Goal: Task Accomplishment & Management: Complete application form

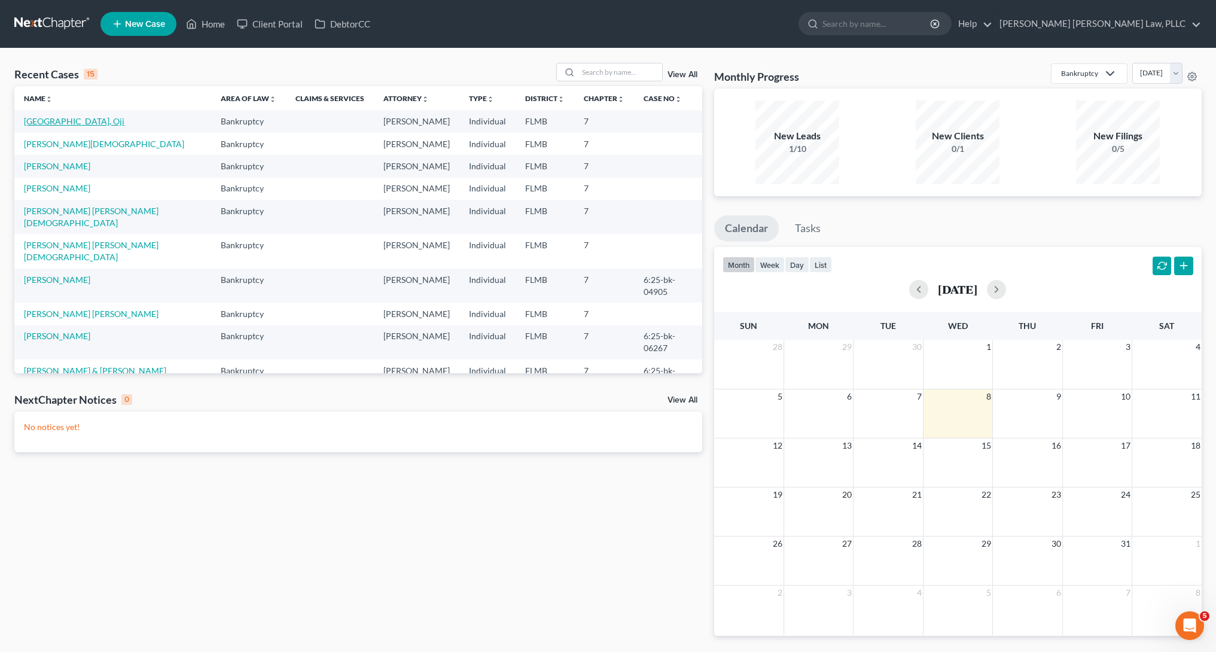
click at [35, 122] on link "[GEOGRAPHIC_DATA], Oji" at bounding box center [74, 121] width 101 height 10
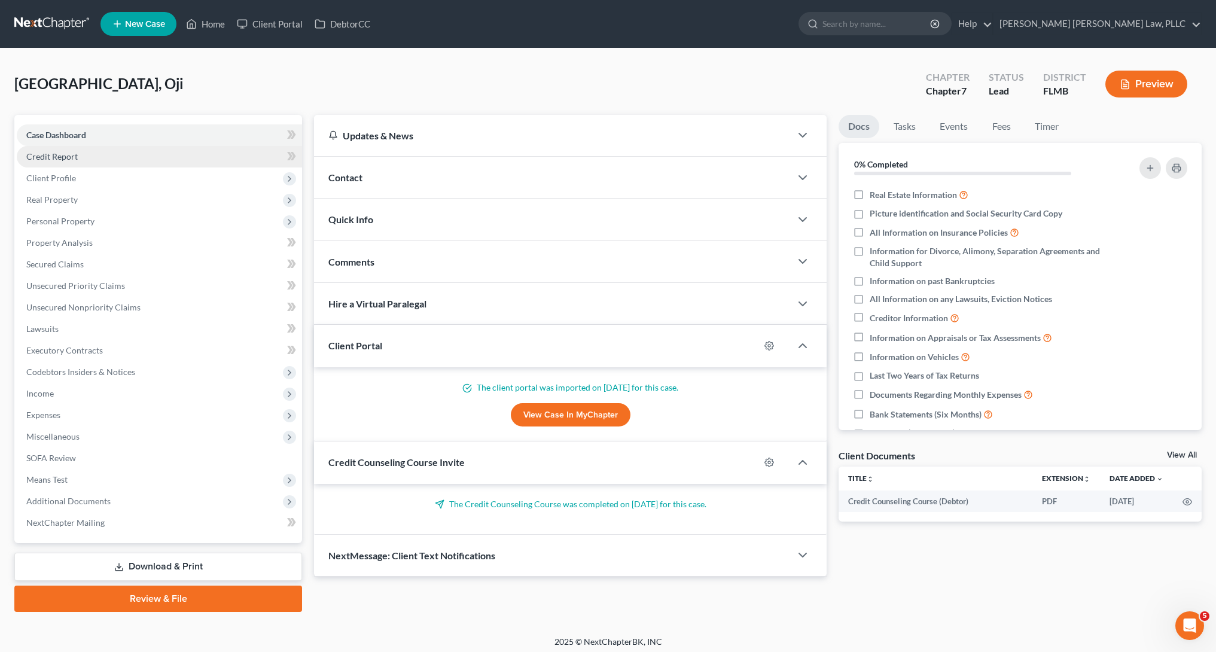
click at [159, 153] on link "Credit Report" at bounding box center [159, 157] width 285 height 22
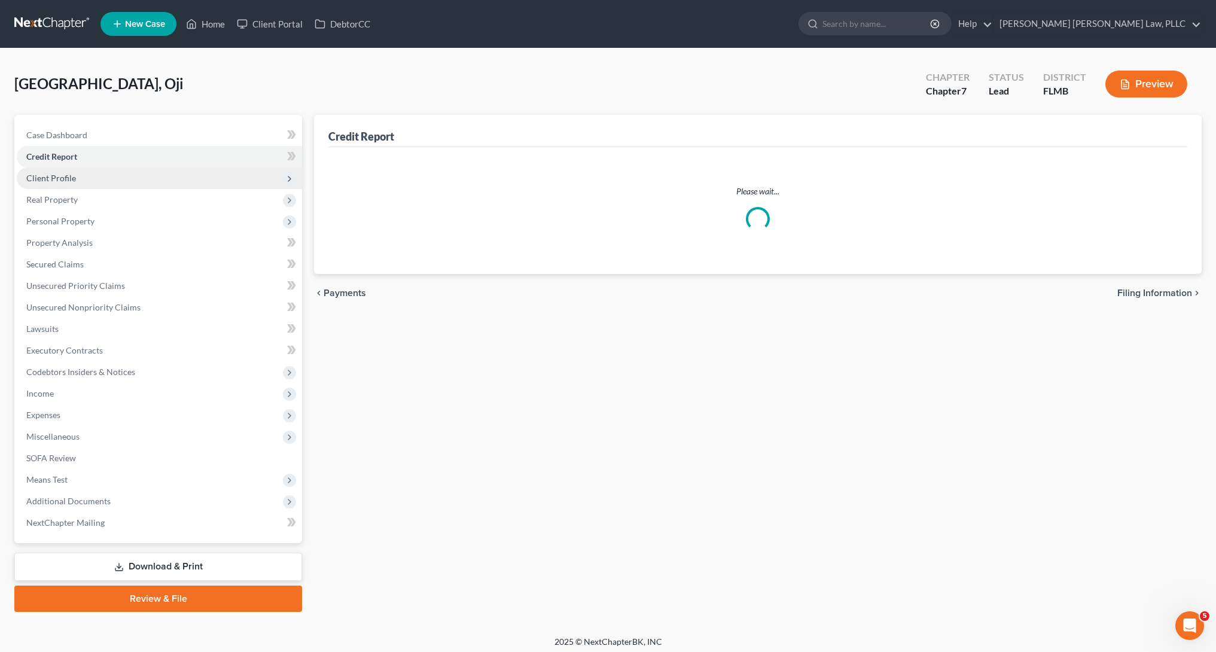
click at [157, 172] on span "Client Profile" at bounding box center [159, 179] width 285 height 22
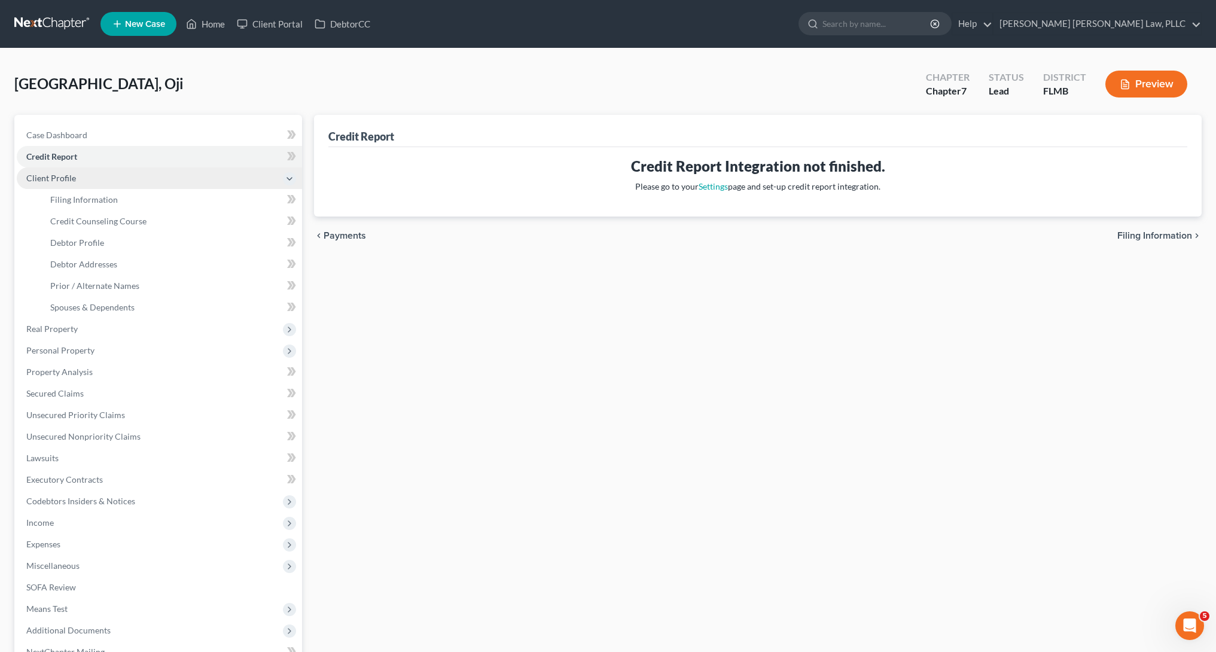
click at [94, 179] on span "Client Profile" at bounding box center [159, 179] width 285 height 22
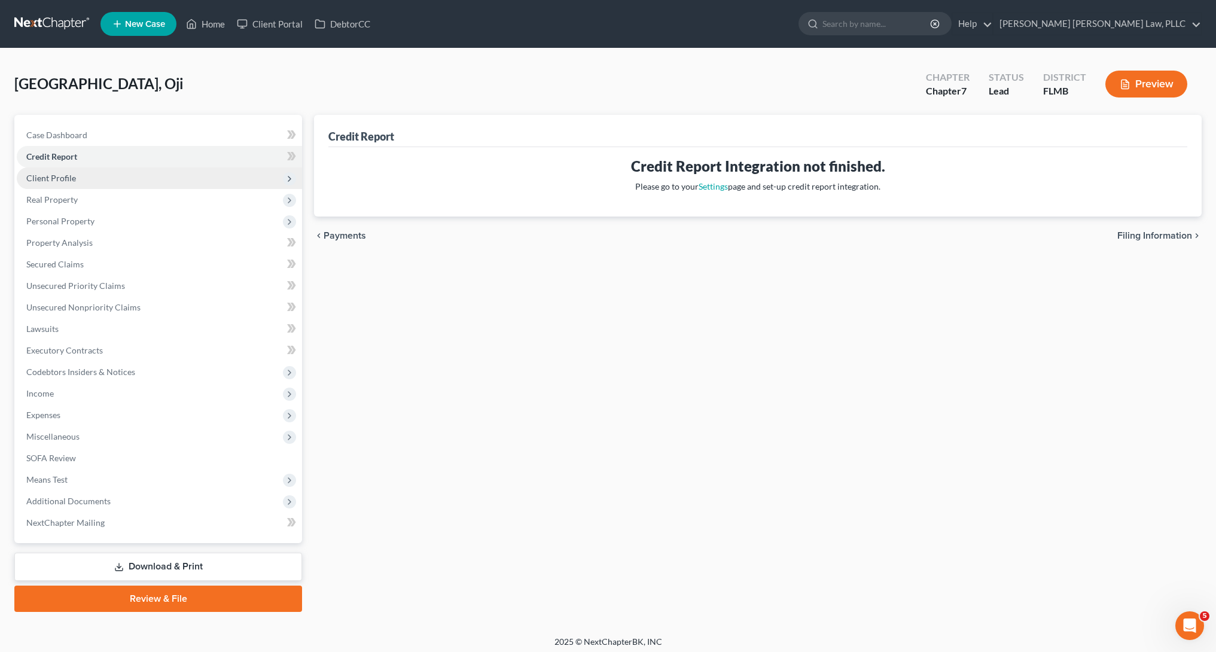
click at [101, 181] on span "Client Profile" at bounding box center [159, 179] width 285 height 22
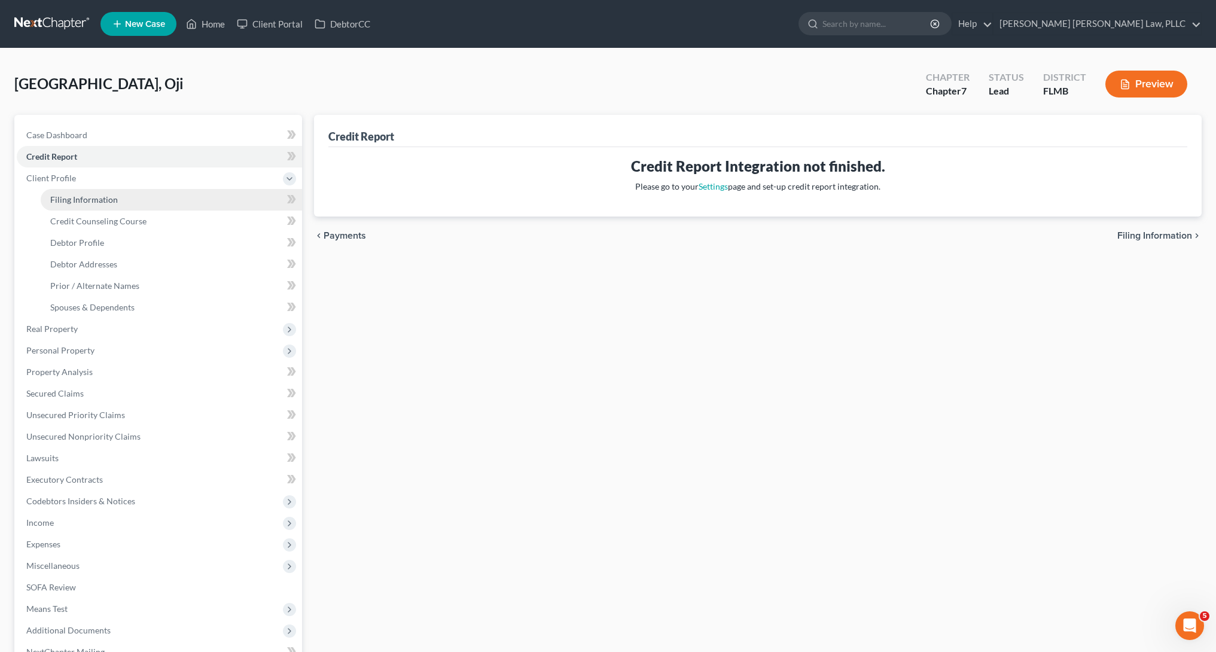
click at [104, 199] on span "Filing Information" at bounding box center [84, 199] width 68 height 10
select select "1"
select select "0"
select select "9"
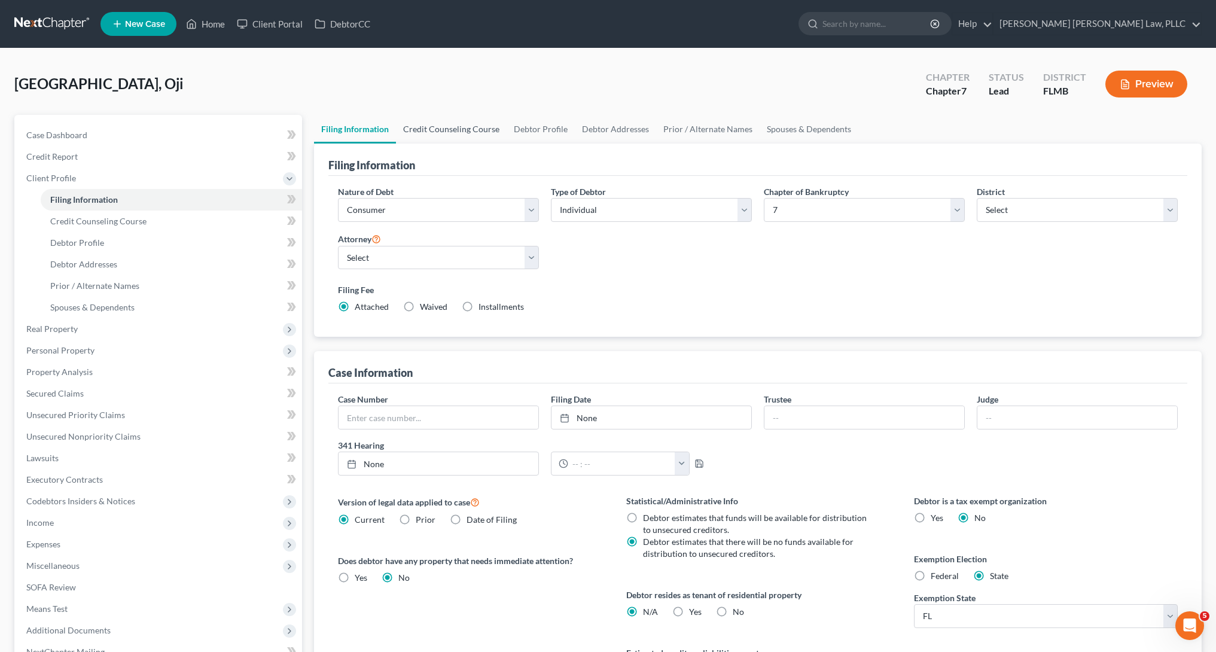
click at [459, 126] on link "Credit Counseling Course" at bounding box center [451, 129] width 111 height 29
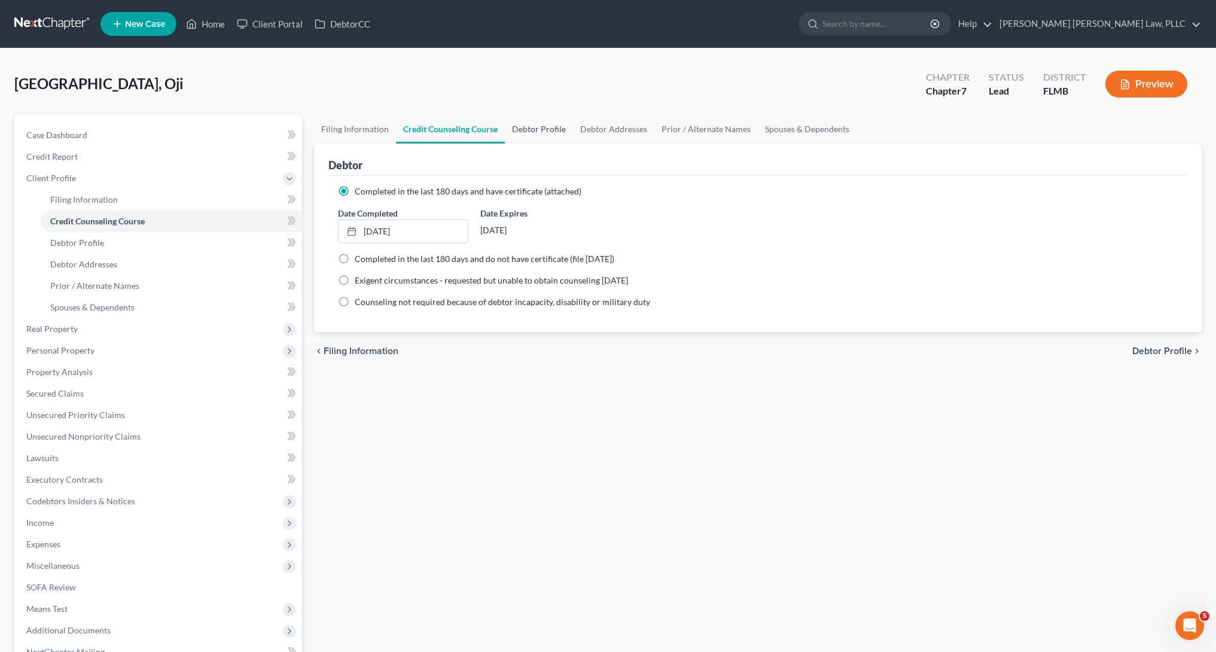
click at [552, 137] on link "Debtor Profile" at bounding box center [539, 129] width 68 height 29
select select "0"
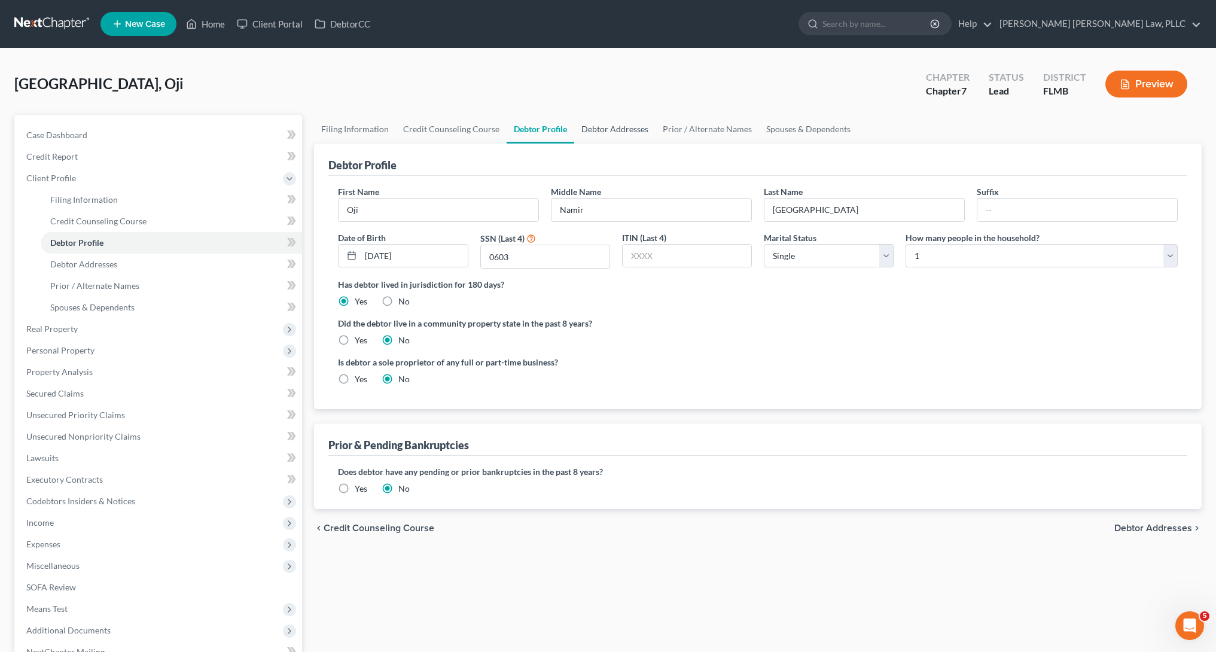
click at [599, 134] on link "Debtor Addresses" at bounding box center [614, 129] width 81 height 29
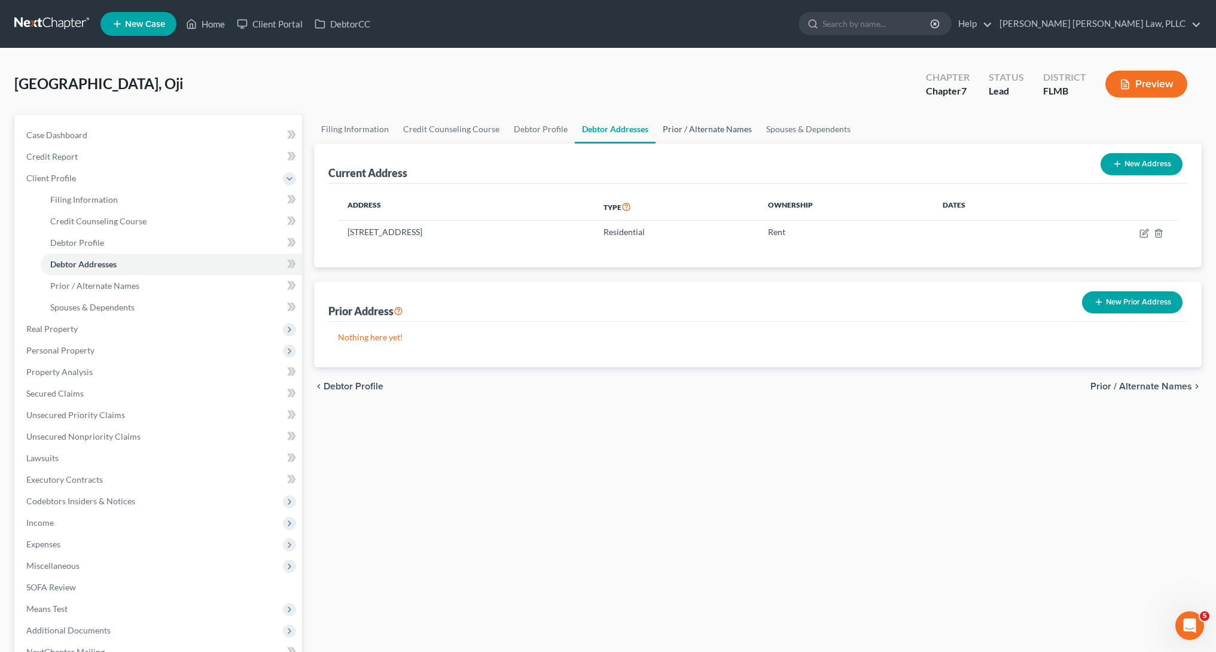
click at [726, 132] on link "Prior / Alternate Names" at bounding box center [708, 129] width 104 height 29
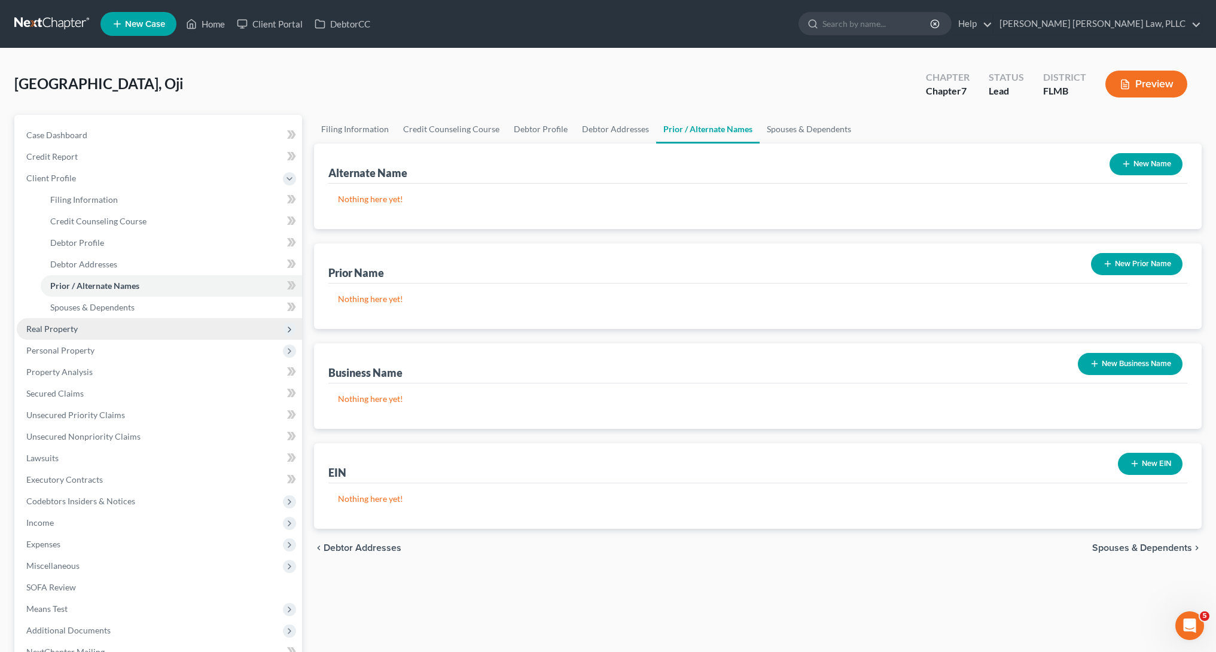
click at [71, 335] on span "Real Property" at bounding box center [159, 329] width 285 height 22
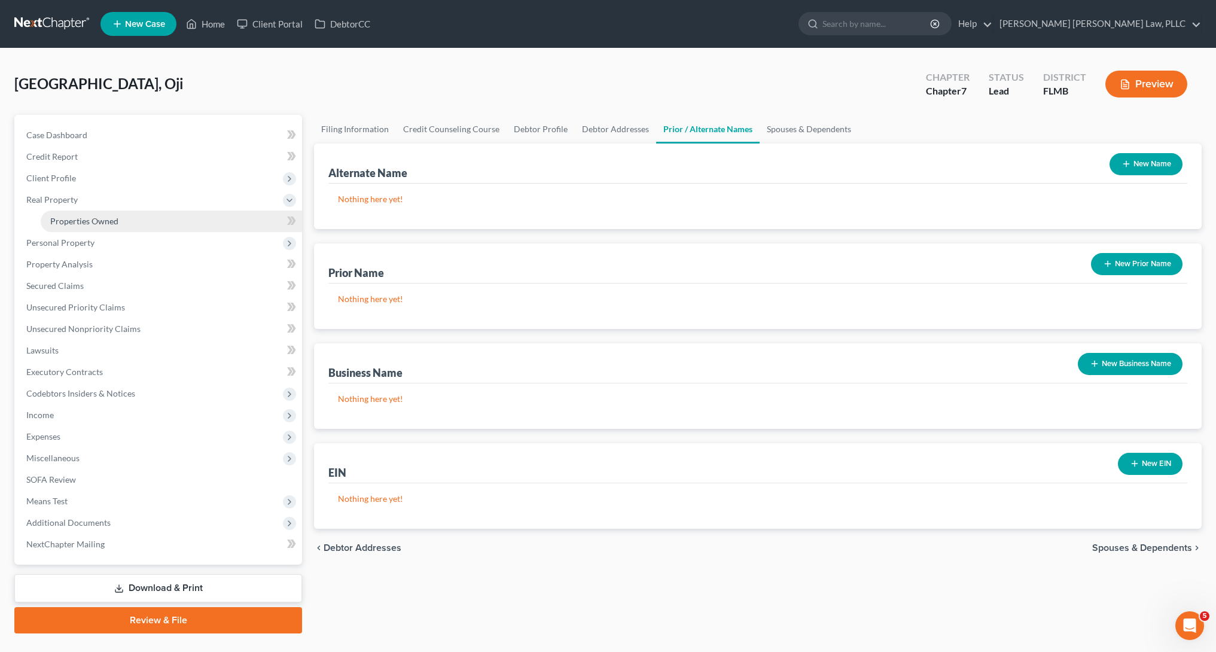
click at [68, 221] on span "Properties Owned" at bounding box center [84, 221] width 68 height 10
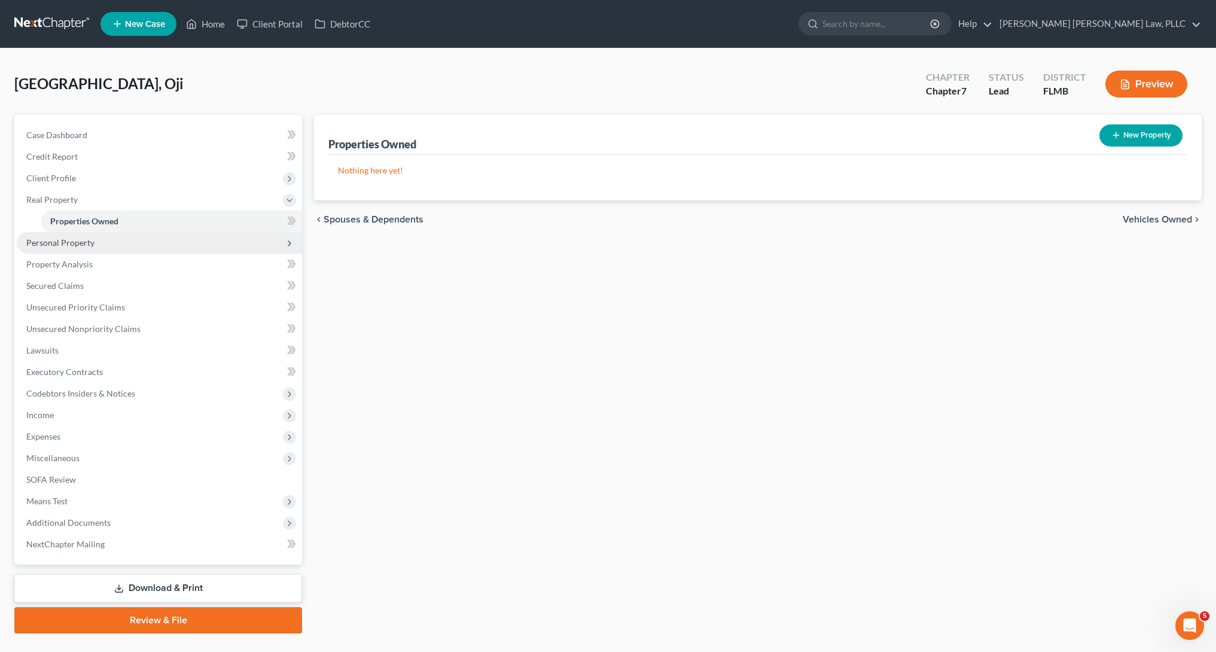
click at [68, 250] on span "Personal Property" at bounding box center [159, 243] width 285 height 22
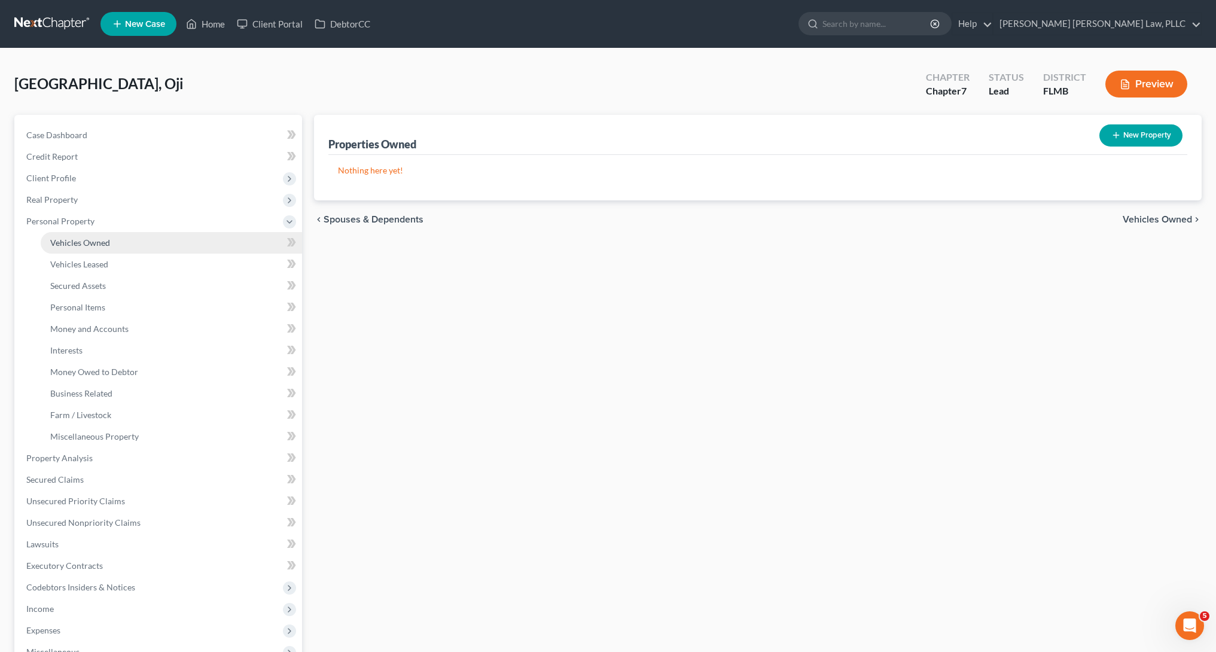
click at [66, 249] on link "Vehicles Owned" at bounding box center [171, 243] width 261 height 22
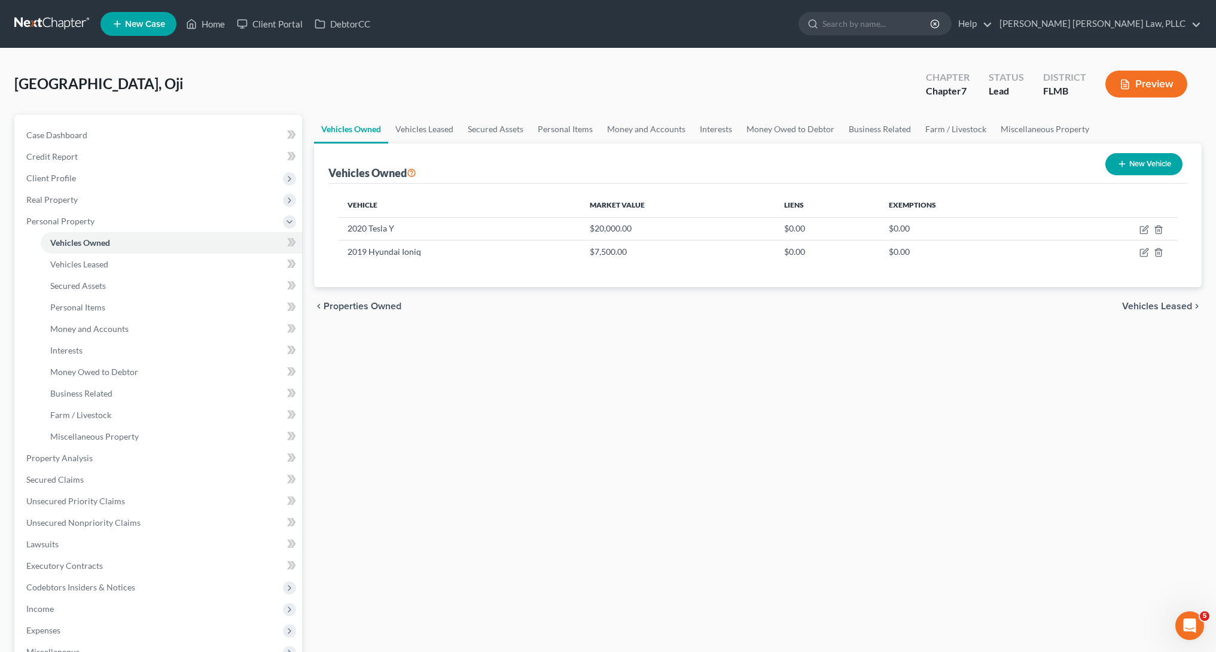
click at [57, 31] on link at bounding box center [52, 24] width 77 height 22
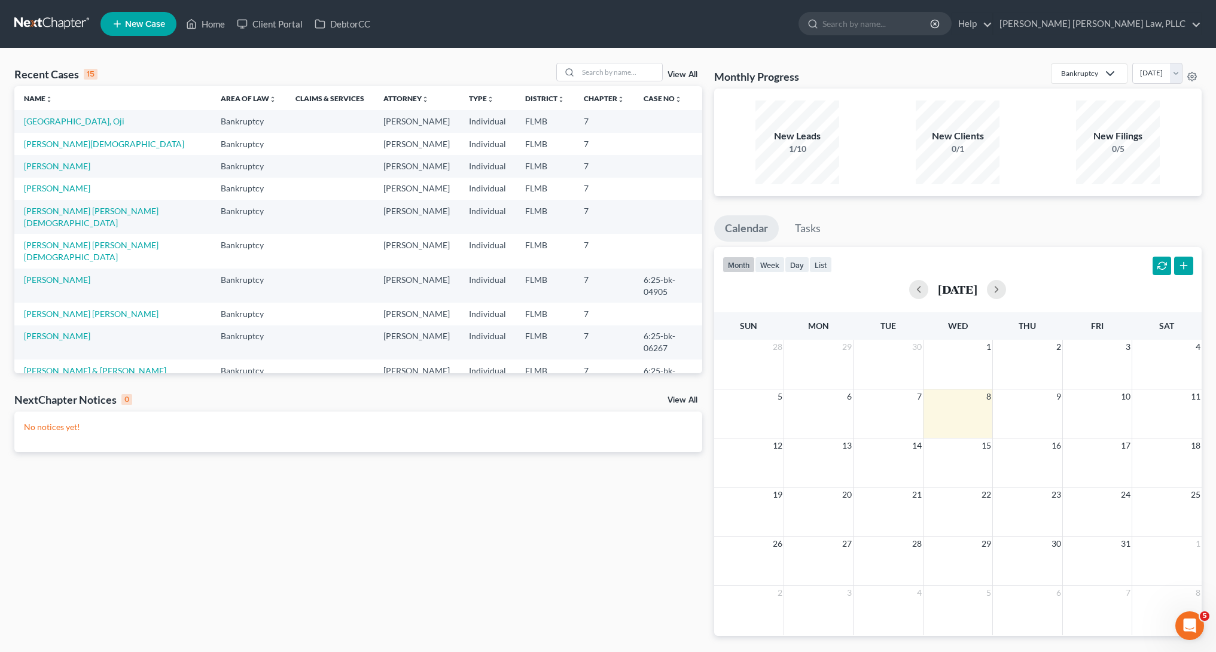
click at [59, 434] on link "[PERSON_NAME], Cameo" at bounding box center [72, 439] width 96 height 10
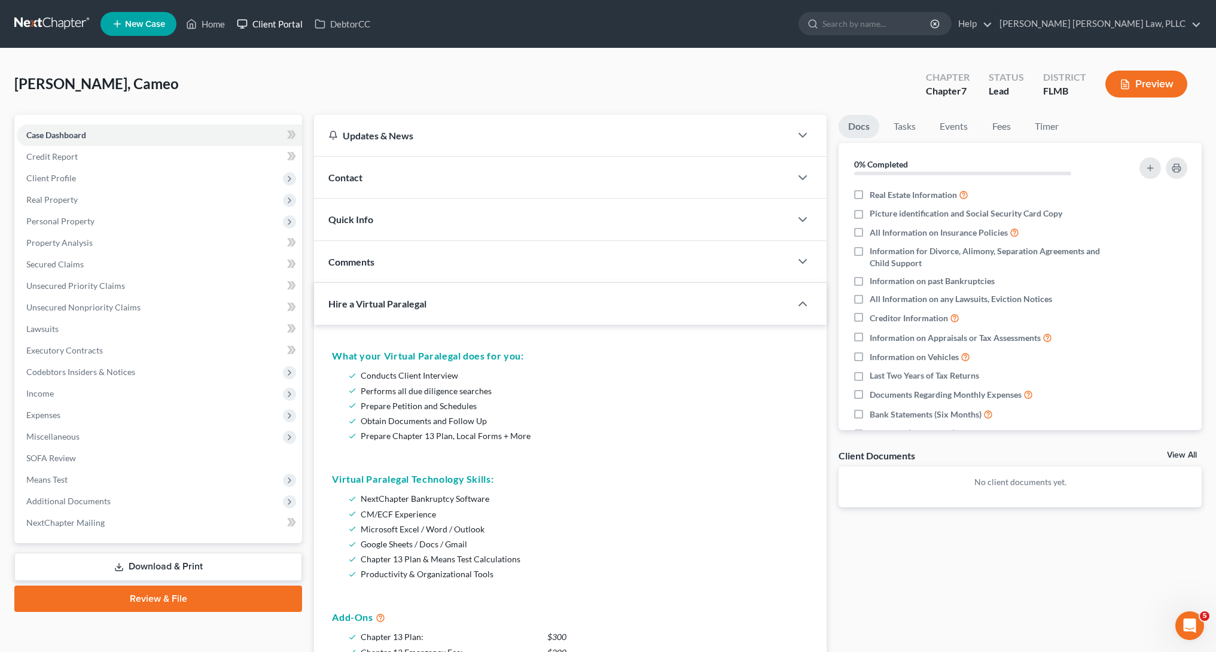
click at [290, 23] on link "Client Portal" at bounding box center [270, 24] width 78 height 22
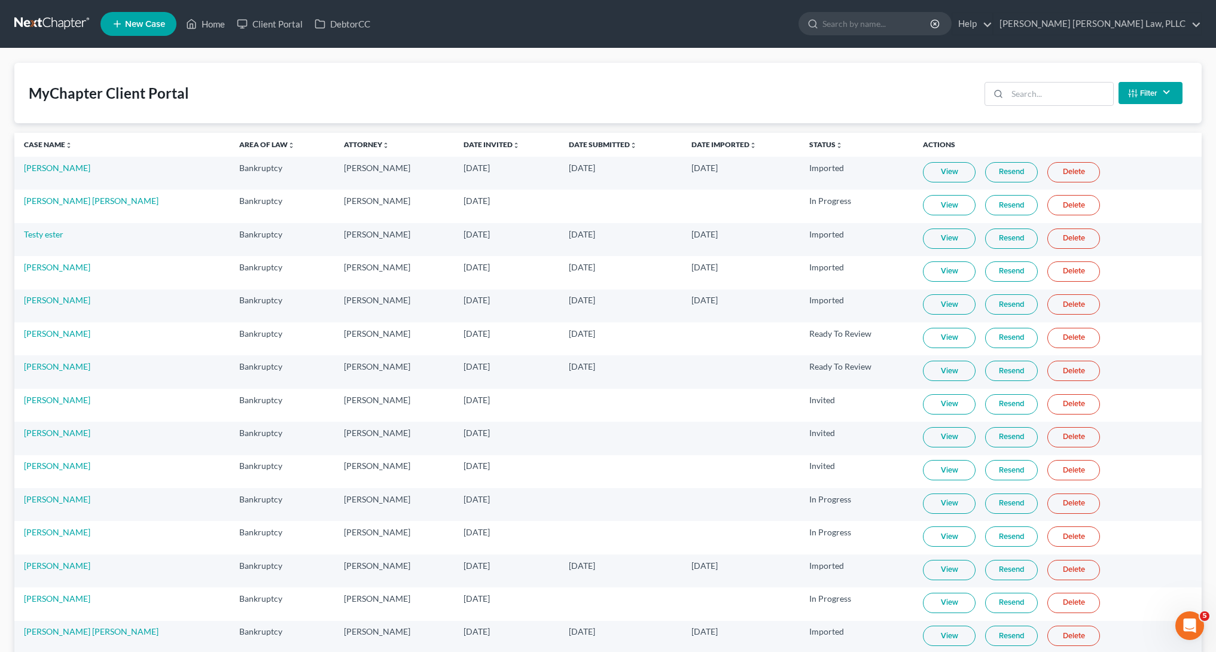
click at [41, 22] on link at bounding box center [52, 24] width 77 height 22
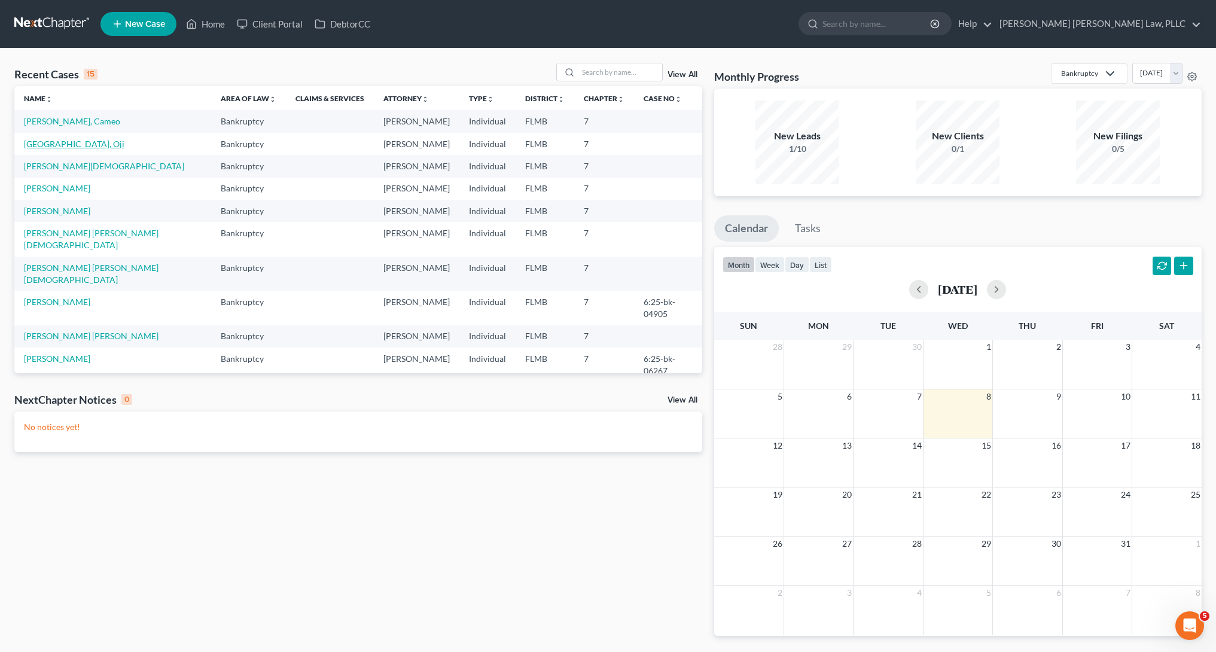
click at [39, 142] on link "[GEOGRAPHIC_DATA], Oji" at bounding box center [74, 144] width 101 height 10
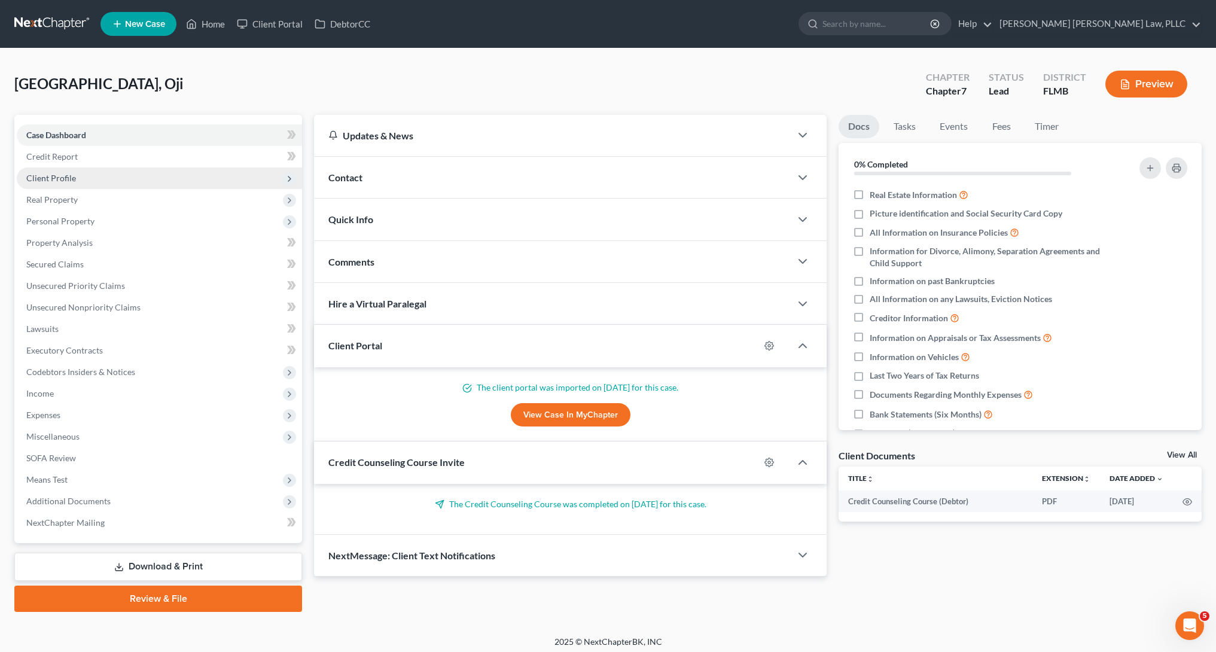
click at [126, 179] on span "Client Profile" at bounding box center [159, 179] width 285 height 22
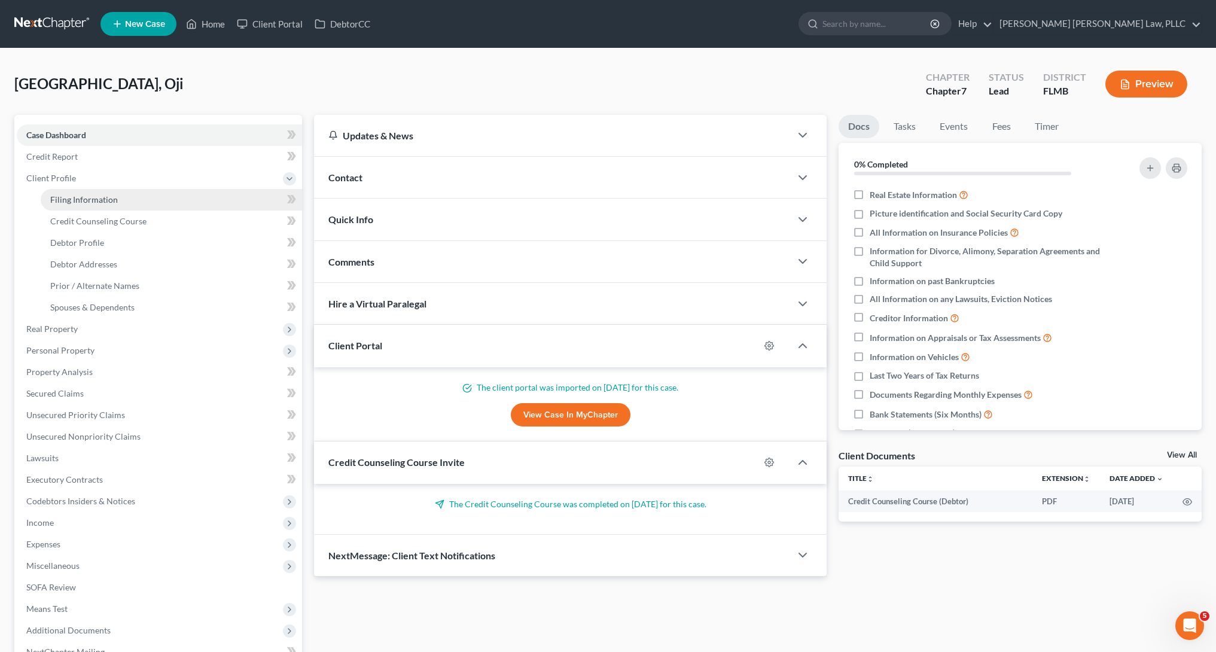
click at [136, 203] on link "Filing Information" at bounding box center [171, 200] width 261 height 22
select select "1"
select select "0"
select select "9"
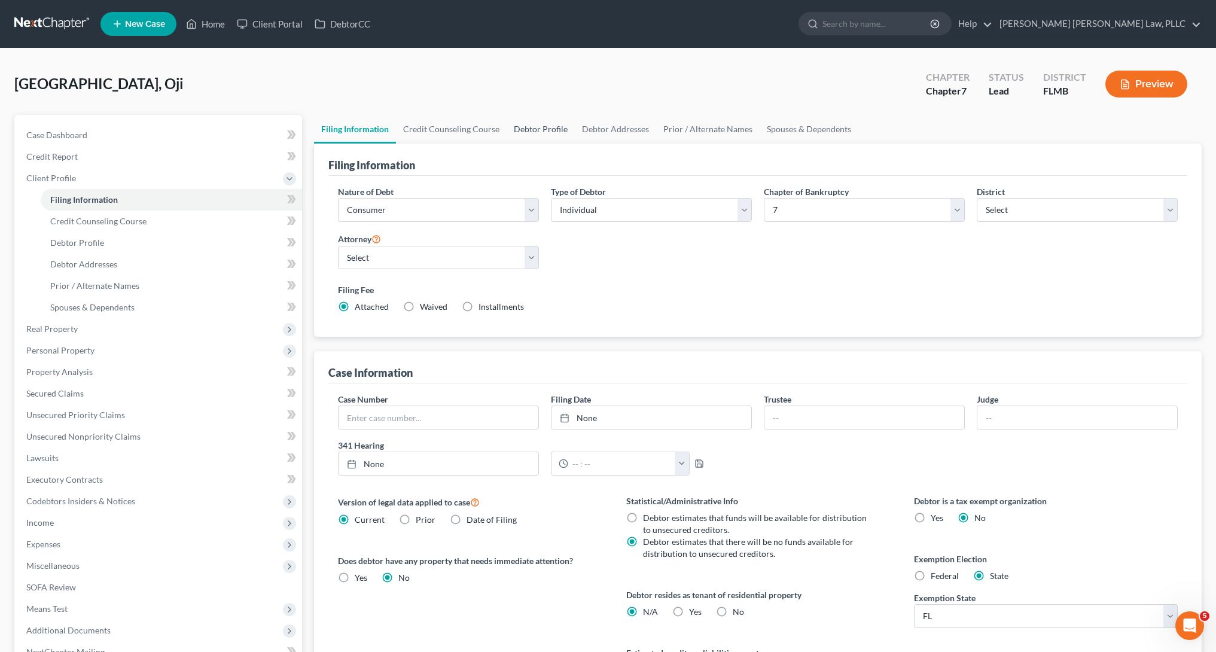
click at [528, 139] on link "Debtor Profile" at bounding box center [541, 129] width 68 height 29
select select "0"
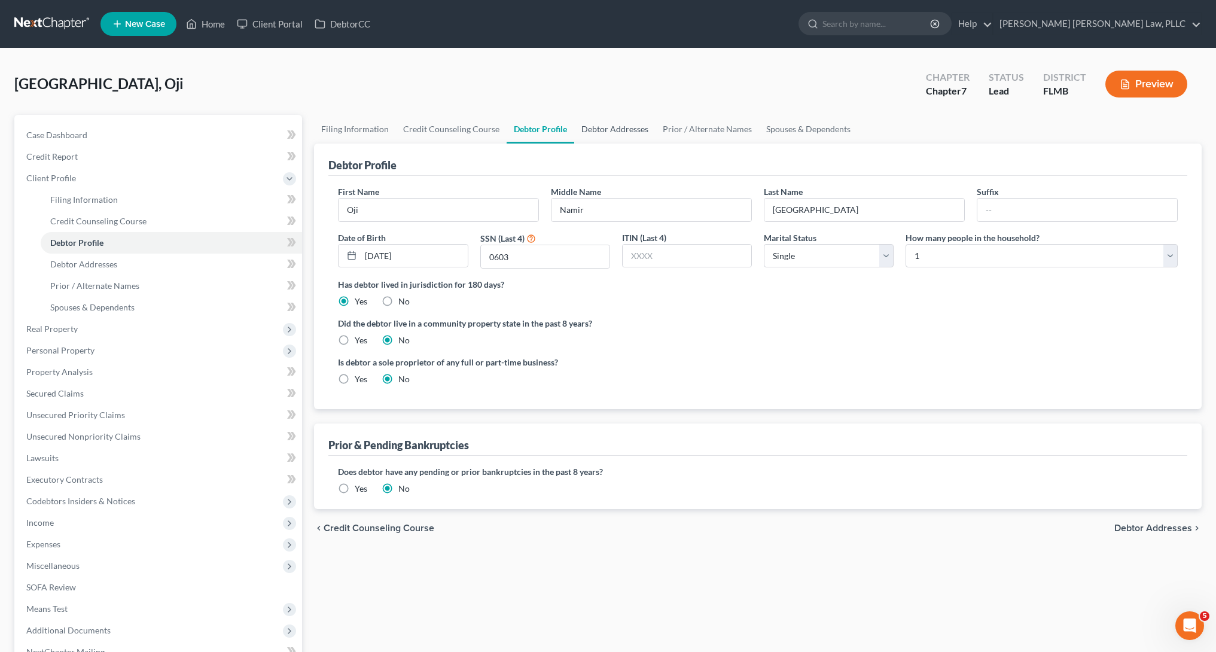
click at [590, 130] on link "Debtor Addresses" at bounding box center [614, 129] width 81 height 29
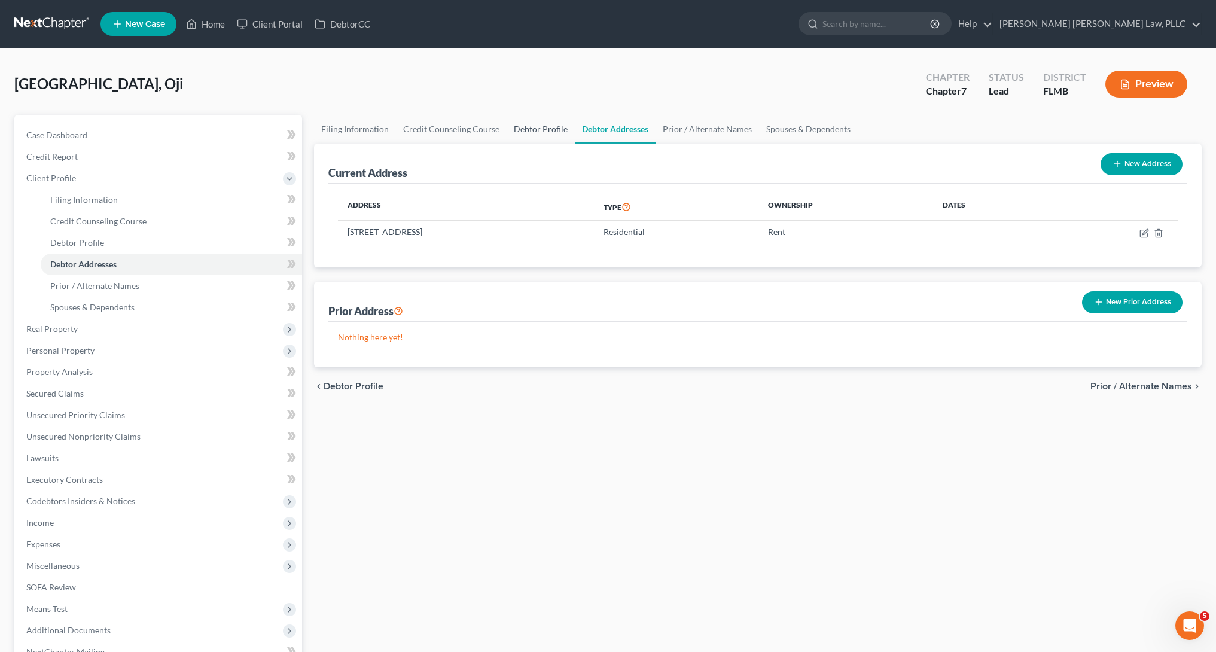
click at [563, 136] on link "Debtor Profile" at bounding box center [541, 129] width 68 height 29
select select "0"
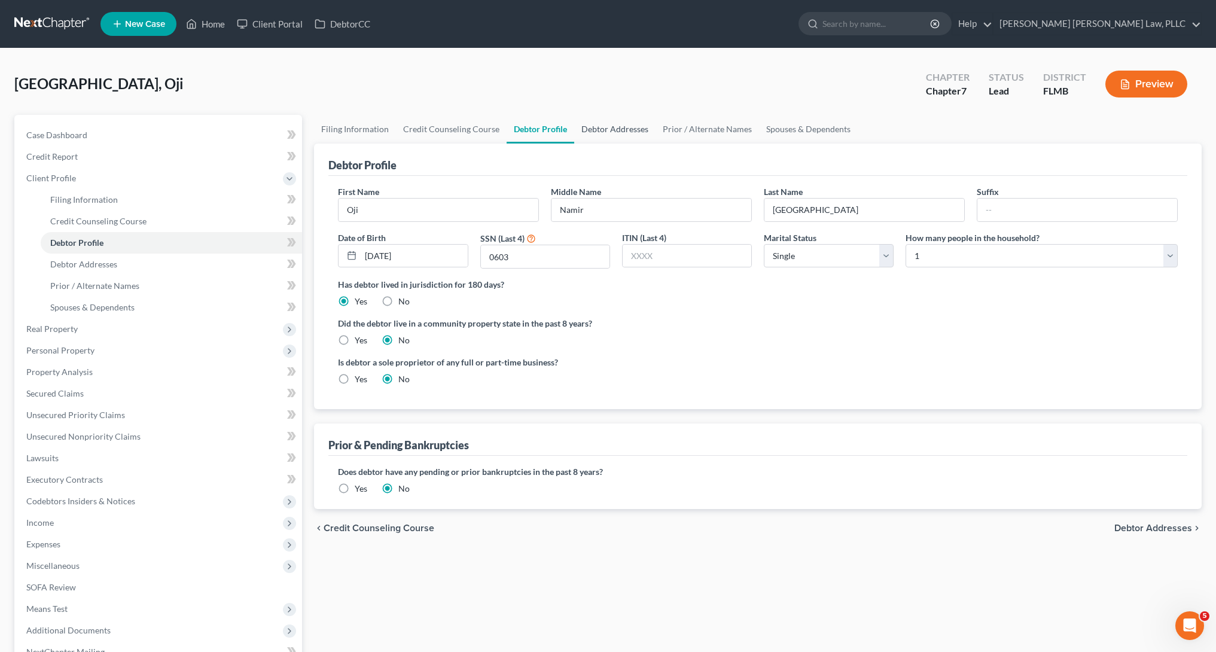
click at [620, 125] on link "Debtor Addresses" at bounding box center [614, 129] width 81 height 29
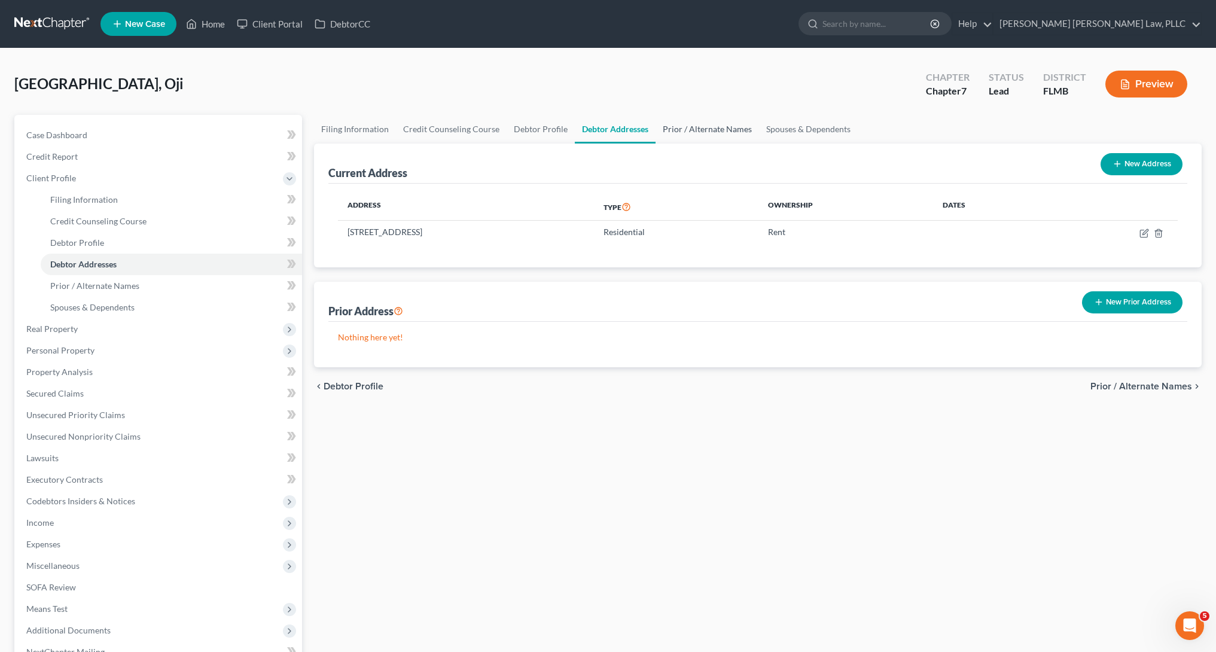
click at [662, 132] on link "Prior / Alternate Names" at bounding box center [708, 129] width 104 height 29
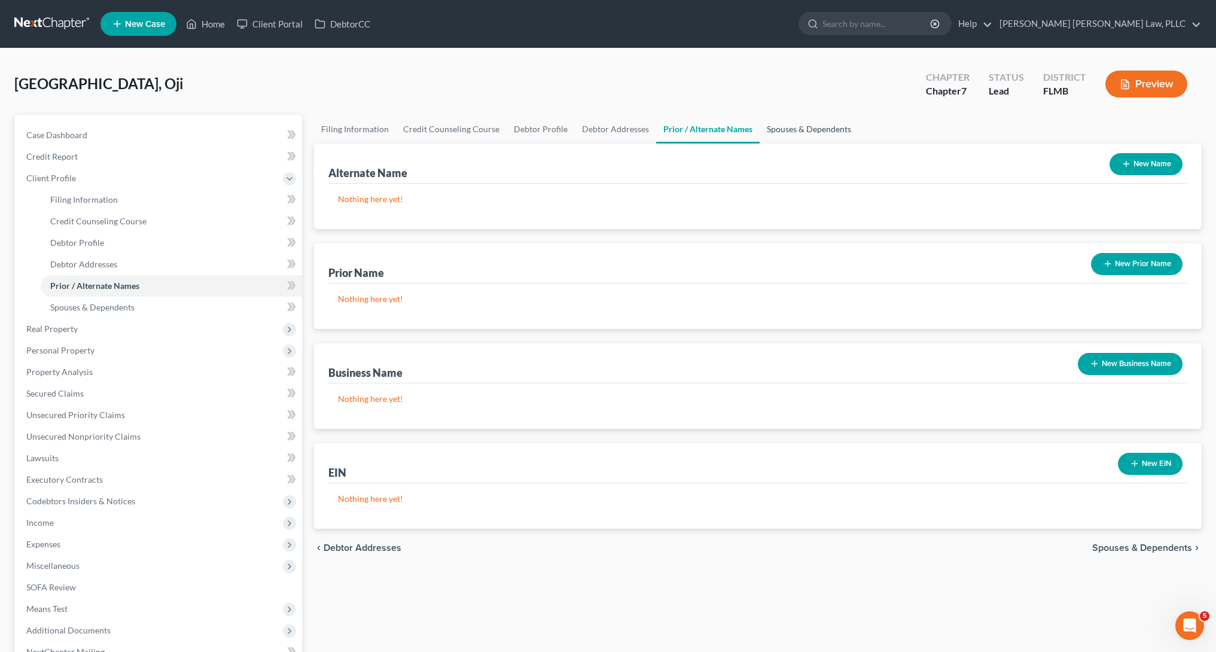
click at [794, 142] on link "Spouses & Dependents" at bounding box center [809, 129] width 99 height 29
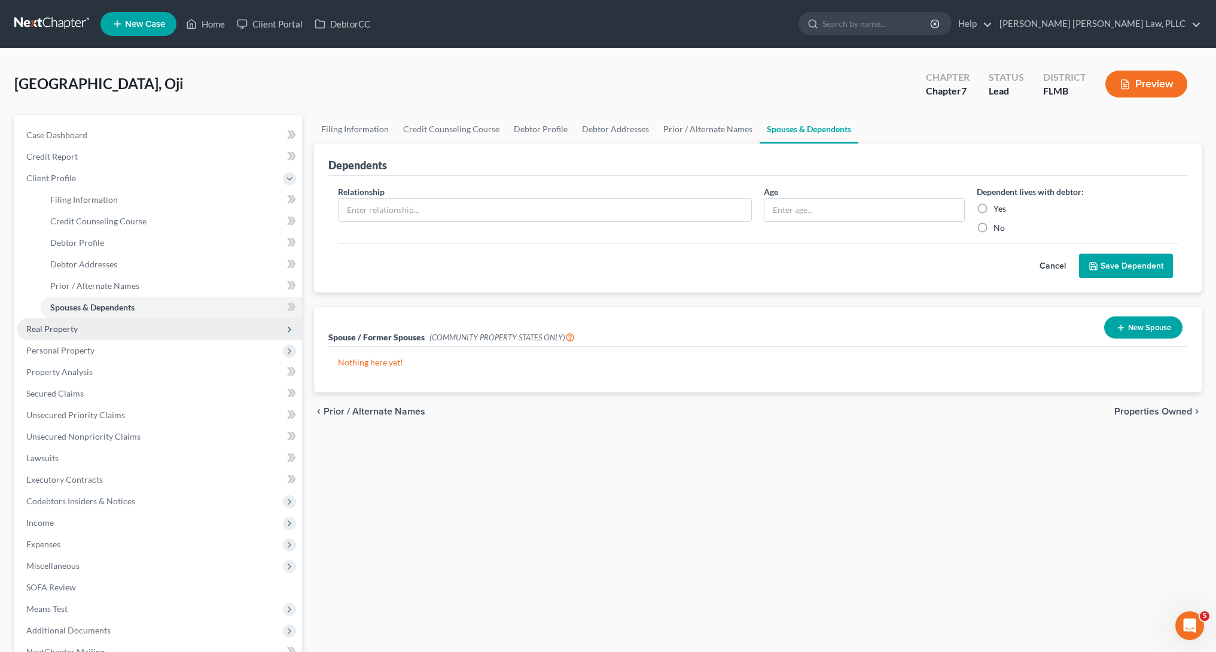
click at [97, 339] on span "Real Property" at bounding box center [159, 329] width 285 height 22
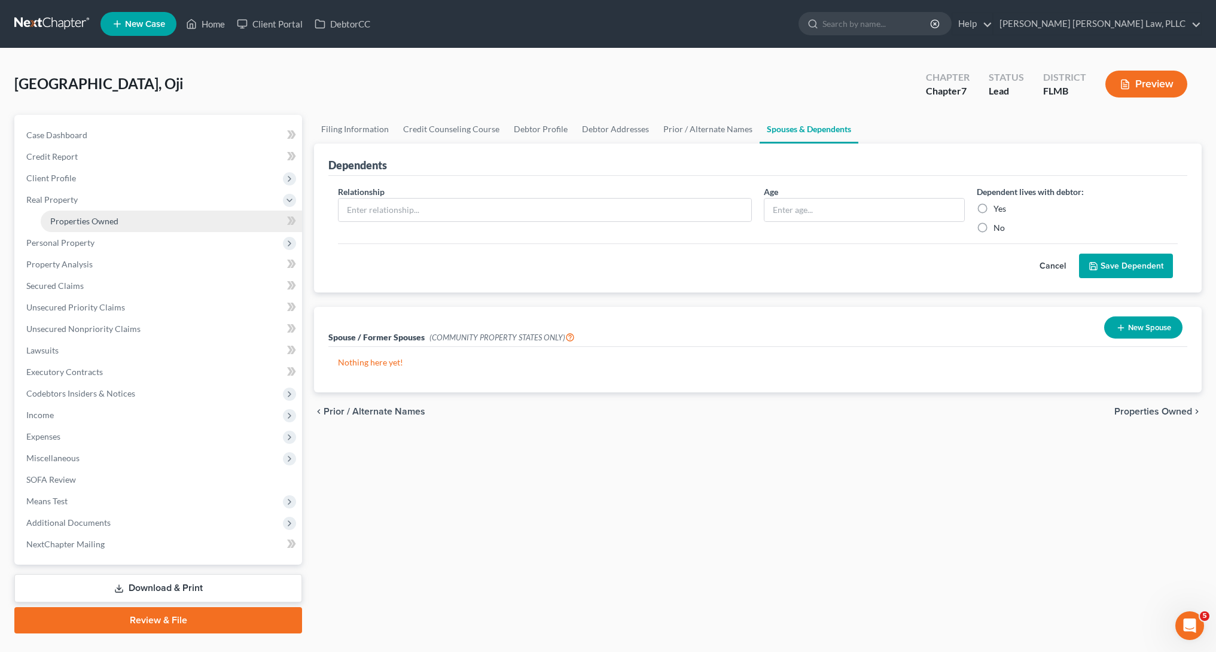
click at [99, 223] on span "Properties Owned" at bounding box center [84, 221] width 68 height 10
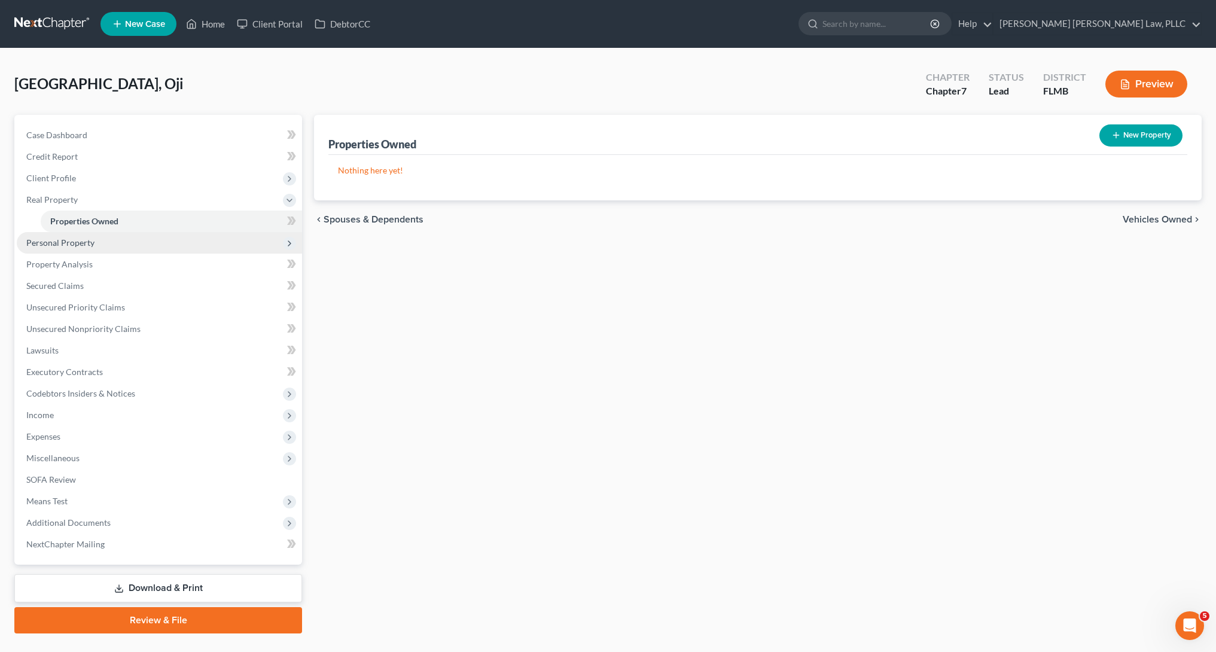
click at [141, 248] on span "Personal Property" at bounding box center [159, 243] width 285 height 22
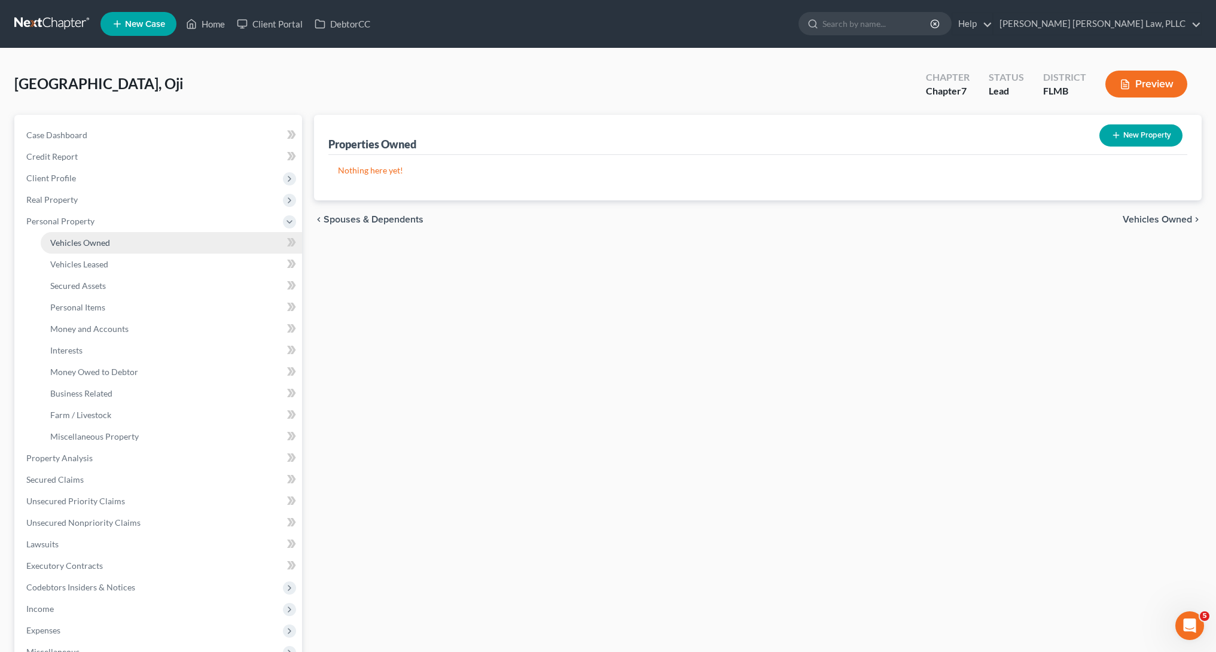
click at [141, 249] on link "Vehicles Owned" at bounding box center [171, 243] width 261 height 22
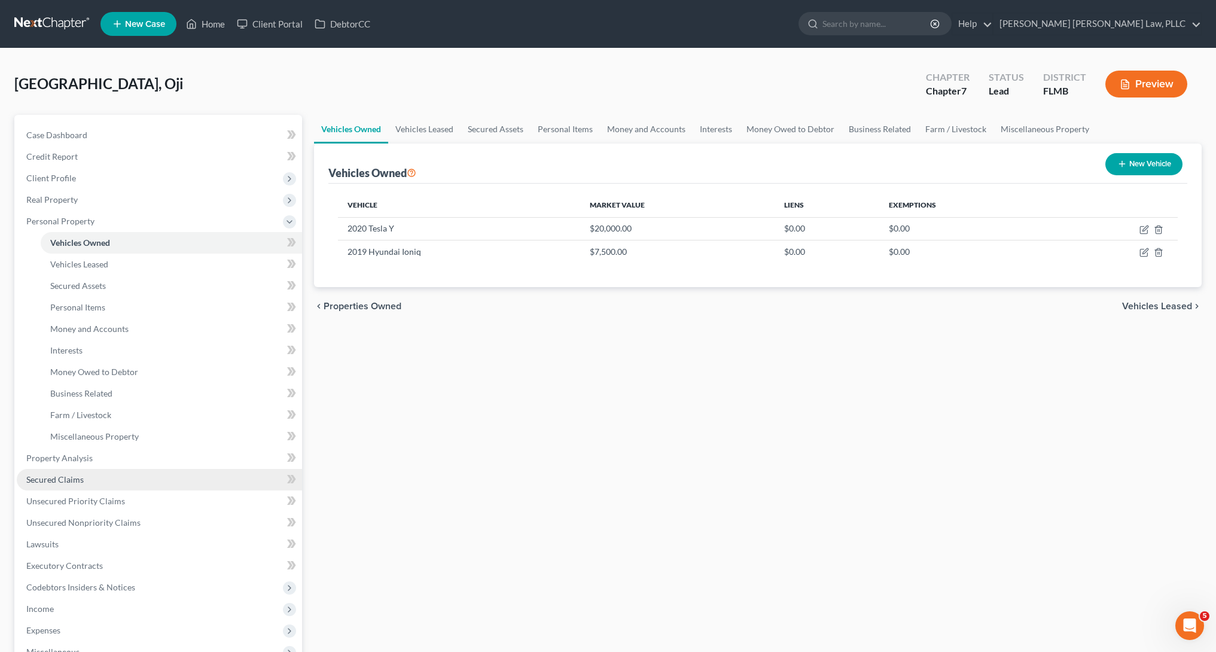
click at [138, 471] on link "Secured Claims" at bounding box center [159, 480] width 285 height 22
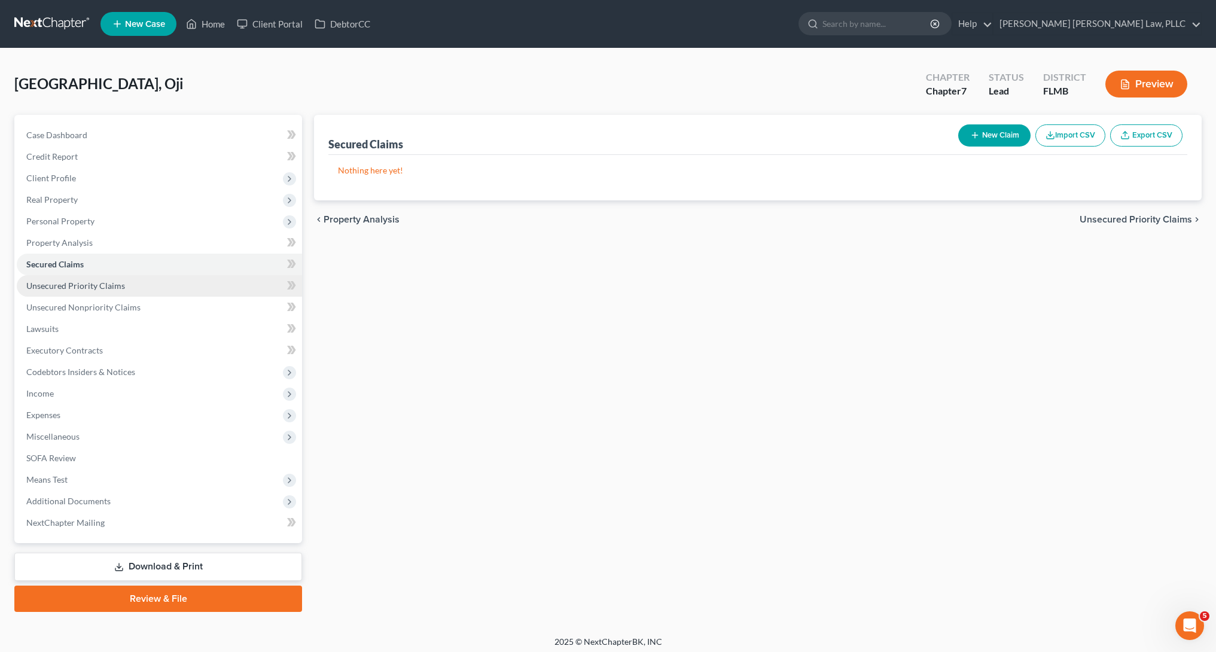
click at [105, 295] on link "Unsecured Priority Claims" at bounding box center [159, 286] width 285 height 22
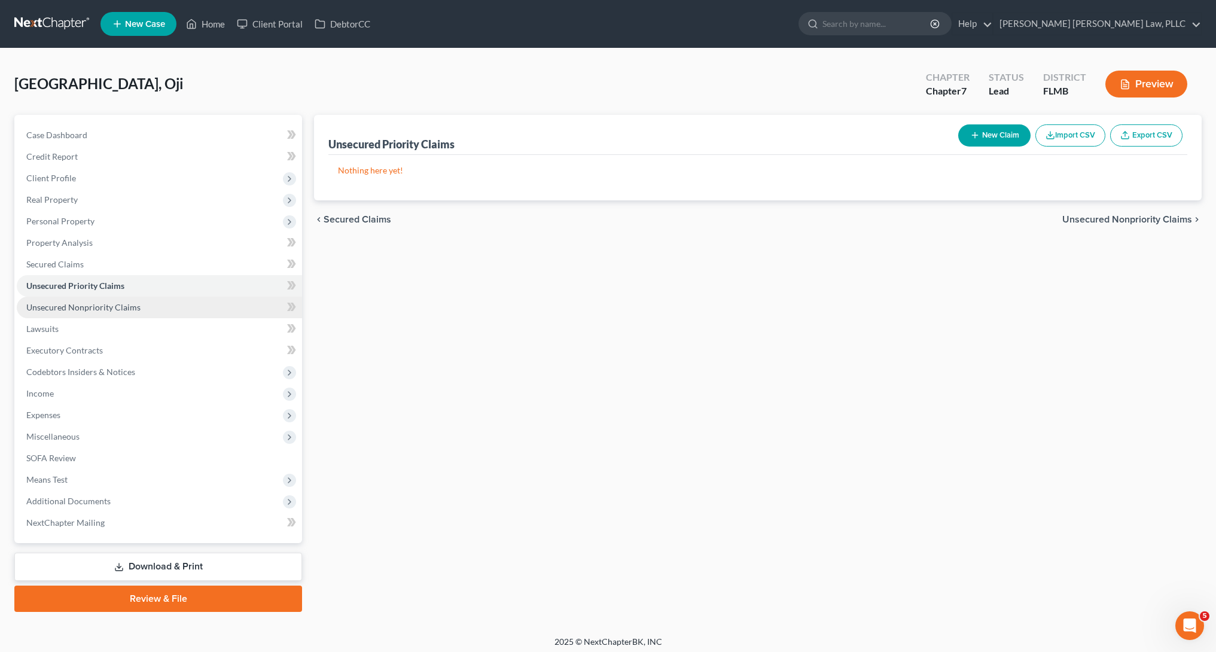
click at [105, 313] on link "Unsecured Nonpriority Claims" at bounding box center [159, 308] width 285 height 22
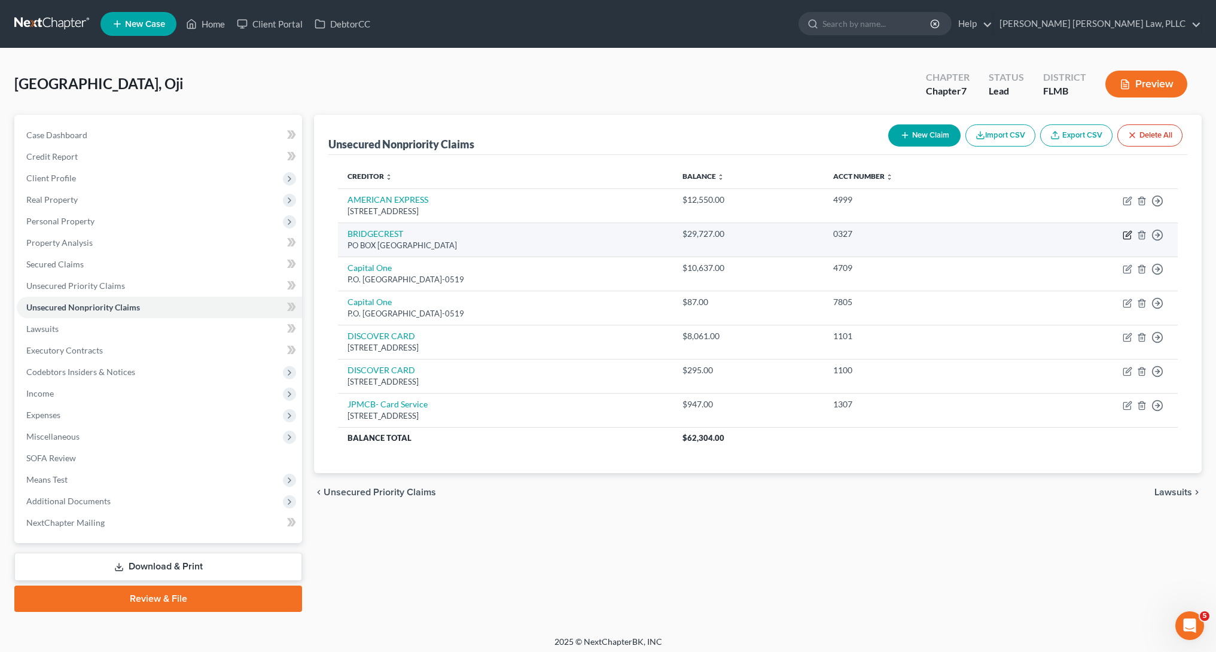
click at [1131, 232] on icon "button" at bounding box center [1128, 233] width 5 height 5
select select "3"
select select "10"
select select "0"
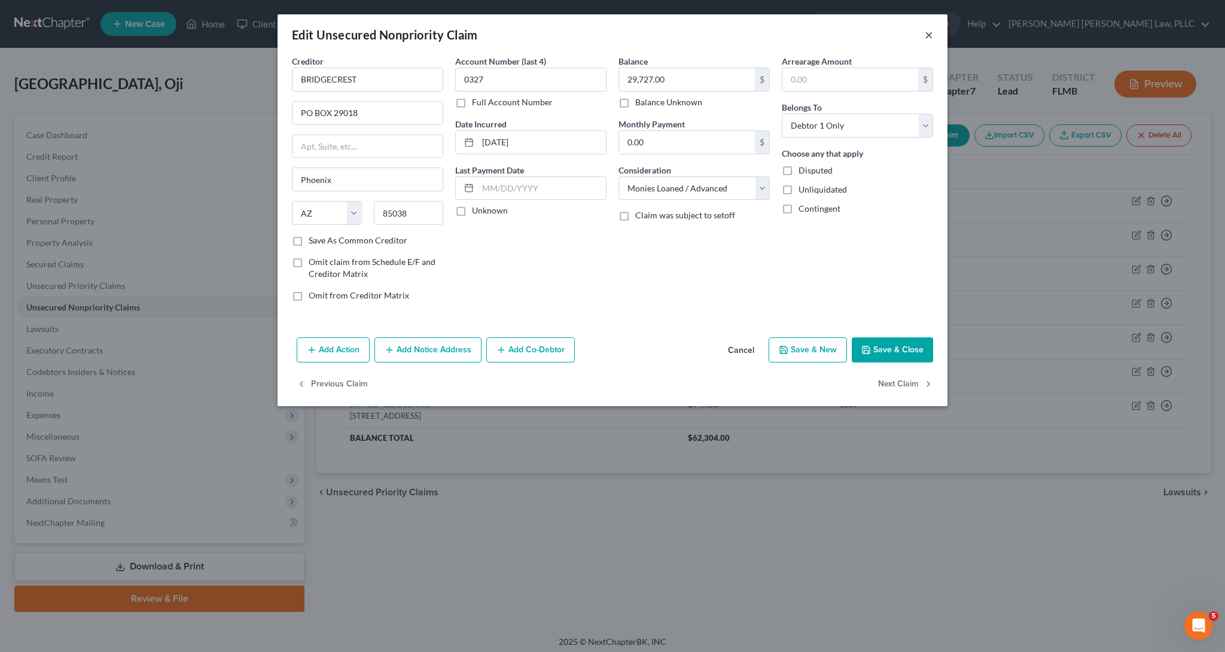
click at [925, 36] on button "×" at bounding box center [929, 35] width 8 height 14
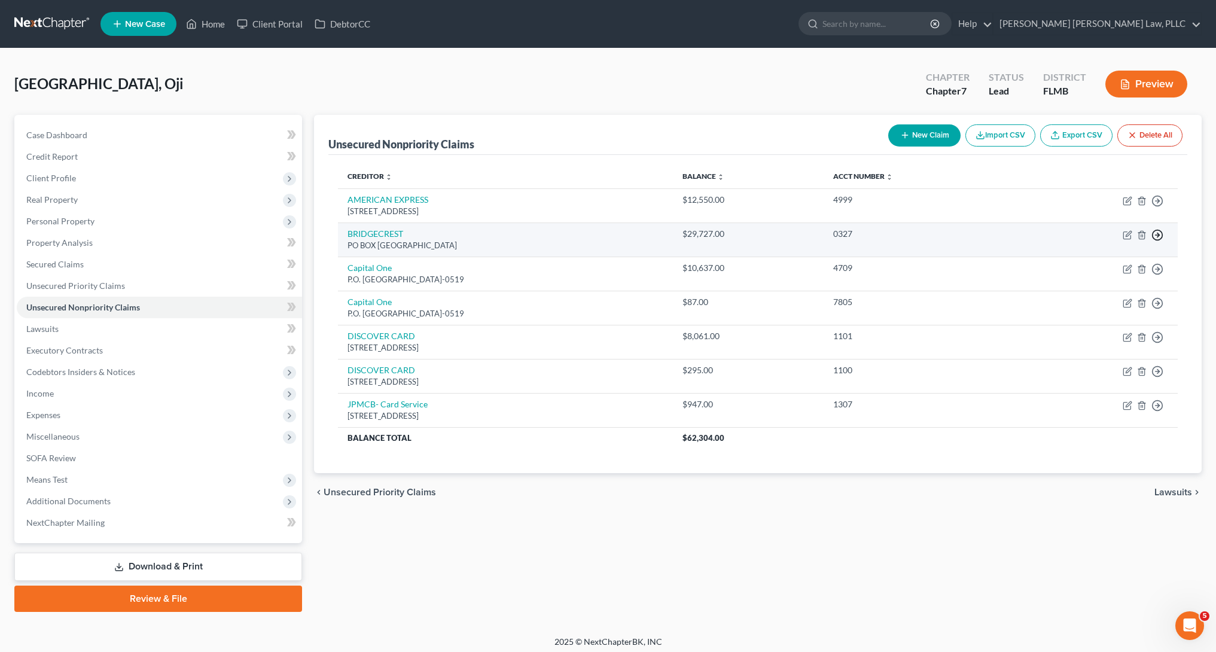
click at [1157, 234] on icon "button" at bounding box center [1158, 235] width 12 height 12
click at [1118, 247] on link "Move to D" at bounding box center [1103, 243] width 100 height 20
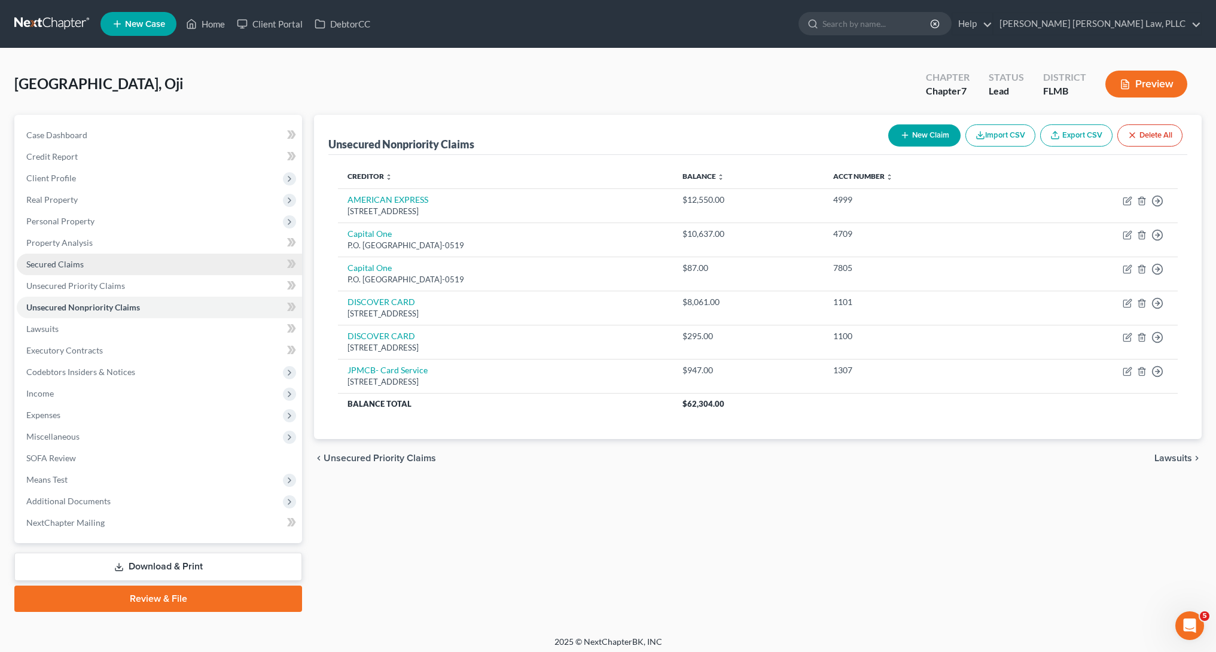
click at [35, 270] on link "Secured Claims" at bounding box center [159, 265] width 285 height 22
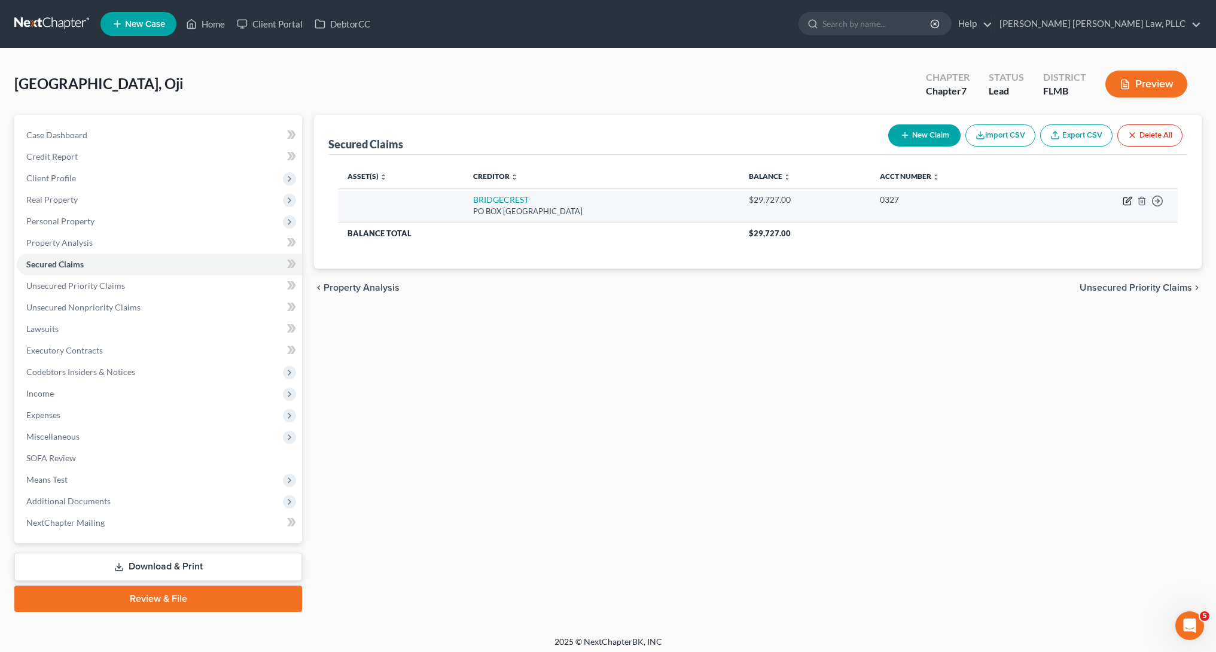
click at [1125, 202] on icon "button" at bounding box center [1128, 201] width 10 height 10
select select "3"
select select "0"
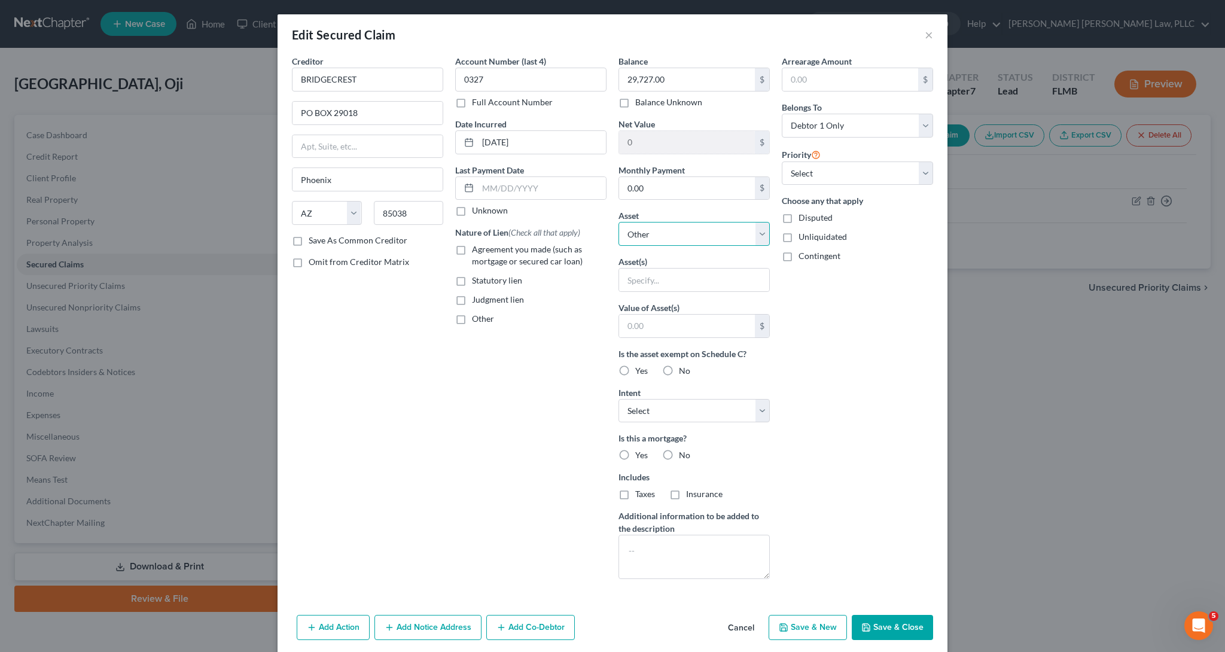
select select "2"
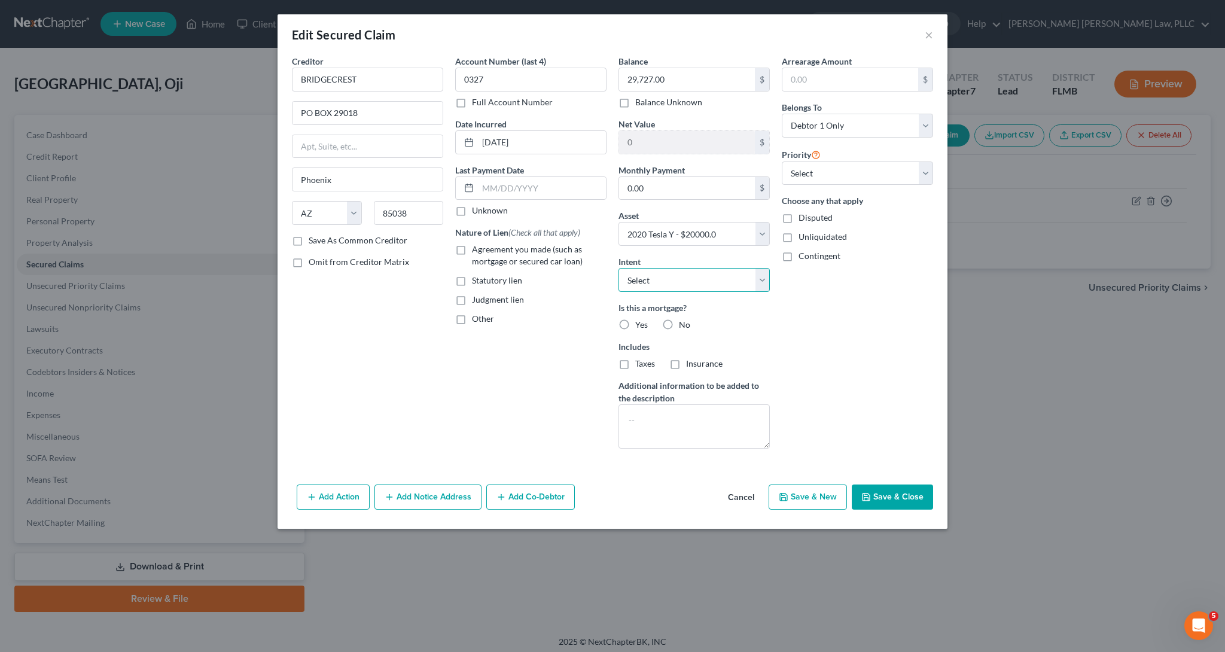
select select "0"
click at [680, 330] on label "No" at bounding box center [684, 325] width 11 height 12
click at [684, 327] on input "No" at bounding box center [688, 323] width 8 height 8
radio input "true"
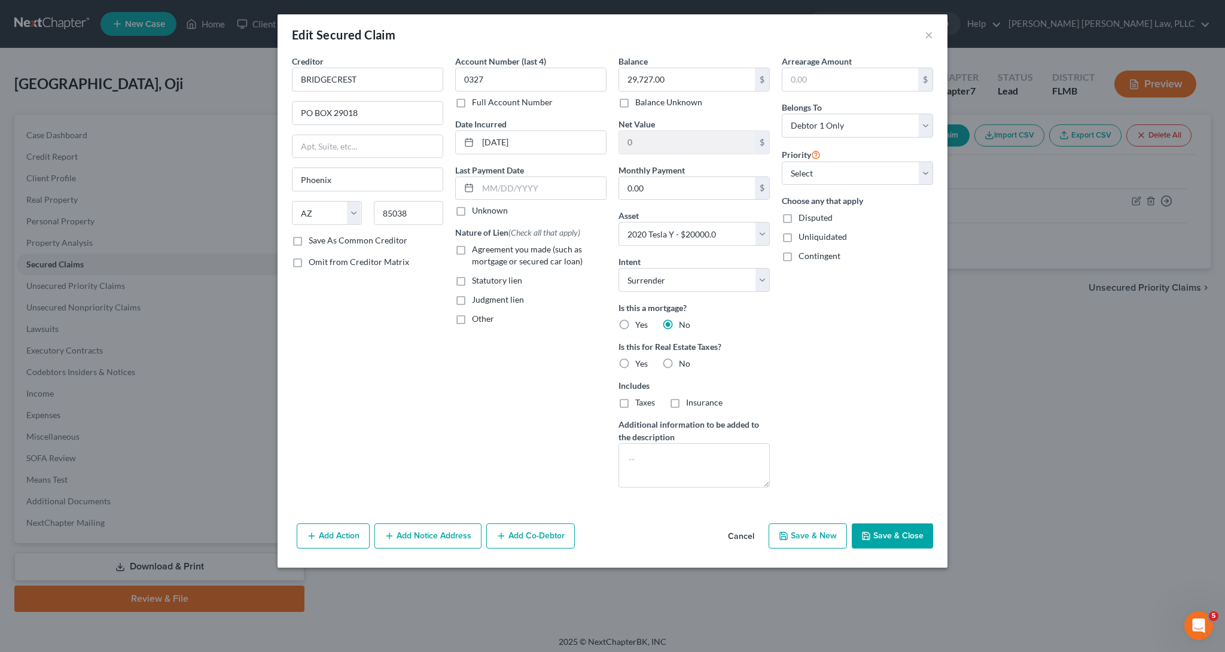
click at [679, 366] on label "No" at bounding box center [684, 364] width 11 height 12
click at [684, 366] on input "No" at bounding box center [688, 362] width 8 height 8
radio input "true"
click at [471, 255] on div "Agreement you made (such as mortgage or secured car loan)" at bounding box center [530, 256] width 151 height 24
click at [472, 251] on label "Agreement you made (such as mortgage or secured car loan)" at bounding box center [539, 256] width 135 height 24
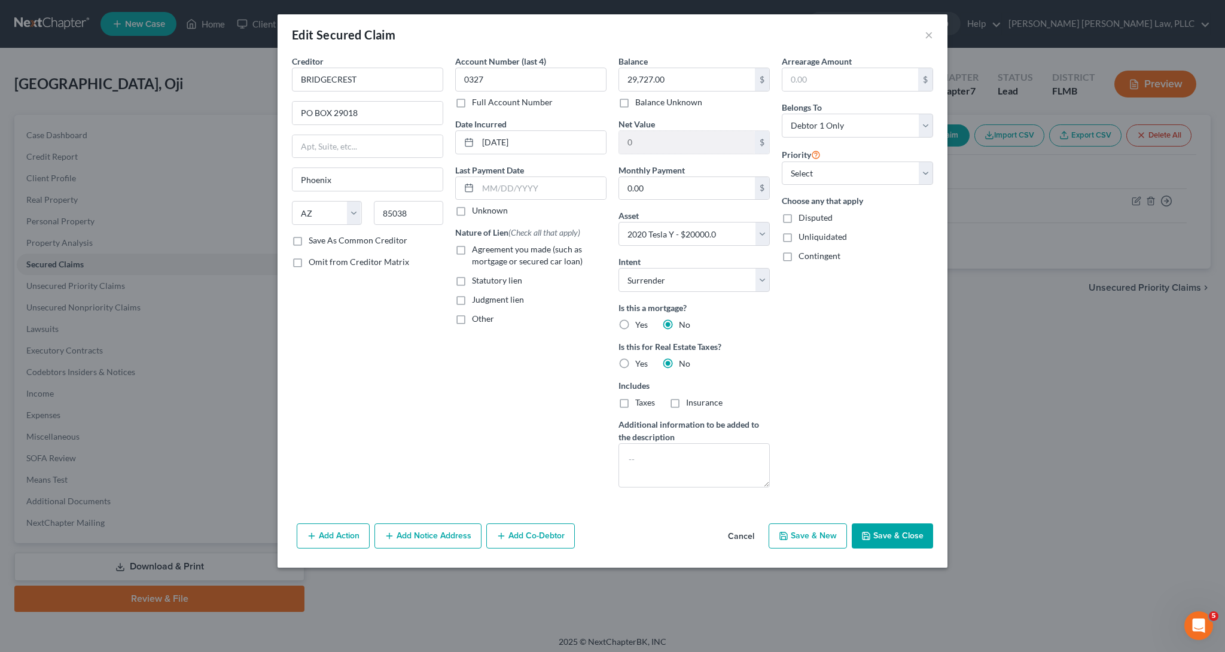
click at [477, 251] on input "Agreement you made (such as mortgage or secured car loan)" at bounding box center [481, 248] width 8 height 8
checkbox input "true"
click at [906, 531] on button "Save & Close" at bounding box center [892, 535] width 81 height 25
select select
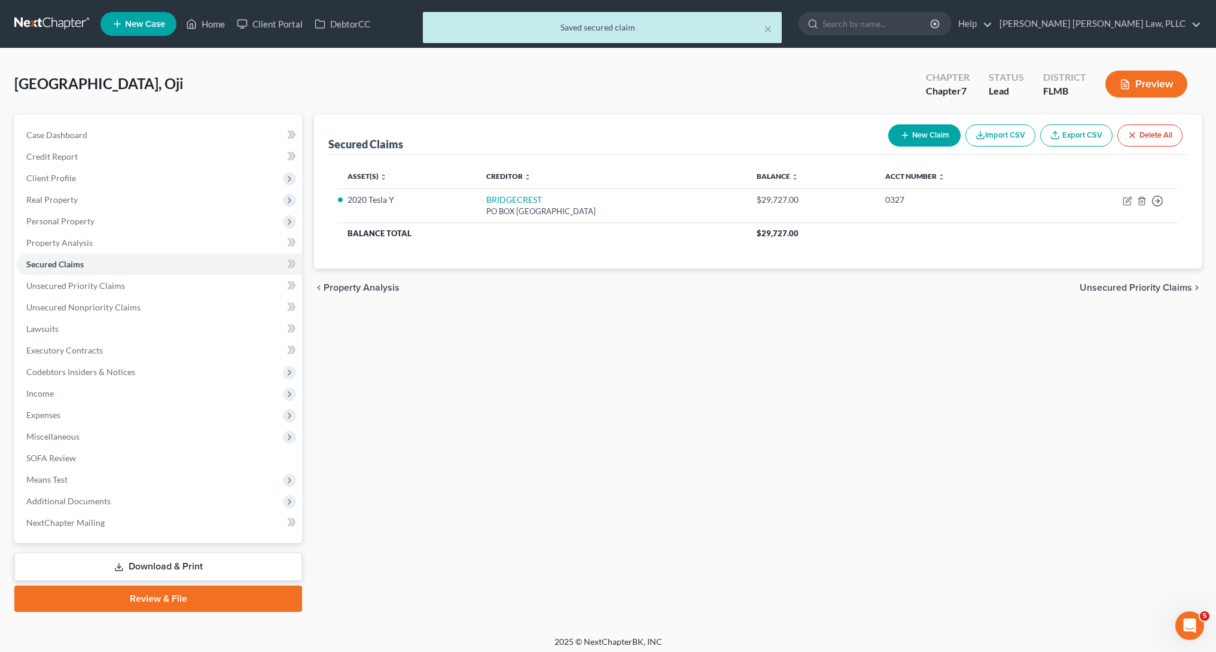
click at [694, 351] on div "Secured Claims New Claim Import CSV Export CSV Delete All Asset(s) expand_more …" at bounding box center [758, 363] width 900 height 497
click at [116, 224] on span "Personal Property" at bounding box center [159, 222] width 285 height 22
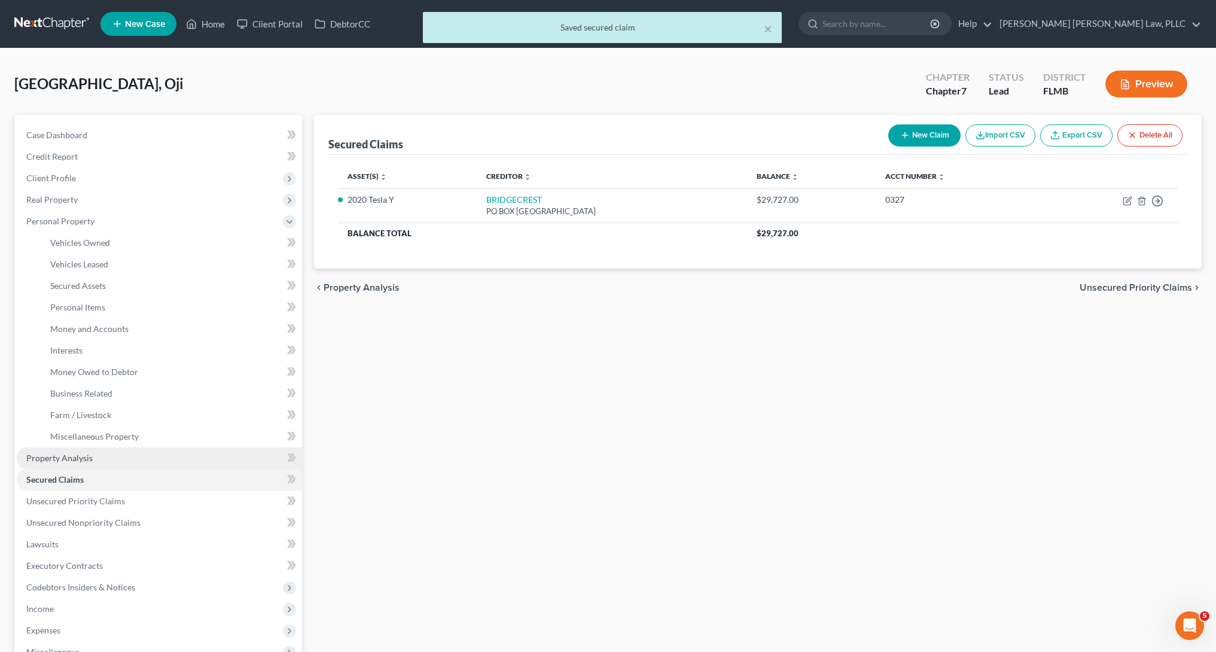
click at [128, 465] on link "Property Analysis" at bounding box center [159, 459] width 285 height 22
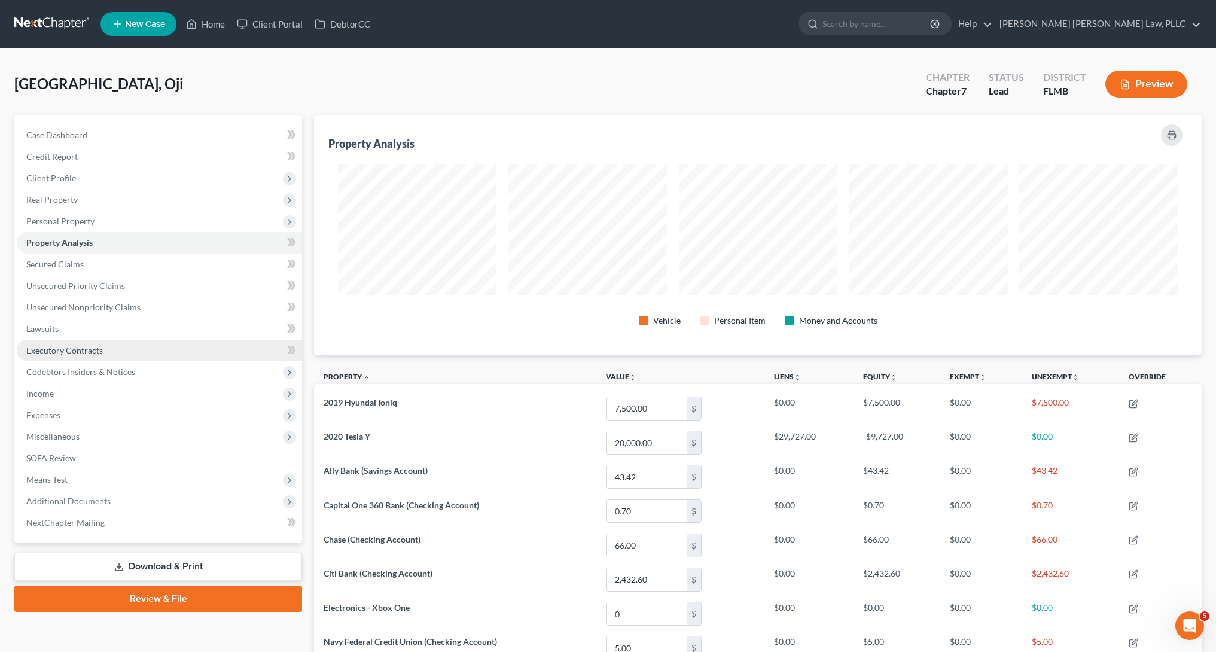
scroll to position [241, 888]
click at [77, 194] on span "Real Property" at bounding box center [159, 200] width 285 height 22
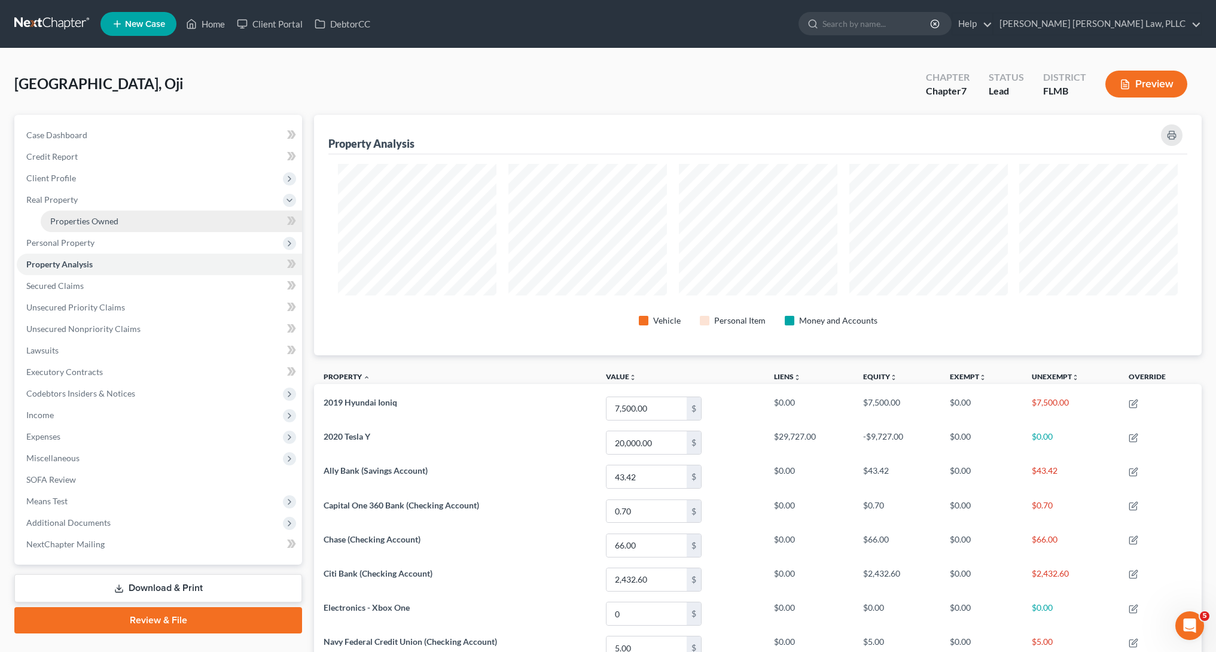
click at [120, 218] on link "Properties Owned" at bounding box center [171, 222] width 261 height 22
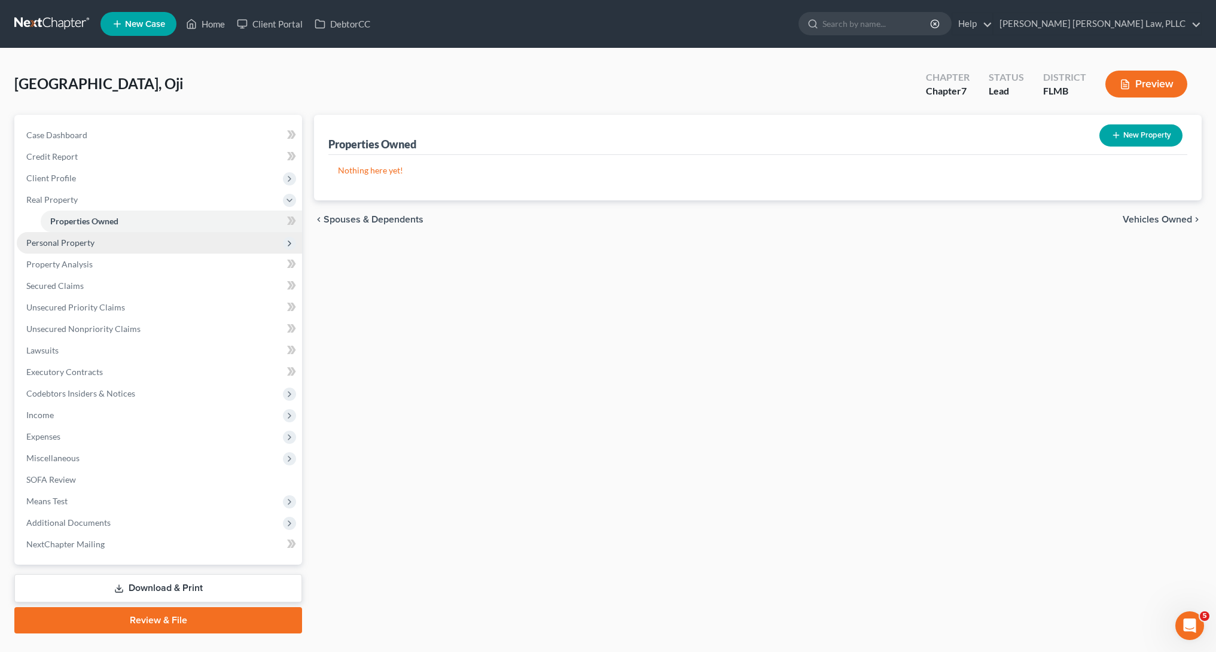
click at [121, 243] on span "Personal Property" at bounding box center [159, 243] width 285 height 22
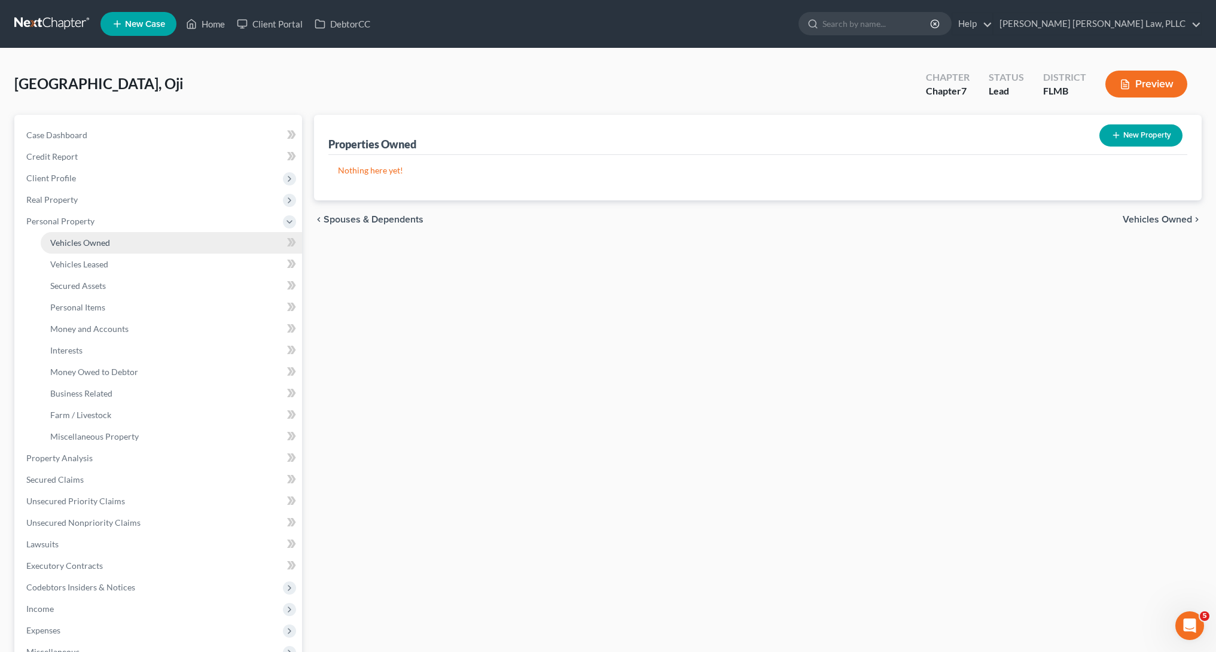
click at [112, 251] on link "Vehicles Owned" at bounding box center [171, 243] width 261 height 22
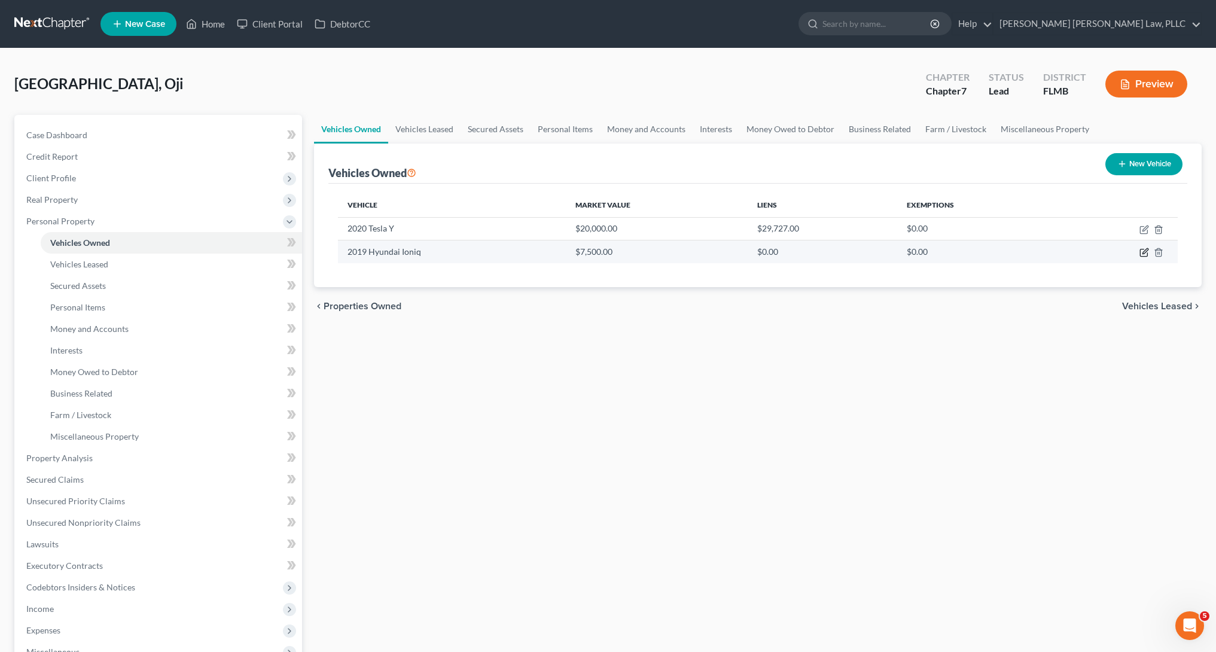
click at [1141, 252] on icon "button" at bounding box center [1143, 252] width 7 height 7
select select "0"
select select "7"
select select "3"
select select "0"
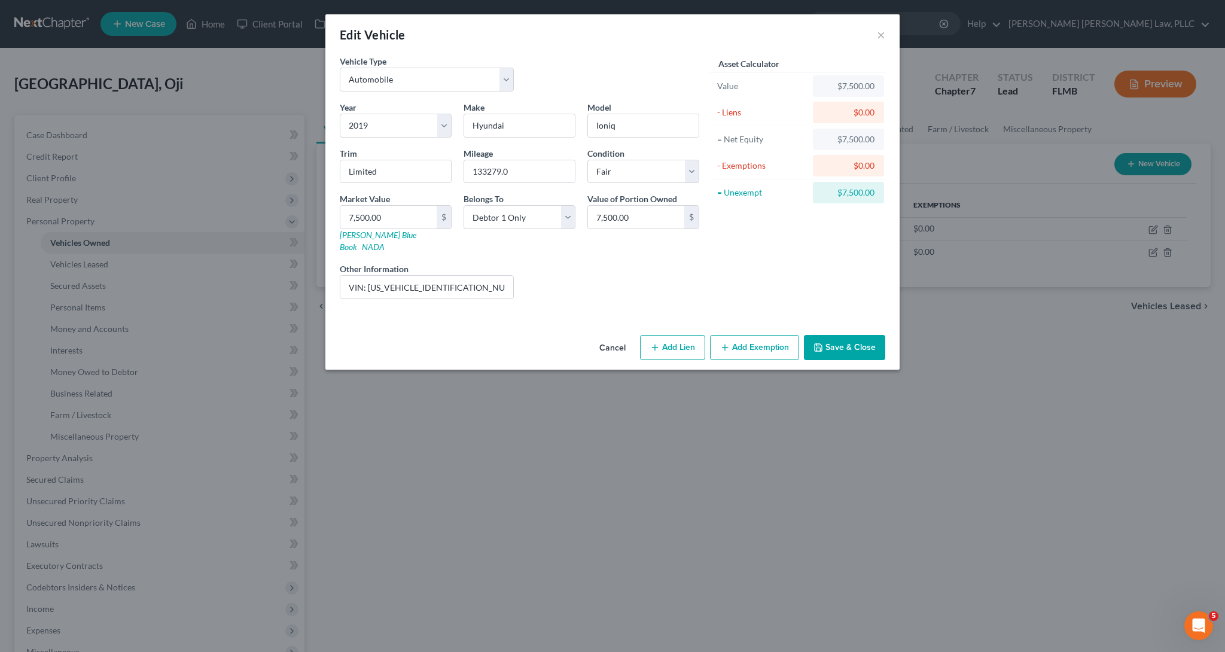
click at [744, 335] on button "Add Exemption" at bounding box center [754, 347] width 89 height 25
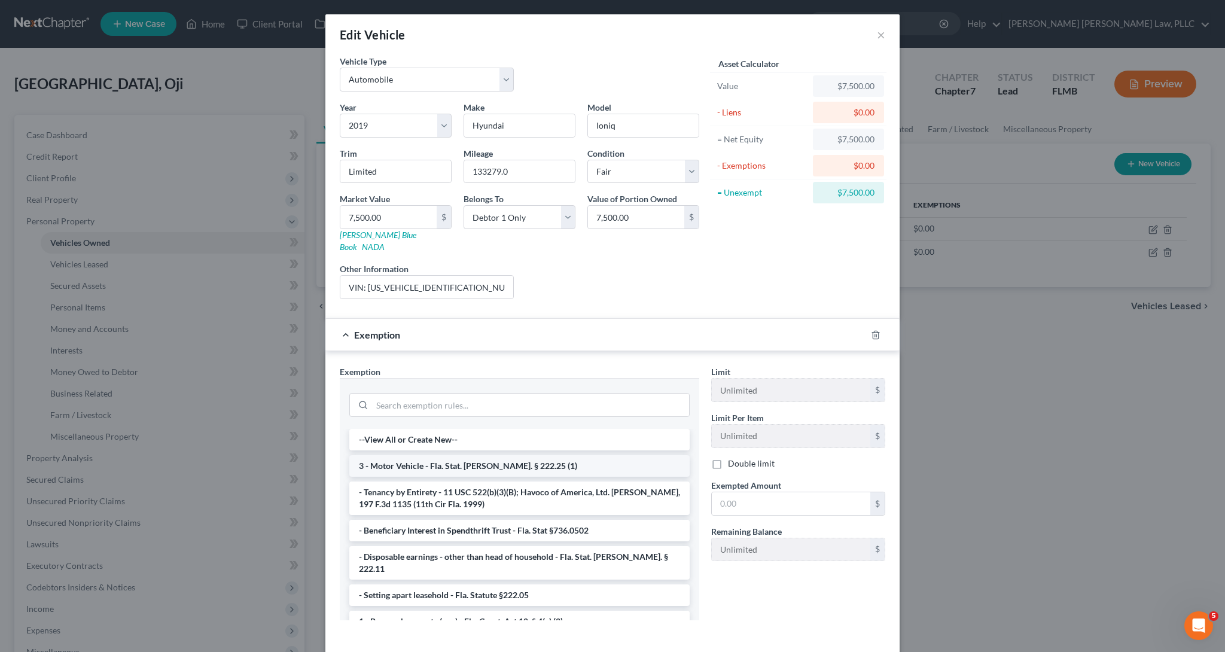
click at [521, 455] on li "3 - Motor Vehicle - Fla. Stat. Ann. § 222.25 (1)" at bounding box center [519, 466] width 340 height 22
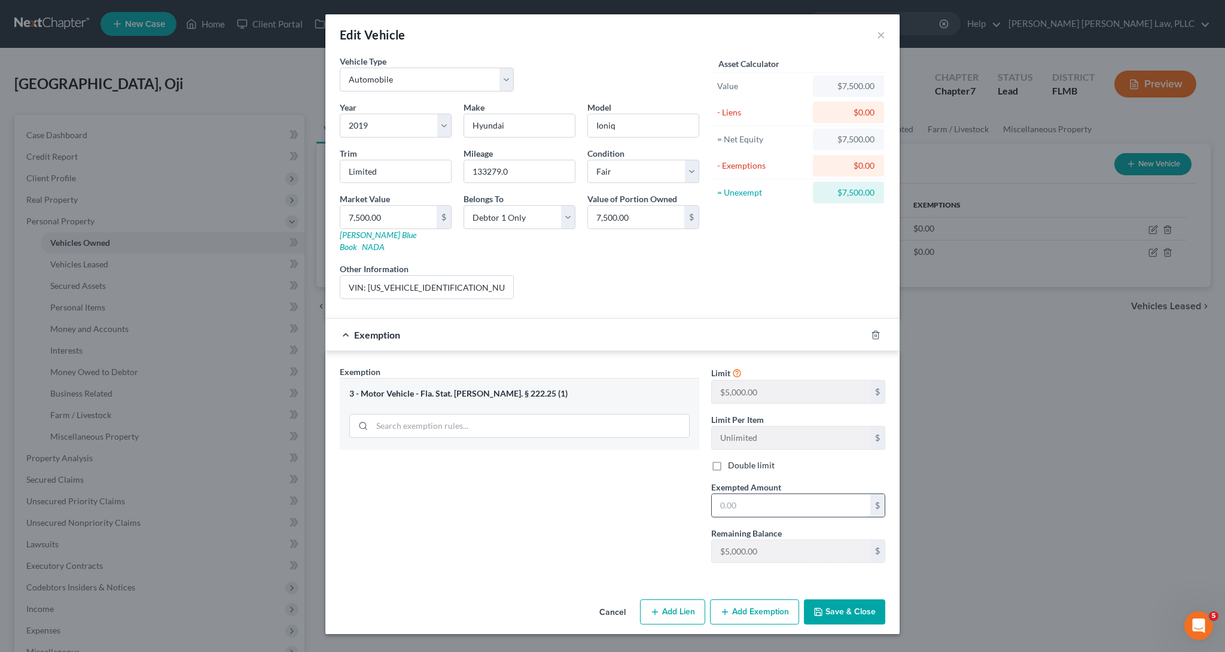
click at [770, 494] on input "text" at bounding box center [791, 505] width 159 height 23
type input "5,000"
click at [871, 600] on button "Save & Close" at bounding box center [844, 611] width 81 height 25
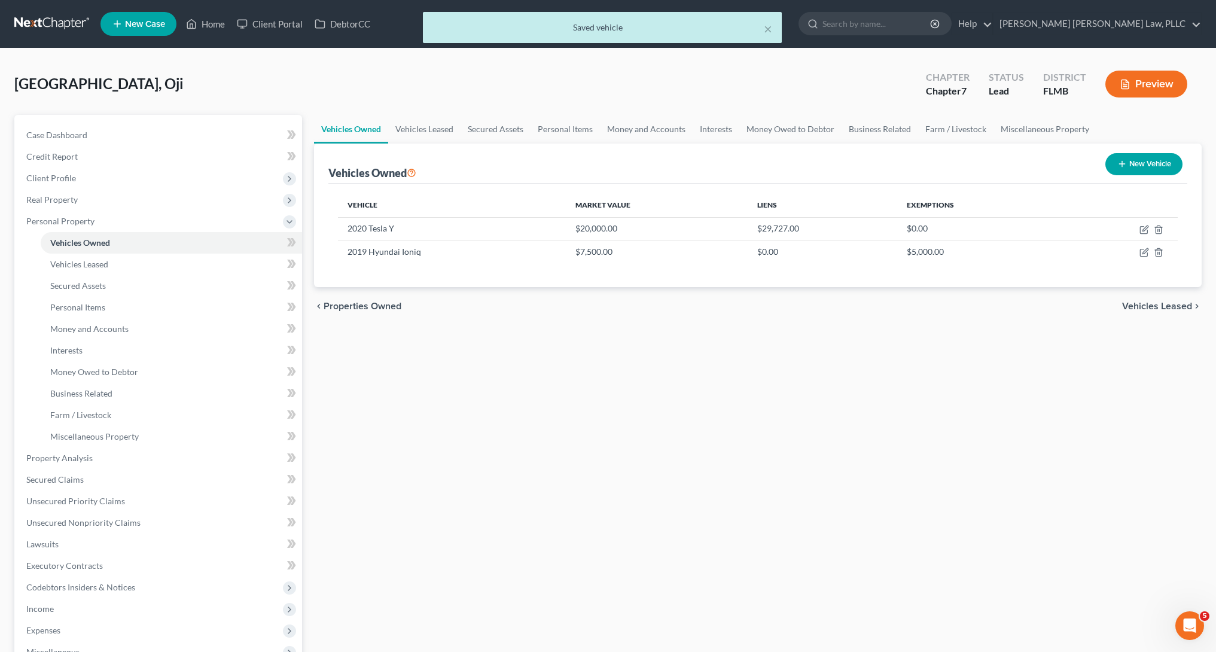
click at [917, 464] on div "Vehicles Owned Vehicles Leased Secured Assets Personal Items Money and Accounts…" at bounding box center [758, 471] width 900 height 713
click at [431, 144] on div "Vehicles Owned New Vehicle" at bounding box center [757, 164] width 859 height 40
click at [517, 136] on link "Secured Assets" at bounding box center [496, 129] width 70 height 29
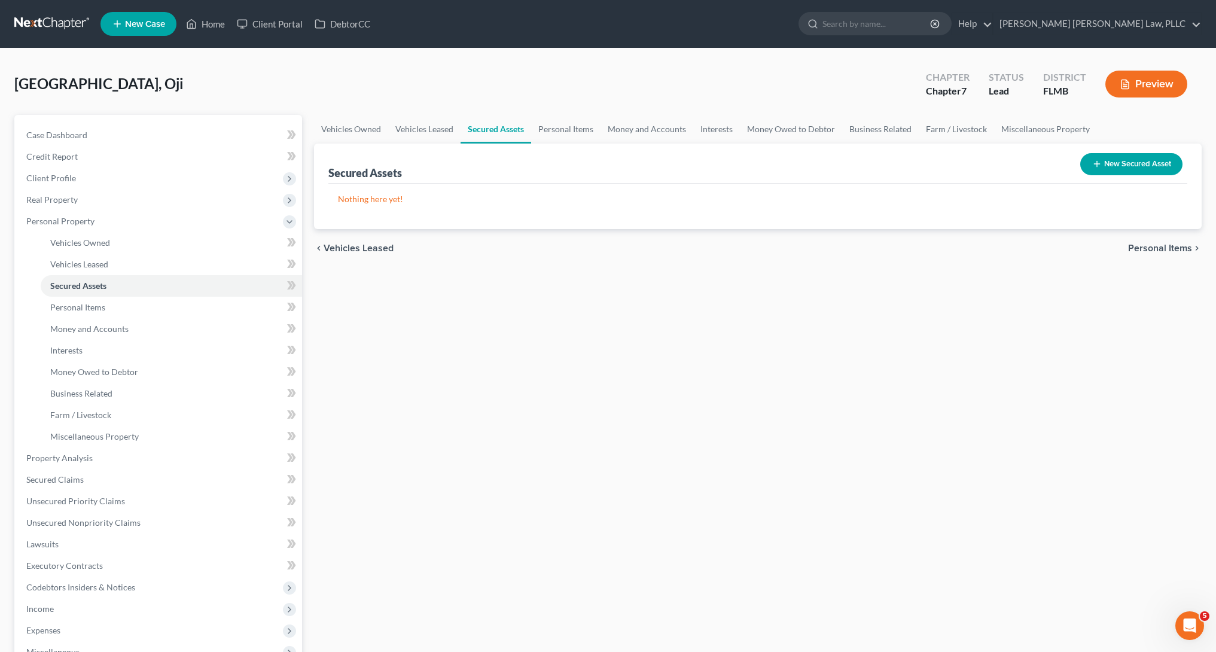
click at [1140, 170] on button "New Secured Asset" at bounding box center [1132, 164] width 102 height 22
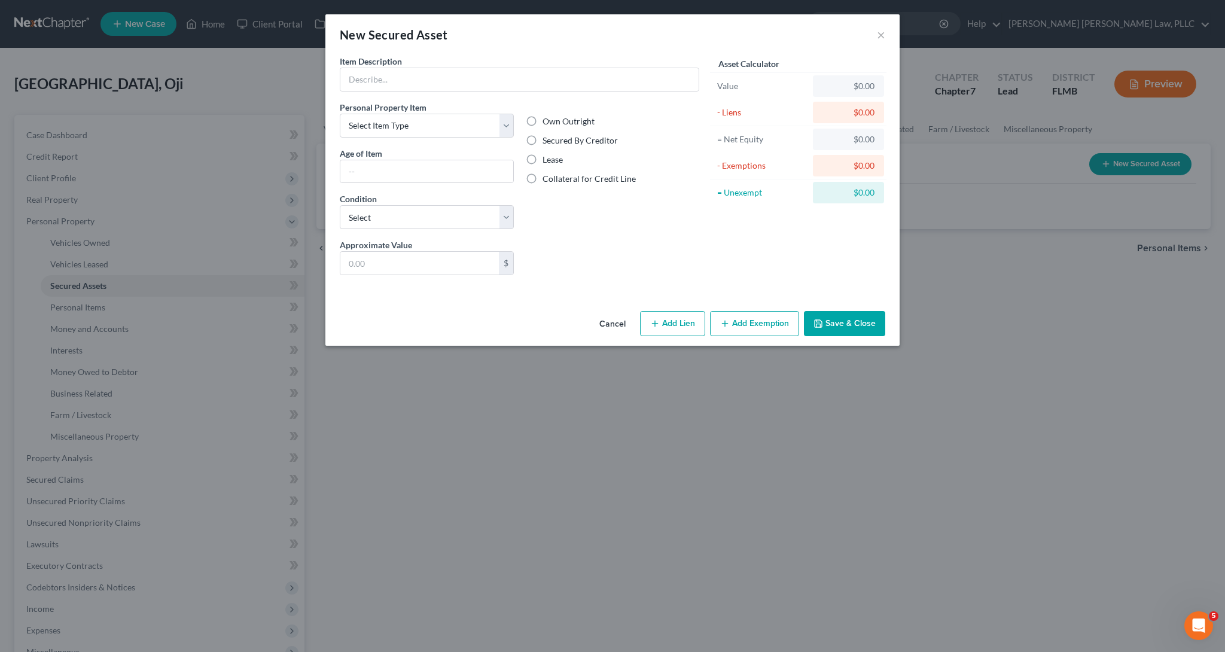
click at [380, 112] on label "Personal Property Item" at bounding box center [383, 107] width 87 height 13
click at [888, 34] on div "New Secured Asset ×" at bounding box center [612, 34] width 574 height 41
click at [880, 34] on button "×" at bounding box center [881, 35] width 8 height 14
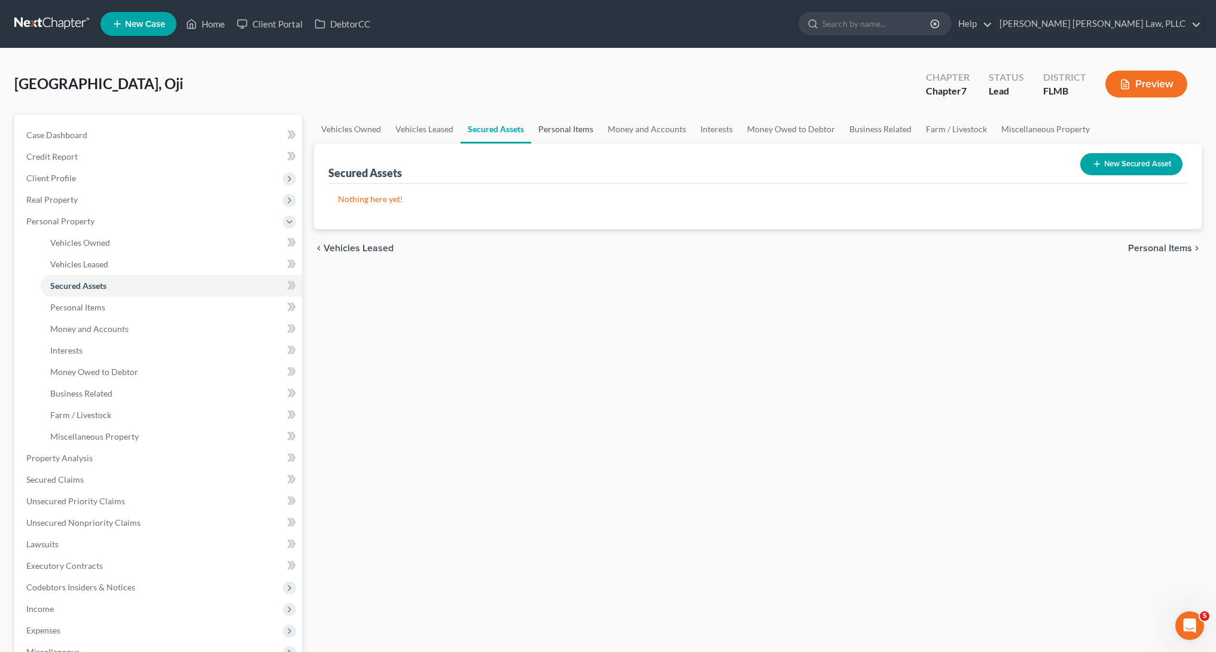
click at [578, 135] on link "Personal Items" at bounding box center [565, 129] width 69 height 29
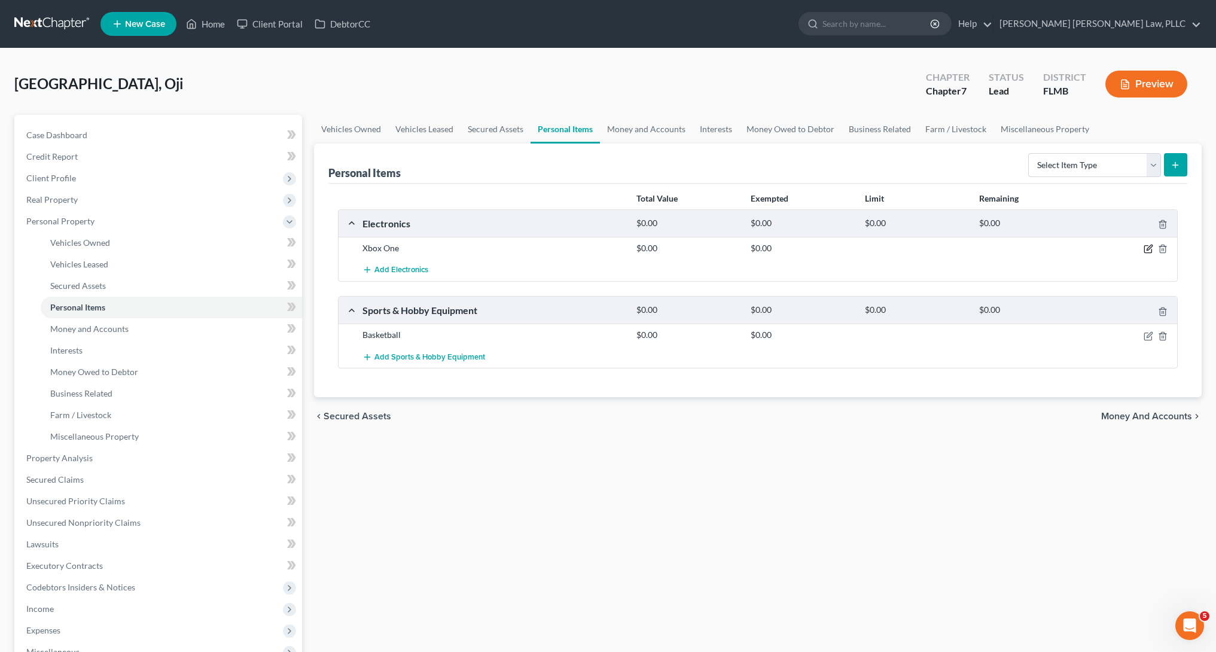
click at [1149, 252] on icon "button" at bounding box center [1149, 249] width 10 height 10
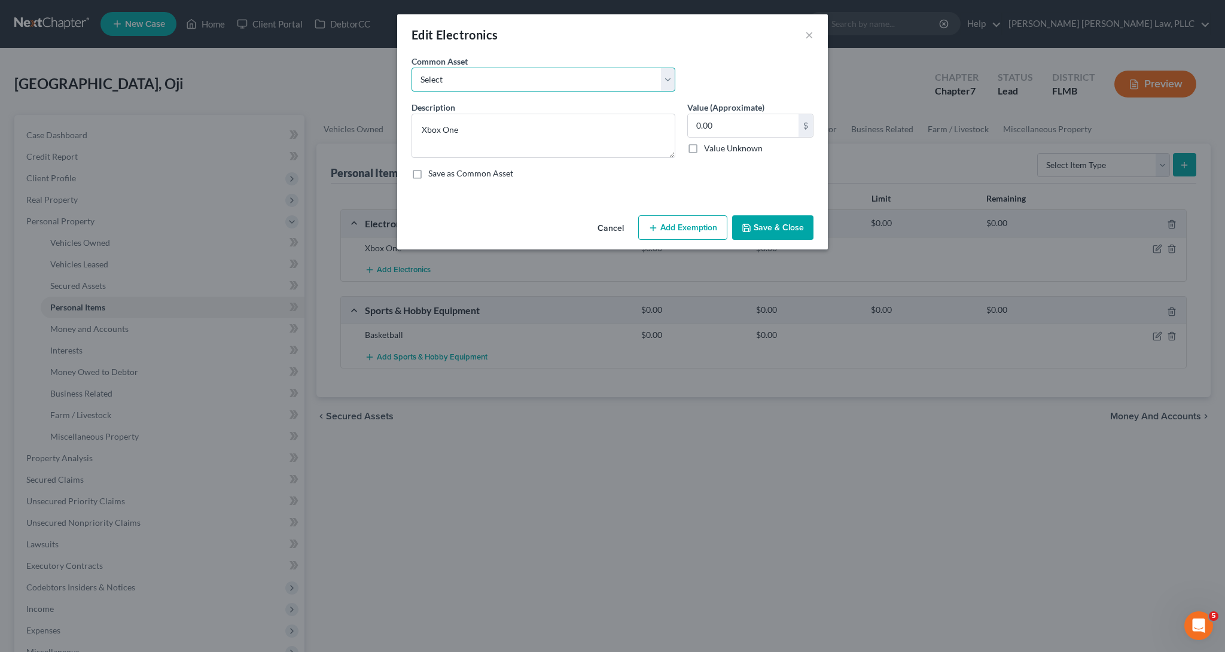
select select "0"
type textarea "(4 - $75) TV's, (1 - $100) Video Game System, (1 - $150) Laptop, (2 - $50) Kids…"
type input "650.00"
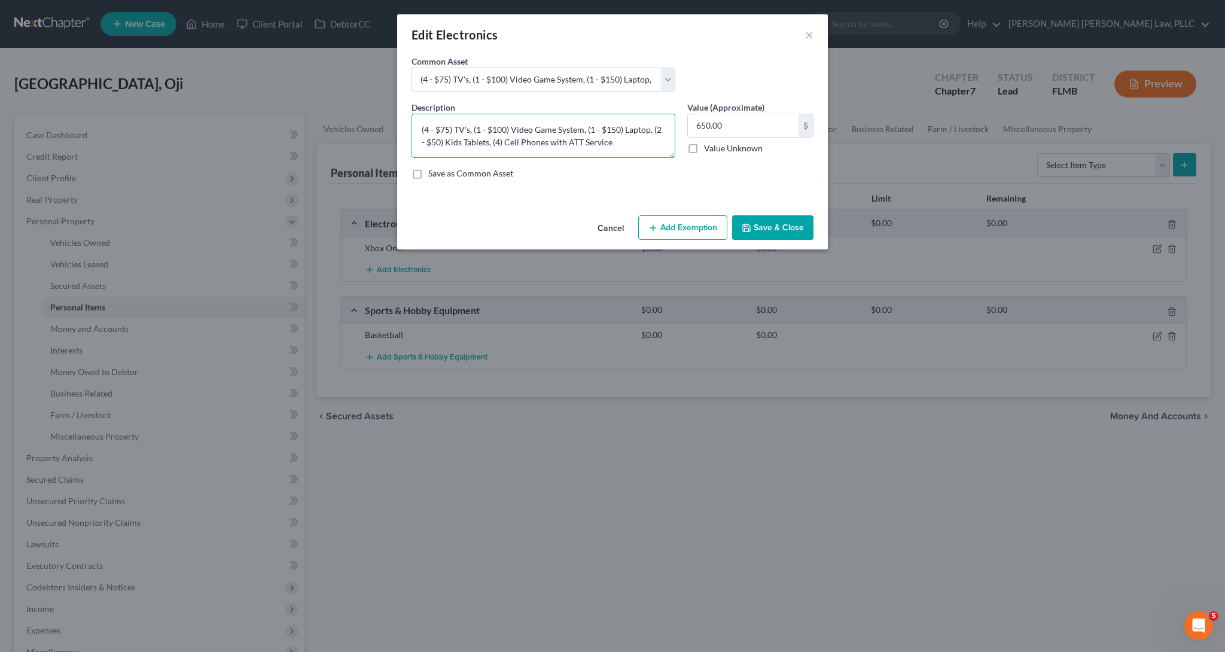
click at [473, 132] on textarea "(4 - $75) TV's, (1 - $100) Video Game System, (1 - $150) Laptop, (2 - $50) Kids…" at bounding box center [544, 136] width 264 height 44
drag, startPoint x: 473, startPoint y: 132, endPoint x: 337, endPoint y: 124, distance: 136.1
click at [337, 124] on div "Edit Electronics × An exemption set must first be selected from the Filing Info…" at bounding box center [612, 326] width 1225 height 652
drag, startPoint x: 589, startPoint y: 147, endPoint x: 538, endPoint y: 132, distance: 53.0
click at [538, 132] on textarea "(1 - $100) Video Game System, (1 - $150) Laptop, (2 - $50) Kids Tablets, (4) Ce…" at bounding box center [544, 136] width 264 height 44
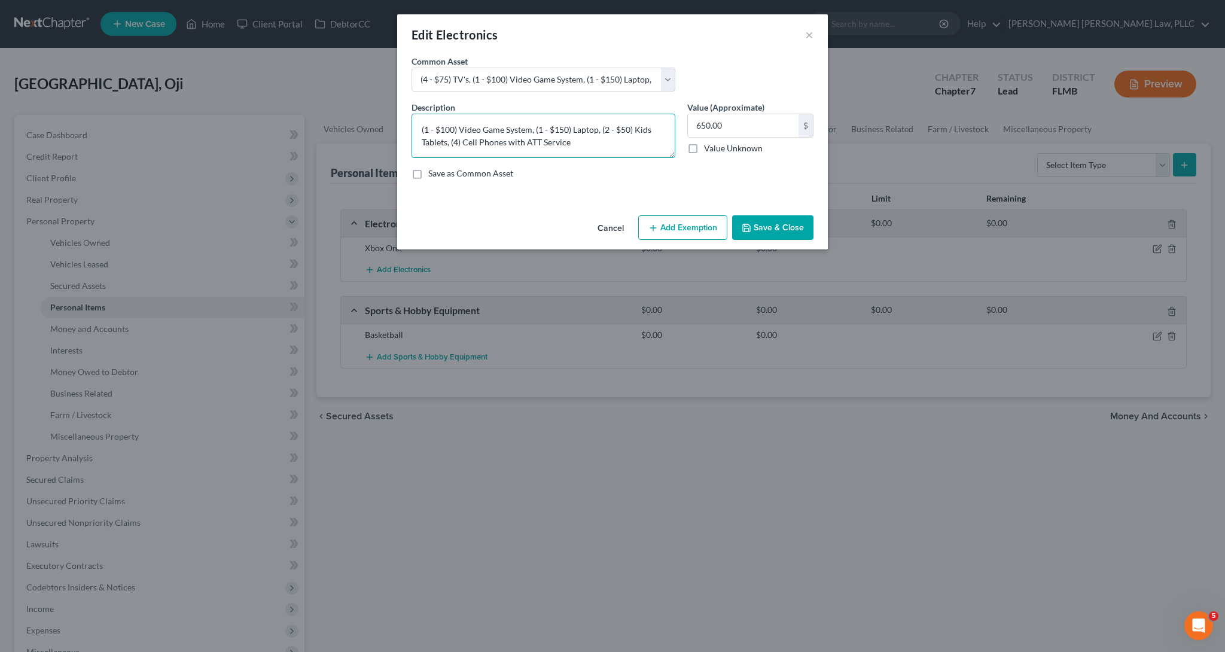
click at [589, 149] on textarea "(1 - $100) Video Game System, (1 - $150) Laptop, (2 - $50) Kids Tablets, (4) Ce…" at bounding box center [544, 136] width 264 height 44
click at [442, 139] on textarea "(1 - $100) Video Game System, (1 - $150) Laptop, (2 - $50) Kids Tablets, (4) Ce…" at bounding box center [544, 136] width 264 height 44
drag, startPoint x: 451, startPoint y: 148, endPoint x: 449, endPoint y: 135, distance: 12.7
click at [449, 135] on textarea "(1 - $100) Video Game System, (1 - $150) Laptop, (2 - $50) Kids Tablets, (4) Ce…" at bounding box center [544, 136] width 264 height 44
click at [452, 144] on textarea "(1 - $100) Video Game System, (1 - $150) Laptop, (2 - $50) Kids Tablets, (4) Ce…" at bounding box center [544, 136] width 264 height 44
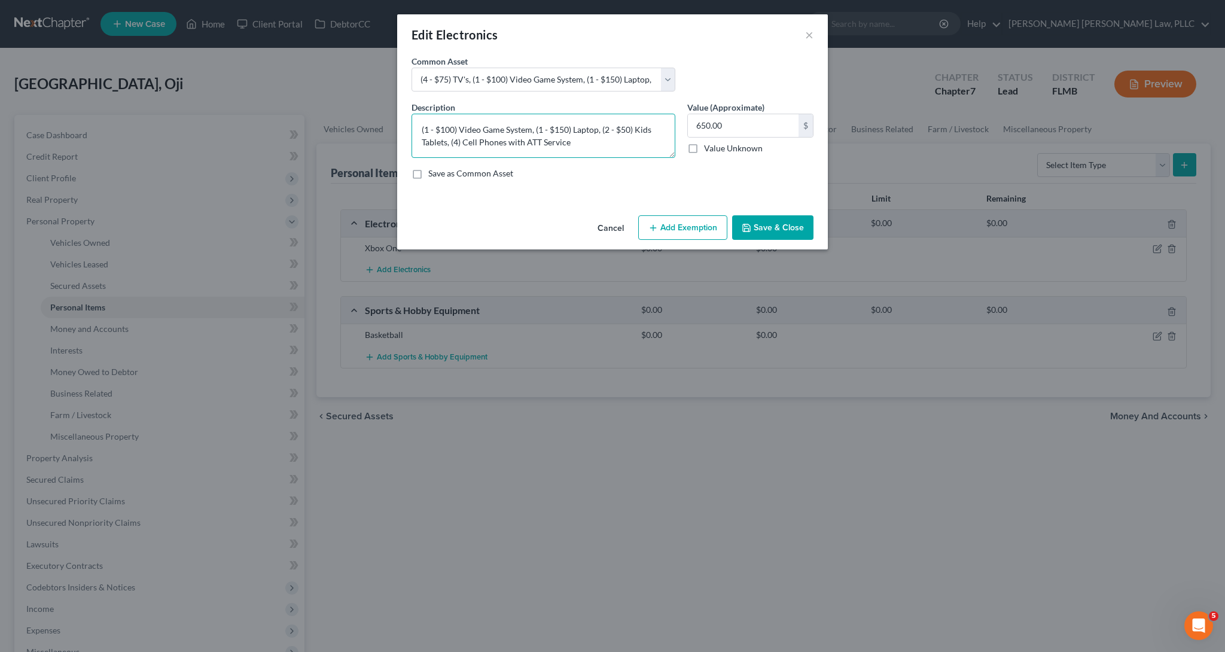
drag, startPoint x: 451, startPoint y: 140, endPoint x: 538, endPoint y: 128, distance: 88.2
click at [538, 128] on textarea "(1 - $100) Video Game System, (1 - $150) Laptop, (2 - $50) Kids Tablets, (4) Ce…" at bounding box center [544, 136] width 264 height 44
click at [544, 128] on textarea "(1 - $100) Video Game System, (4) Cell Phones with ATT Service" at bounding box center [544, 136] width 264 height 44
drag, startPoint x: 598, startPoint y: 130, endPoint x: 867, endPoint y: 115, distance: 269.6
click at [867, 115] on div "Edit Electronics × An exemption set must first be selected from the Filing Info…" at bounding box center [612, 326] width 1225 height 652
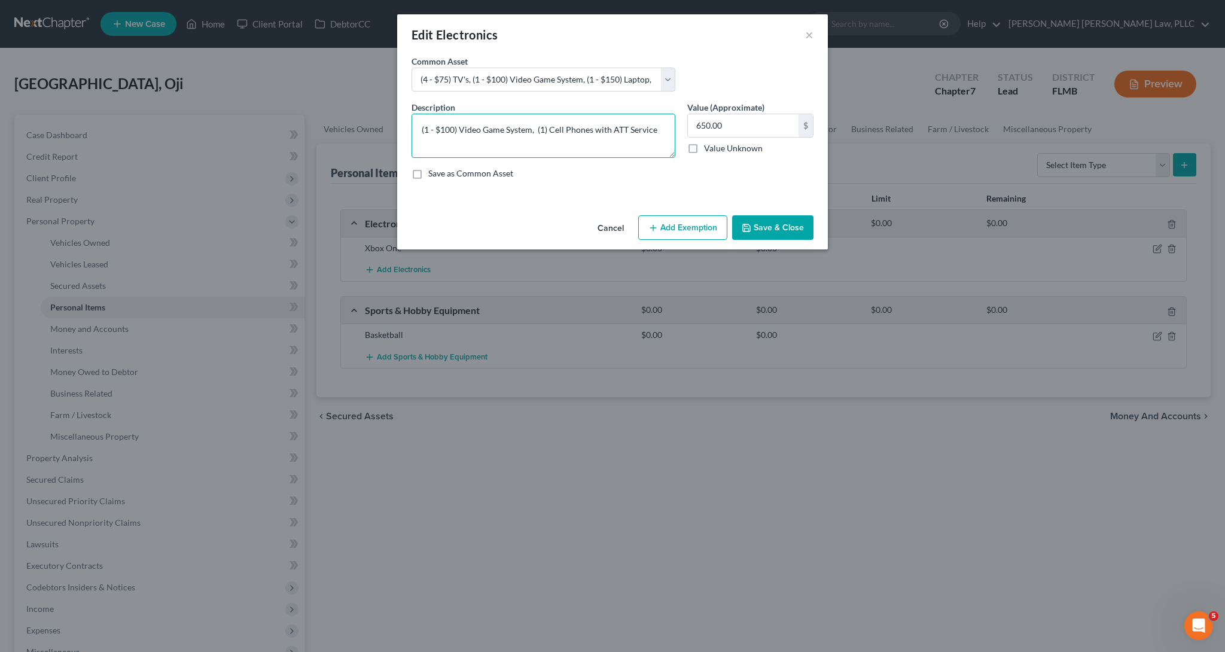
click at [632, 150] on textarea "(1 - $100) Video Game System, (1) Cell Phones with ATT Service" at bounding box center [544, 136] width 264 height 44
drag, startPoint x: 651, startPoint y: 132, endPoint x: 614, endPoint y: 132, distance: 36.5
click at [614, 132] on textarea "(1 - $100) Video Game System, (1) Cell Phones with ATT Service" at bounding box center [544, 136] width 264 height 44
drag, startPoint x: 666, startPoint y: 130, endPoint x: 598, endPoint y: 131, distance: 68.2
click at [598, 131] on textarea "(1 - $100) Video Game System, (1) Cell Phones with ATT Service" at bounding box center [544, 136] width 264 height 44
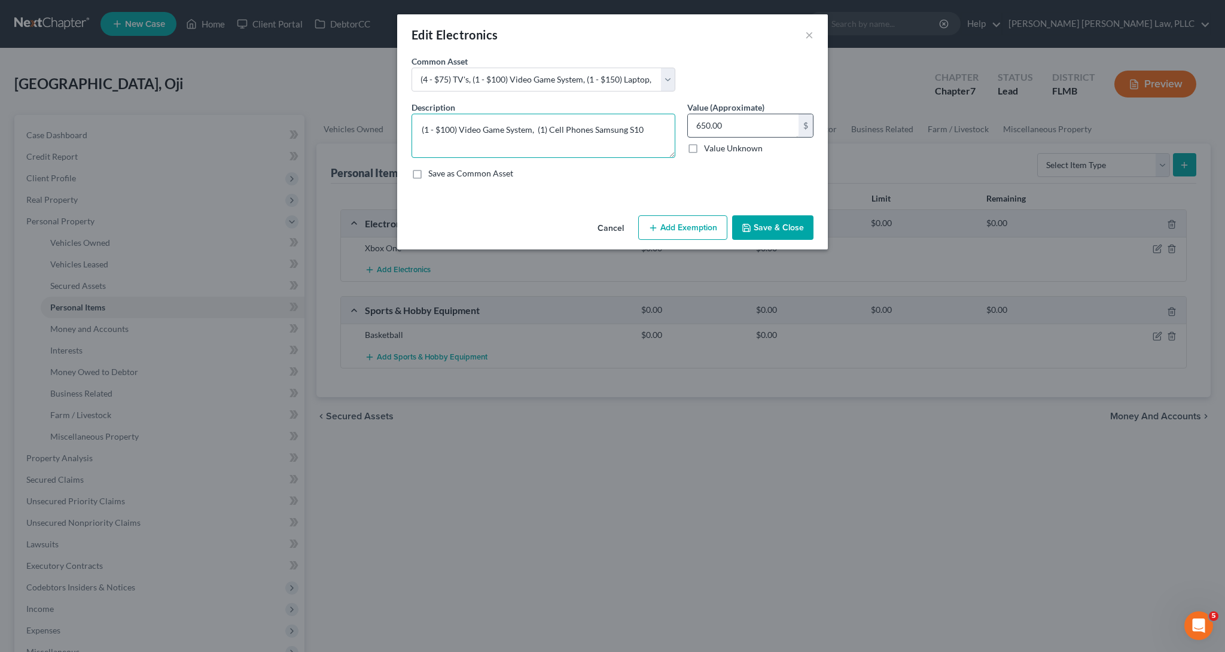
type textarea "(1 - $100) Video Game System, (1) Cell Phones Samsung S10"
drag, startPoint x: 708, startPoint y: 126, endPoint x: 625, endPoint y: 111, distance: 84.0
click at [625, 111] on div "Description * (1 - $100) Video Game System, (1) Cell Phones Samsung S10 Value (…" at bounding box center [613, 145] width 414 height 88
type input "200.00"
click at [751, 236] on button "Save & Close" at bounding box center [772, 227] width 81 height 25
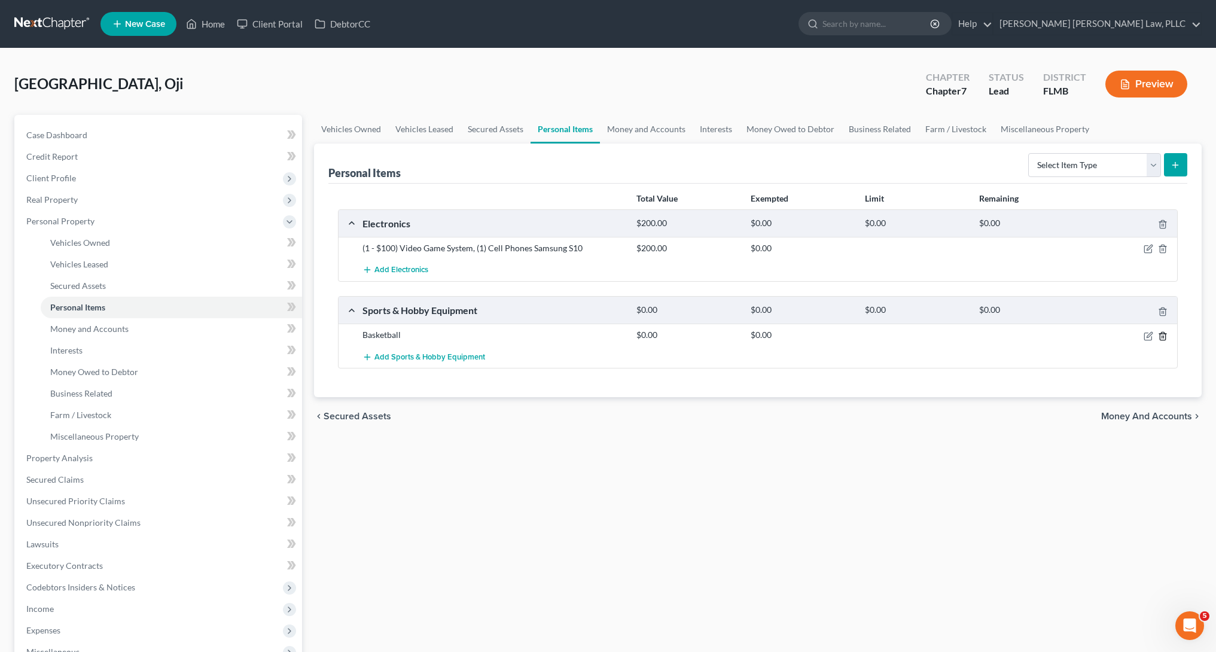
click at [1165, 333] on icon "button" at bounding box center [1162, 336] width 5 height 8
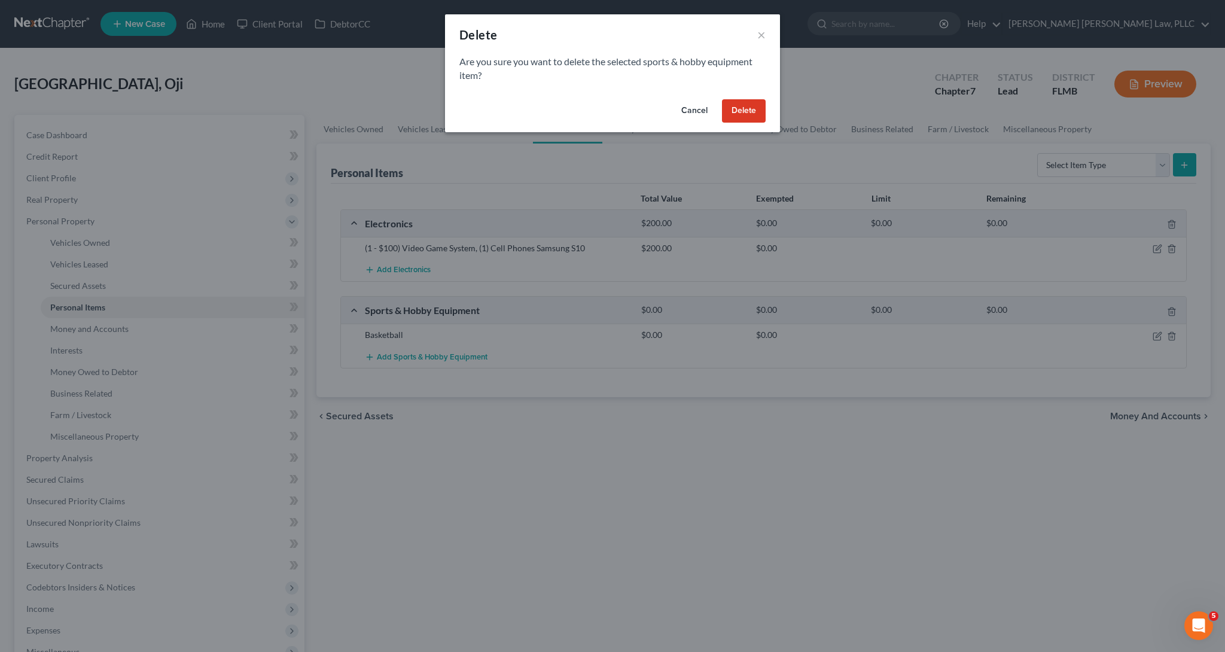
click at [763, 111] on button "Delete" at bounding box center [744, 111] width 44 height 24
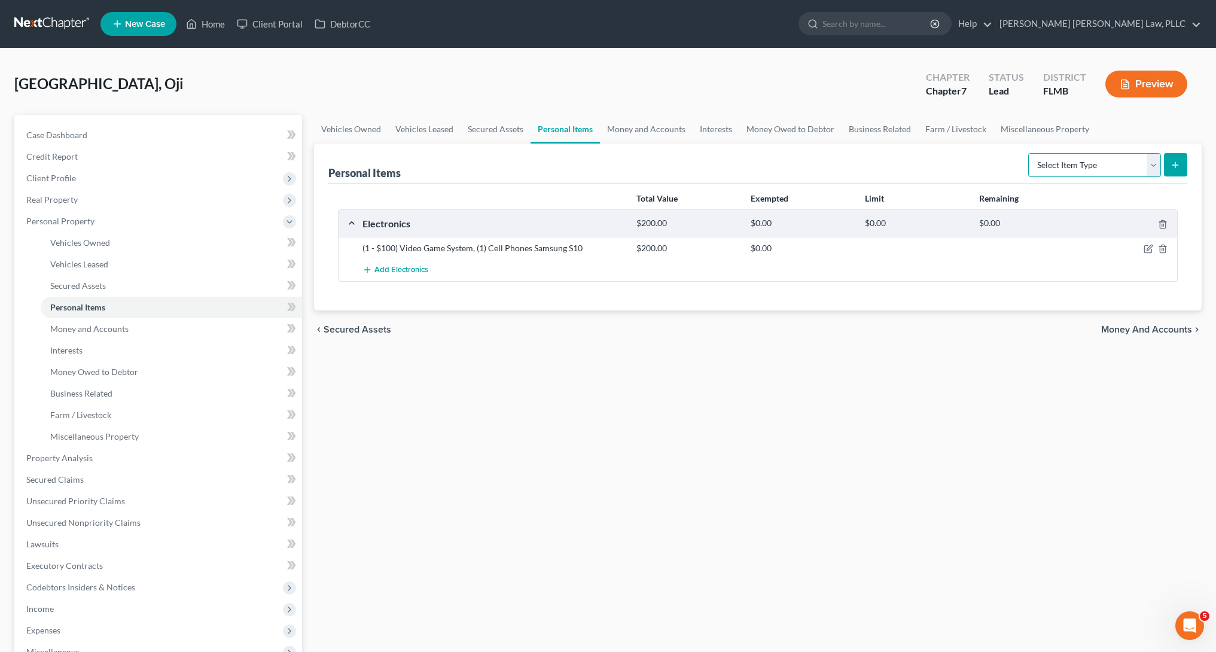
select select "clothing"
click at [1179, 172] on button "submit" at bounding box center [1175, 164] width 23 height 23
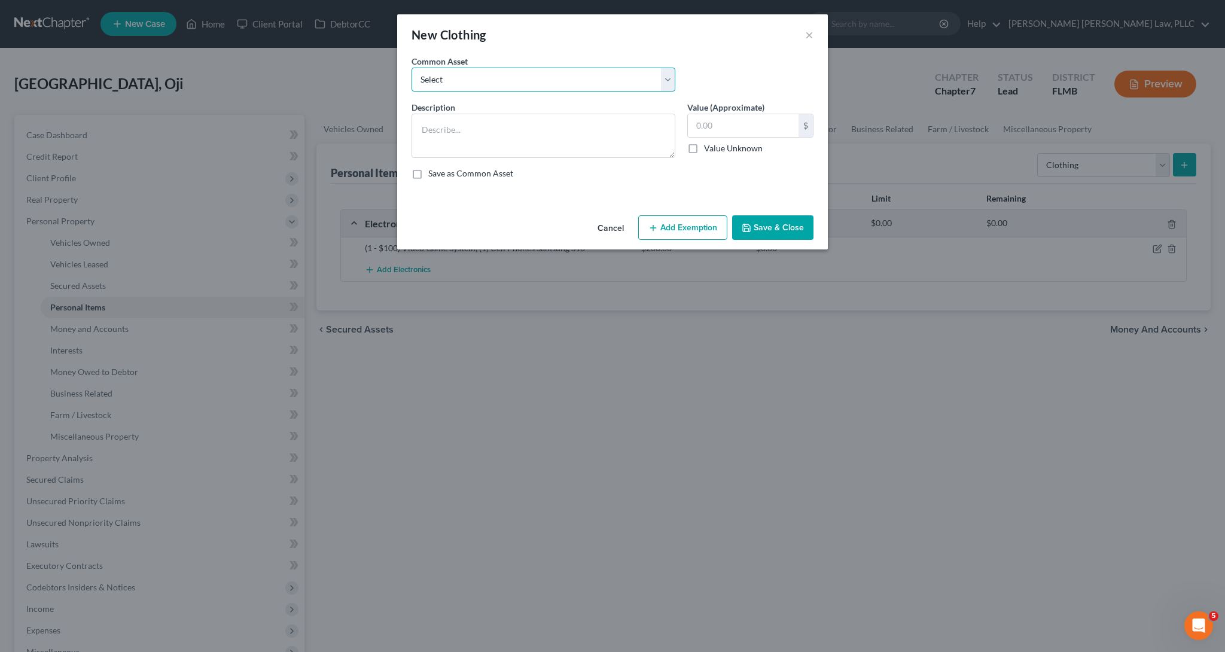
select select "0"
type textarea "Shirts, Pants, and Shoes"
click at [573, 127] on textarea "Shirts, Pants, and Shoes" at bounding box center [544, 136] width 264 height 44
click at [713, 120] on input "150.00" at bounding box center [743, 125] width 111 height 23
click at [710, 124] on input "150.00" at bounding box center [743, 125] width 111 height 23
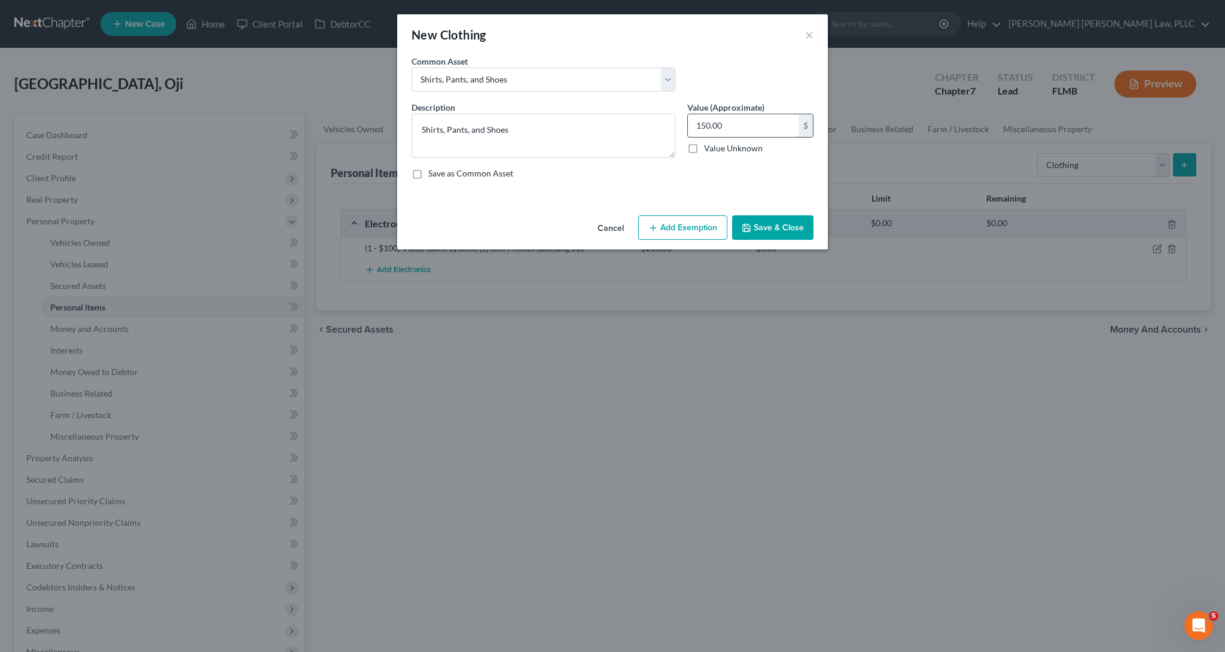
click at [696, 124] on input "150.00" at bounding box center [743, 125] width 111 height 23
drag, startPoint x: 707, startPoint y: 126, endPoint x: 694, endPoint y: 124, distance: 13.2
click at [694, 124] on input "150.00" at bounding box center [743, 125] width 111 height 23
type input "200.00"
click at [751, 227] on icon "button" at bounding box center [747, 228] width 10 height 10
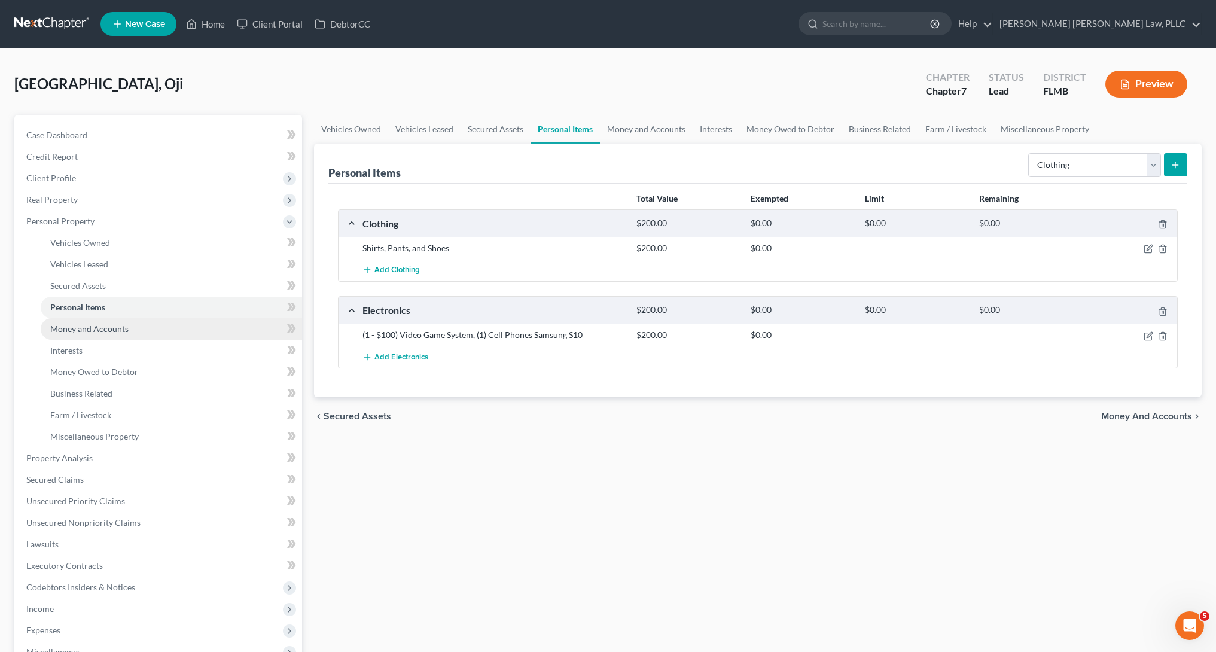
click at [129, 332] on link "Money and Accounts" at bounding box center [171, 329] width 261 height 22
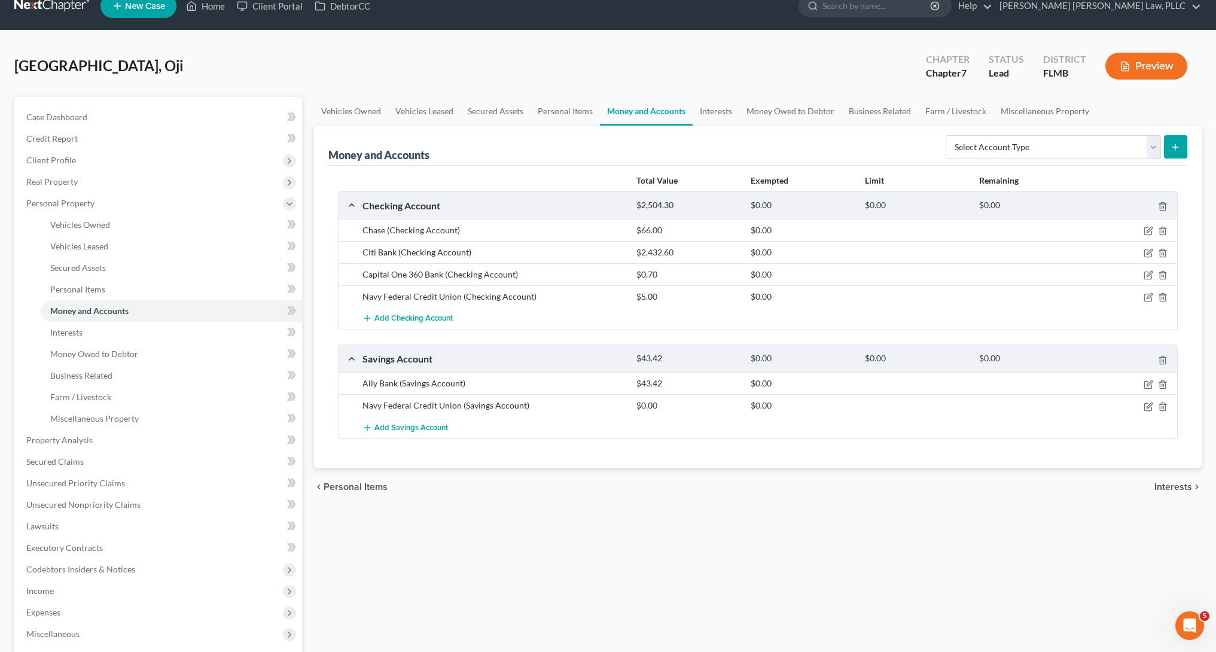
scroll to position [56, 0]
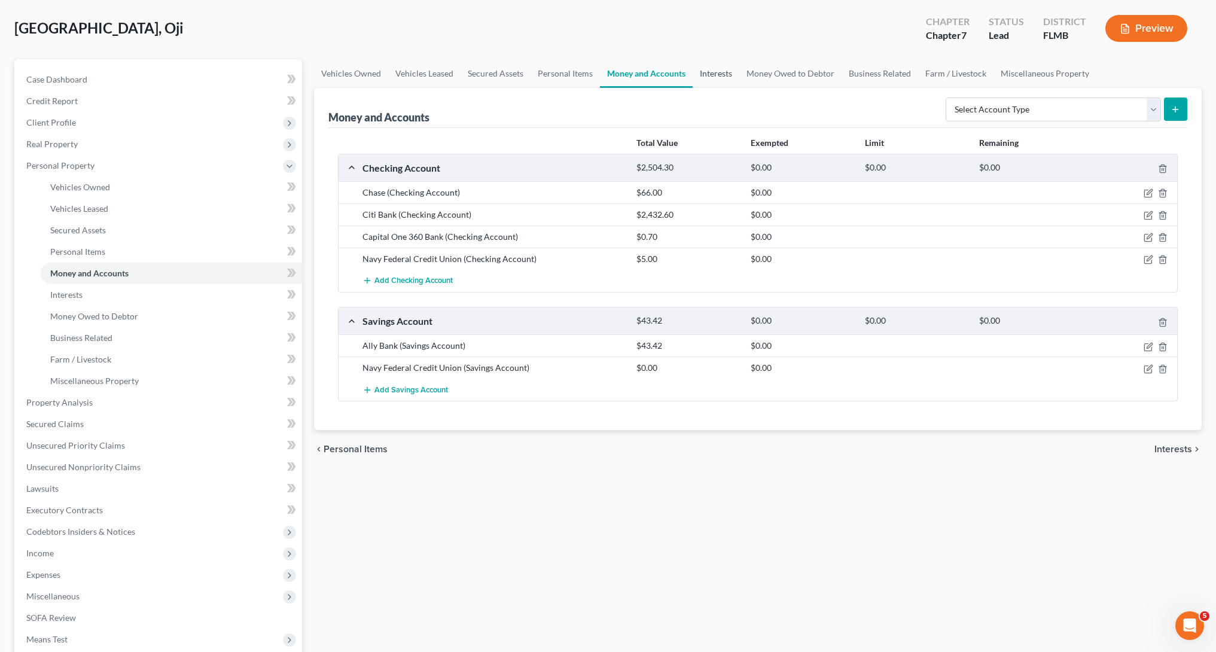
click at [722, 82] on link "Interests" at bounding box center [716, 73] width 47 height 29
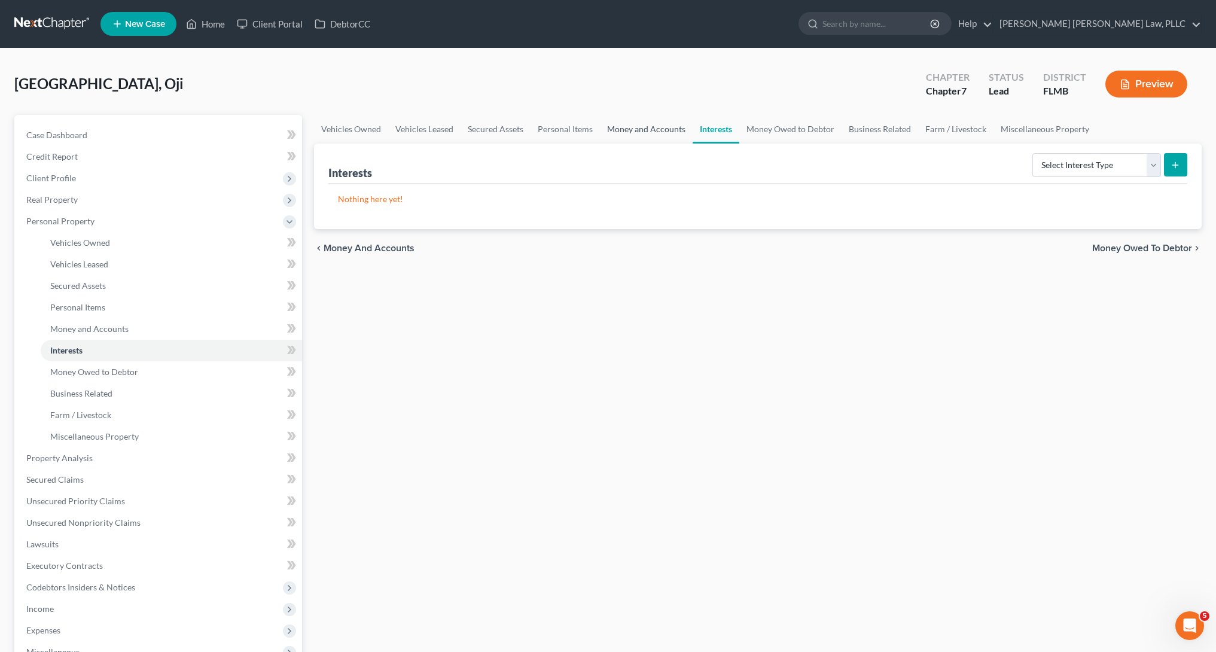
click at [638, 125] on link "Money and Accounts" at bounding box center [646, 129] width 93 height 29
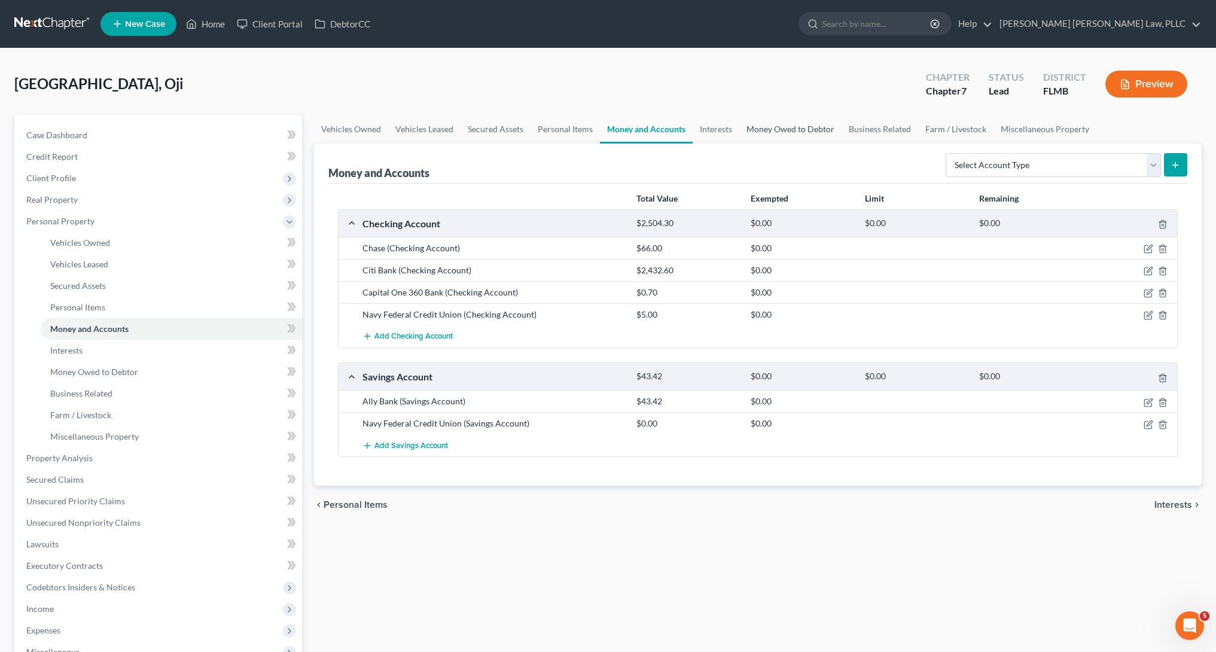
click at [769, 129] on link "Money Owed to Debtor" at bounding box center [790, 129] width 102 height 29
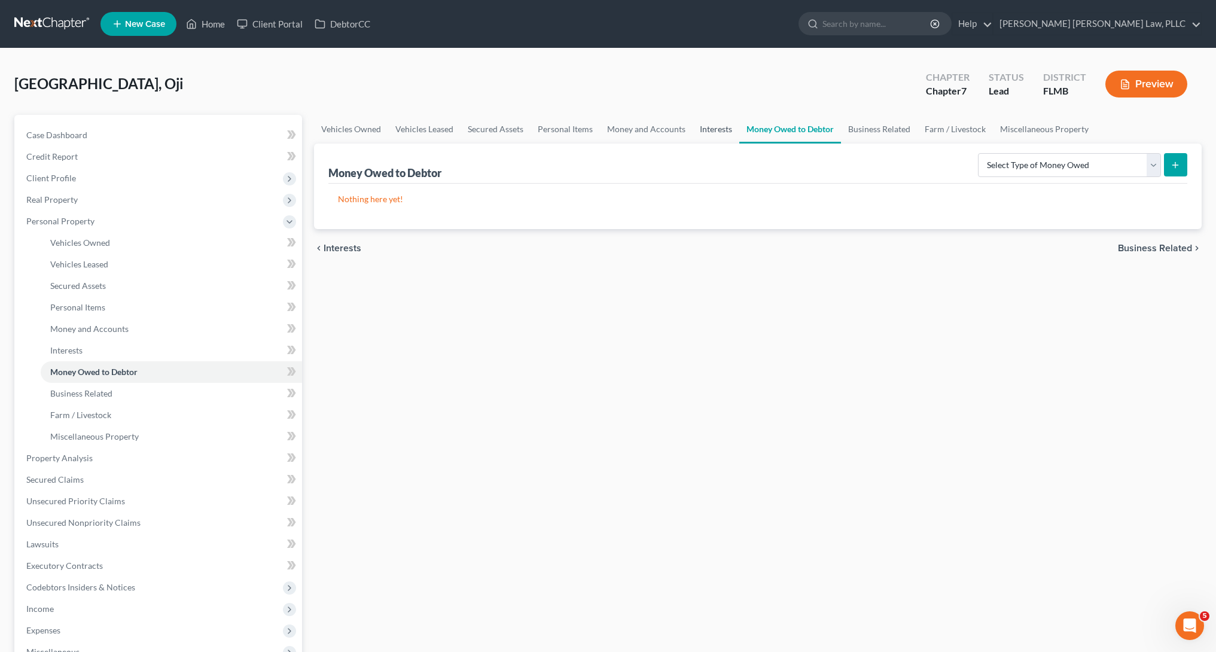
click at [698, 129] on link "Interests" at bounding box center [716, 129] width 47 height 29
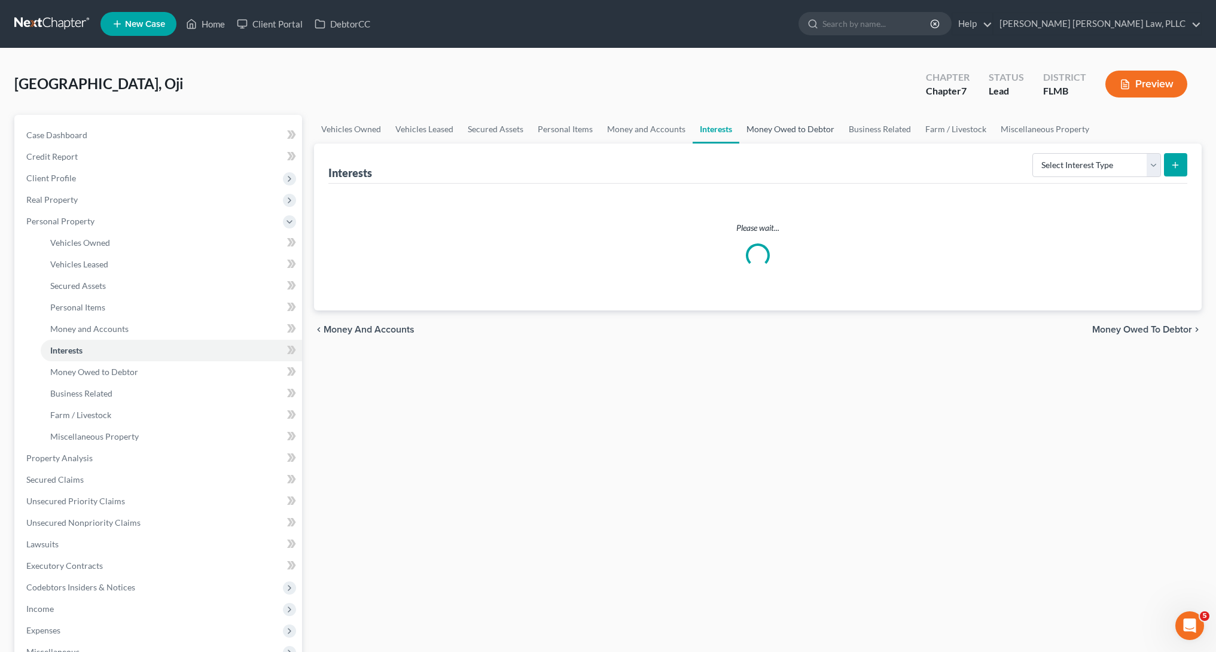
click at [821, 130] on link "Money Owed to Debtor" at bounding box center [790, 129] width 102 height 29
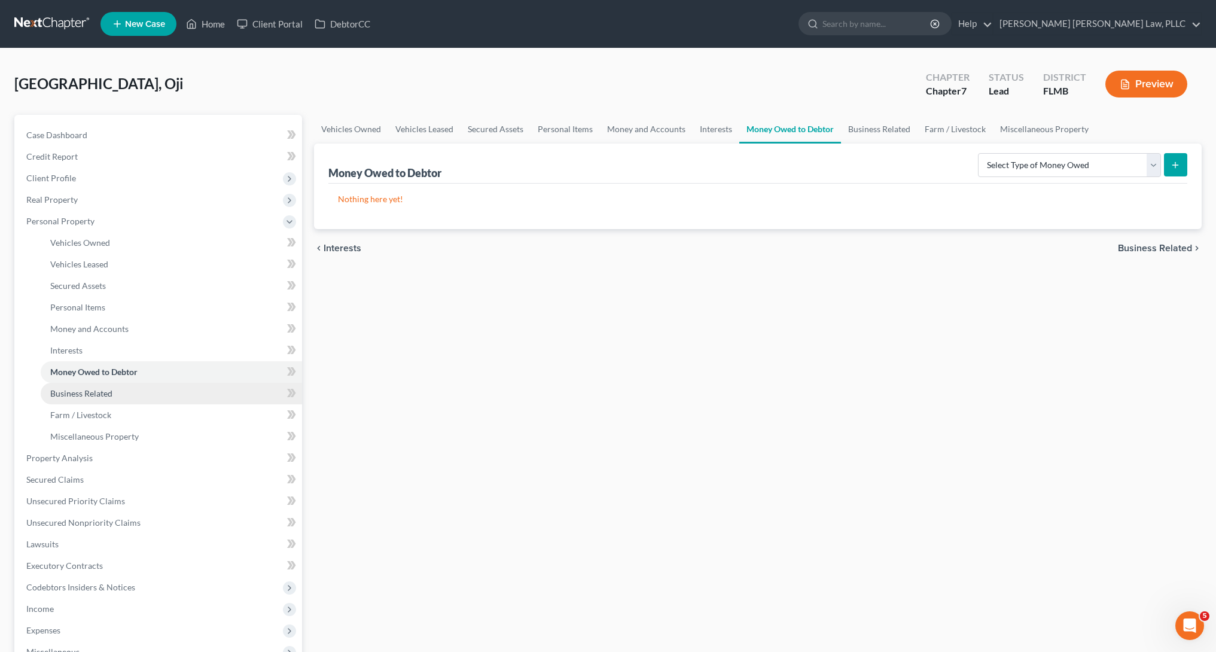
click at [98, 400] on link "Business Related" at bounding box center [171, 394] width 261 height 22
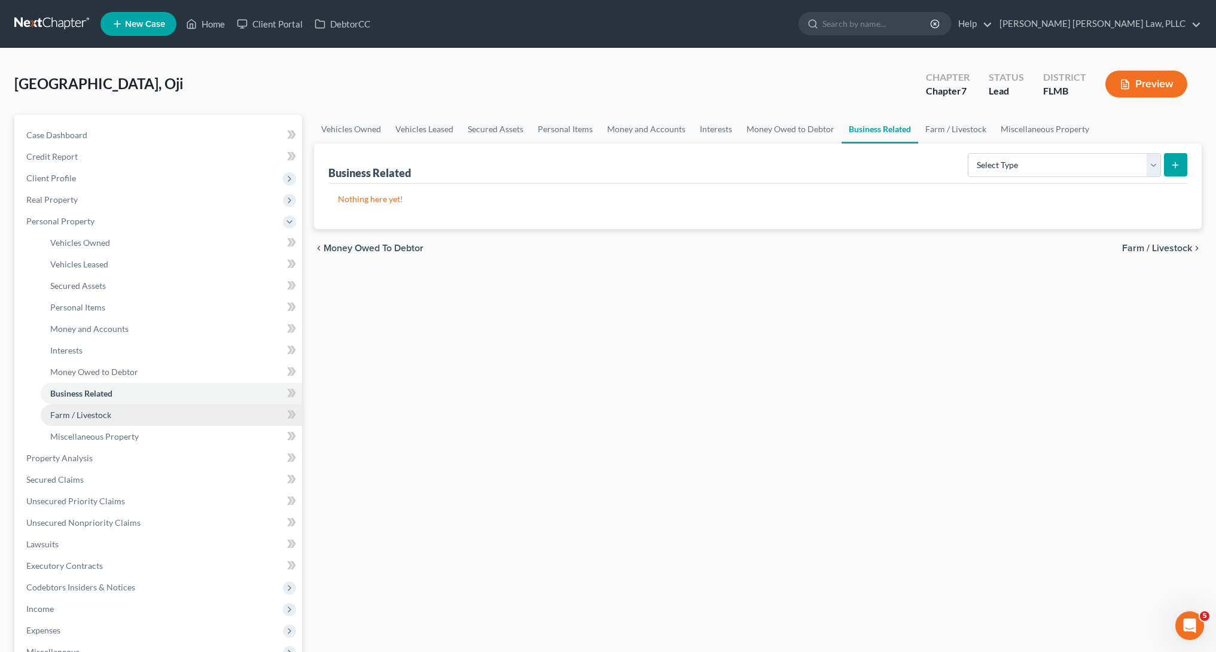
click at [100, 418] on span "Farm / Livestock" at bounding box center [80, 415] width 61 height 10
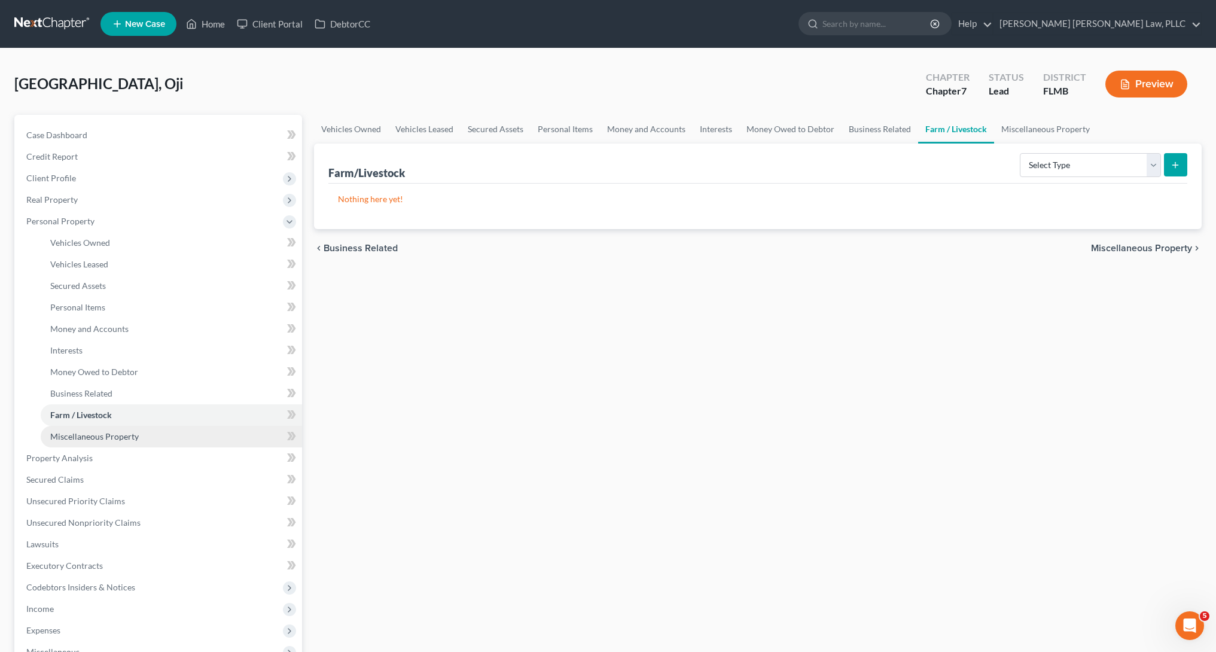
click at [103, 436] on span "Miscellaneous Property" at bounding box center [94, 436] width 89 height 10
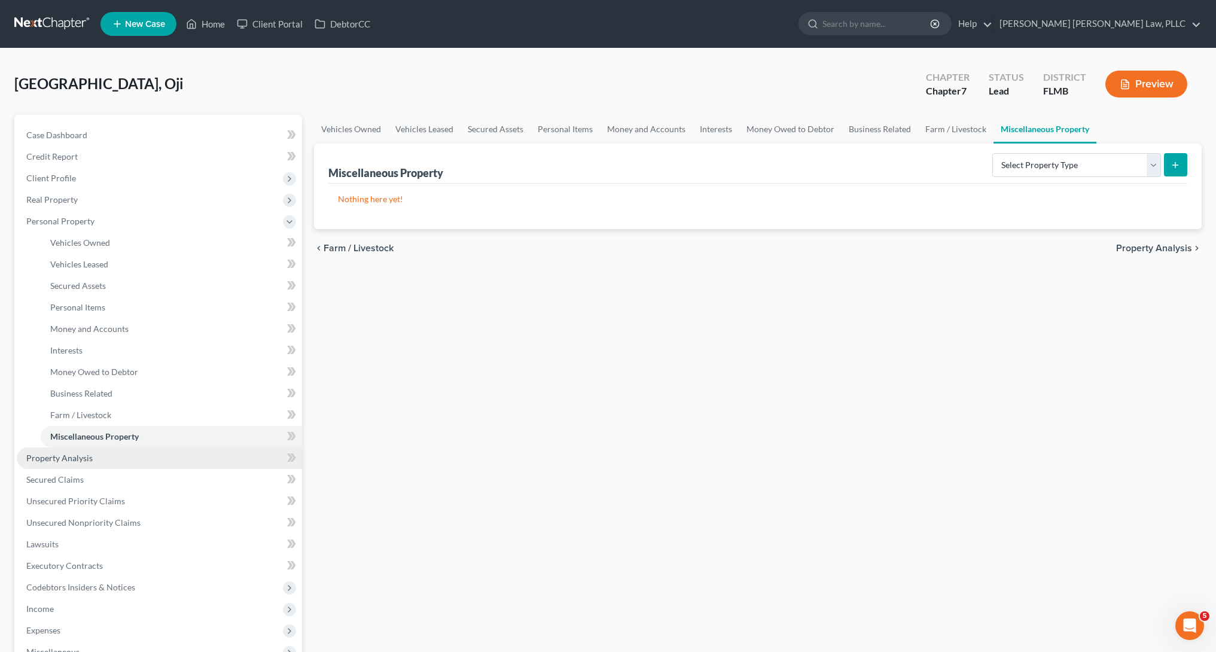
click at [154, 467] on link "Property Analysis" at bounding box center [159, 459] width 285 height 22
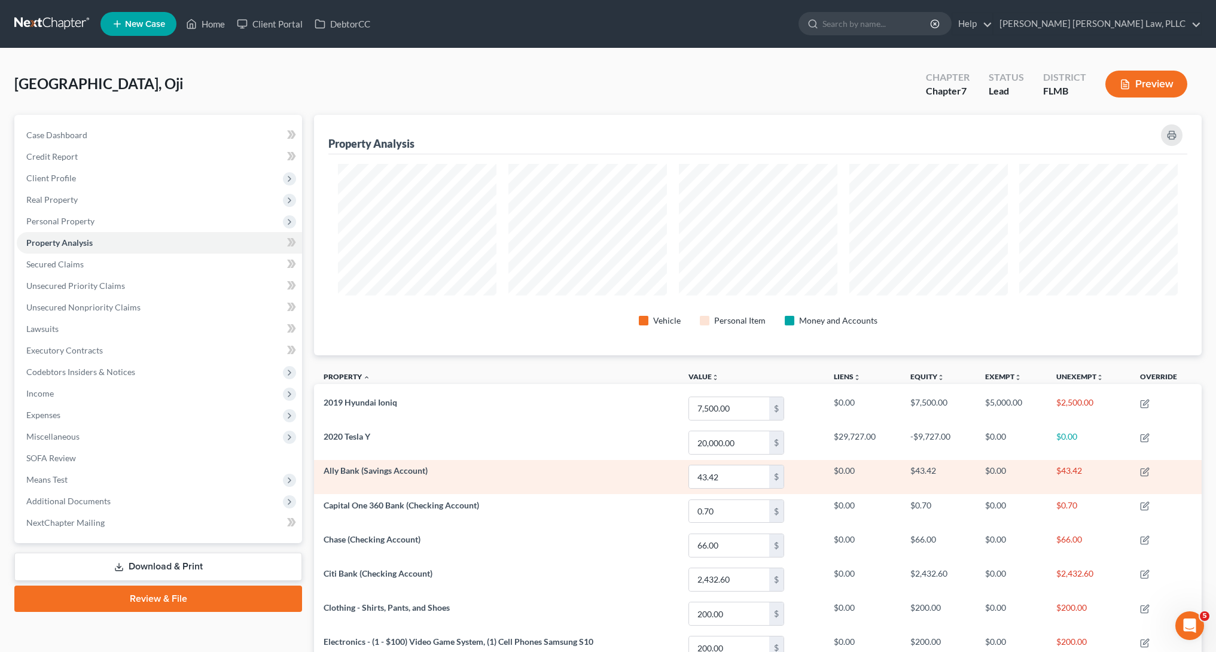
scroll to position [92, 0]
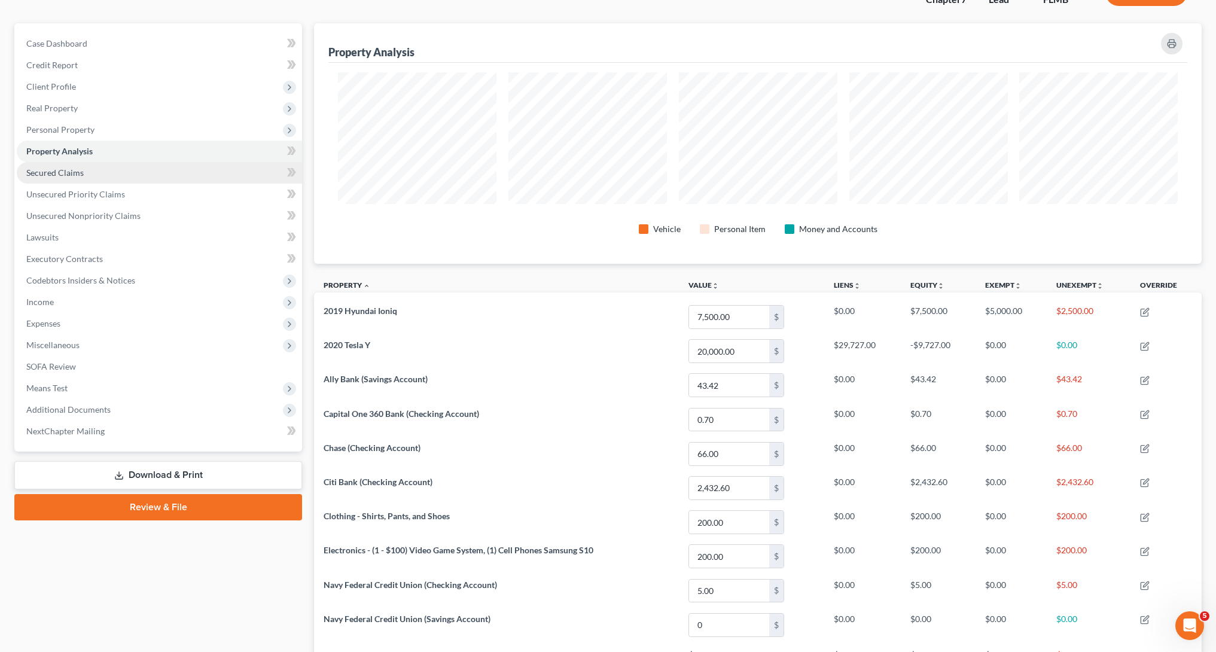
click at [147, 178] on link "Secured Claims" at bounding box center [159, 173] width 285 height 22
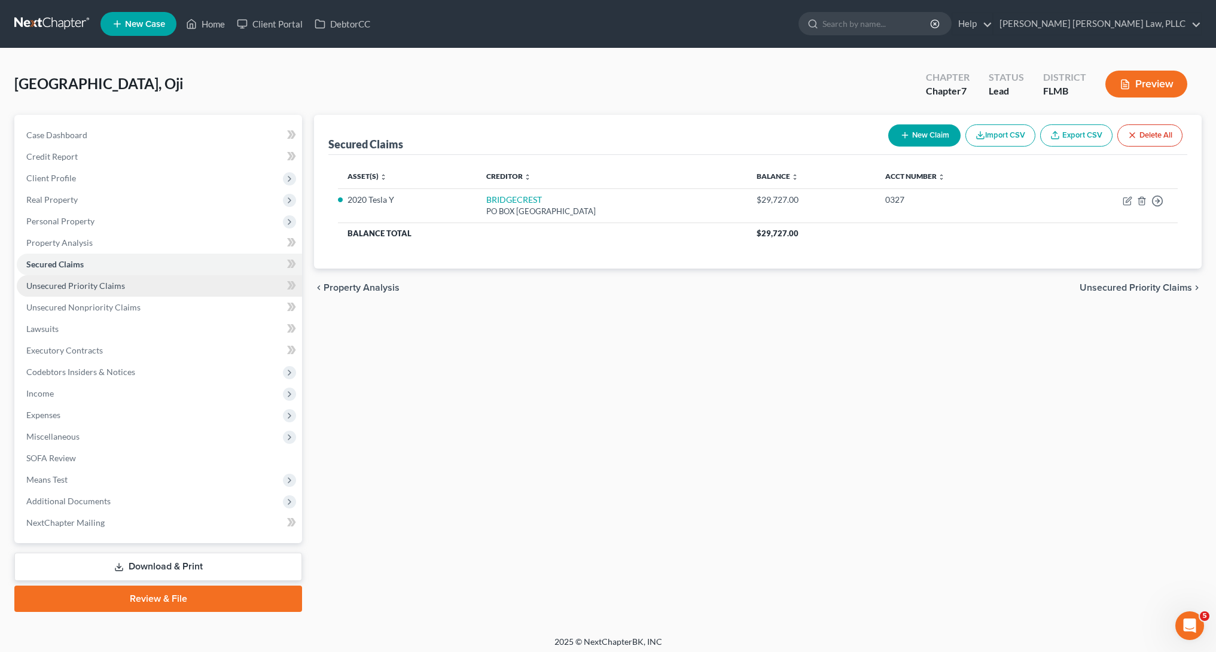
click at [120, 290] on span "Unsecured Priority Claims" at bounding box center [75, 286] width 99 height 10
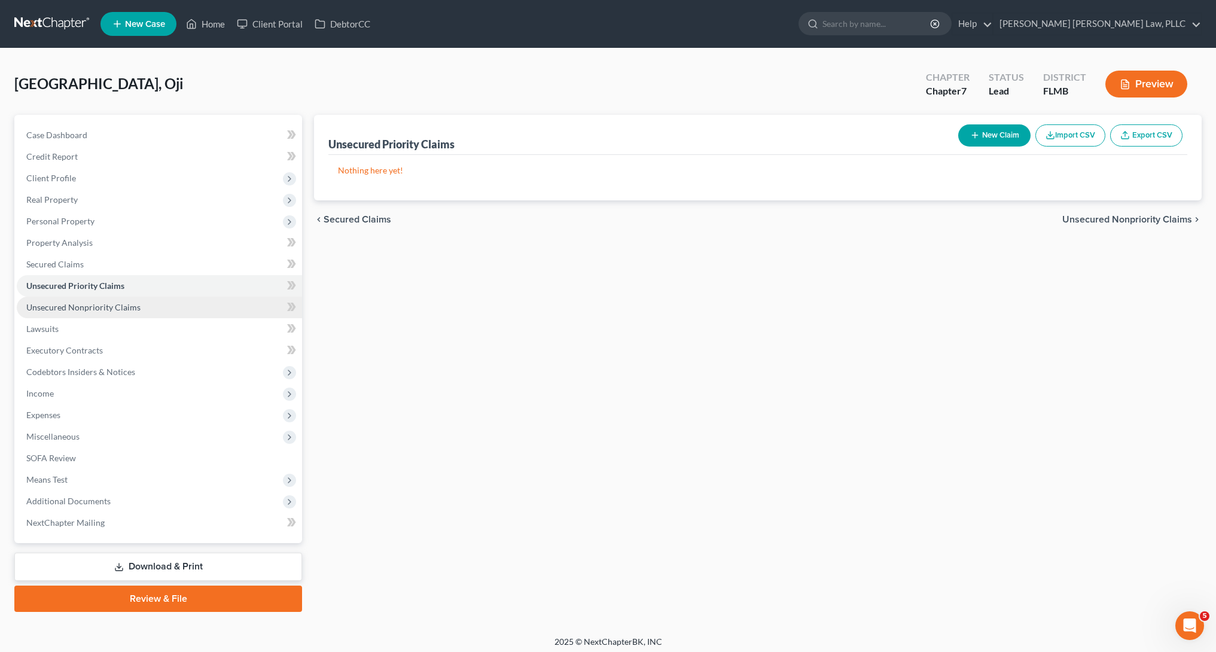
click at [119, 303] on span "Unsecured Nonpriority Claims" at bounding box center [83, 307] width 114 height 10
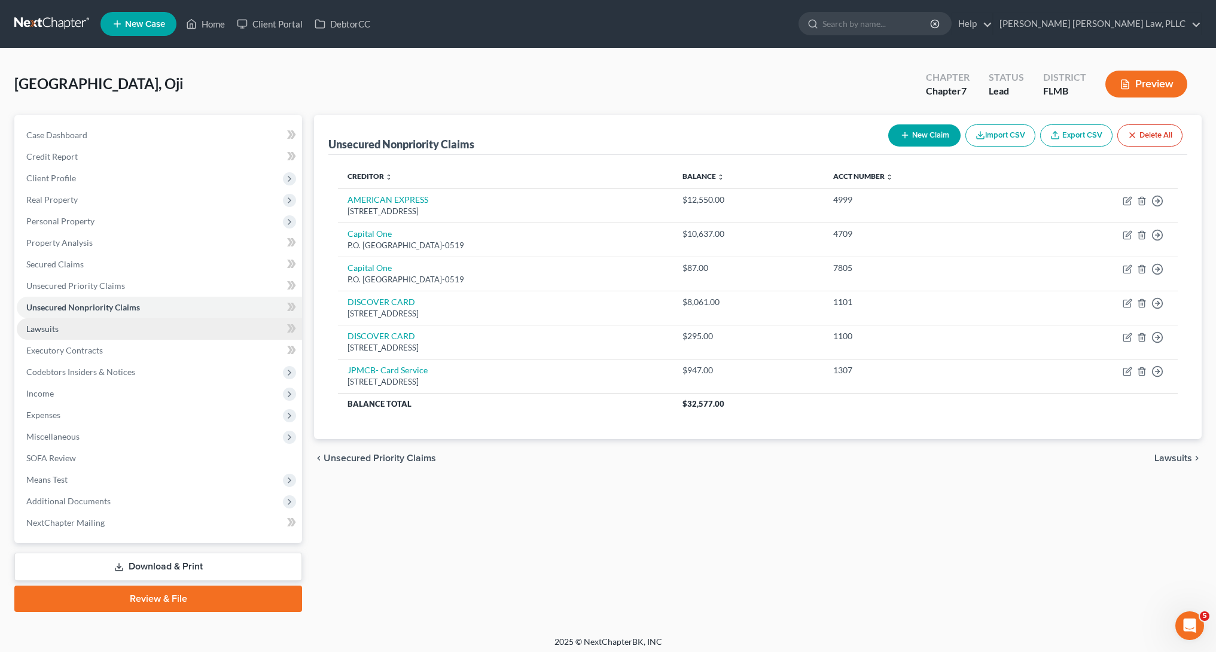
click at [159, 324] on link "Lawsuits" at bounding box center [159, 329] width 285 height 22
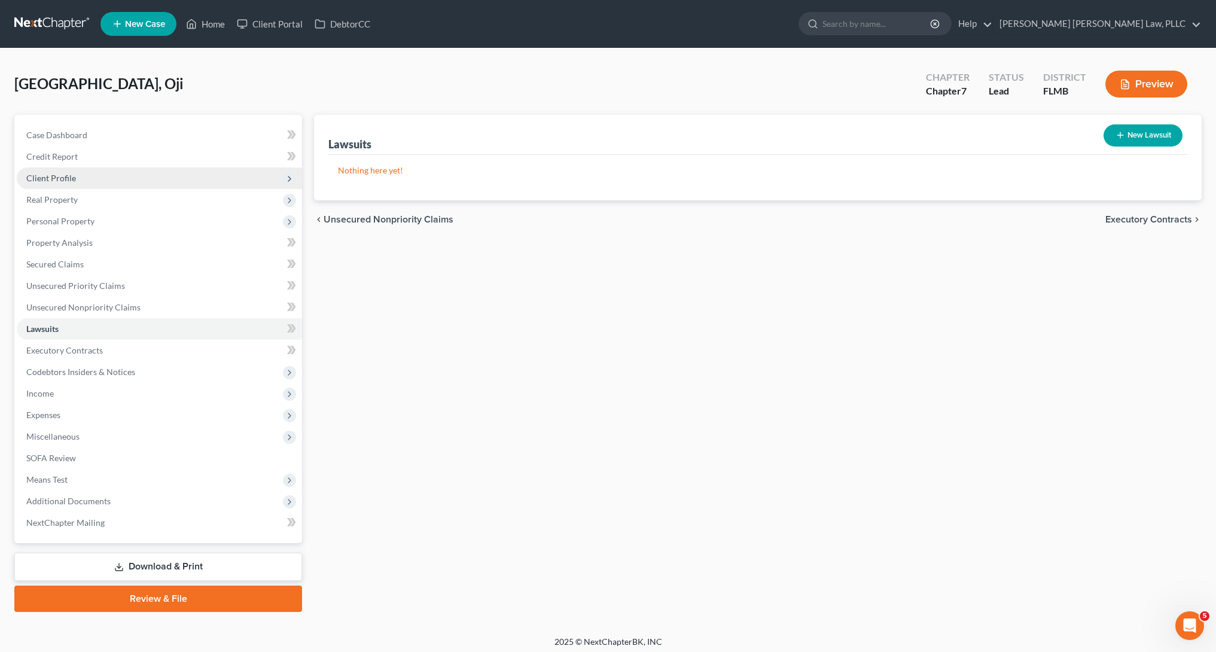
click at [119, 188] on span "Client Profile" at bounding box center [159, 179] width 285 height 22
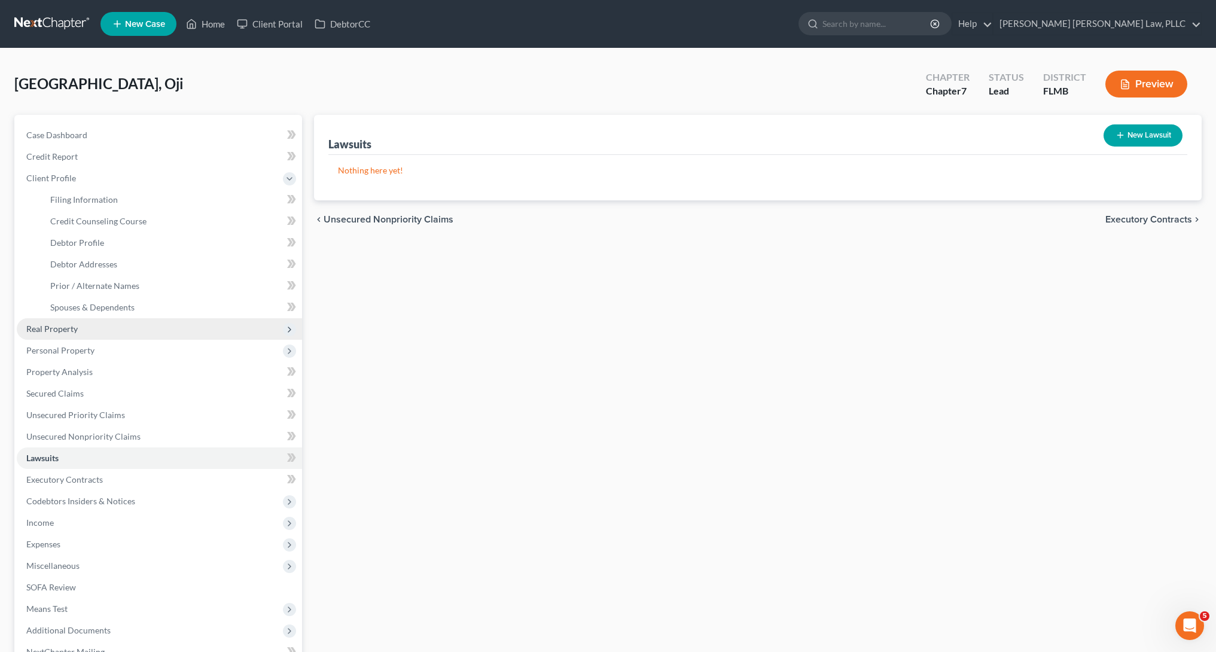
click at [112, 334] on span "Real Property" at bounding box center [159, 329] width 285 height 22
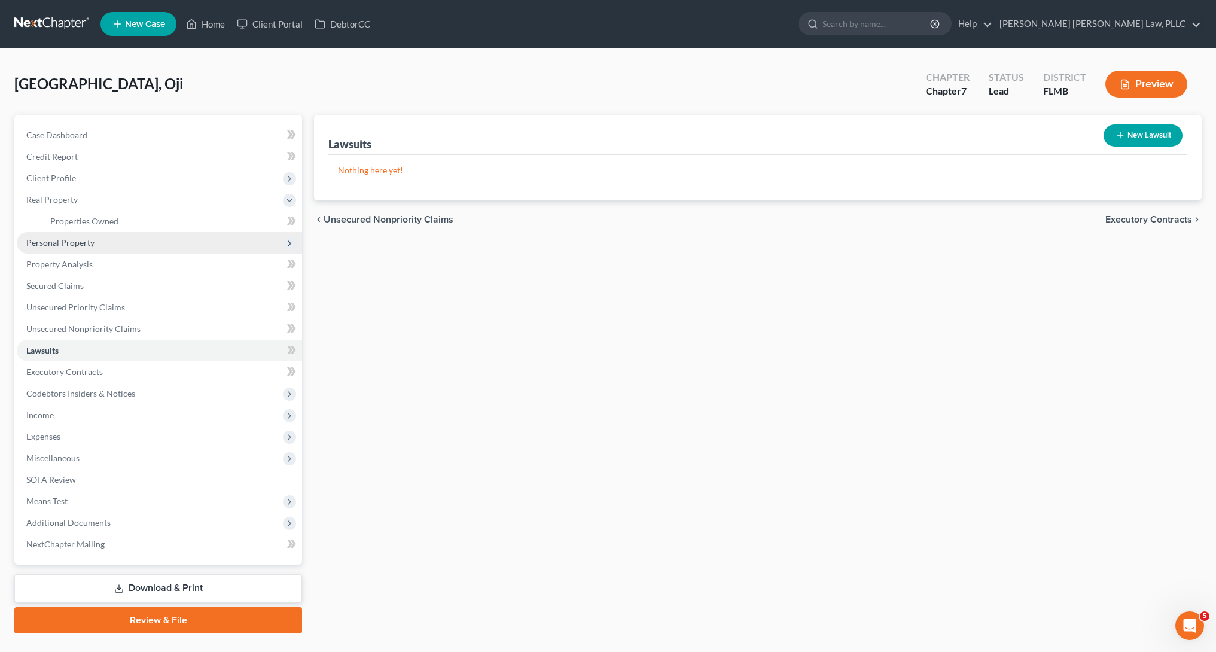
click at [125, 242] on span "Personal Property" at bounding box center [159, 243] width 285 height 22
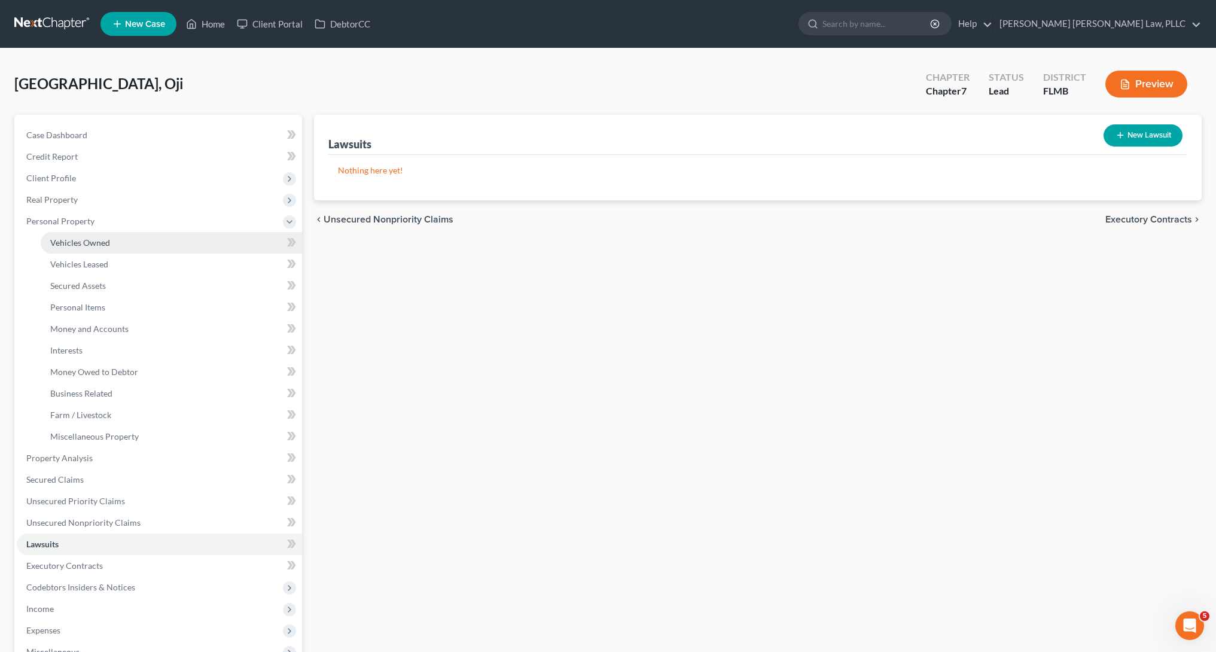
click at [119, 246] on link "Vehicles Owned" at bounding box center [171, 243] width 261 height 22
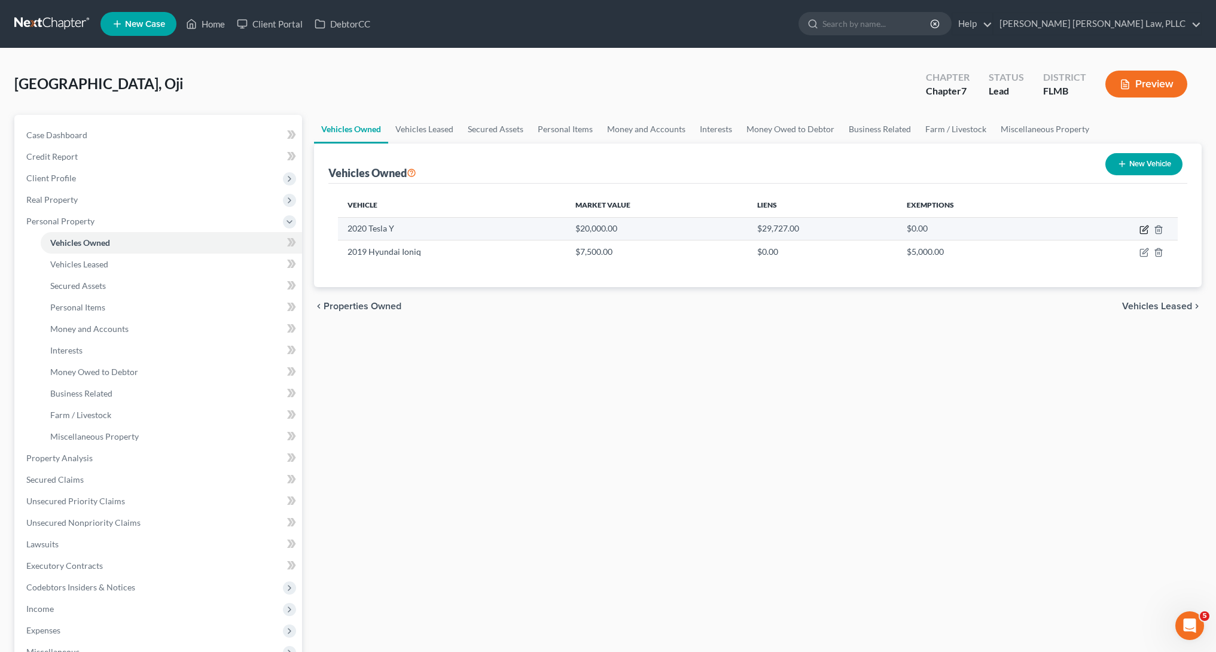
click at [1145, 232] on icon "button" at bounding box center [1145, 230] width 10 height 10
select select "0"
select select "6"
select select "1"
select select "0"
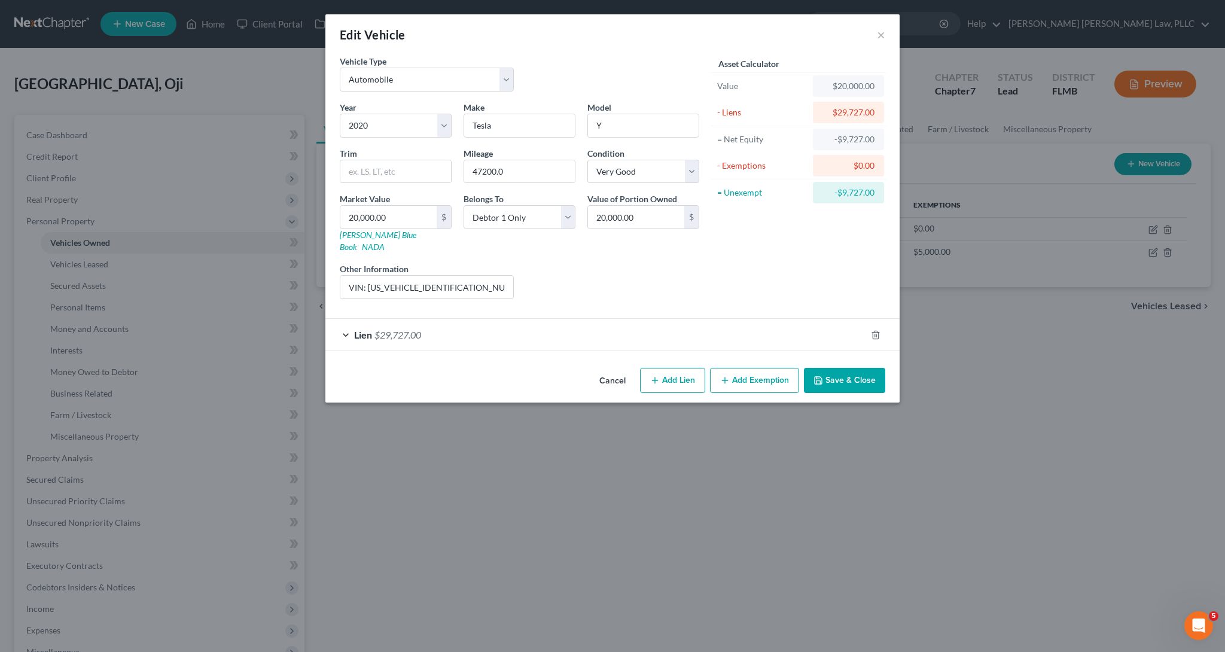
drag, startPoint x: 879, startPoint y: 34, endPoint x: 777, endPoint y: 57, distance: 105.4
click at [879, 34] on button "×" at bounding box center [881, 35] width 8 height 14
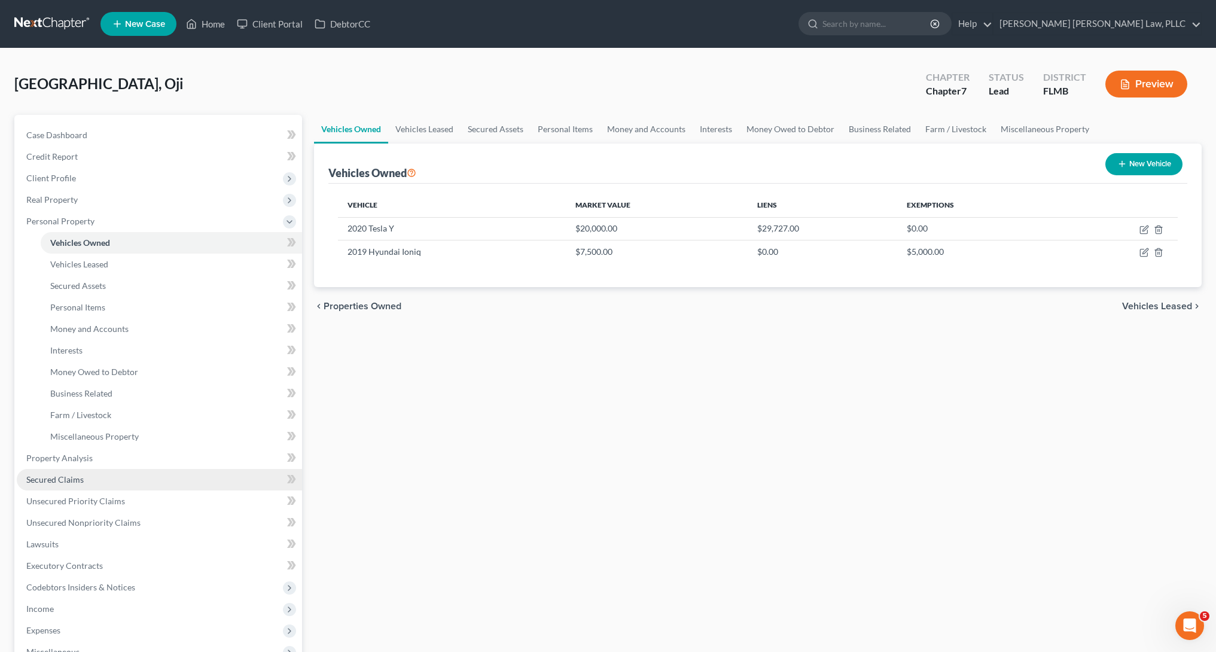
click at [134, 484] on link "Secured Claims" at bounding box center [159, 480] width 285 height 22
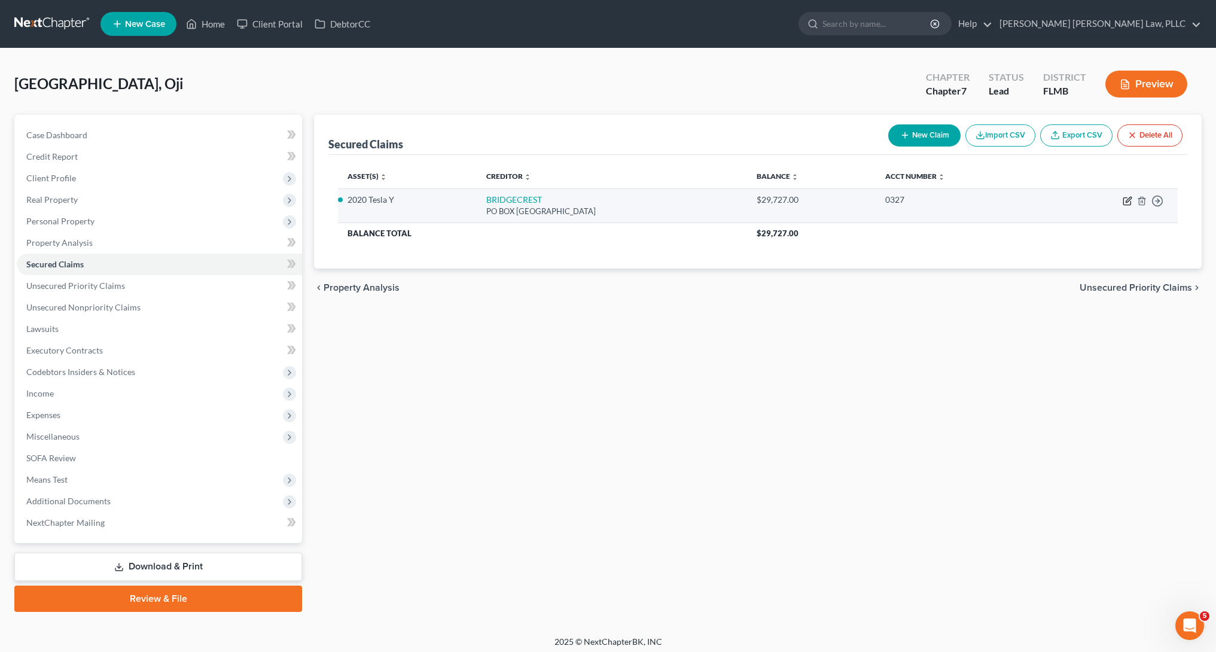
click at [1125, 203] on icon "button" at bounding box center [1128, 201] width 10 height 10
select select "3"
select select "2"
select select "0"
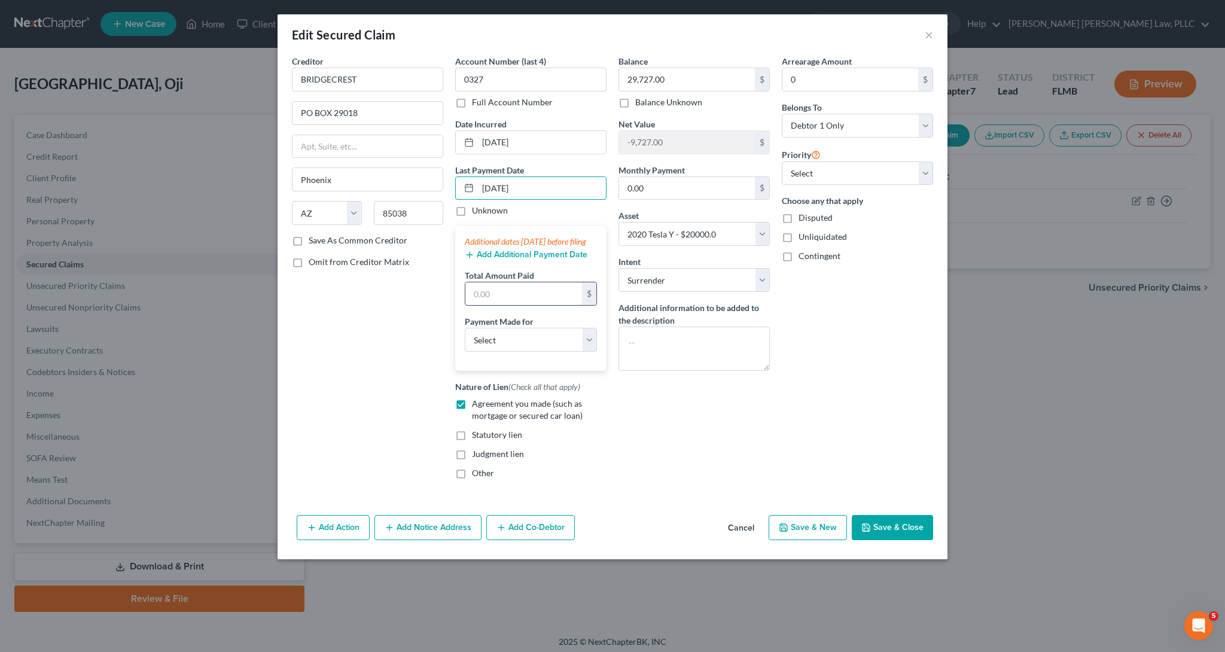
type input "09/28/2025"
click at [512, 305] on input "text" at bounding box center [523, 293] width 117 height 23
select select "0"
click at [495, 303] on input "text" at bounding box center [523, 293] width 117 height 23
click at [504, 195] on input "09/28/2025" at bounding box center [542, 188] width 128 height 23
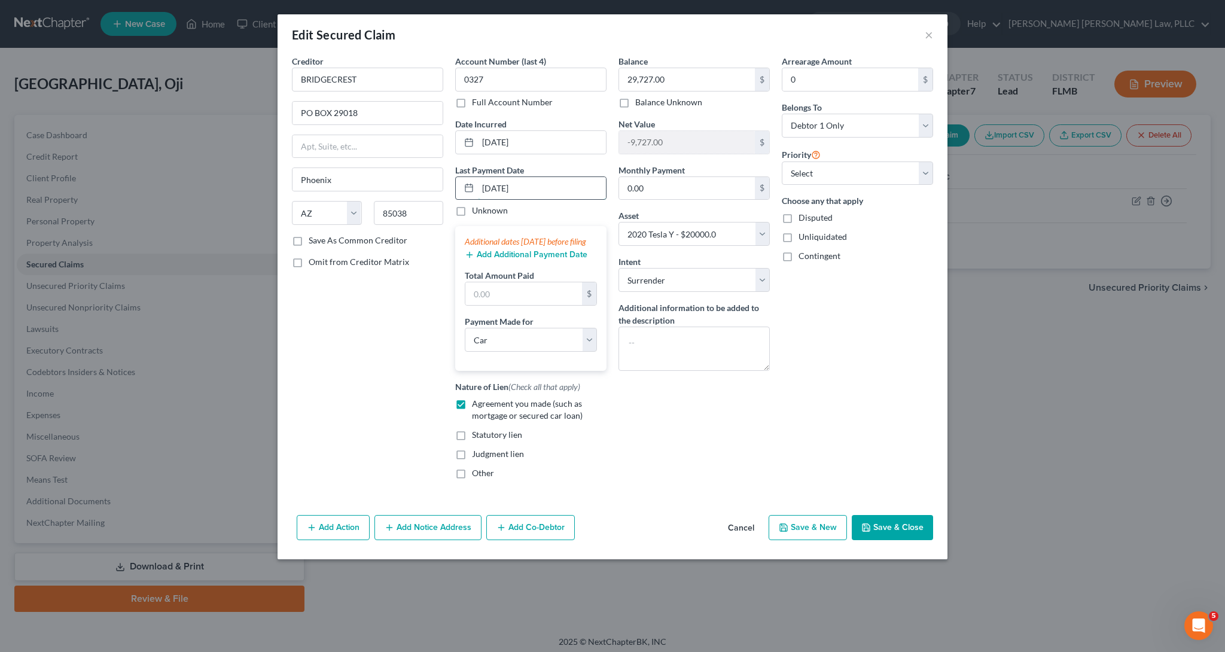
click at [506, 195] on input "09/28/2025" at bounding box center [542, 188] width 128 height 23
click at [509, 191] on input "09/28/2025" at bounding box center [542, 188] width 128 height 23
type input "09/26/2025"
click at [532, 305] on input "text" at bounding box center [523, 293] width 117 height 23
type input "680.00"
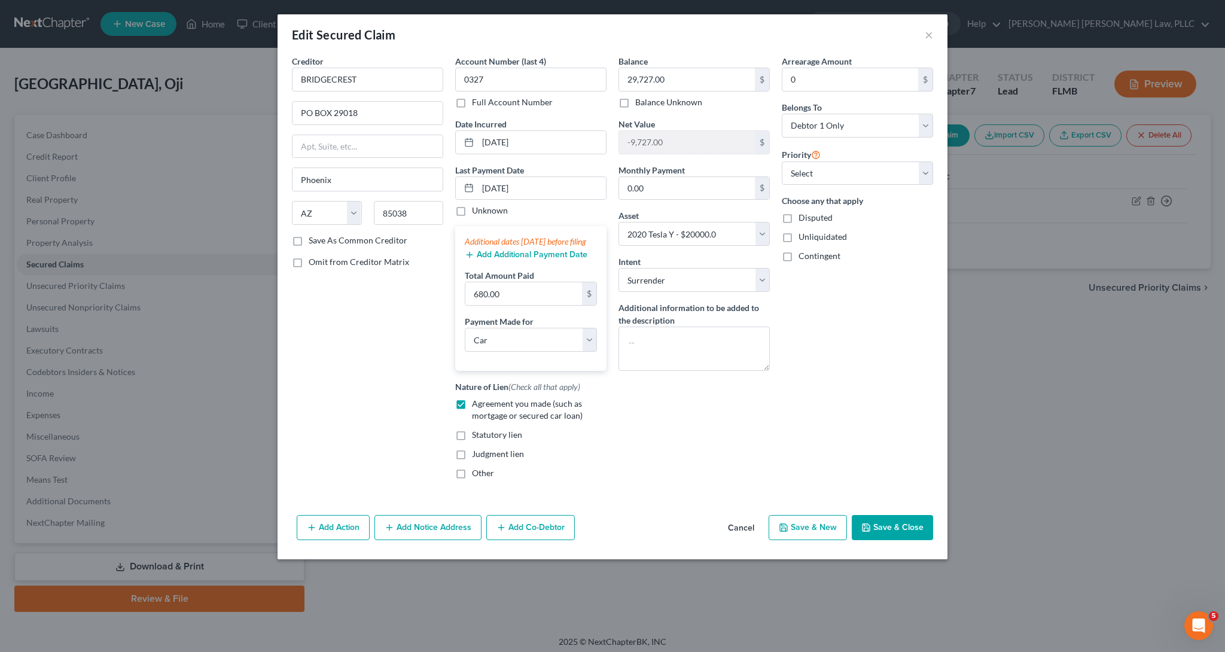
click at [565, 260] on button "Add Additional Payment Date" at bounding box center [526, 255] width 123 height 10
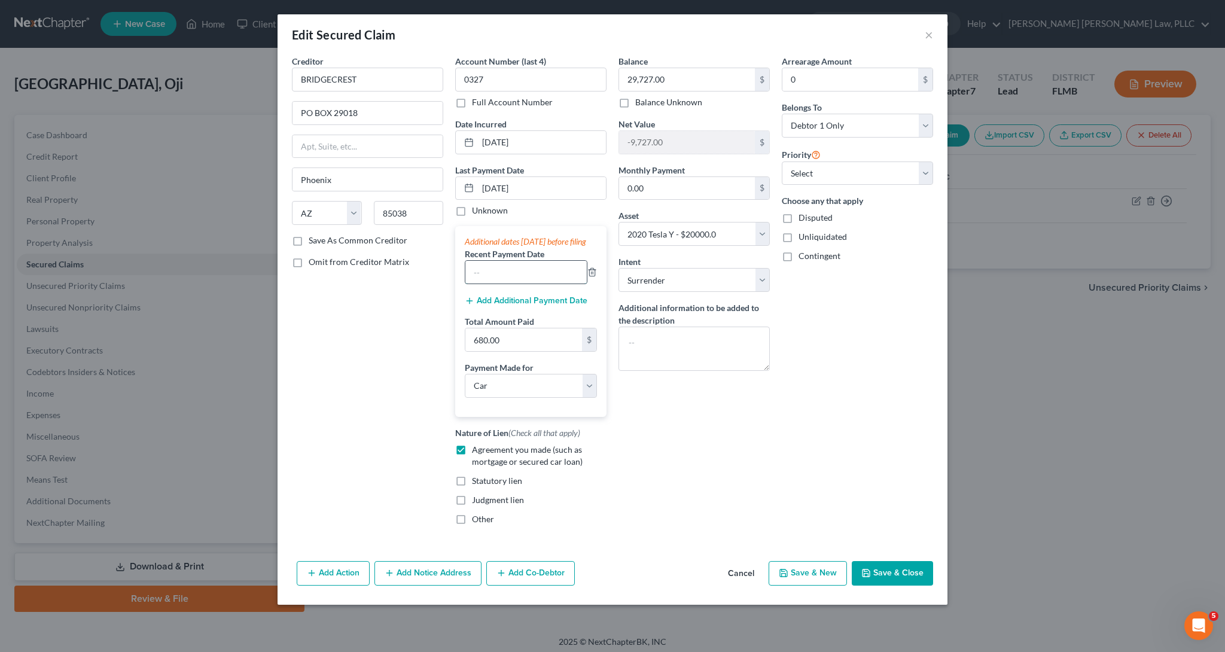
click at [547, 284] on input "text" at bounding box center [525, 272] width 121 height 23
type input "08/26/2025"
click at [495, 306] on button "Add Additional Payment Date" at bounding box center [526, 301] width 123 height 10
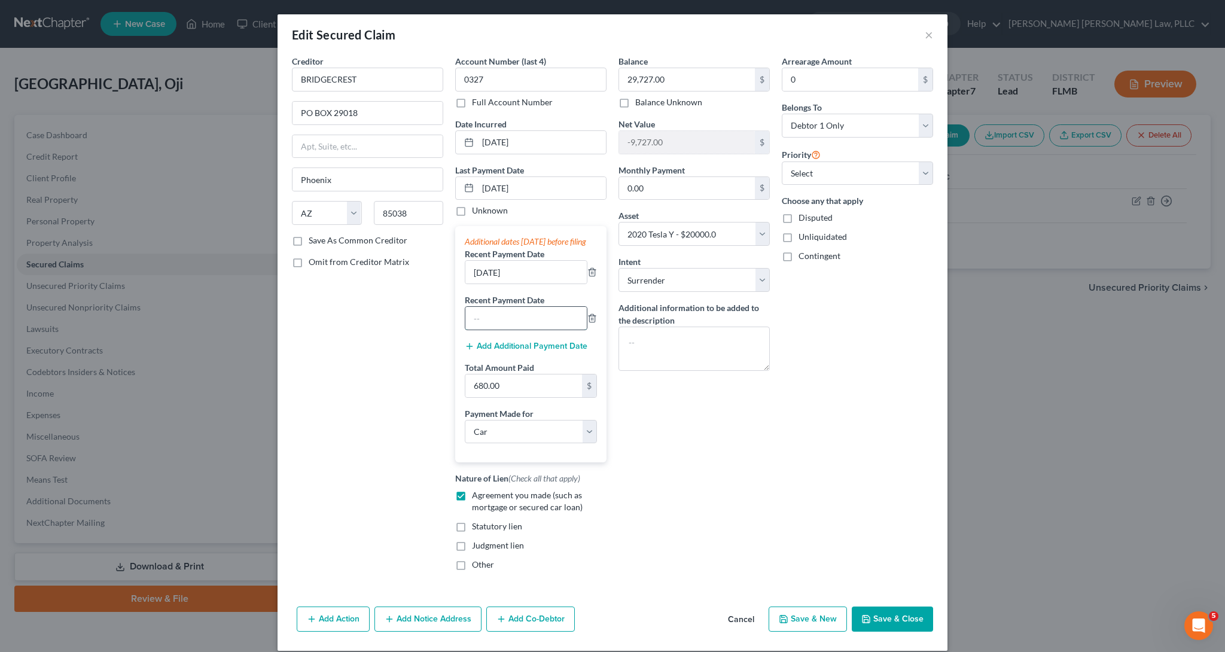
click at [494, 330] on input "text" at bounding box center [525, 318] width 121 height 23
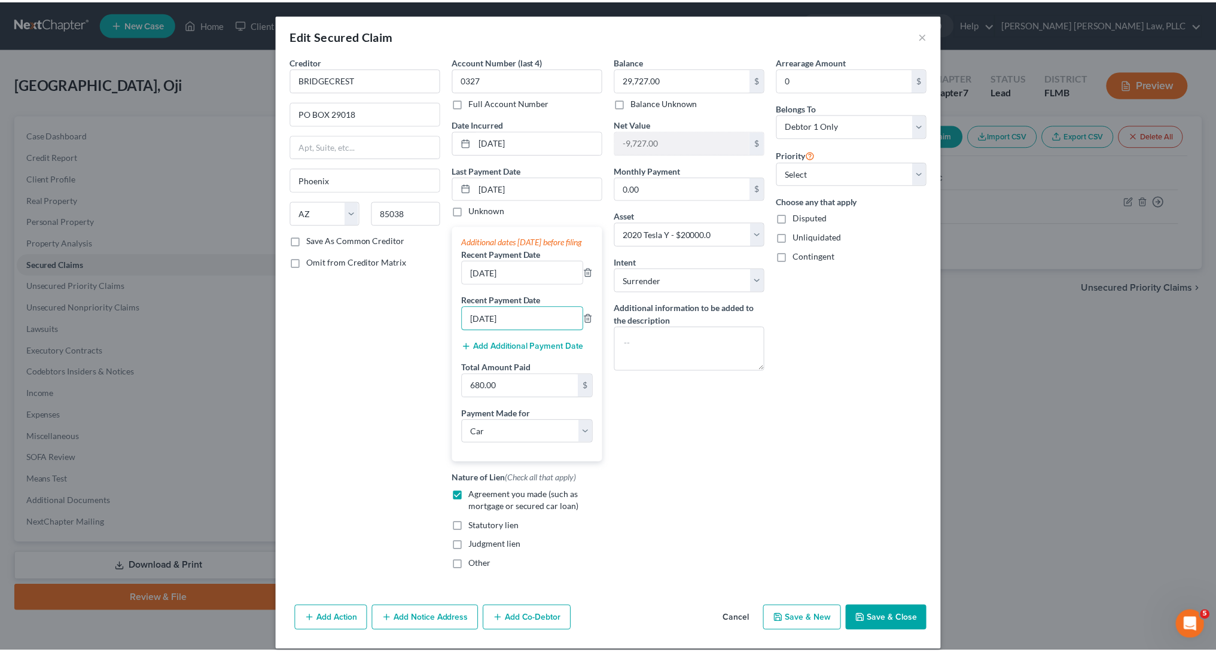
scroll to position [2, 0]
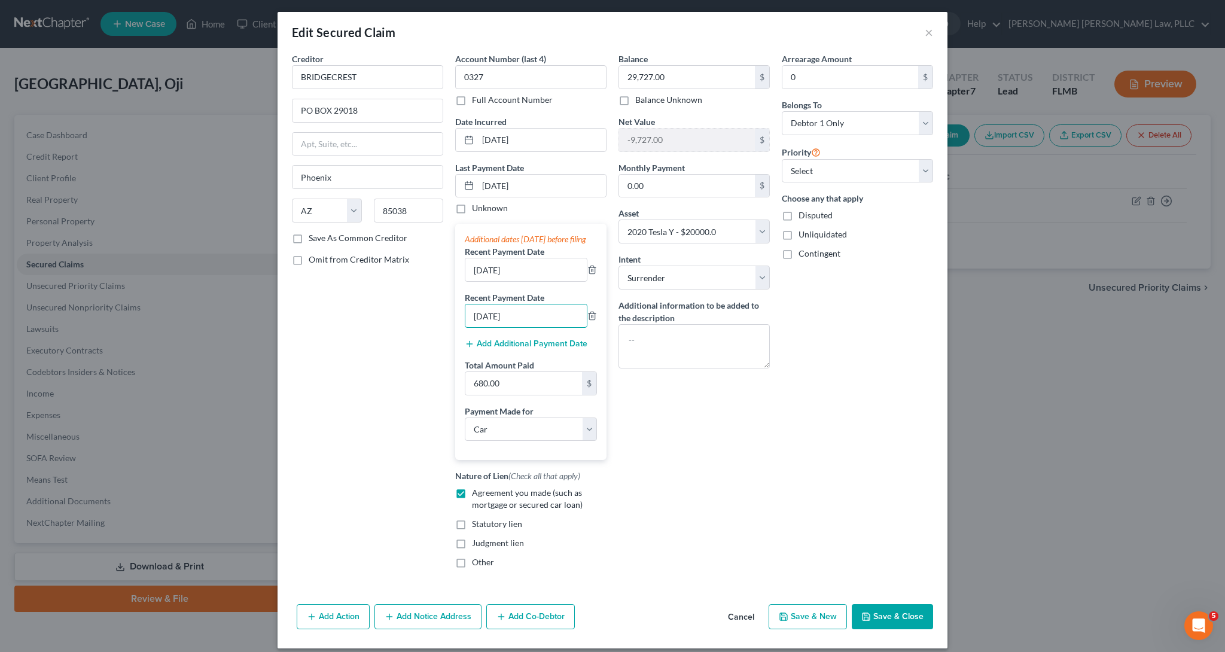
type input "07/26/2025"
click at [899, 629] on button "Save & Close" at bounding box center [892, 616] width 81 height 25
select select
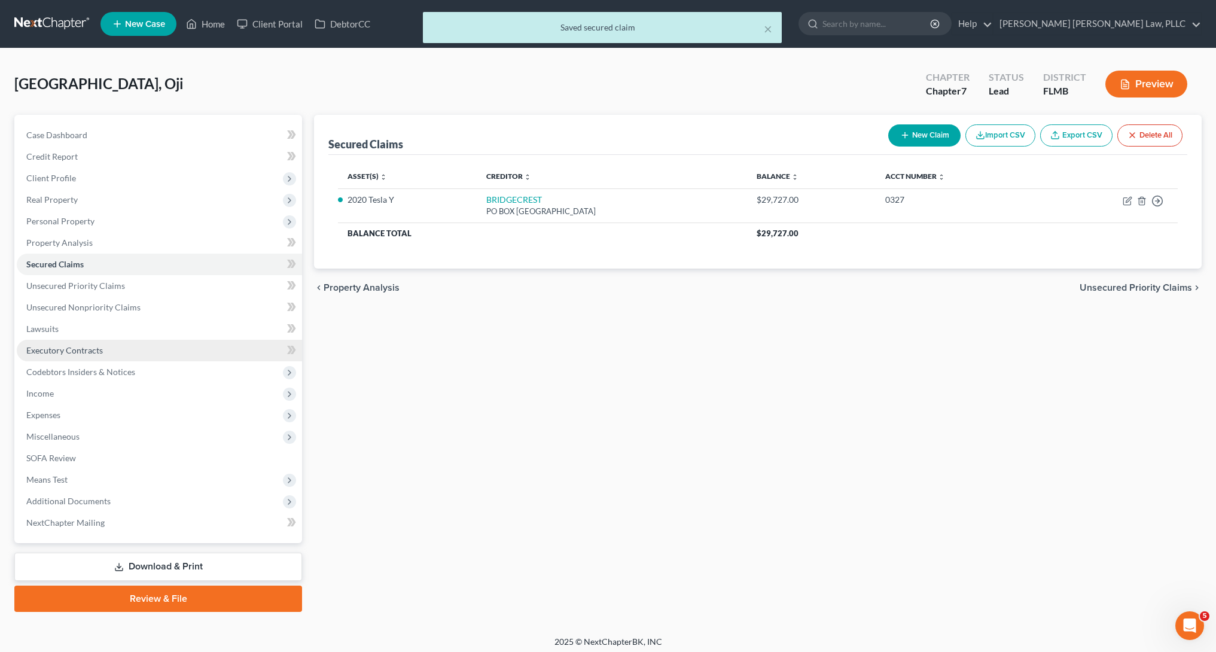
click at [125, 360] on link "Executory Contracts" at bounding box center [159, 351] width 285 height 22
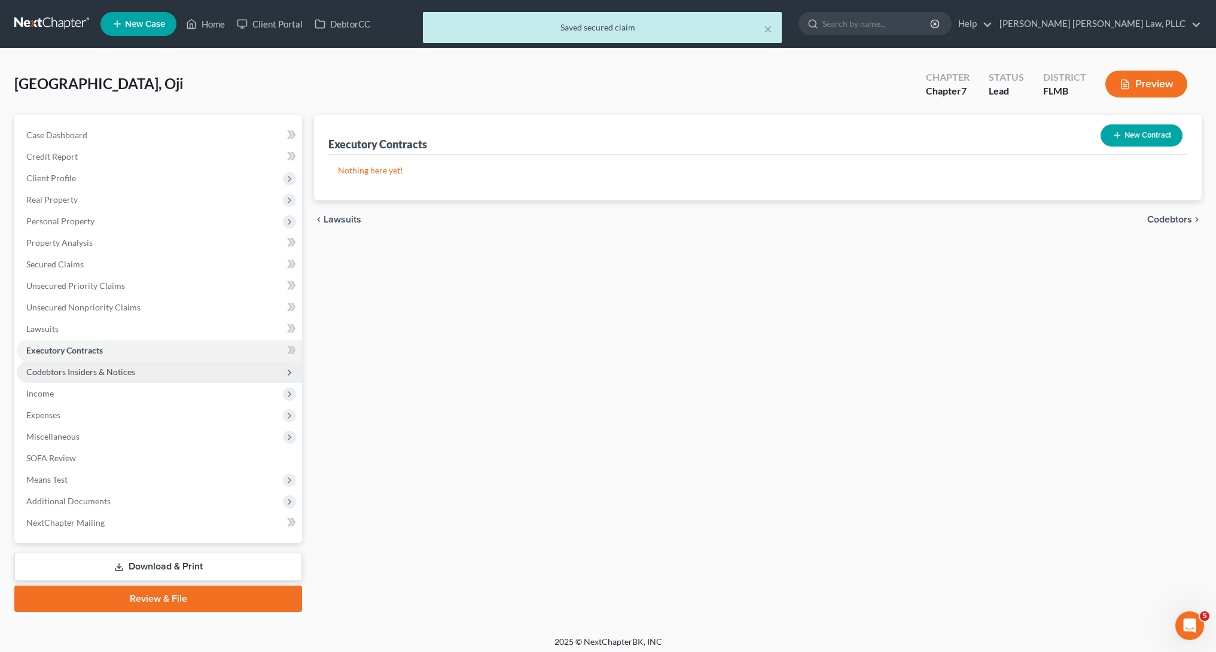
click at [124, 373] on span "Codebtors Insiders & Notices" at bounding box center [80, 372] width 109 height 10
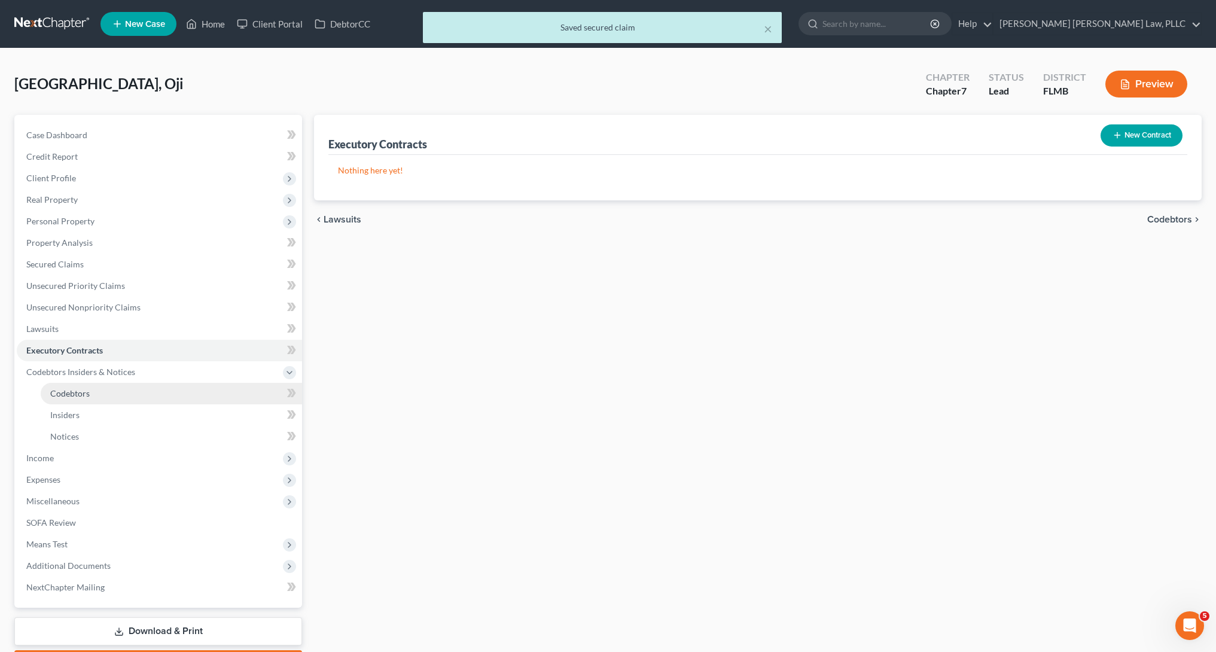
click at [125, 397] on link "Codebtors" at bounding box center [171, 394] width 261 height 22
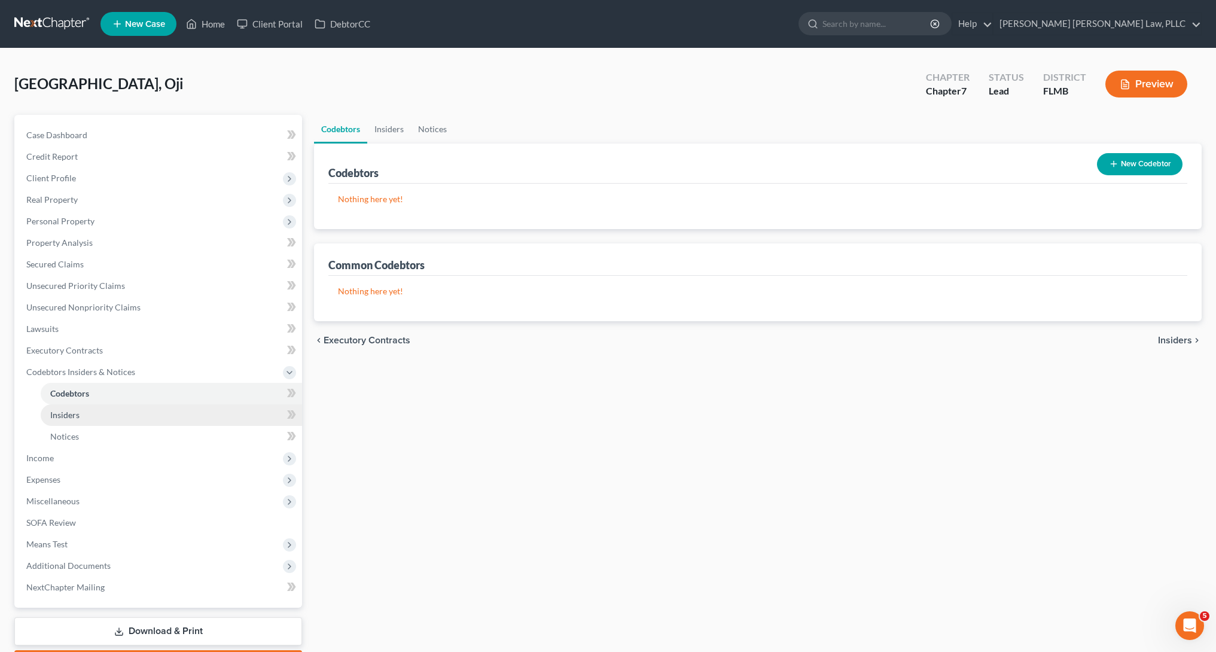
click at [121, 414] on link "Insiders" at bounding box center [171, 415] width 261 height 22
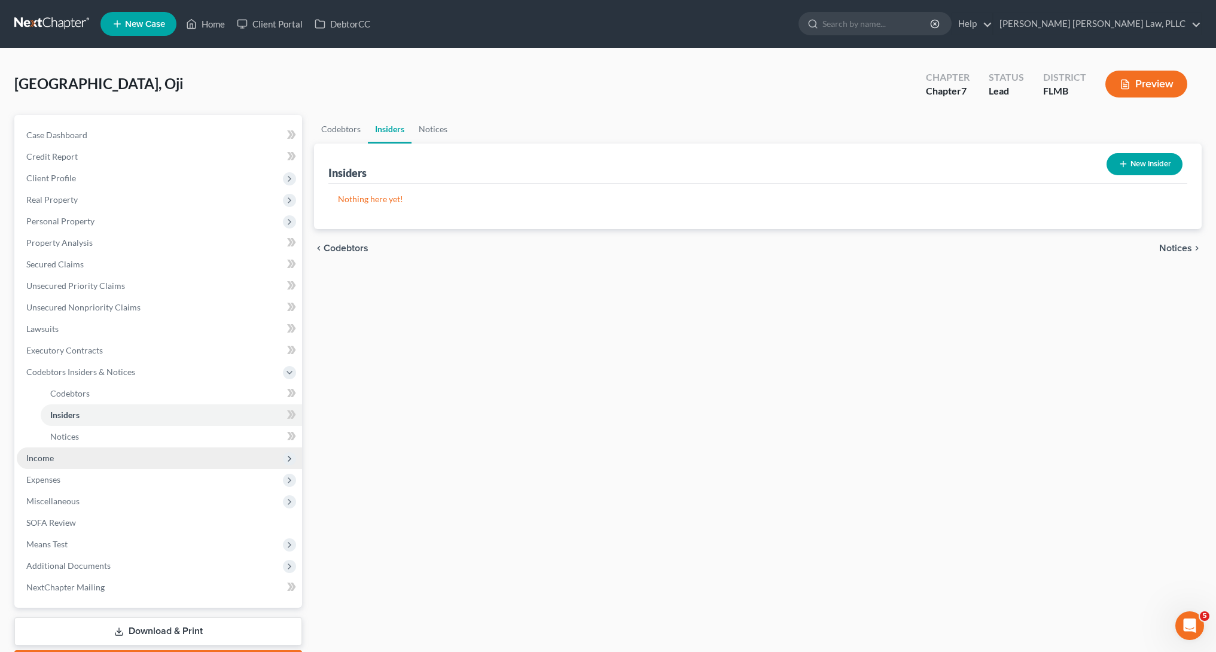
click at [123, 449] on span "Income" at bounding box center [159, 459] width 285 height 22
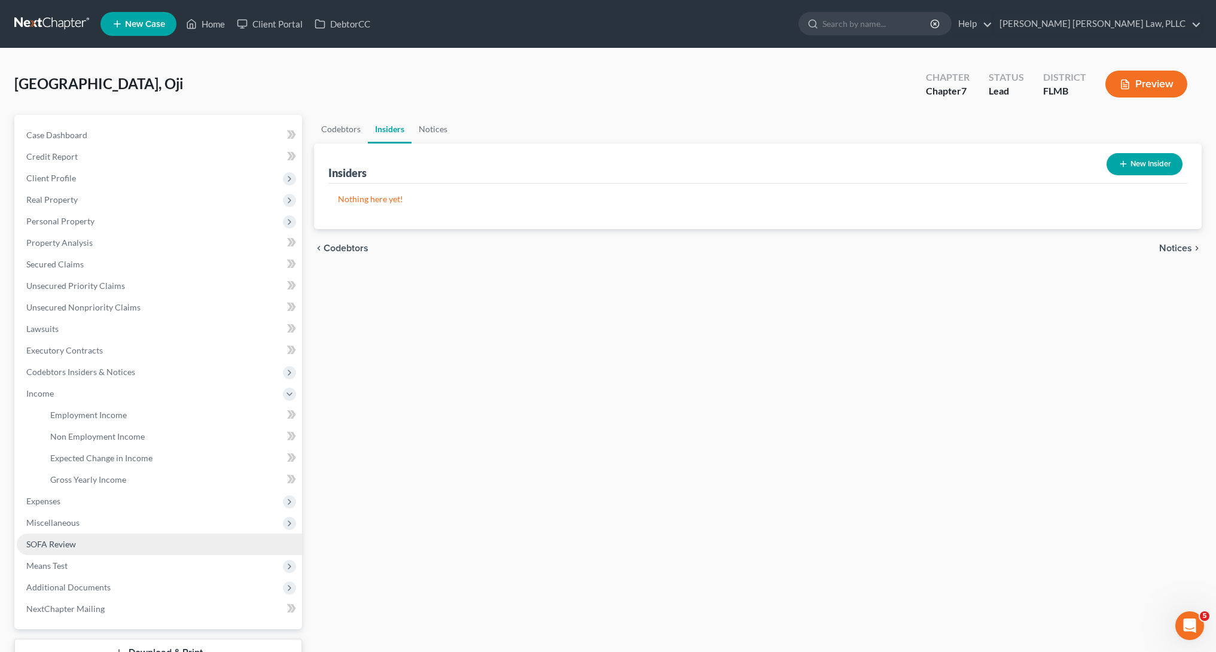
scroll to position [92, 0]
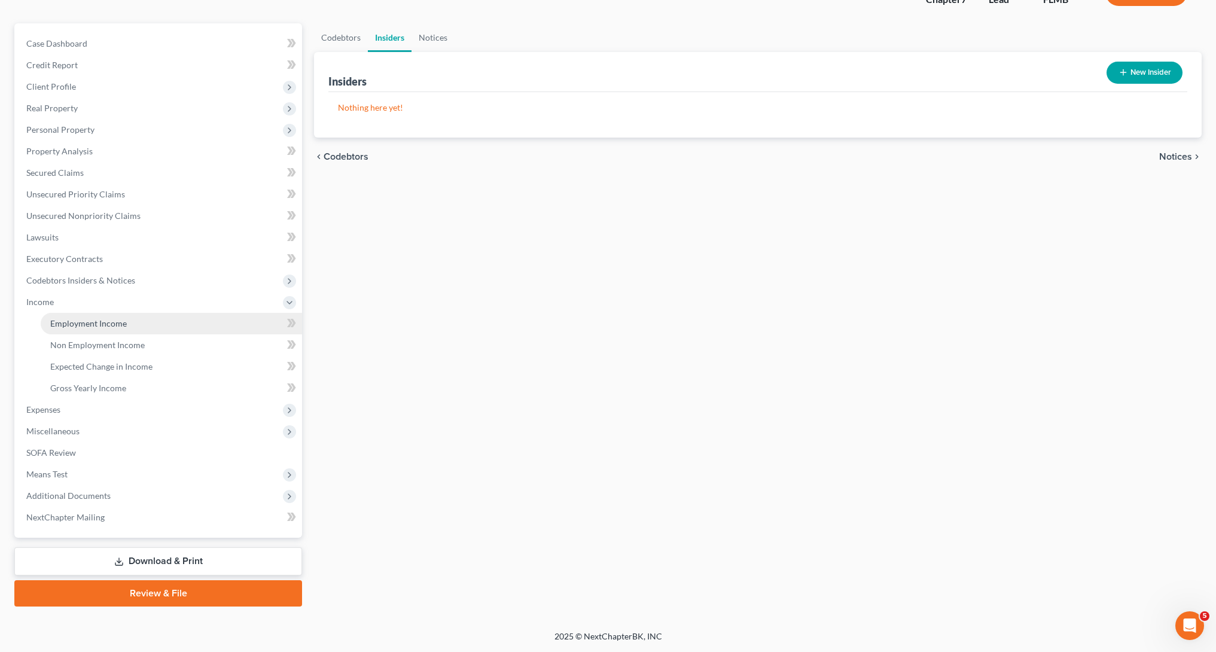
click at [124, 322] on span "Employment Income" at bounding box center [88, 323] width 77 height 10
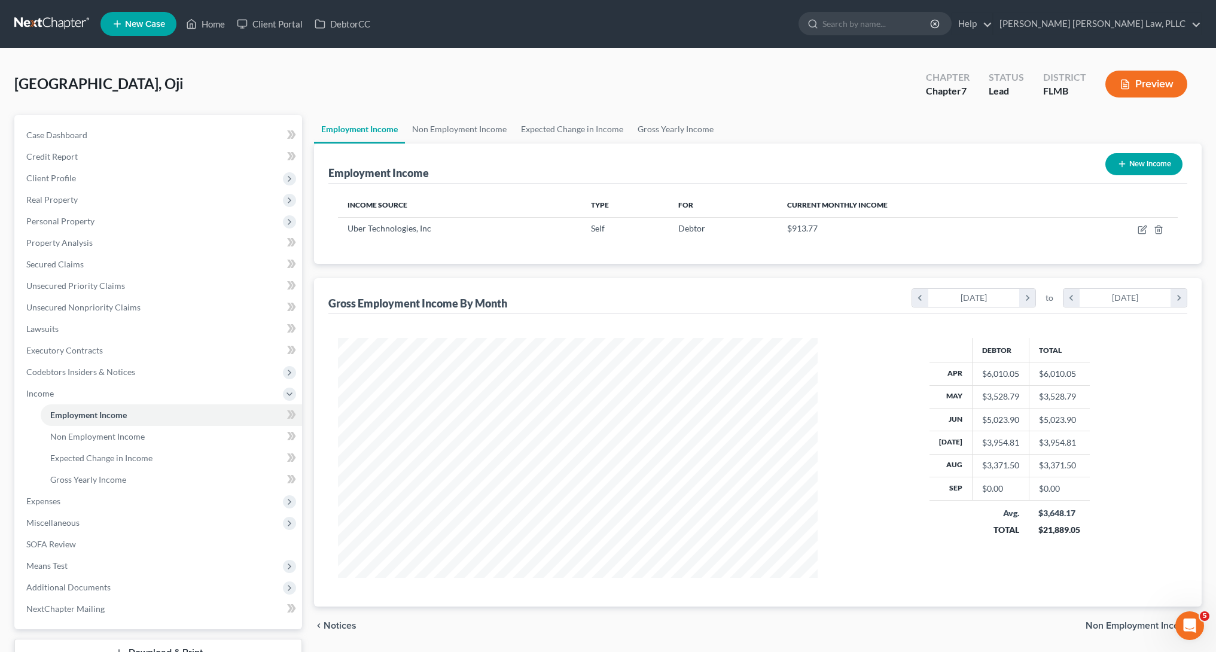
scroll to position [240, 504]
click at [461, 132] on link "Non Employment Income" at bounding box center [459, 129] width 109 height 29
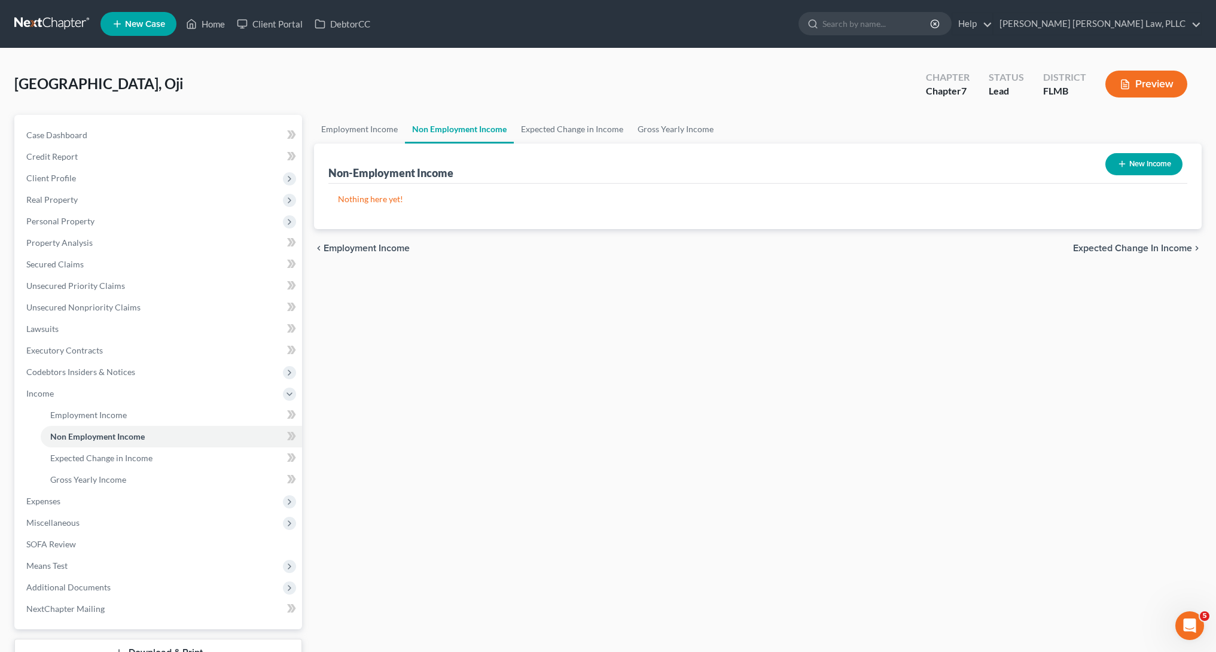
click at [559, 144] on div "Non-Employment Income New Income" at bounding box center [757, 164] width 859 height 40
click at [560, 139] on link "Expected Change in Income" at bounding box center [572, 129] width 117 height 29
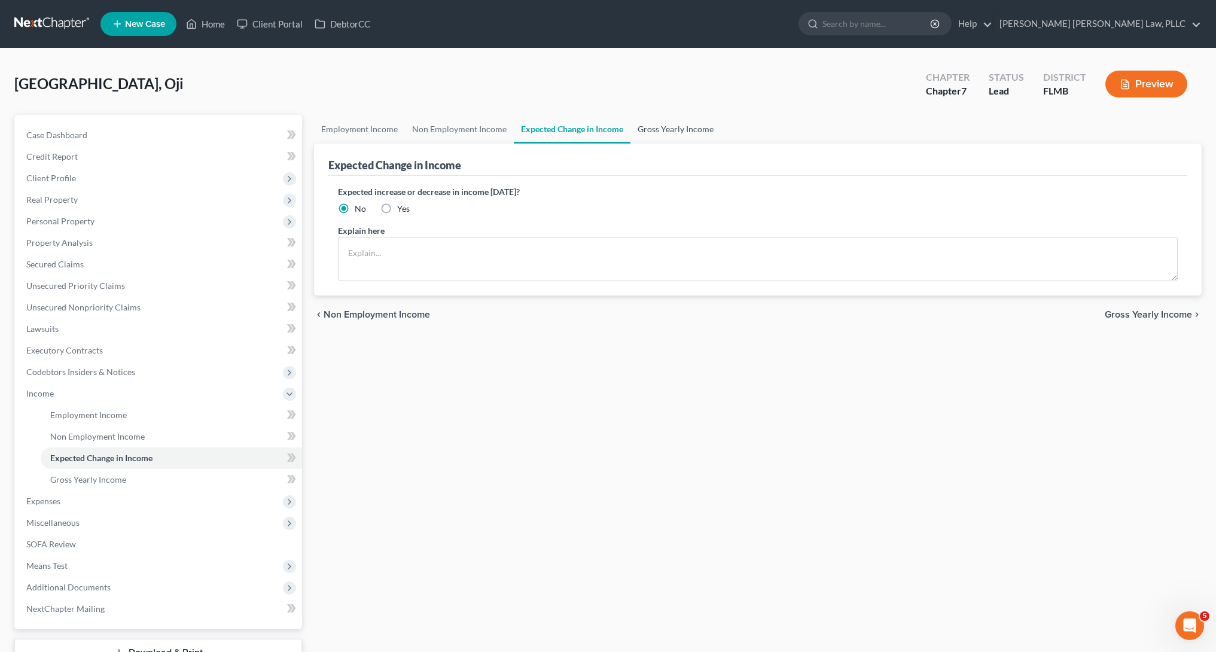
click at [657, 126] on link "Gross Yearly Income" at bounding box center [676, 129] width 90 height 29
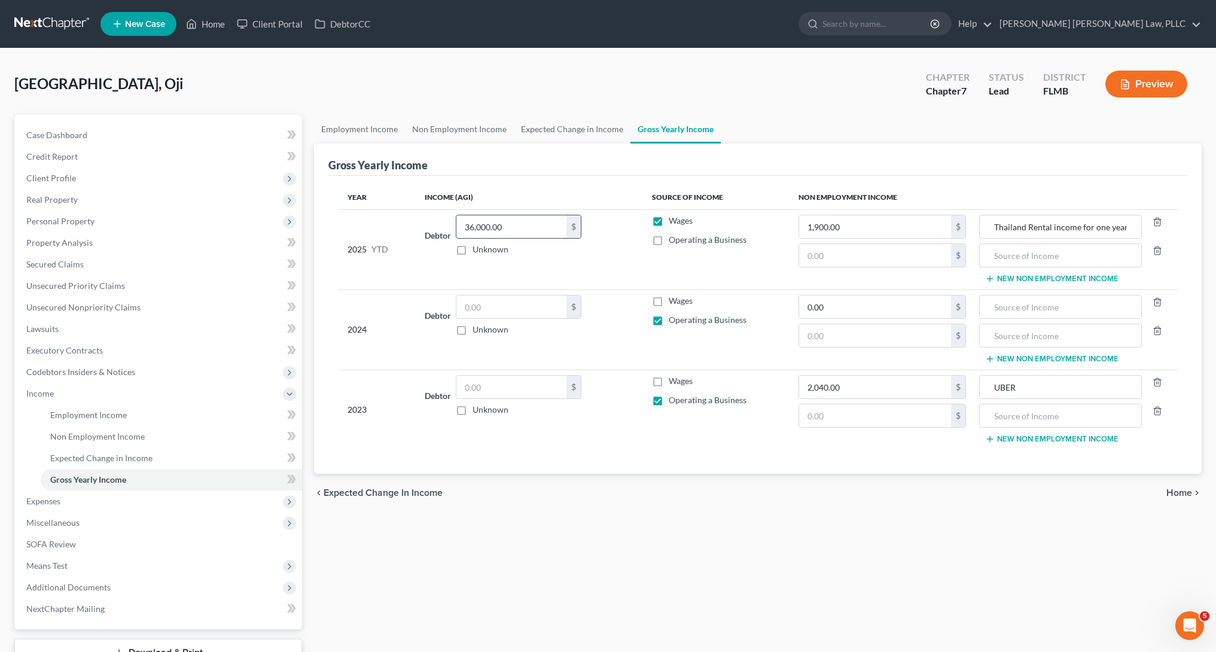
drag, startPoint x: 525, startPoint y: 235, endPoint x: 479, endPoint y: 229, distance: 46.5
click at [479, 229] on input "36,000.00" at bounding box center [511, 226] width 110 height 23
click at [531, 228] on input "36,000.00" at bounding box center [511, 226] width 110 height 23
drag, startPoint x: 522, startPoint y: 227, endPoint x: 369, endPoint y: 221, distance: 153.3
click at [369, 221] on tr "2025 YTD Debtor 36,000.00 $ Unknown Balance Undetermined 36,000.00 $ Unknown Wa…" at bounding box center [758, 249] width 840 height 80
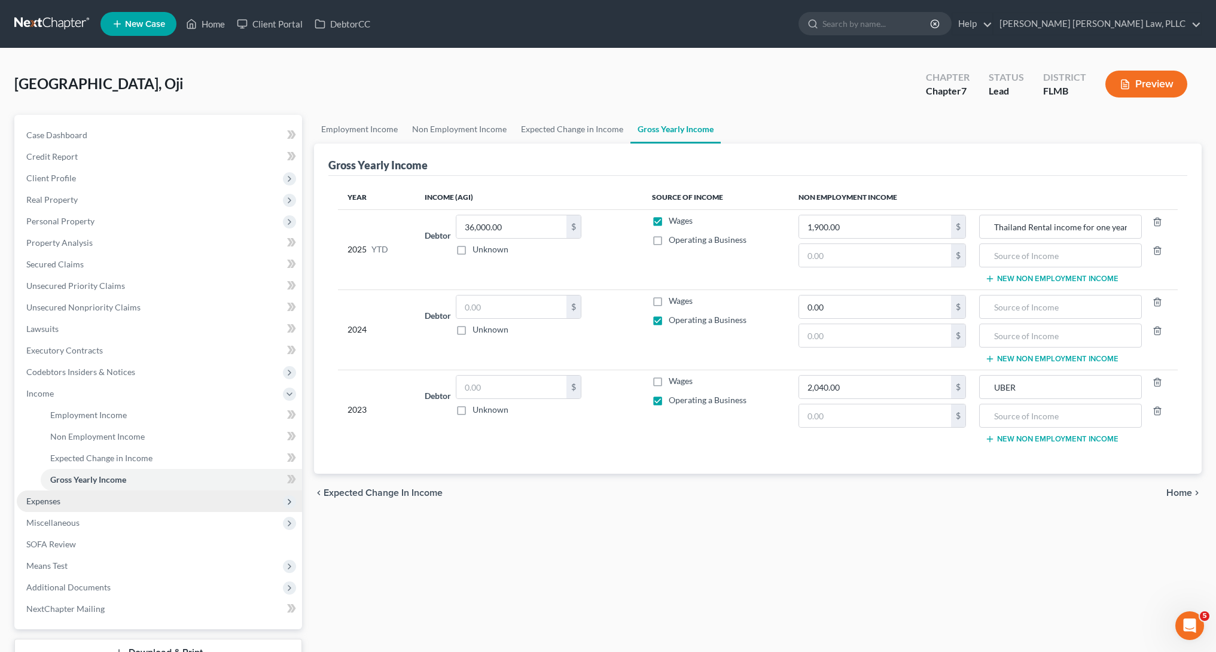
click at [78, 505] on span "Expenses" at bounding box center [159, 502] width 285 height 22
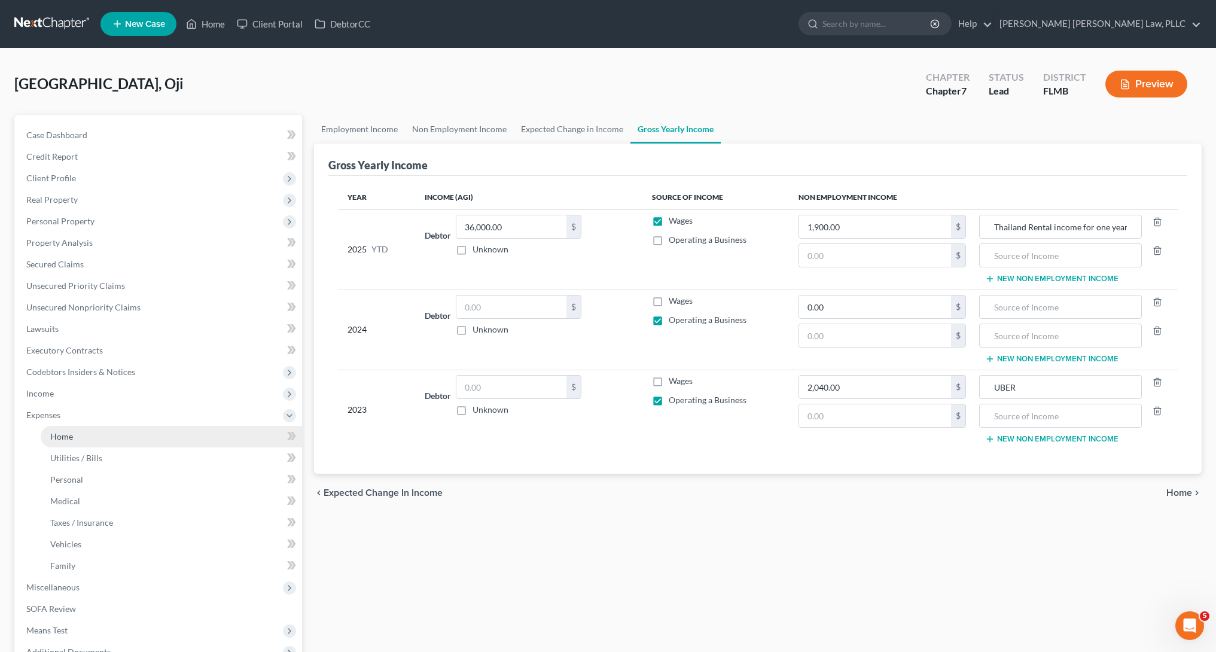
click at [122, 435] on link "Home" at bounding box center [171, 437] width 261 height 22
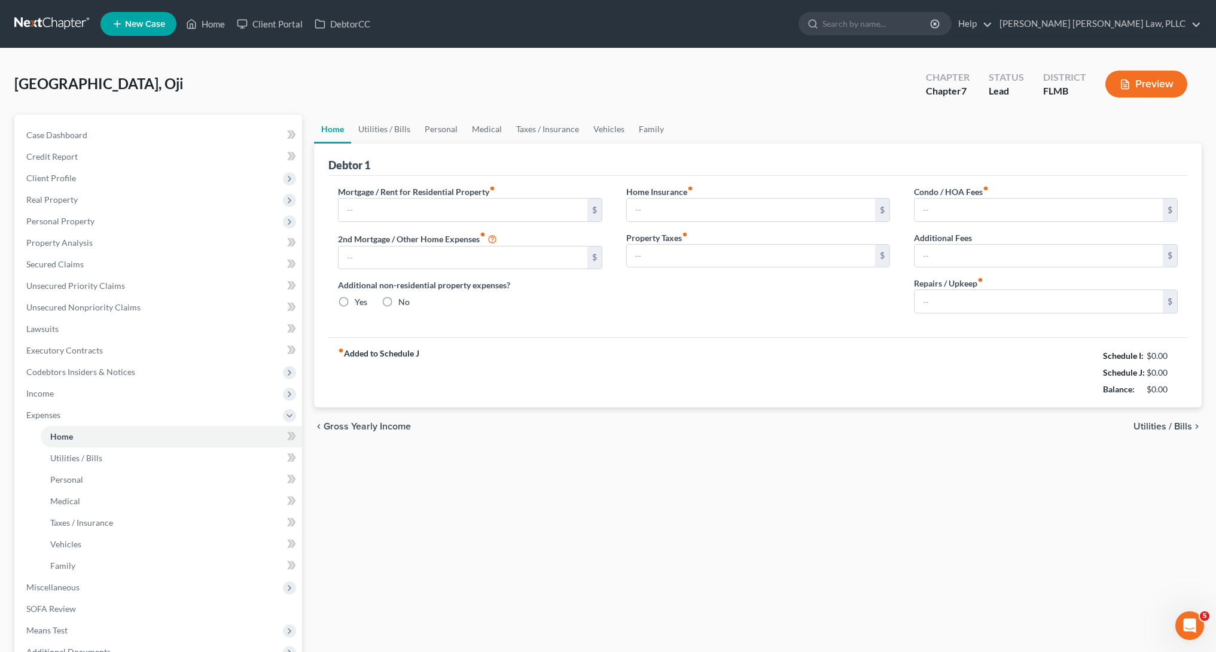
radio input "true"
click at [358, 128] on link "Utilities / Bills" at bounding box center [384, 129] width 66 height 29
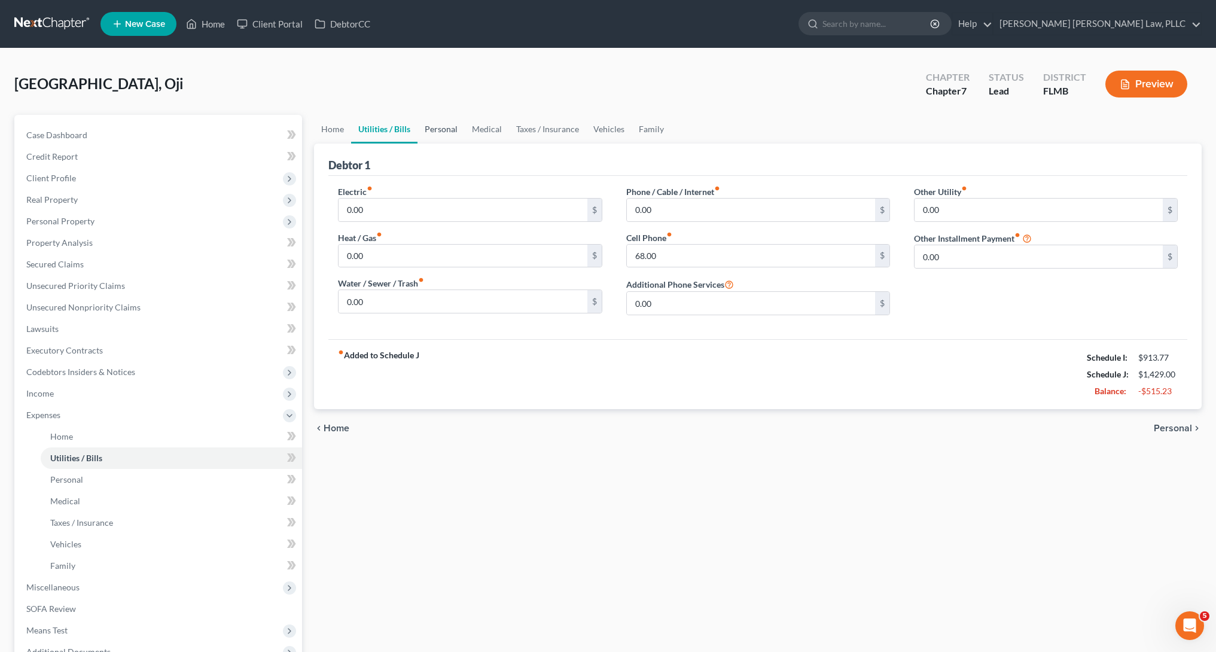
click at [433, 138] on link "Personal" at bounding box center [441, 129] width 47 height 29
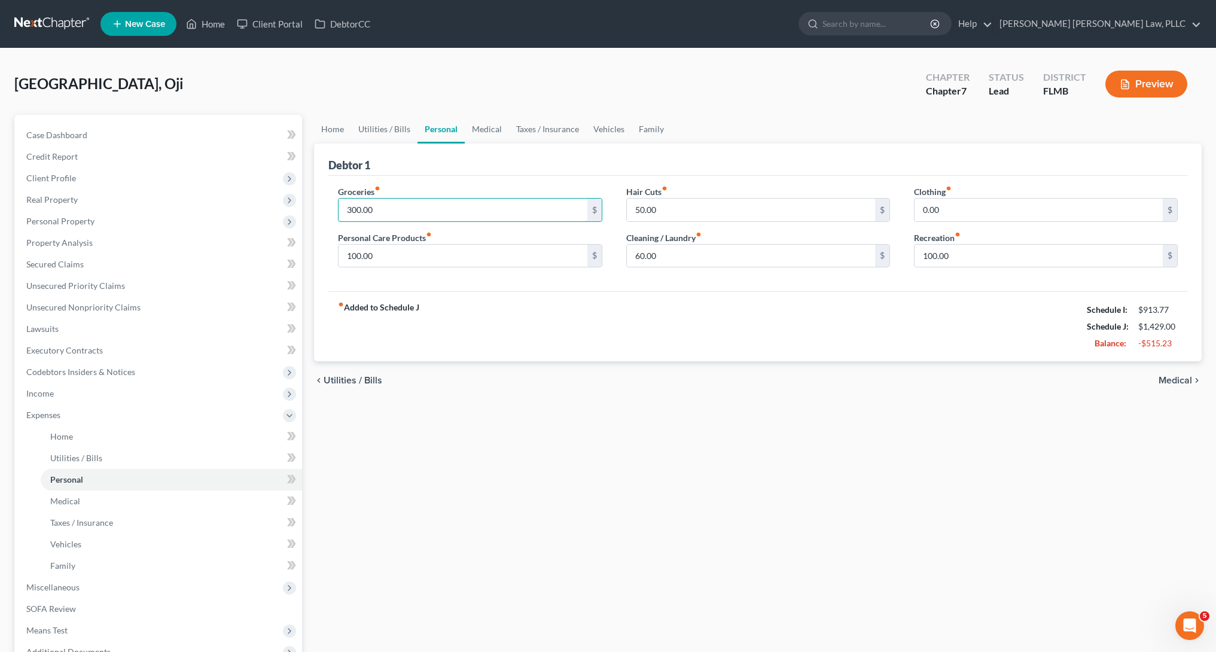
drag, startPoint x: 356, startPoint y: 213, endPoint x: 330, endPoint y: 208, distance: 26.2
click at [330, 208] on div "Groceries fiber_manual_record 300.00 $ Personal Care Products fiber_manual_reco…" at bounding box center [470, 231] width 288 height 92
click at [371, 264] on input "100.00" at bounding box center [463, 256] width 248 height 23
click at [660, 207] on input "50.00" at bounding box center [751, 210] width 248 height 23
click at [683, 260] on input "60.00" at bounding box center [751, 256] width 248 height 23
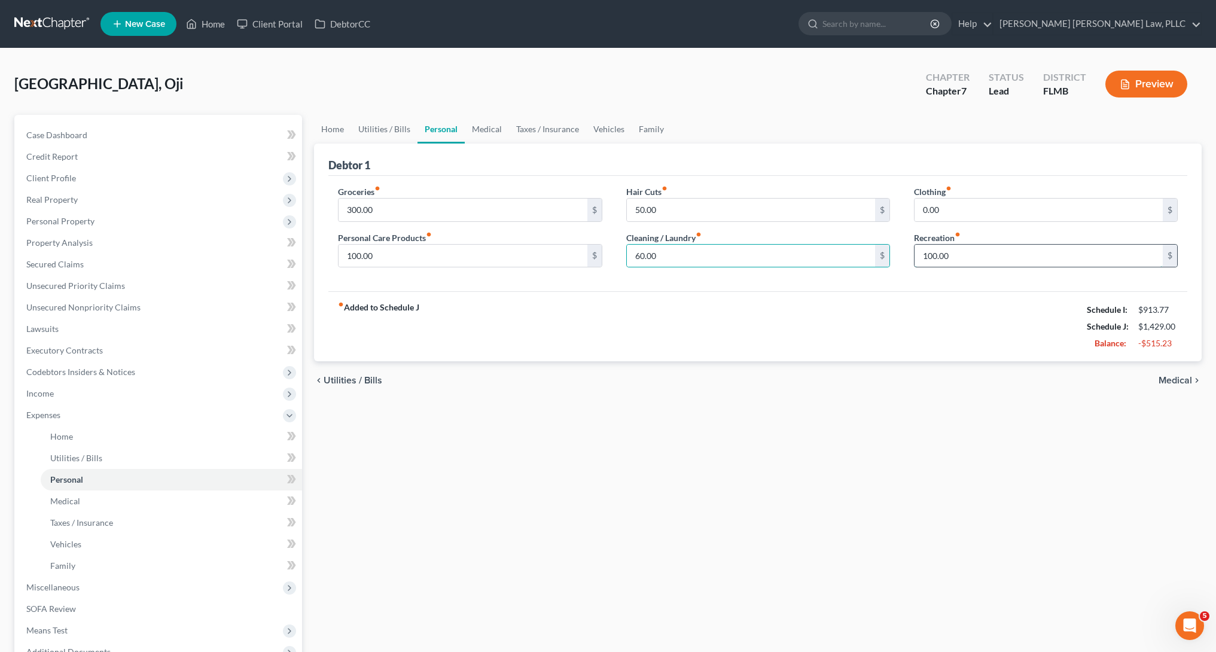
click at [1029, 257] on input "100.00" at bounding box center [1039, 256] width 248 height 23
click at [459, 135] on link "Personal" at bounding box center [441, 129] width 47 height 29
click at [468, 135] on link "Medical" at bounding box center [487, 129] width 44 height 29
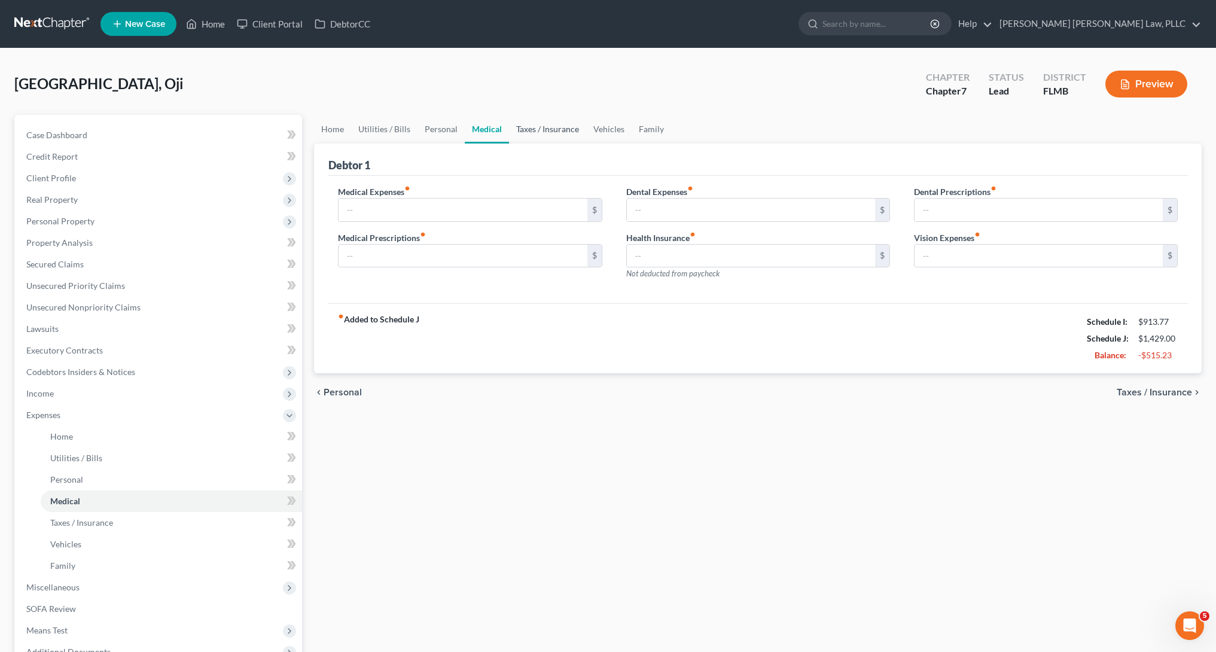
click at [544, 128] on link "Taxes / Insurance" at bounding box center [547, 129] width 77 height 29
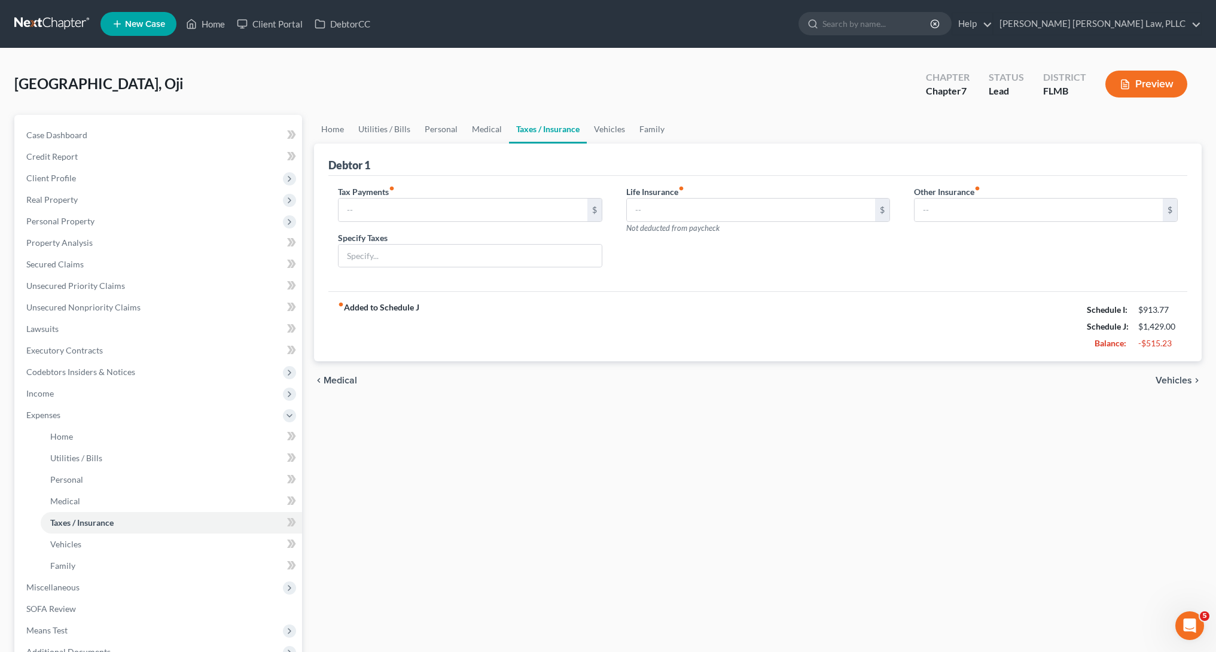
click at [579, 138] on link "Taxes / Insurance" at bounding box center [548, 129] width 78 height 29
click at [596, 138] on link "Vehicles" at bounding box center [609, 129] width 45 height 29
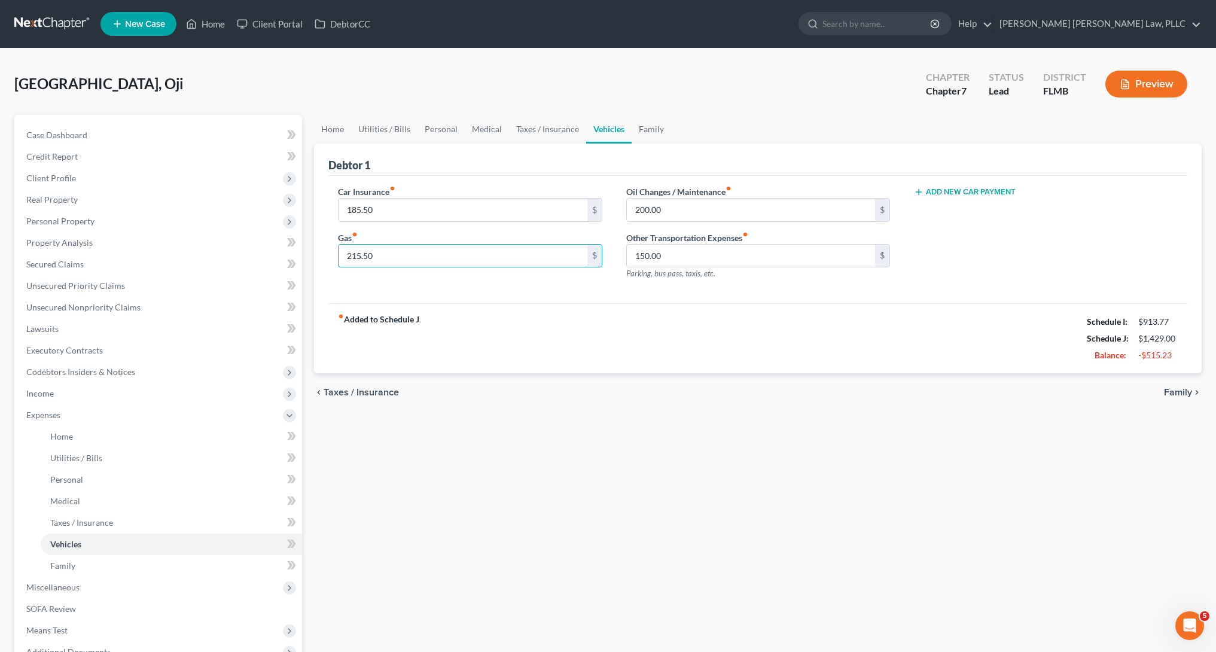
drag, startPoint x: 355, startPoint y: 252, endPoint x: 321, endPoint y: 248, distance: 34.4
click at [321, 248] on div "Debtor 1 Car Insurance fiber_manual_record 185.50 $ Gas fiber_manual_record 215…" at bounding box center [758, 259] width 888 height 230
type input "2"
type input "0"
type input "215.00"
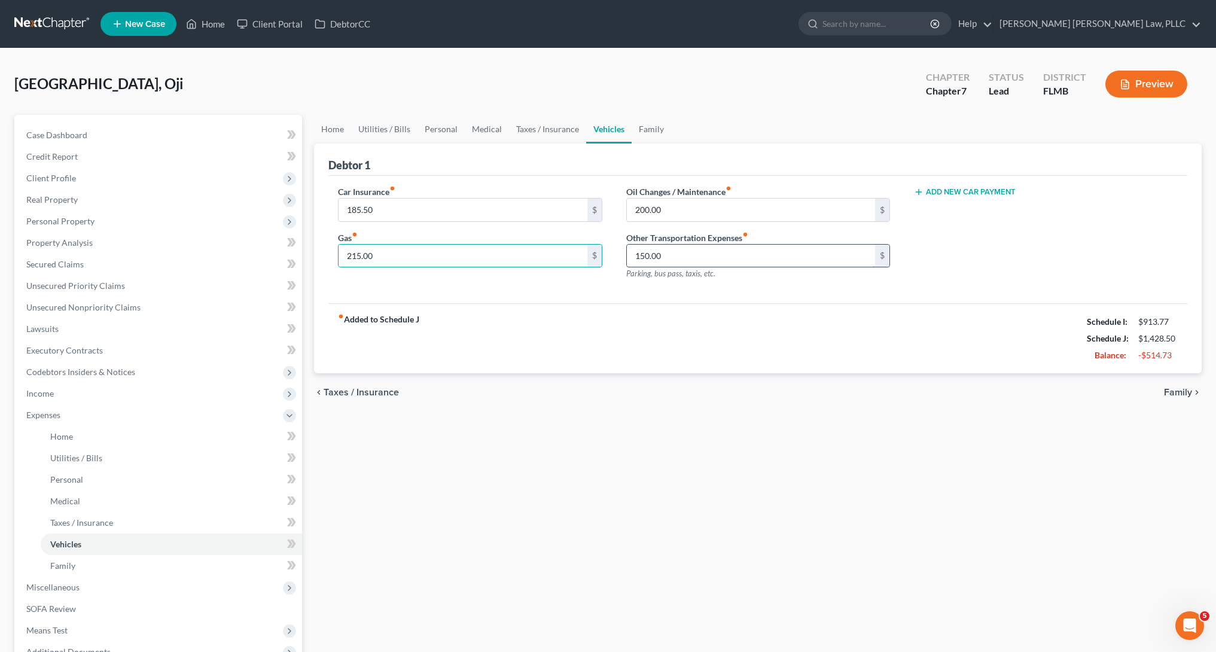
click at [653, 250] on input "150.00" at bounding box center [751, 256] width 248 height 23
click at [703, 312] on div "fiber_manual_record Added to Schedule J Schedule I: $913.77 Schedule J: $1,428.…" at bounding box center [757, 338] width 859 height 70
click at [658, 138] on link "Family" at bounding box center [651, 129] width 39 height 29
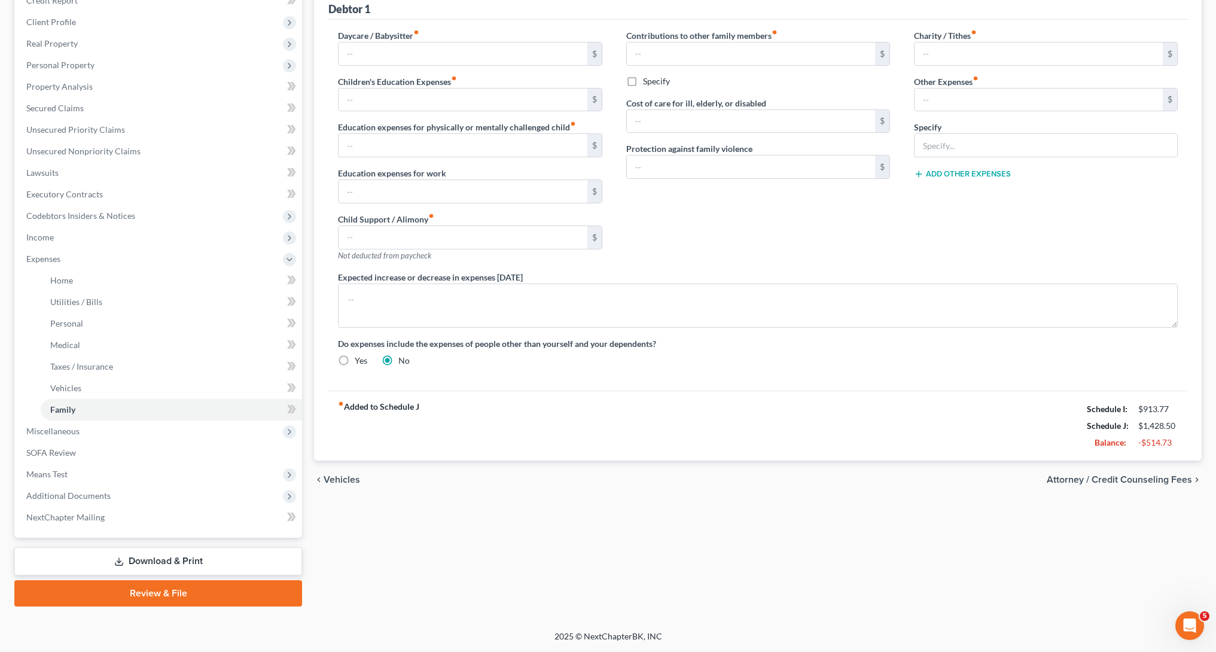
scroll to position [154, 0]
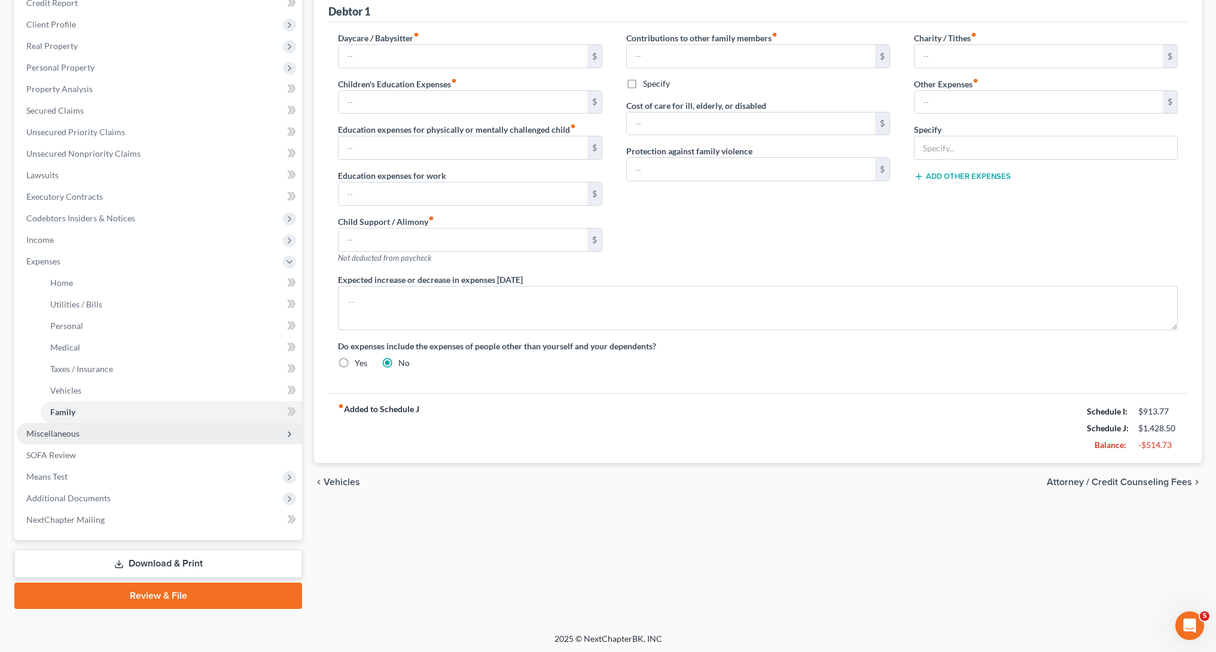
click at [102, 438] on span "Miscellaneous" at bounding box center [159, 434] width 285 height 22
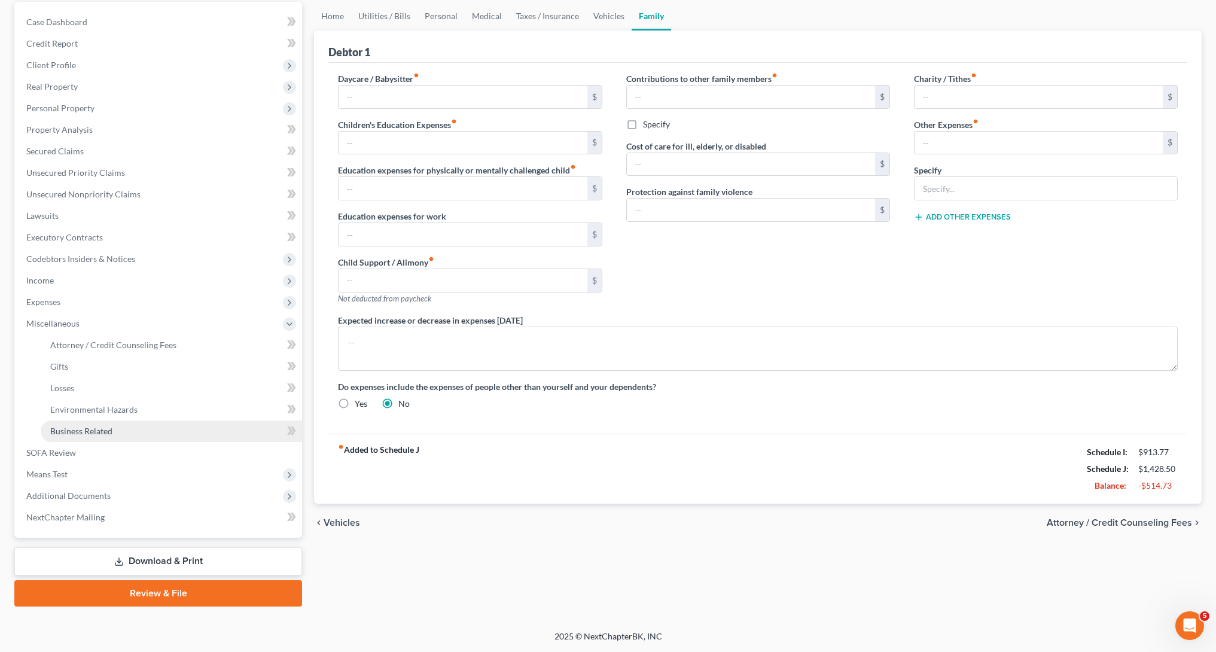
scroll to position [113, 0]
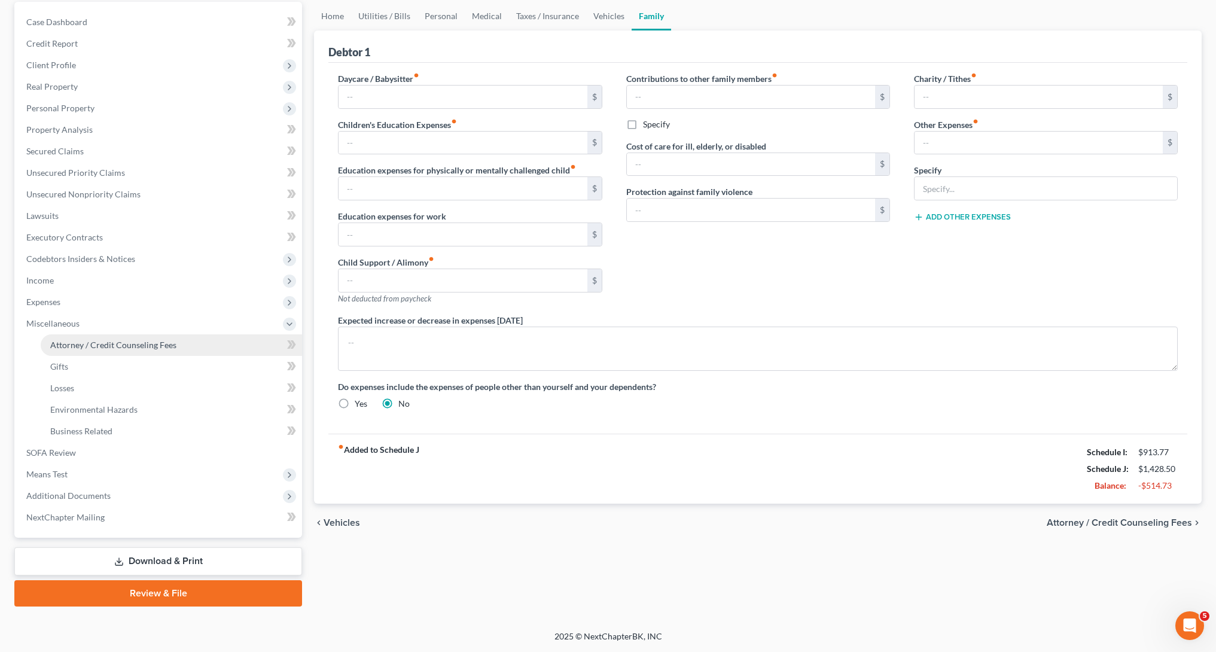
click at [162, 351] on link "Attorney / Credit Counseling Fees" at bounding box center [171, 345] width 261 height 22
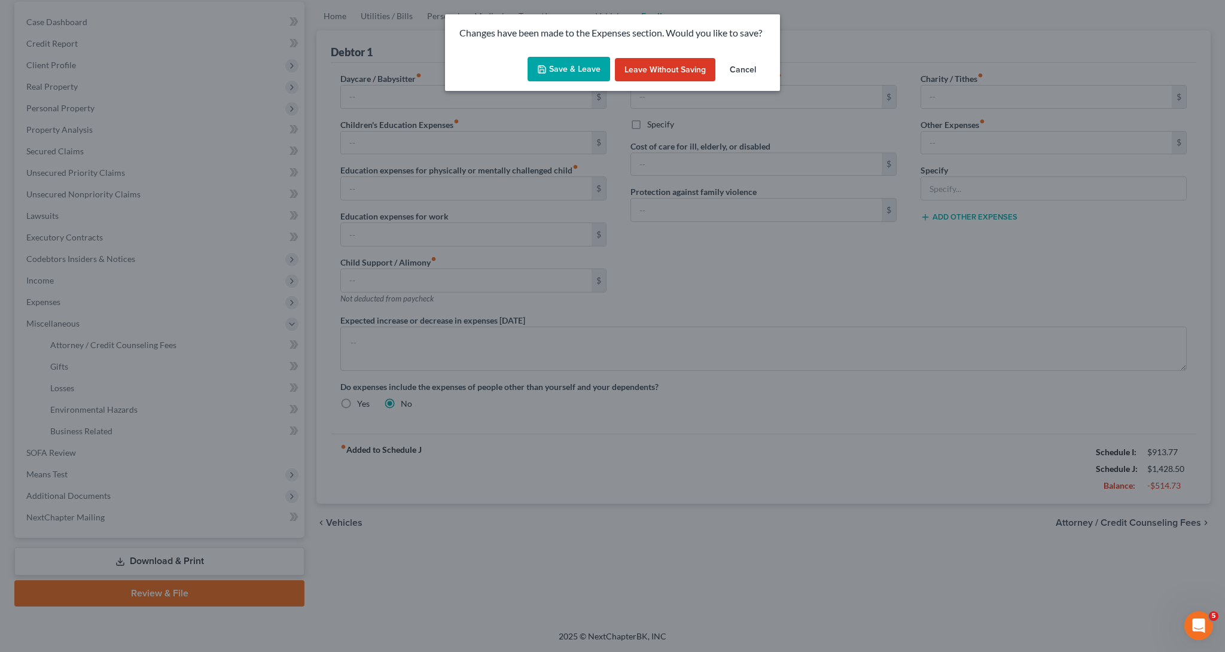
click at [573, 74] on button "Save & Leave" at bounding box center [569, 69] width 83 height 25
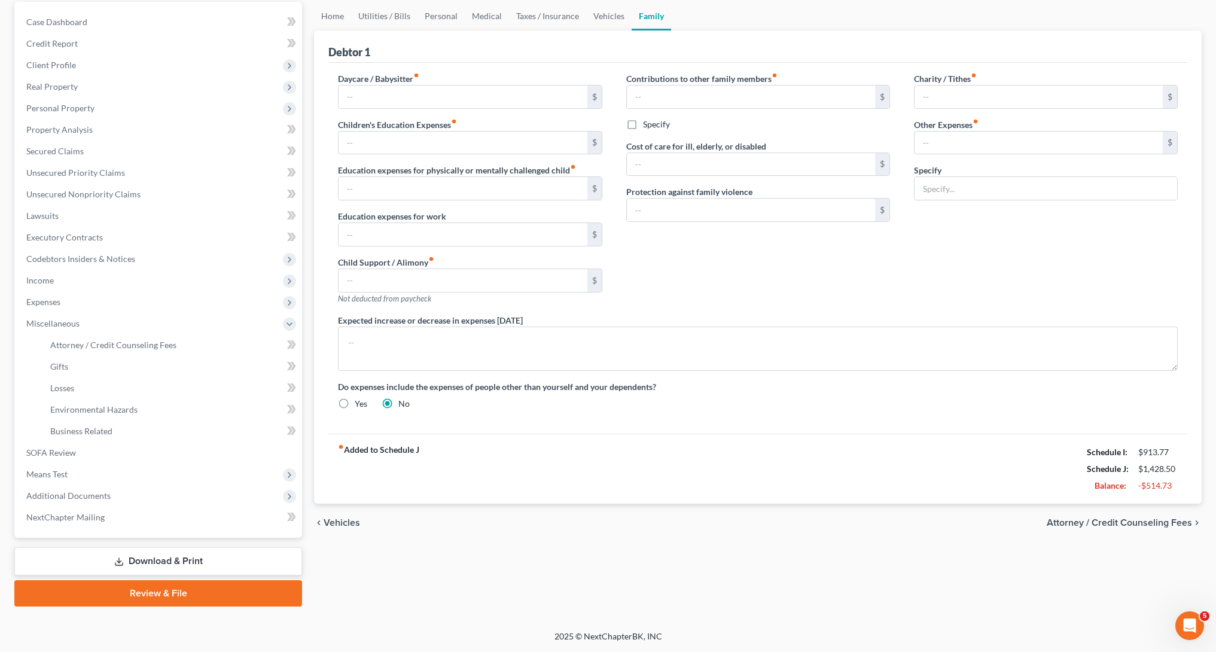
select select "0"
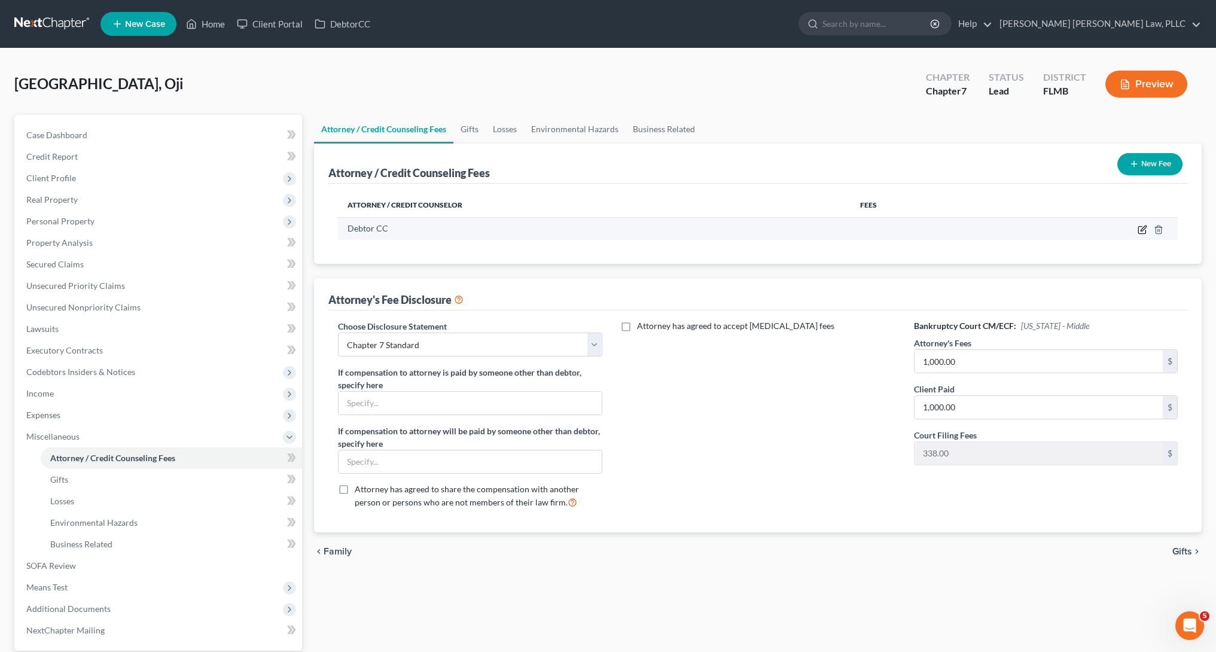
click at [1140, 233] on icon "button" at bounding box center [1142, 230] width 7 height 7
select select "33"
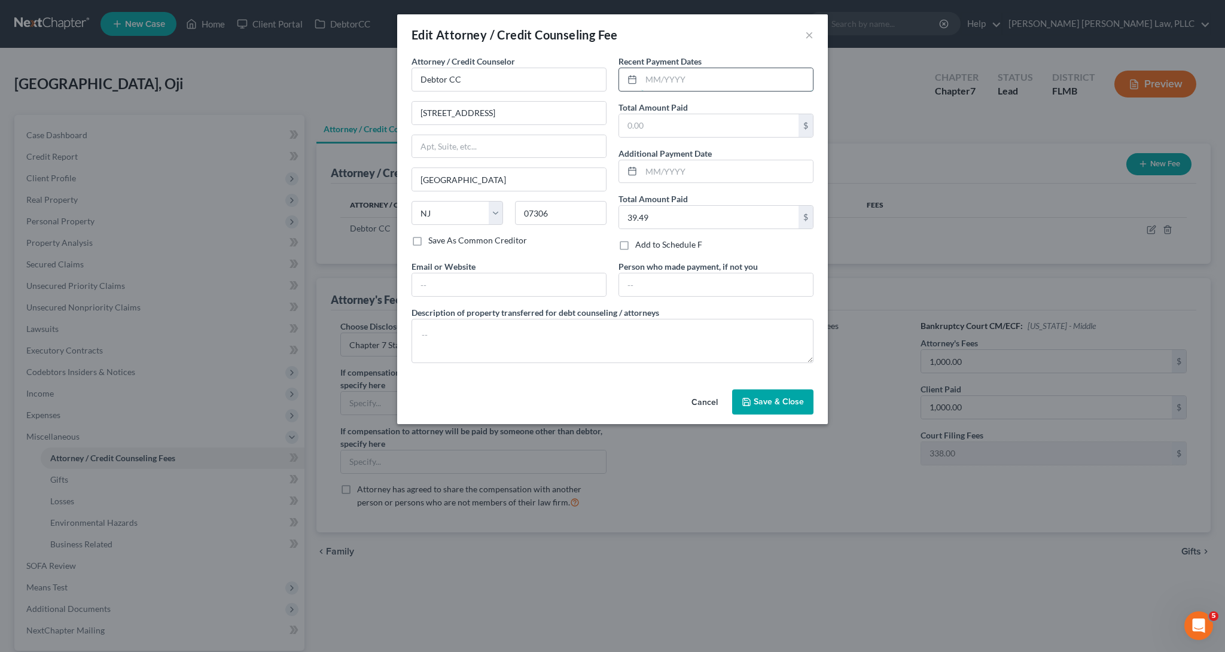
click at [672, 78] on input "text" at bounding box center [727, 79] width 172 height 23
click at [704, 404] on button "Cancel" at bounding box center [704, 403] width 45 height 24
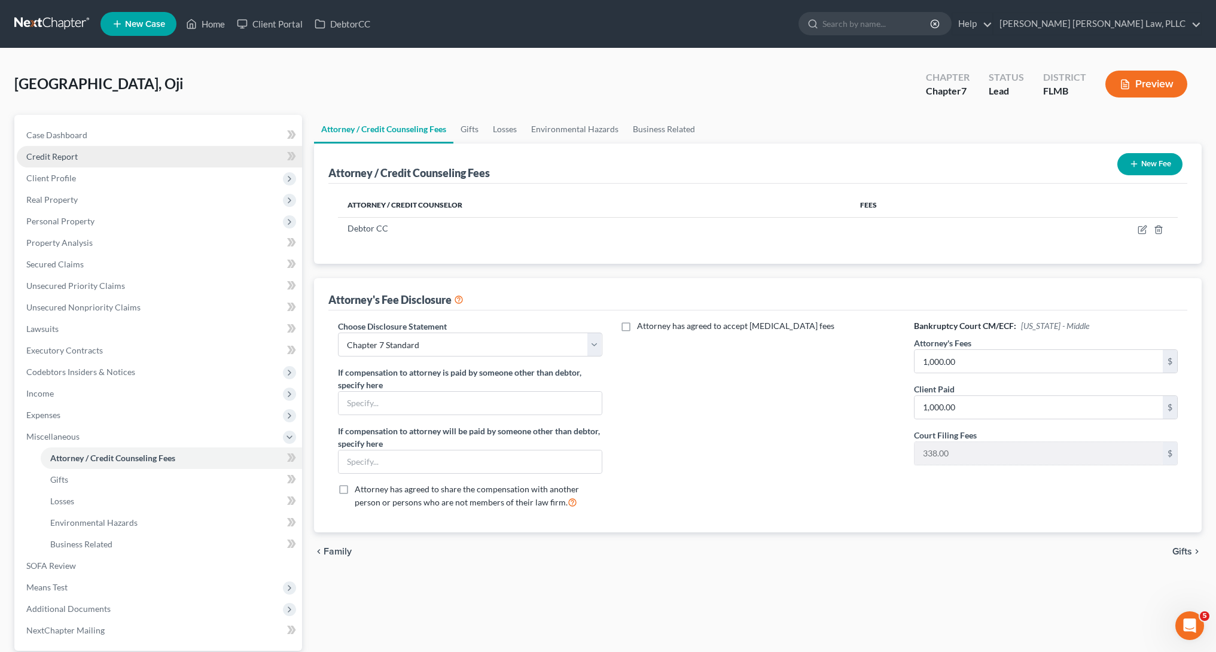
click at [166, 153] on link "Credit Report" at bounding box center [159, 157] width 285 height 22
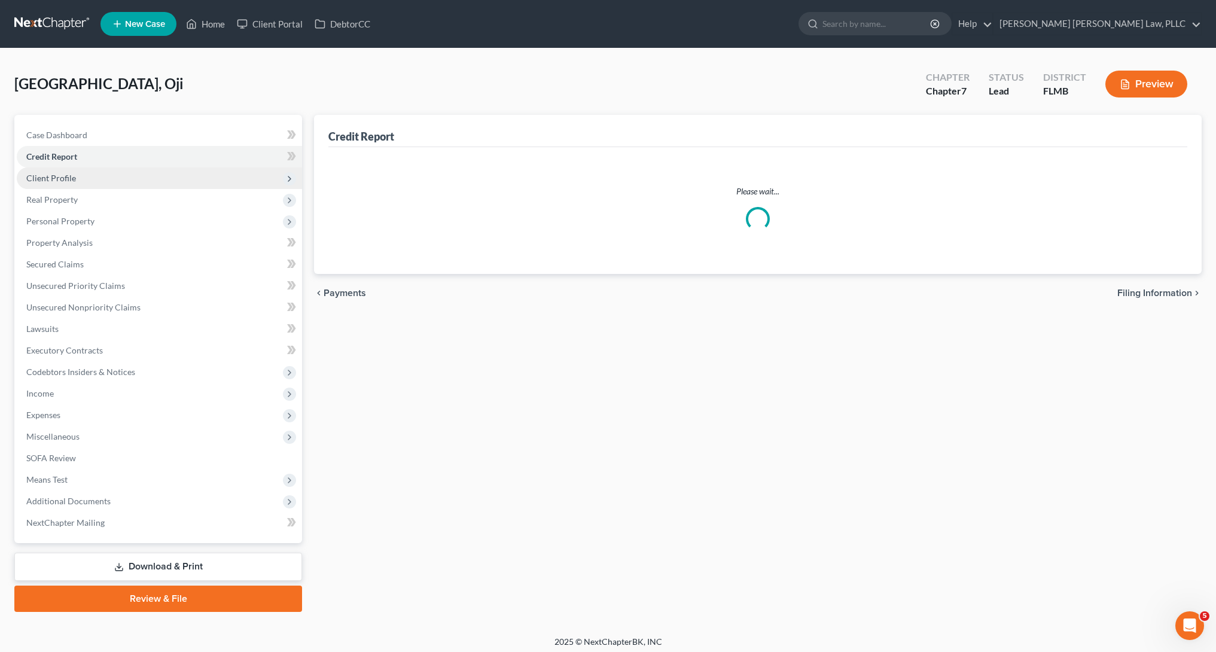
click at [166, 181] on span "Client Profile" at bounding box center [159, 179] width 285 height 22
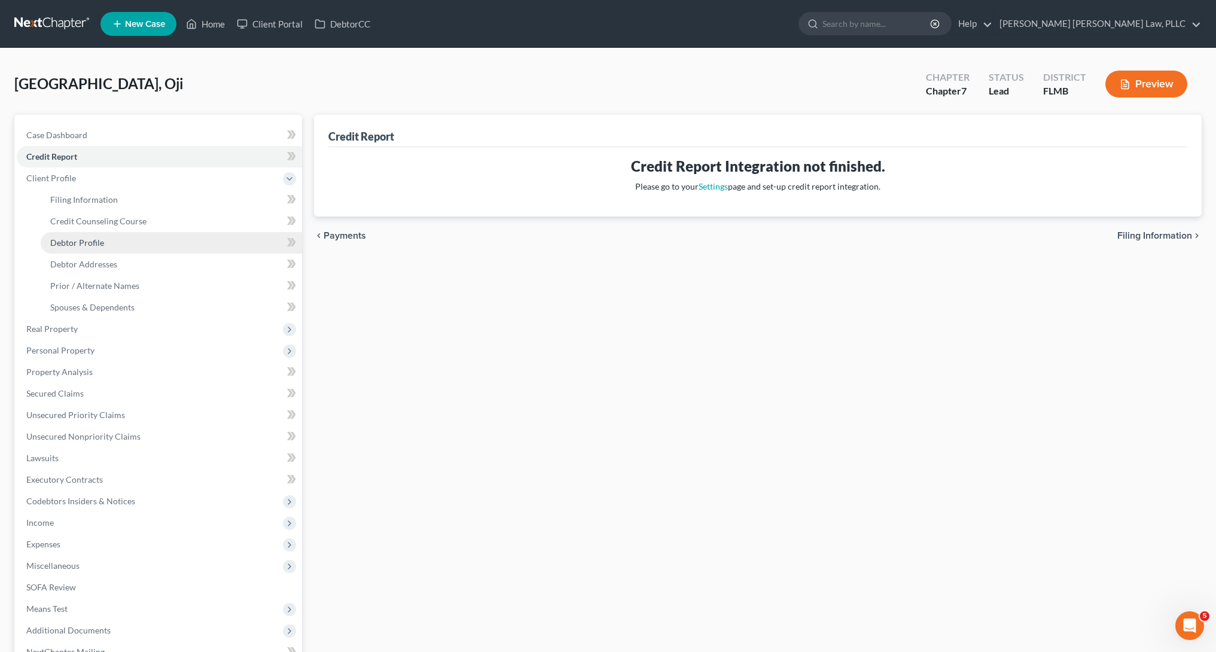
click at [152, 232] on link "Debtor Profile" at bounding box center [171, 243] width 261 height 22
select select "0"
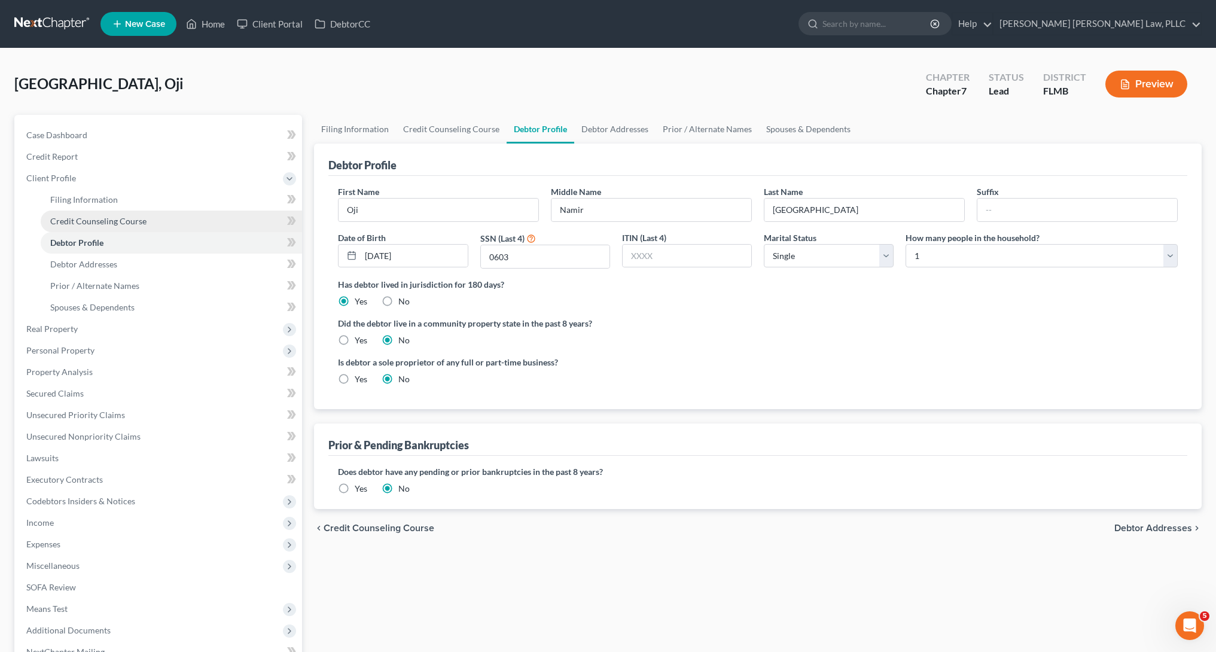
click at [152, 217] on link "Credit Counseling Course" at bounding box center [171, 222] width 261 height 22
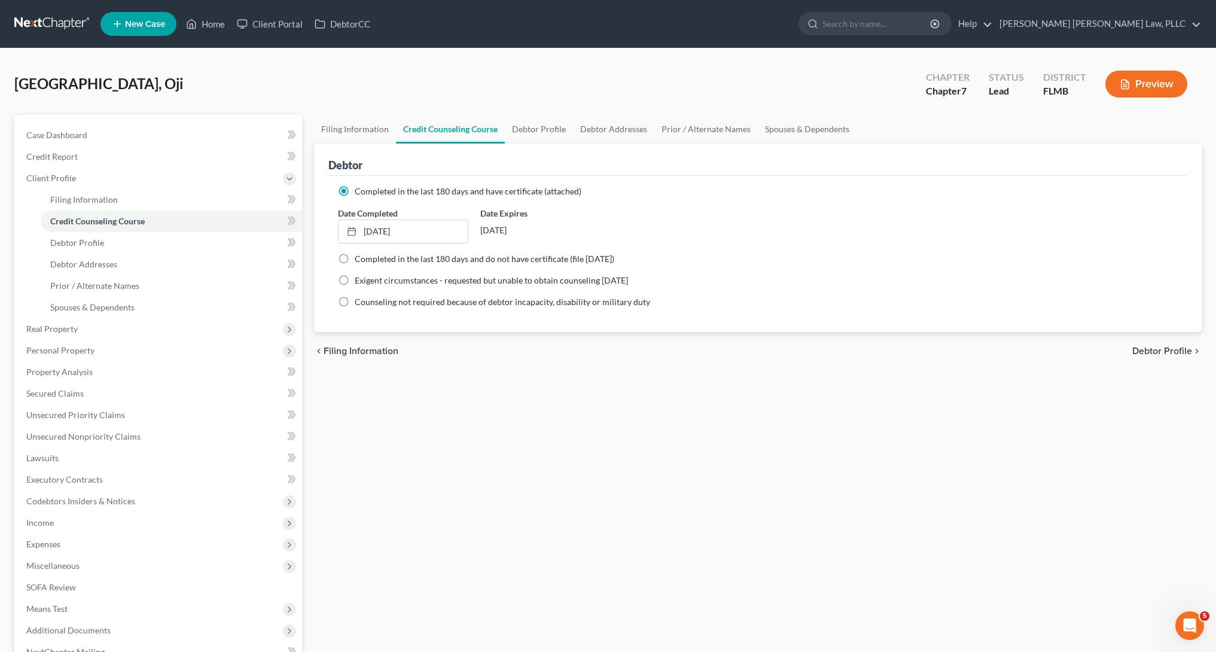
scroll to position [135, 0]
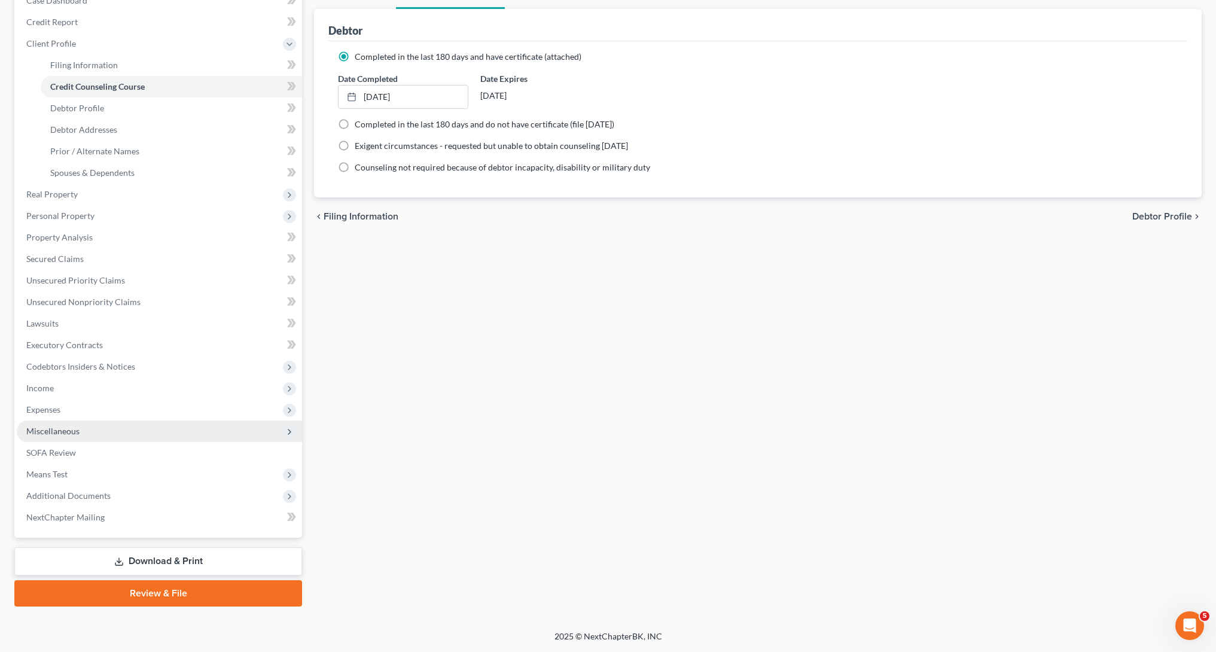
click at [104, 427] on span "Miscellaneous" at bounding box center [159, 432] width 285 height 22
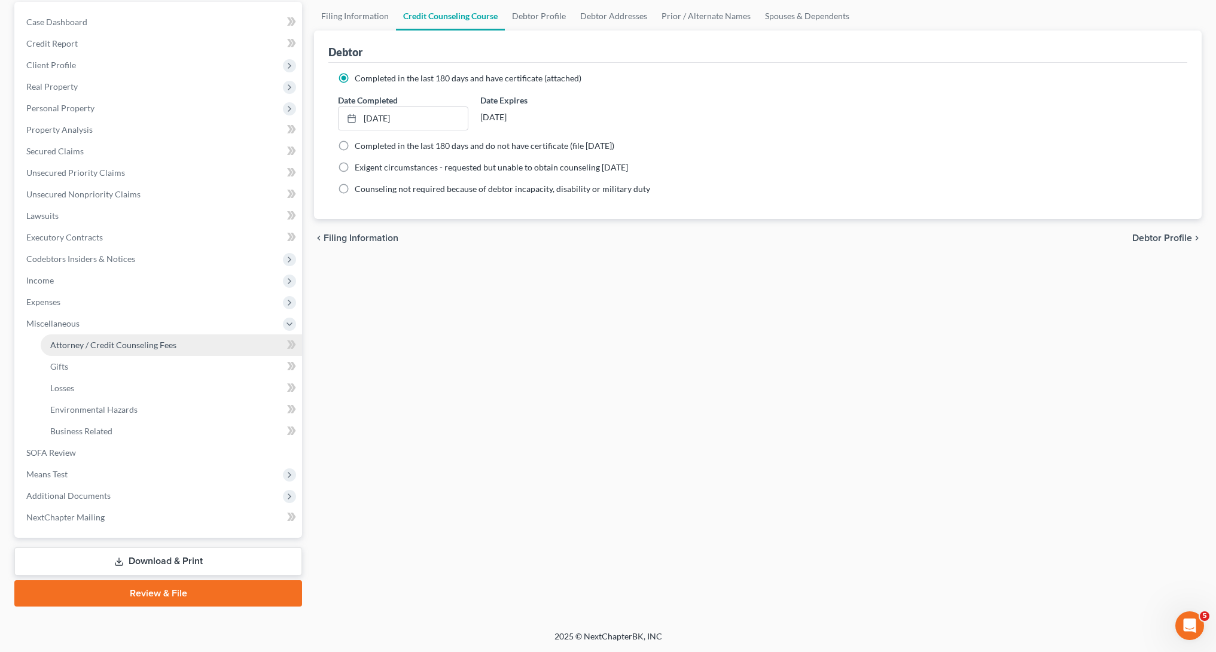
click at [112, 348] on span "Attorney / Credit Counseling Fees" at bounding box center [113, 345] width 126 height 10
select select "0"
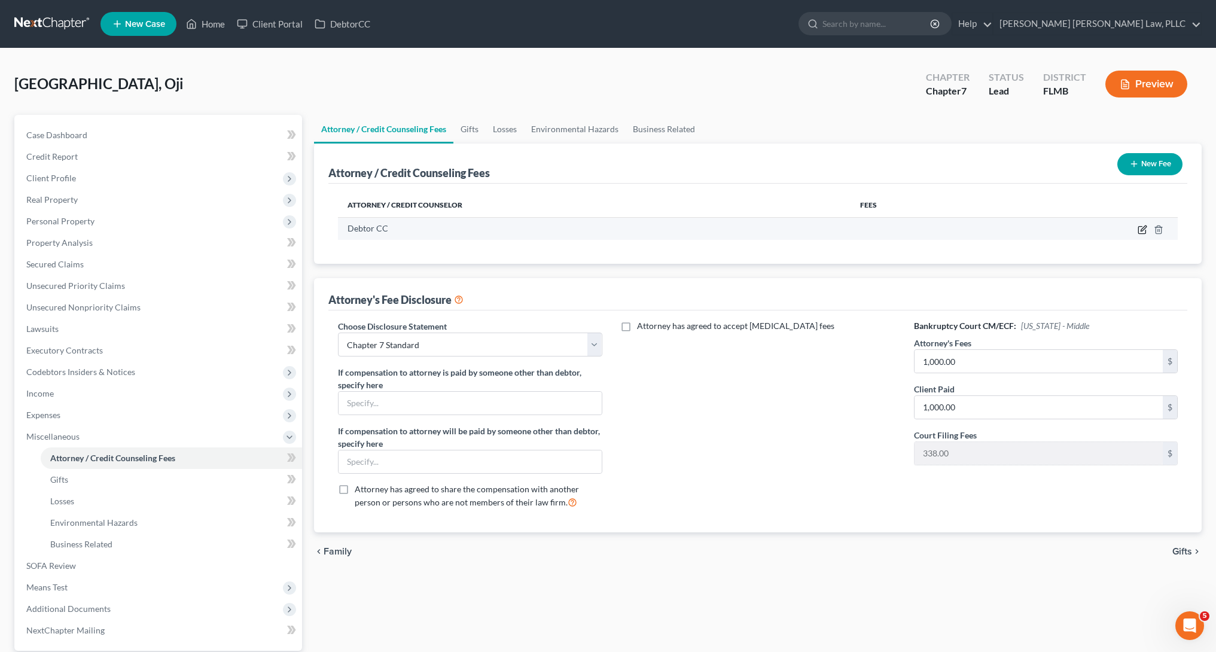
click at [1143, 230] on icon "button" at bounding box center [1143, 230] width 10 height 10
select select "33"
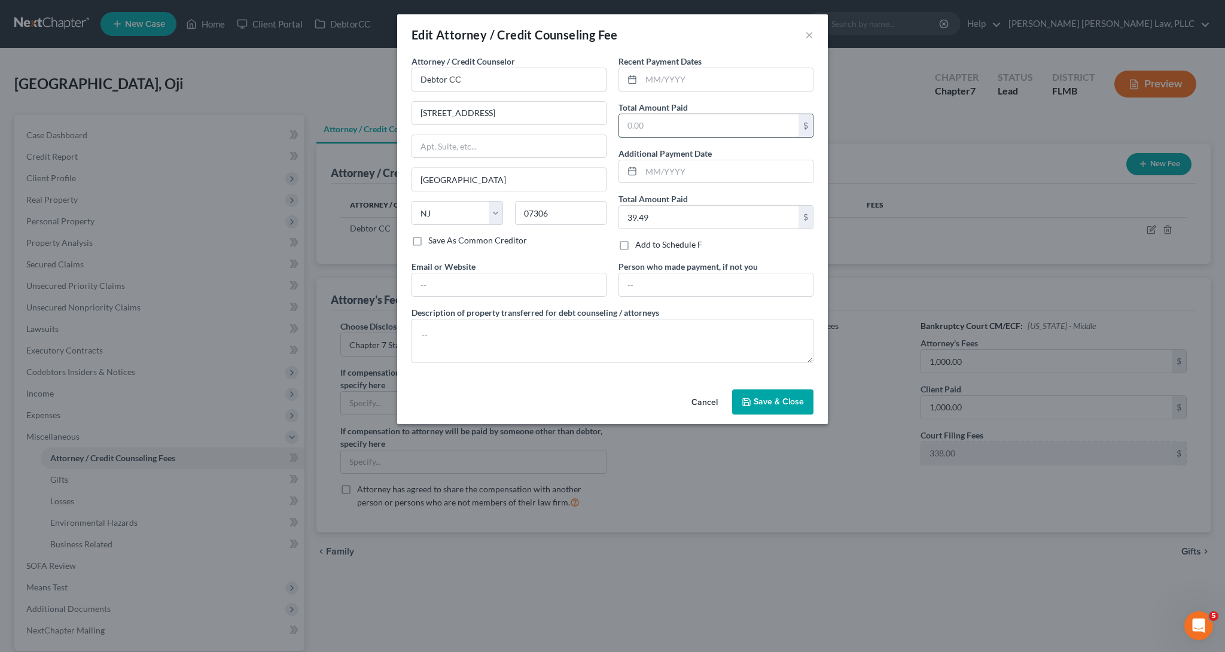
click at [680, 127] on input "text" at bounding box center [708, 125] width 179 height 23
type input "19.95"
click at [708, 78] on input "text" at bounding box center [727, 79] width 172 height 23
type input "10/2025"
click at [772, 398] on span "Save & Close" at bounding box center [779, 402] width 50 height 10
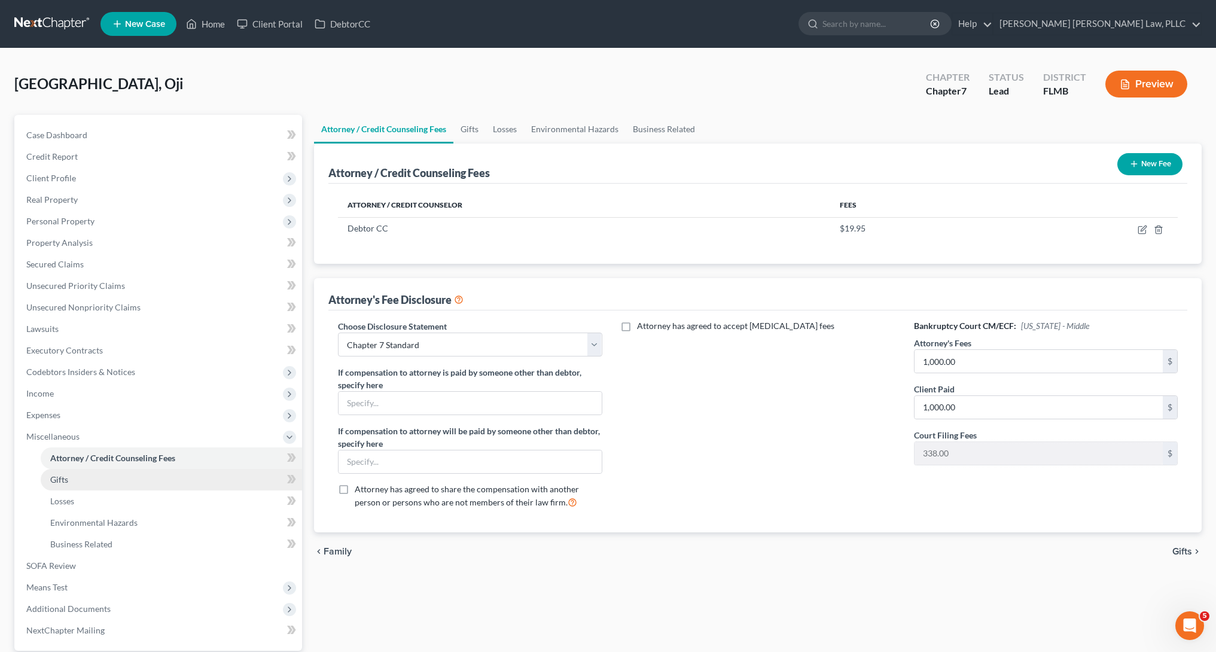
click at [54, 485] on link "Gifts" at bounding box center [171, 480] width 261 height 22
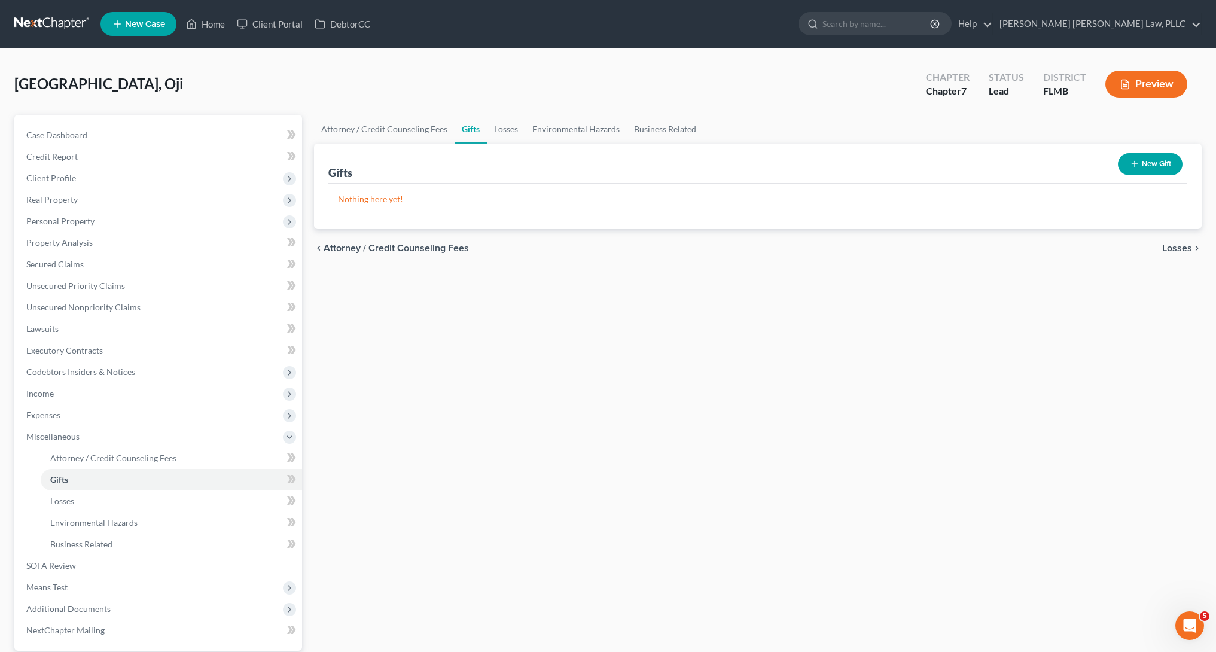
click at [1146, 157] on button "New Gift" at bounding box center [1150, 164] width 65 height 22
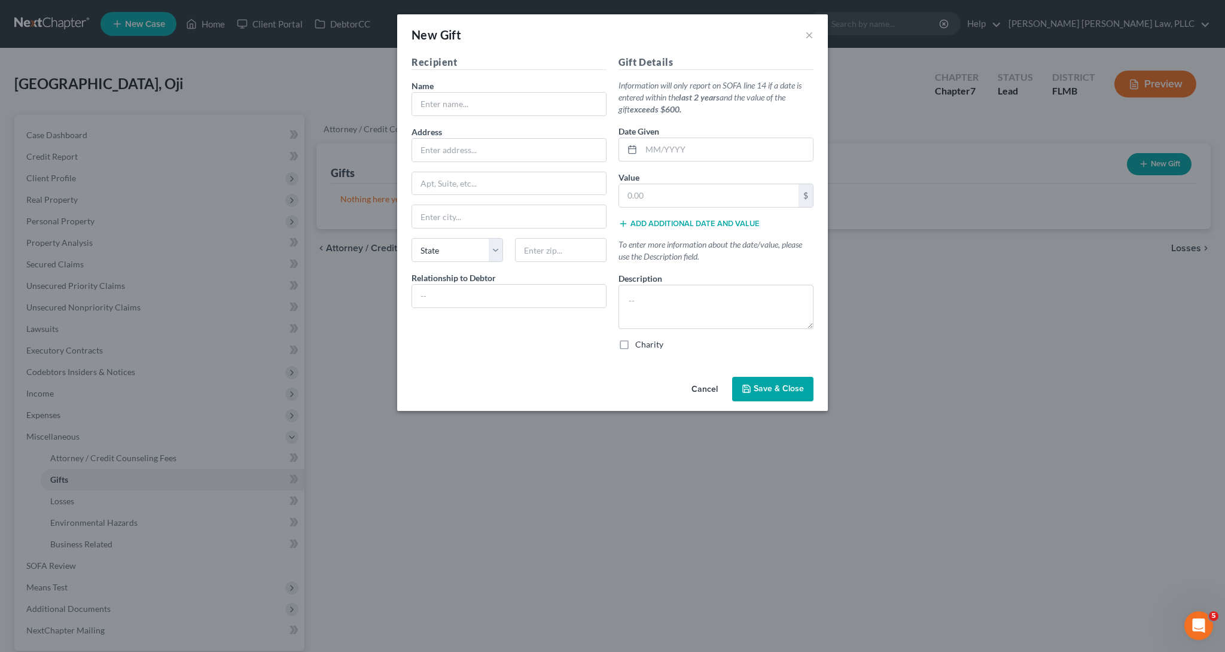
click at [699, 391] on button "Cancel" at bounding box center [704, 390] width 45 height 24
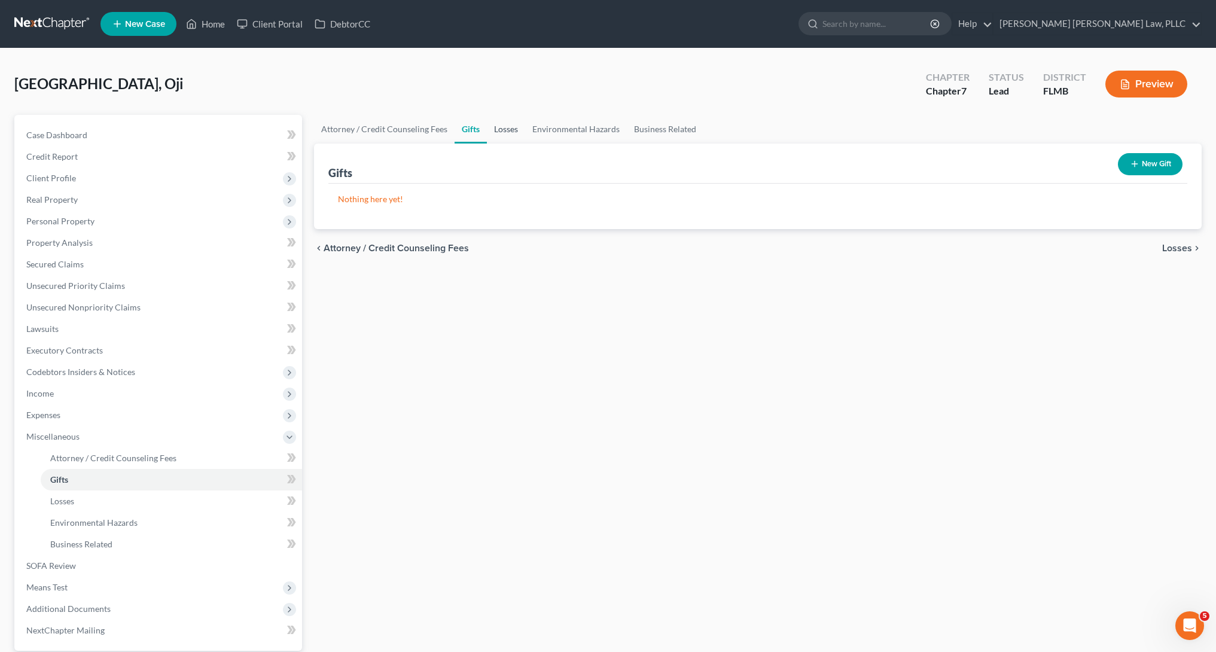
click at [498, 123] on link "Losses" at bounding box center [506, 129] width 38 height 29
click at [1133, 159] on button "New Loss" at bounding box center [1149, 164] width 68 height 22
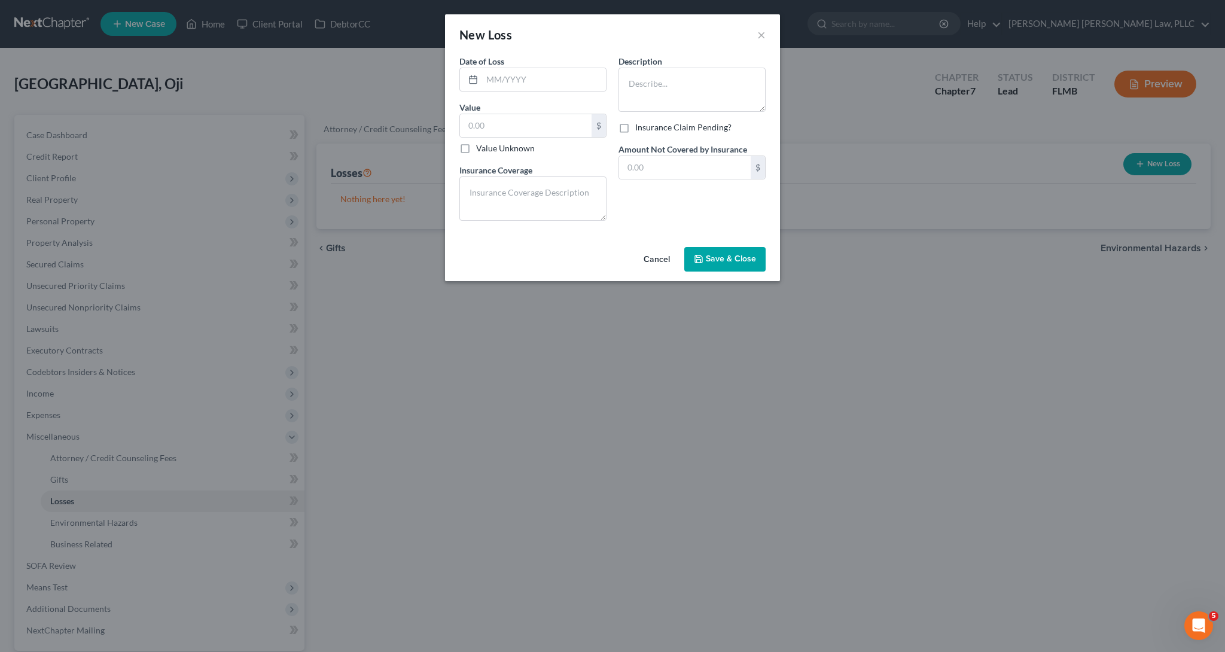
click at [656, 264] on button "Cancel" at bounding box center [656, 260] width 45 height 24
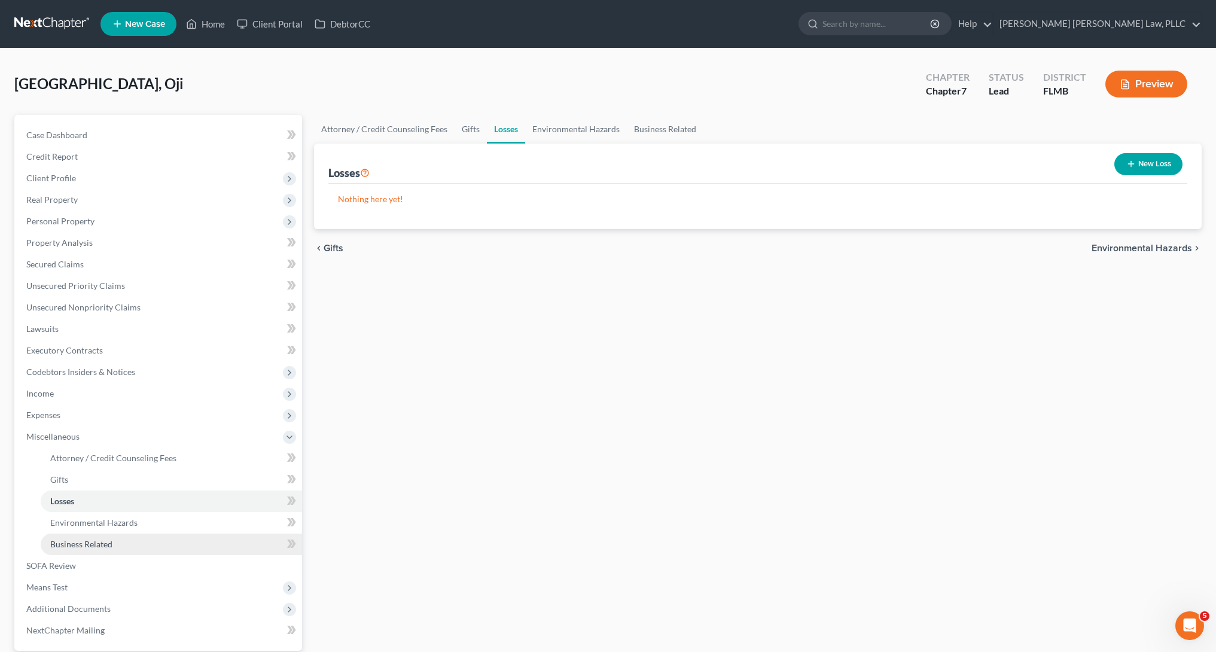
scroll to position [2, 0]
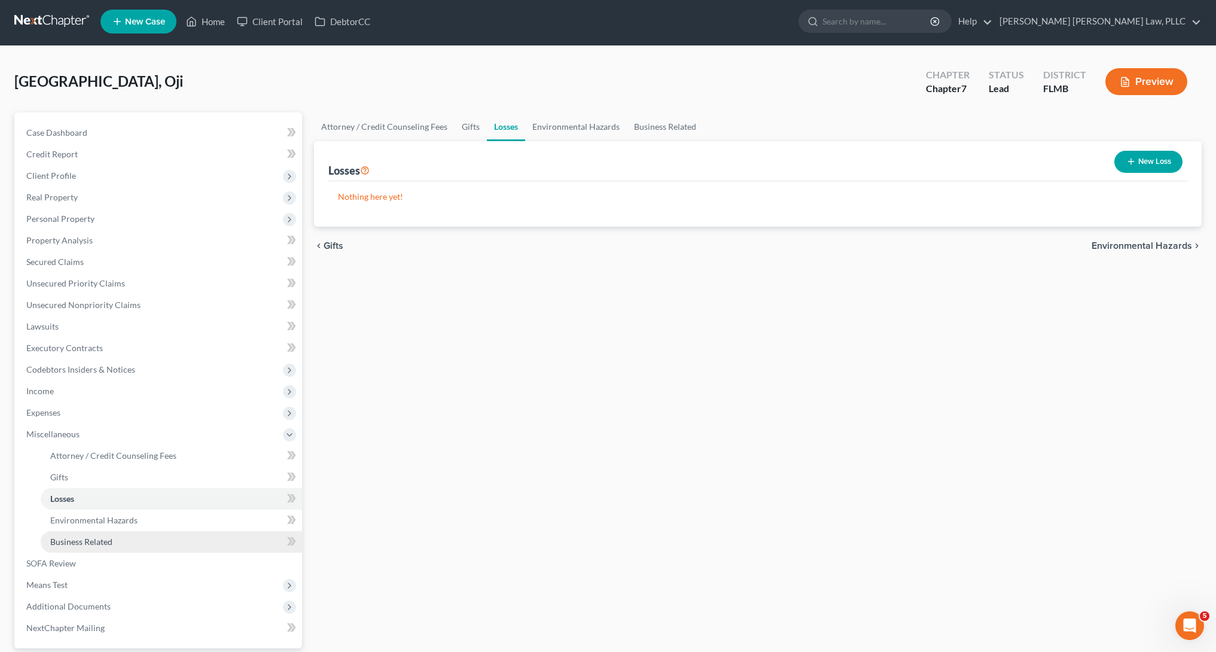
click at [159, 551] on link "Business Related" at bounding box center [171, 542] width 261 height 22
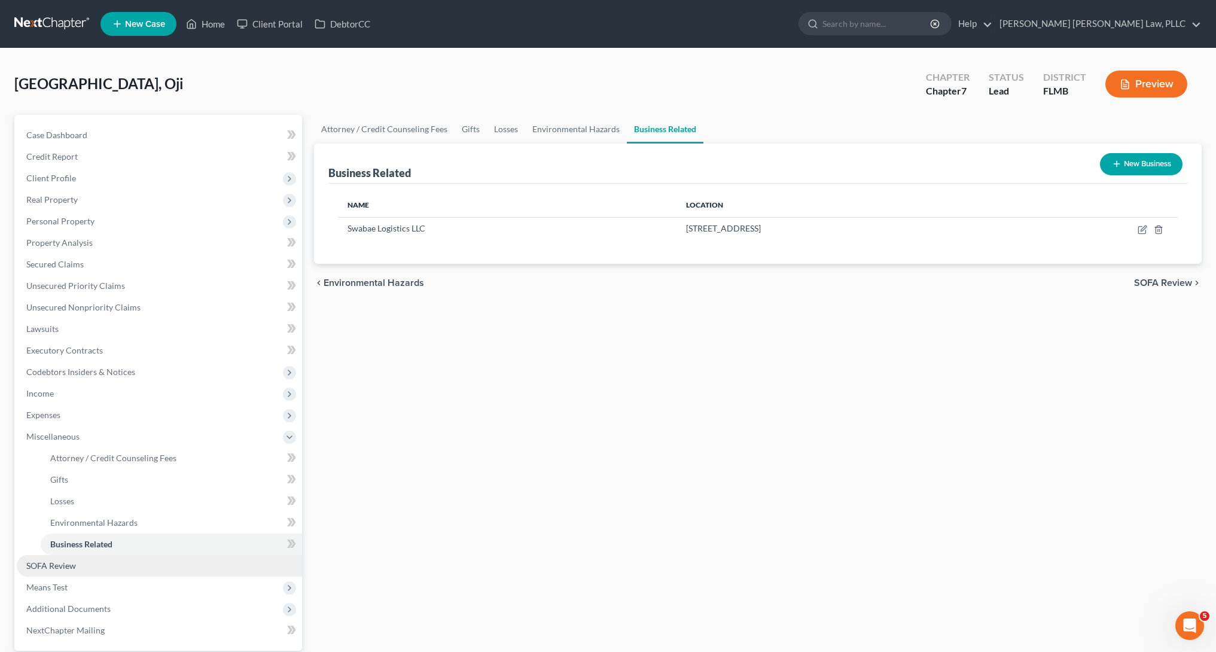
click at [159, 562] on link "SOFA Review" at bounding box center [159, 566] width 285 height 22
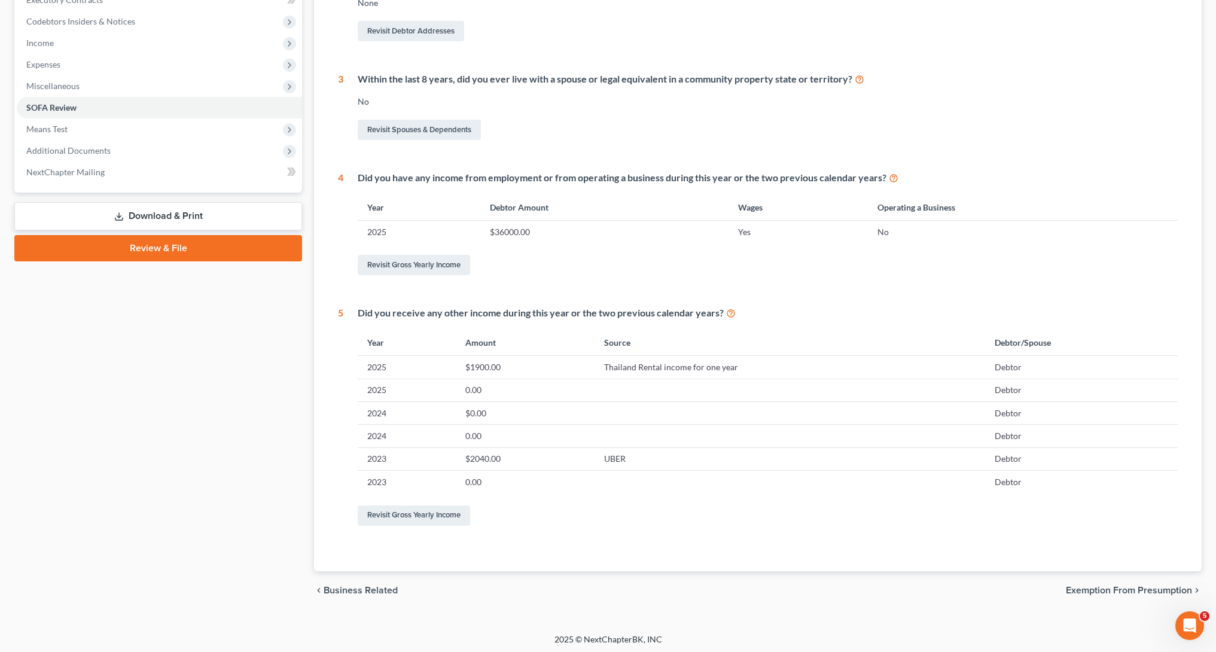
scroll to position [348, 0]
click at [860, 82] on icon at bounding box center [860, 80] width 10 height 11
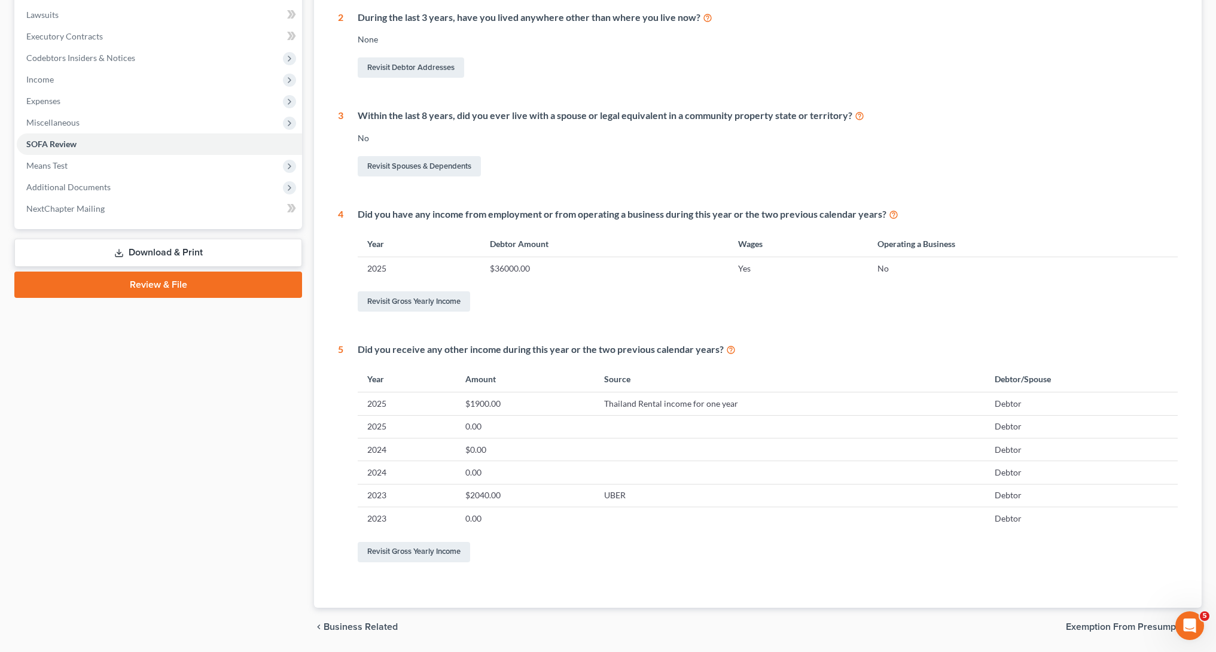
scroll to position [312, 0]
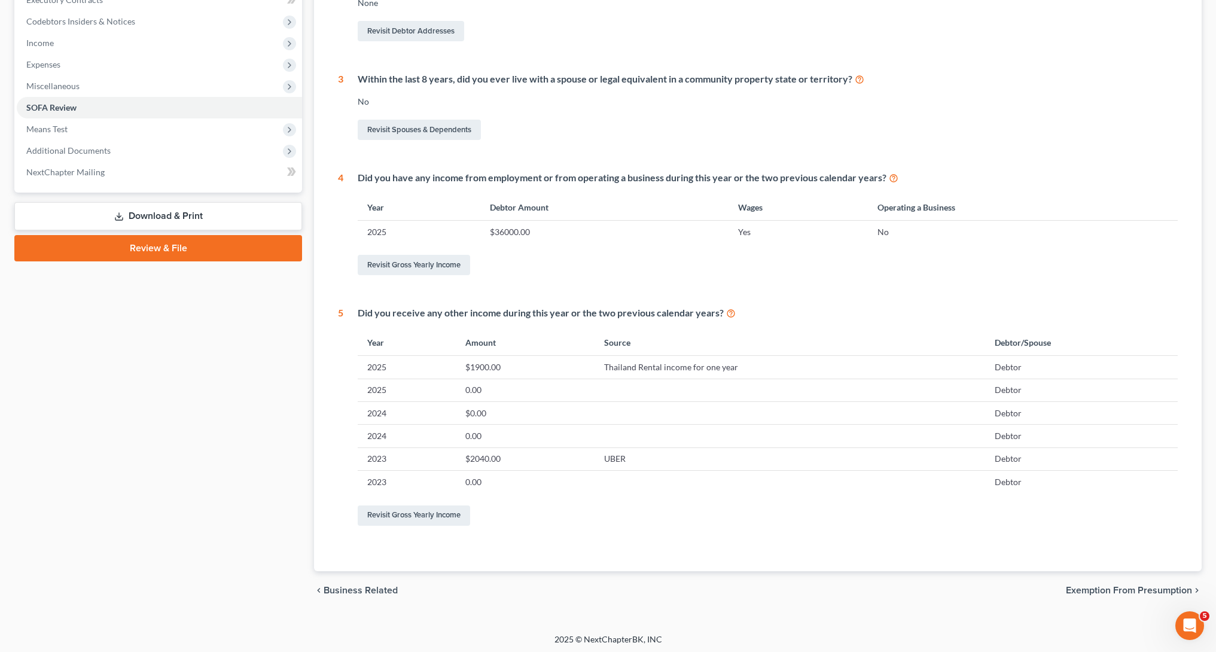
click at [1106, 586] on span "Exemption from Presumption" at bounding box center [1129, 591] width 126 height 10
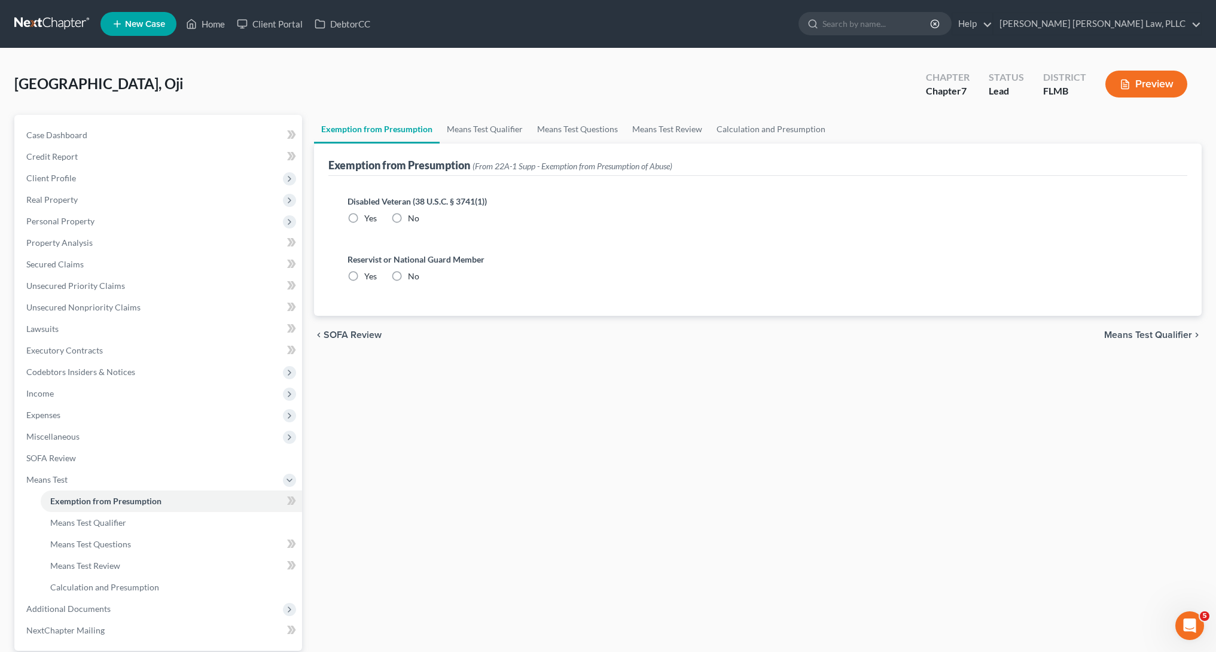
click at [408, 218] on label "No" at bounding box center [413, 218] width 11 height 12
click at [413, 218] on input "No" at bounding box center [417, 216] width 8 height 8
radio input "true"
click at [78, 461] on link "SOFA Review" at bounding box center [159, 459] width 285 height 22
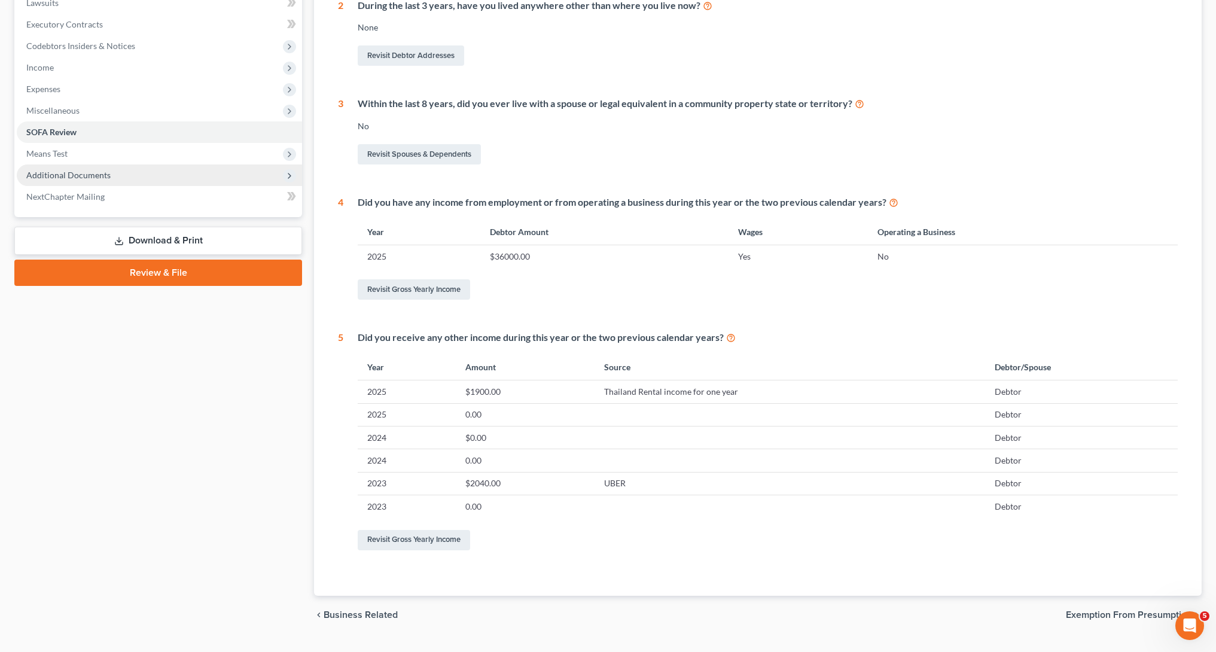
scroll to position [324, 0]
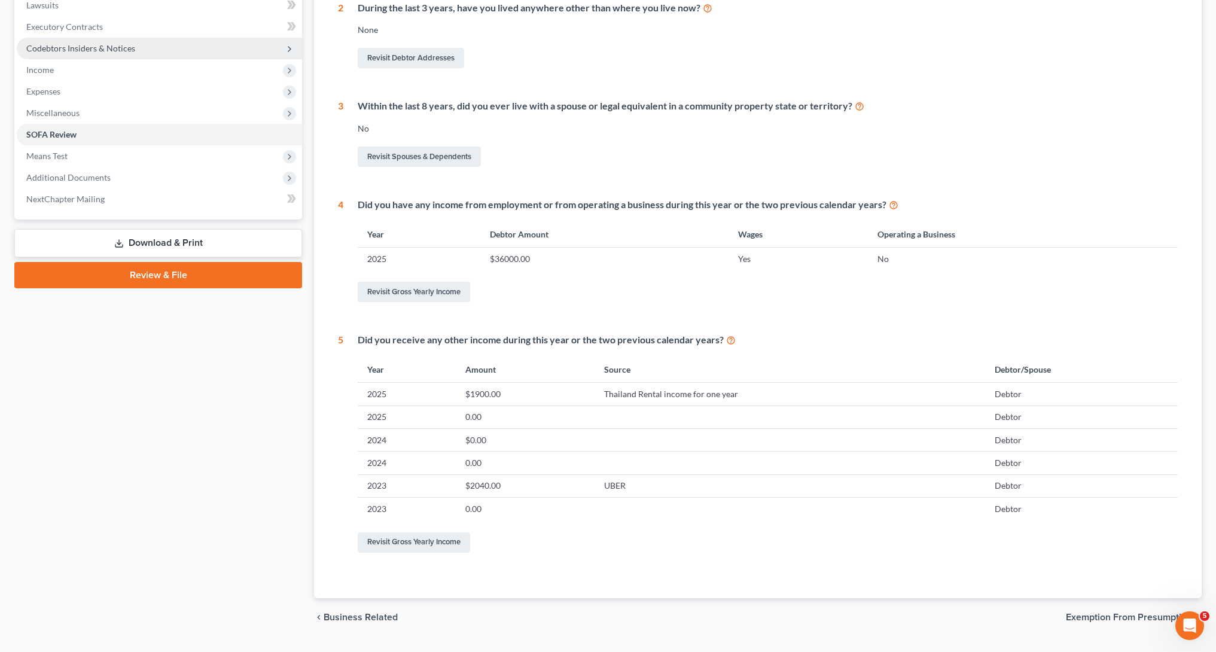
click at [92, 58] on span "Codebtors Insiders & Notices" at bounding box center [159, 49] width 285 height 22
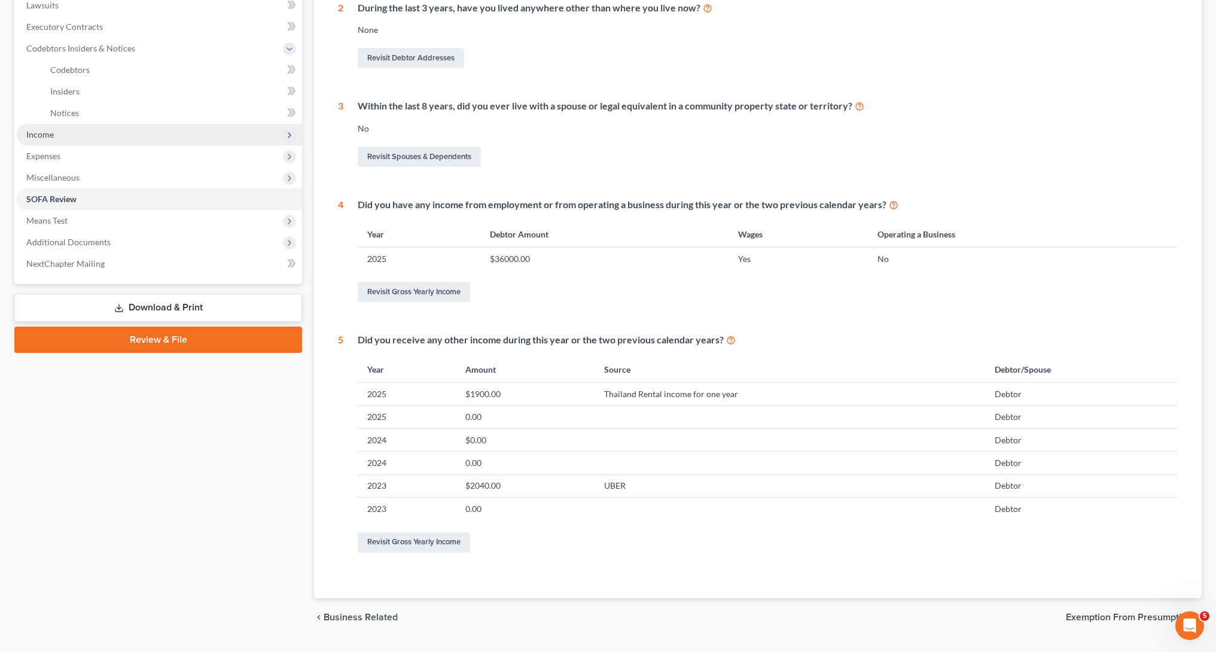
click at [79, 142] on span "Income" at bounding box center [159, 135] width 285 height 22
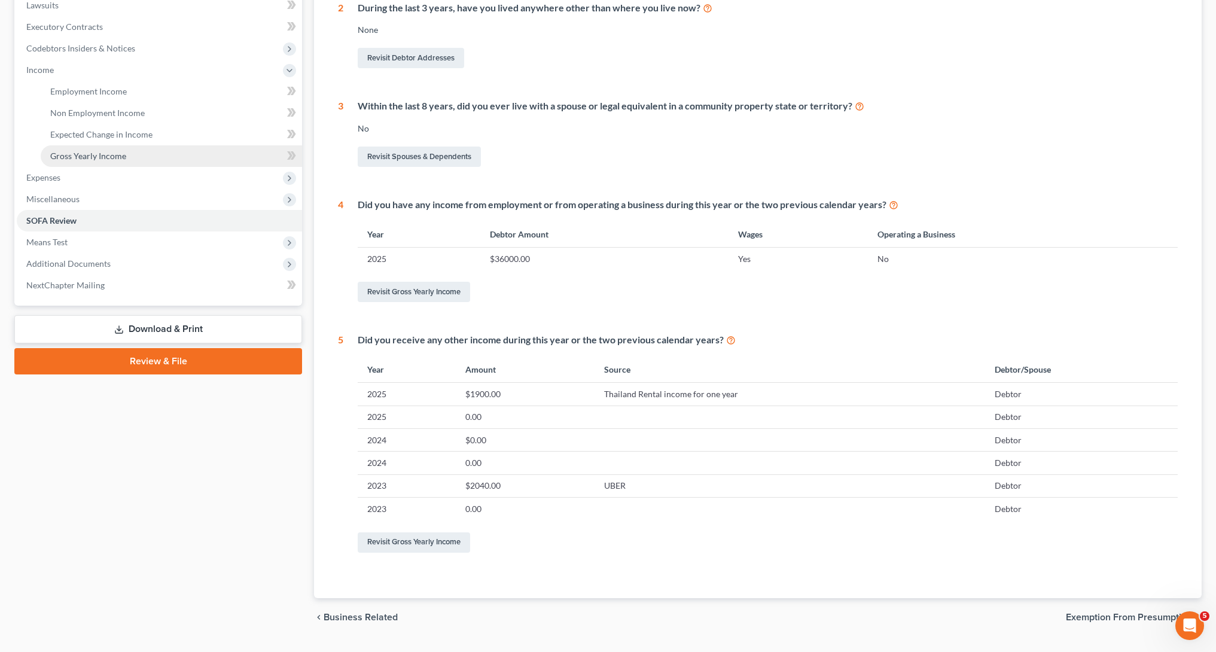
click at [197, 150] on link "Gross Yearly Income" at bounding box center [171, 156] width 261 height 22
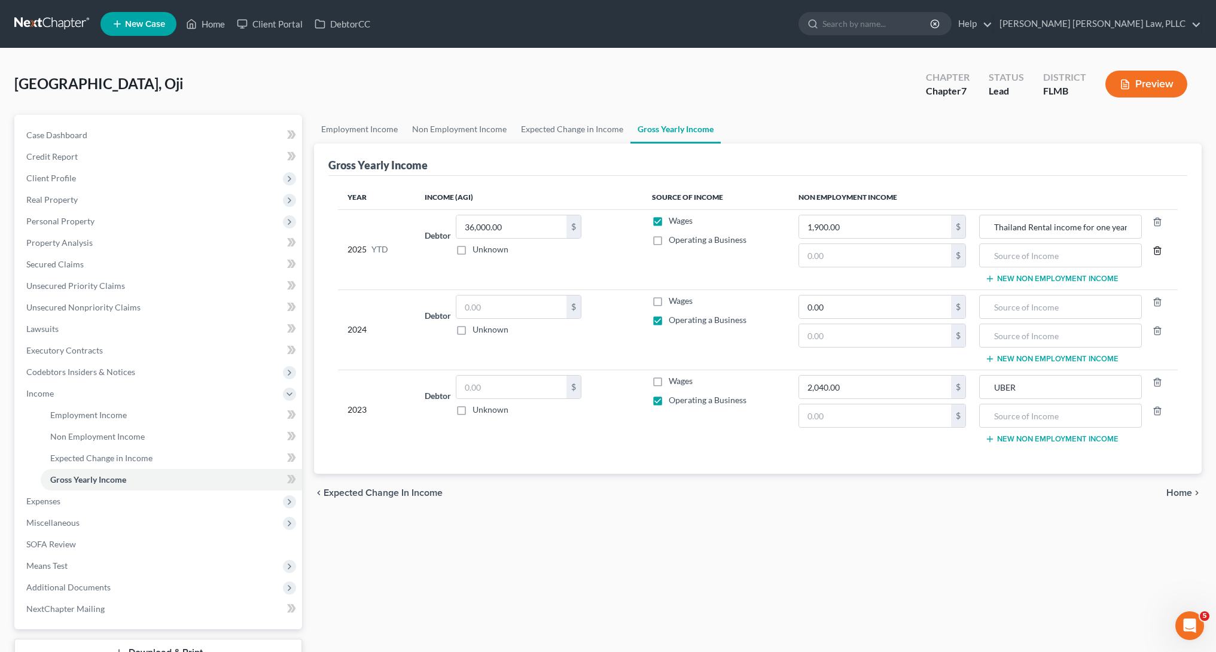
click at [1156, 249] on icon "button" at bounding box center [1158, 251] width 10 height 10
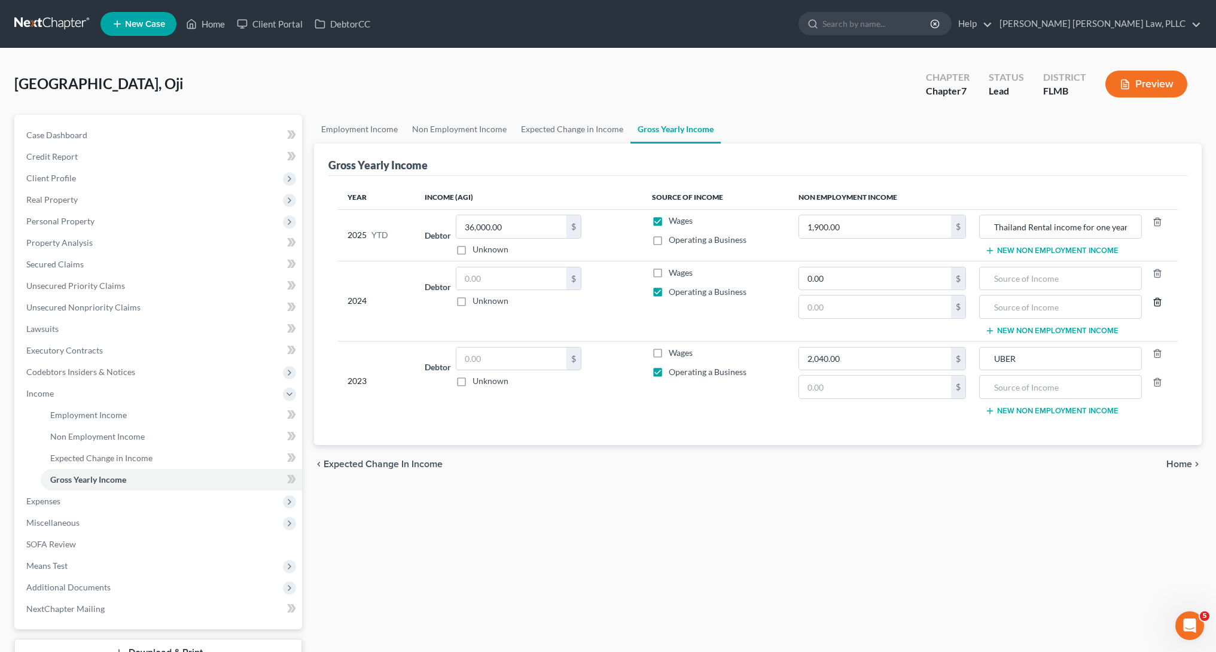
click at [1160, 302] on icon "button" at bounding box center [1157, 302] width 5 height 8
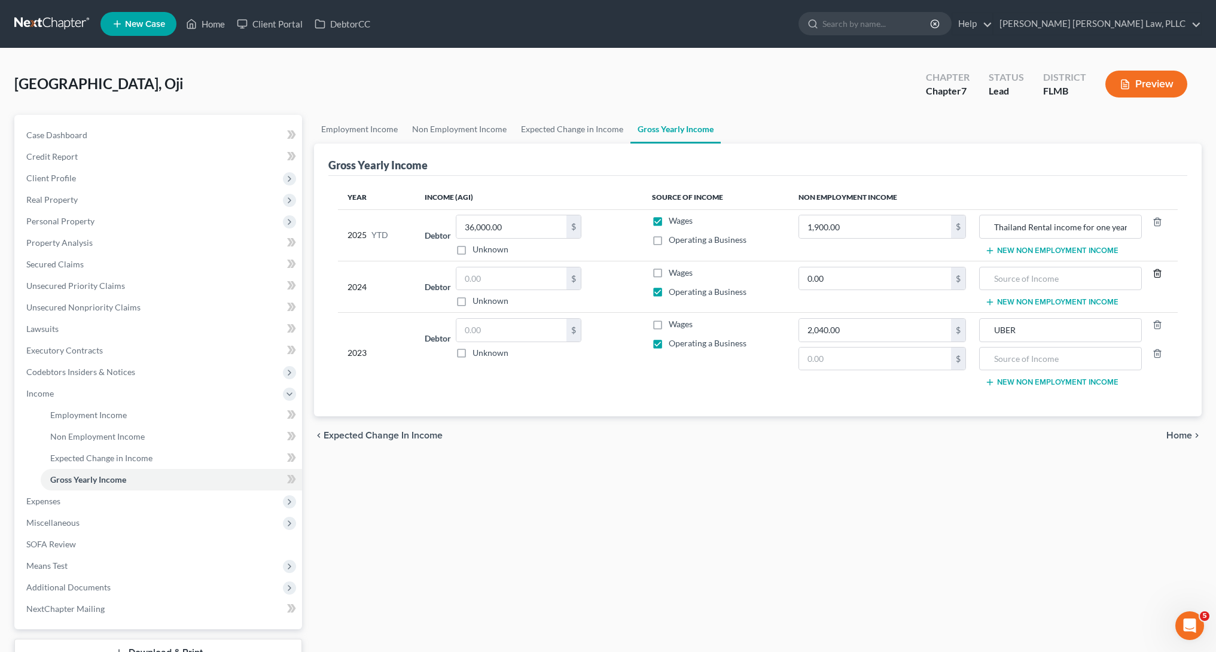
click at [1161, 277] on icon "button" at bounding box center [1158, 274] width 10 height 10
click at [1158, 354] on icon "button" at bounding box center [1158, 354] width 10 height 10
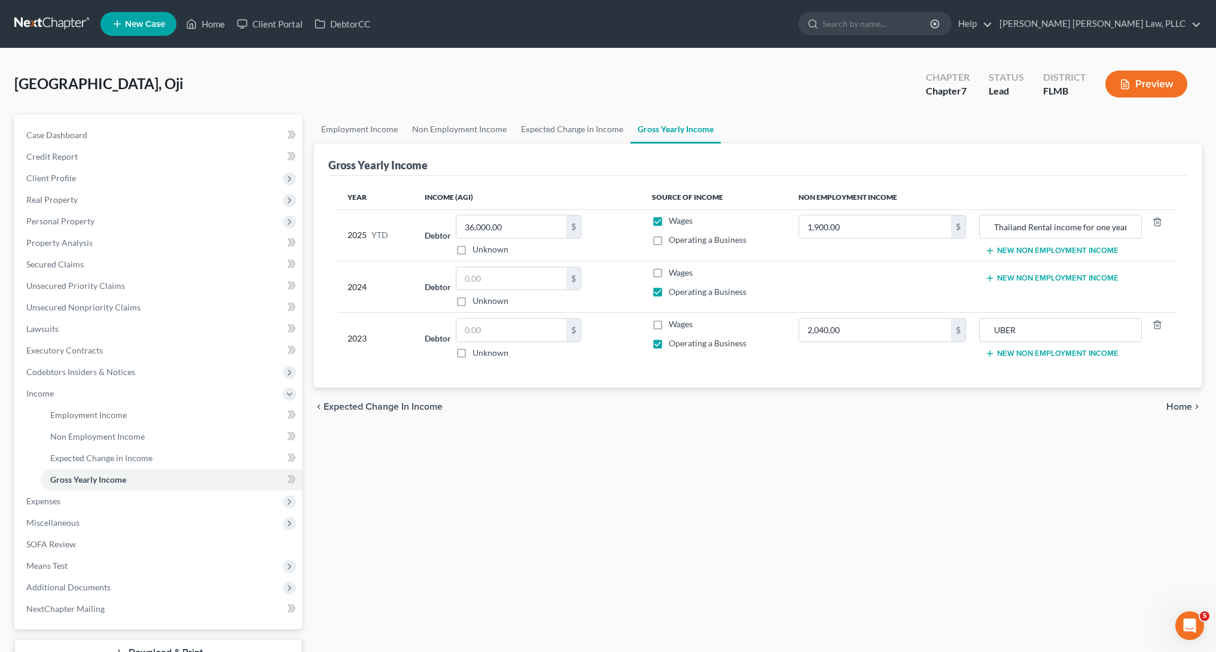
click at [669, 295] on label "Operating a Business" at bounding box center [708, 292] width 78 height 12
click at [674, 294] on input "Operating a Business" at bounding box center [678, 290] width 8 height 8
checkbox input "false"
click at [791, 449] on div "Employment Income Non Employment Income Expected Change in Income Gross Yearly …" at bounding box center [758, 406] width 900 height 583
click at [132, 542] on link "SOFA Review" at bounding box center [159, 545] width 285 height 22
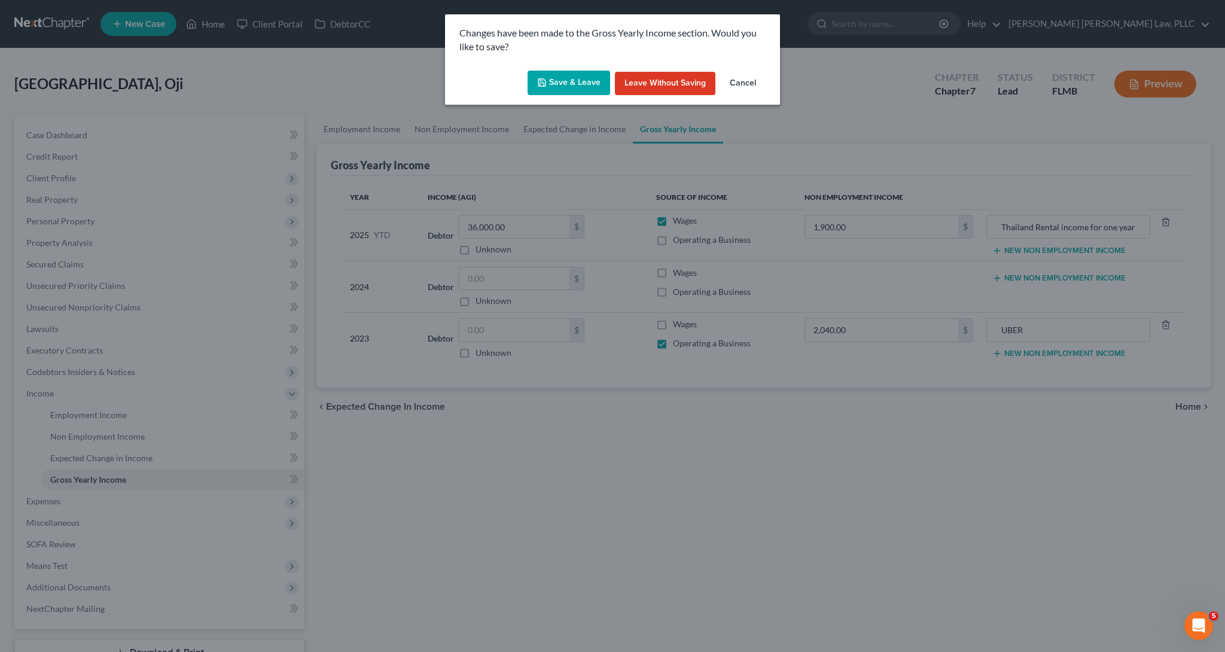
click at [565, 80] on button "Save & Leave" at bounding box center [569, 83] width 83 height 25
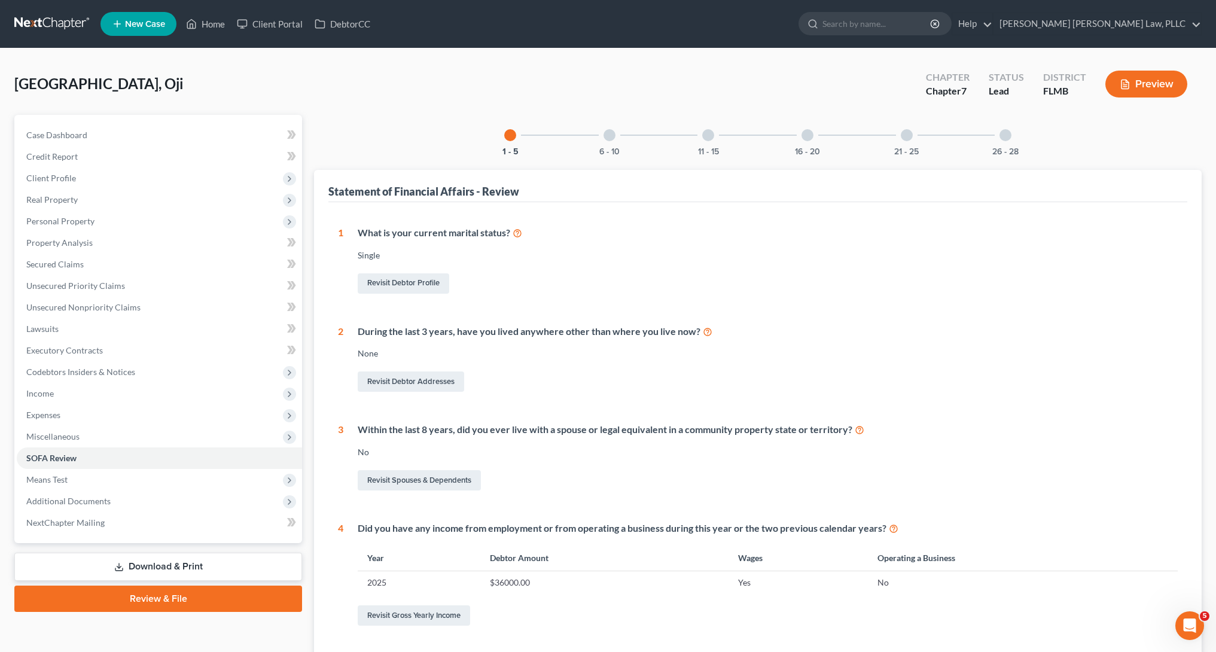
click at [617, 135] on div "6 - 10" at bounding box center [609, 135] width 41 height 41
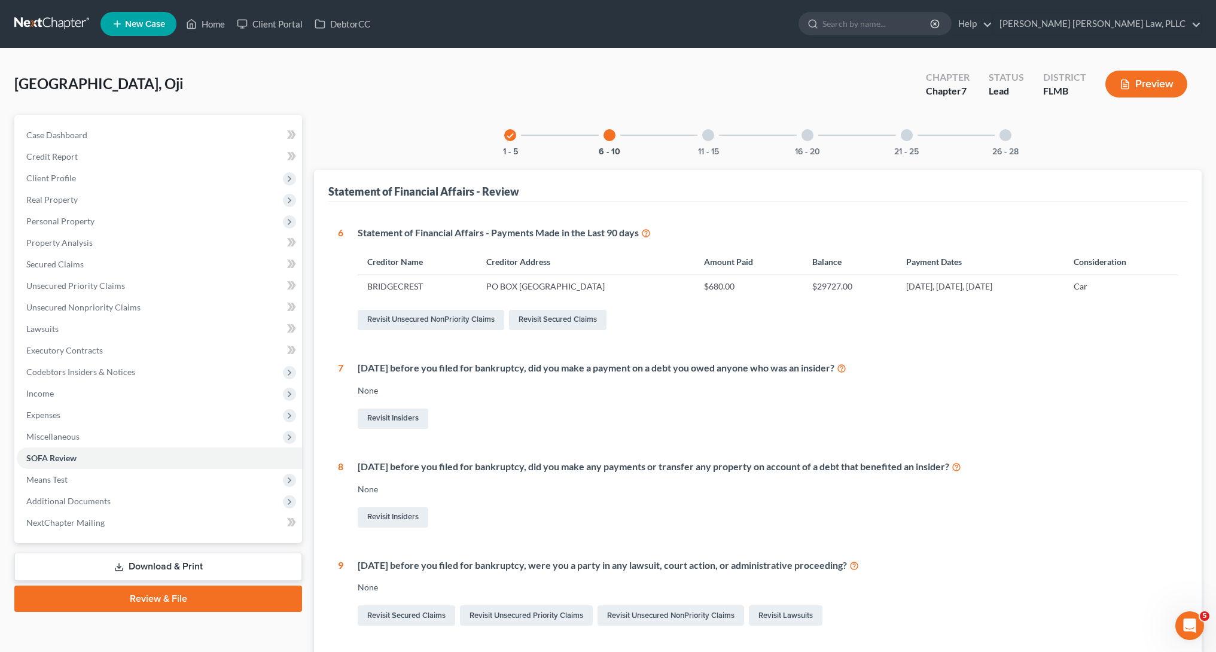
click at [715, 131] on div "11 - 15" at bounding box center [708, 135] width 41 height 41
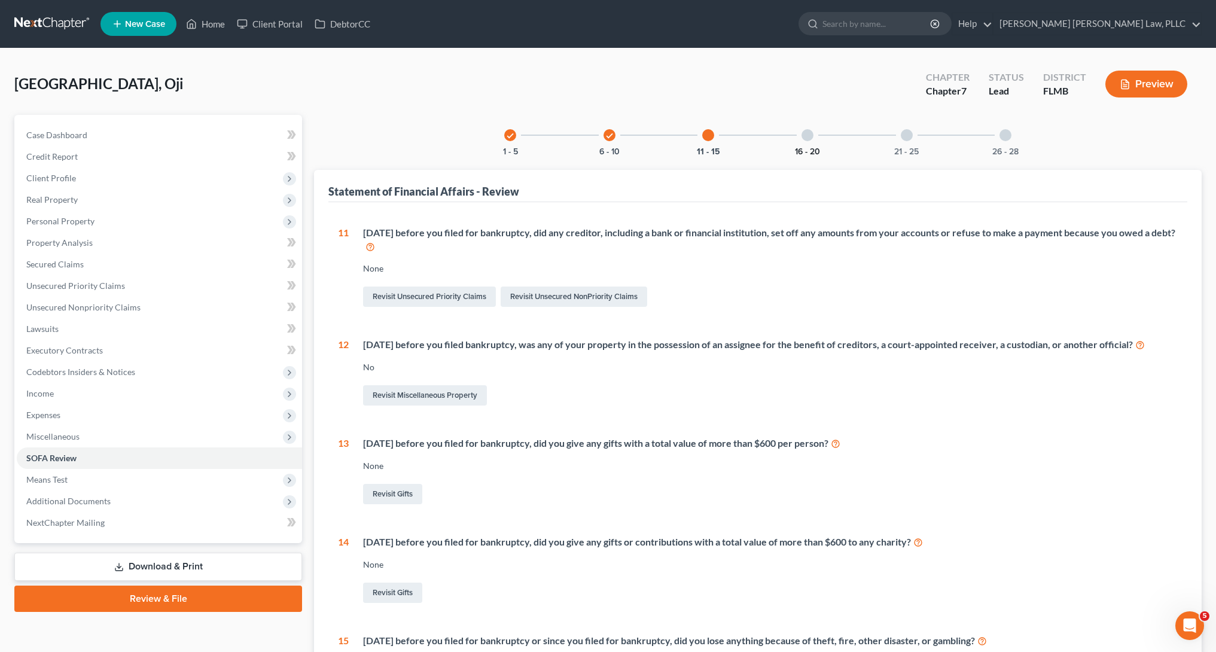
click at [805, 149] on button "16 - 20" at bounding box center [807, 152] width 25 height 8
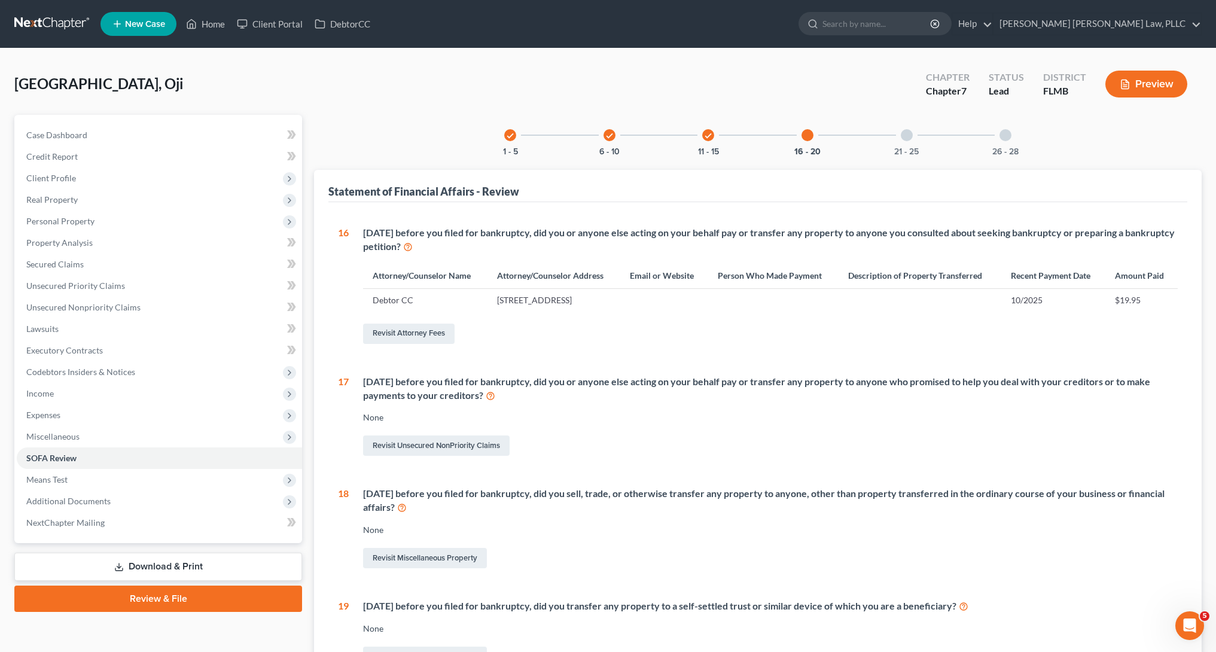
click at [900, 142] on div "21 - 25" at bounding box center [907, 135] width 41 height 41
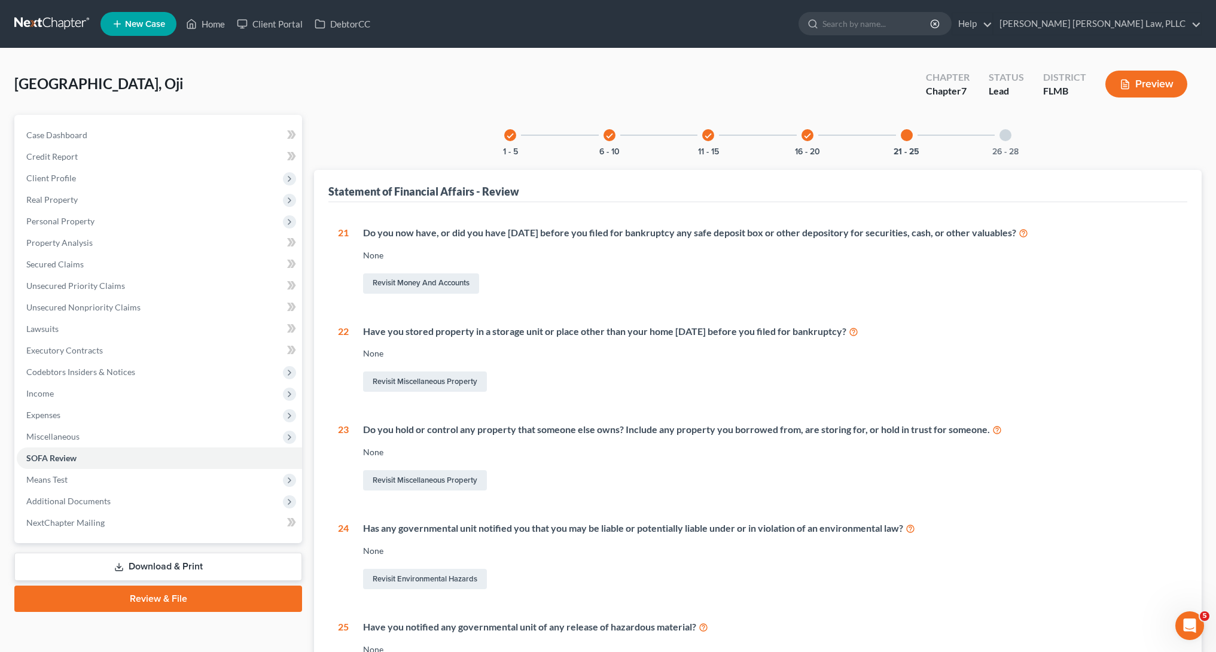
click at [1017, 136] on div "26 - 28" at bounding box center [1005, 135] width 41 height 41
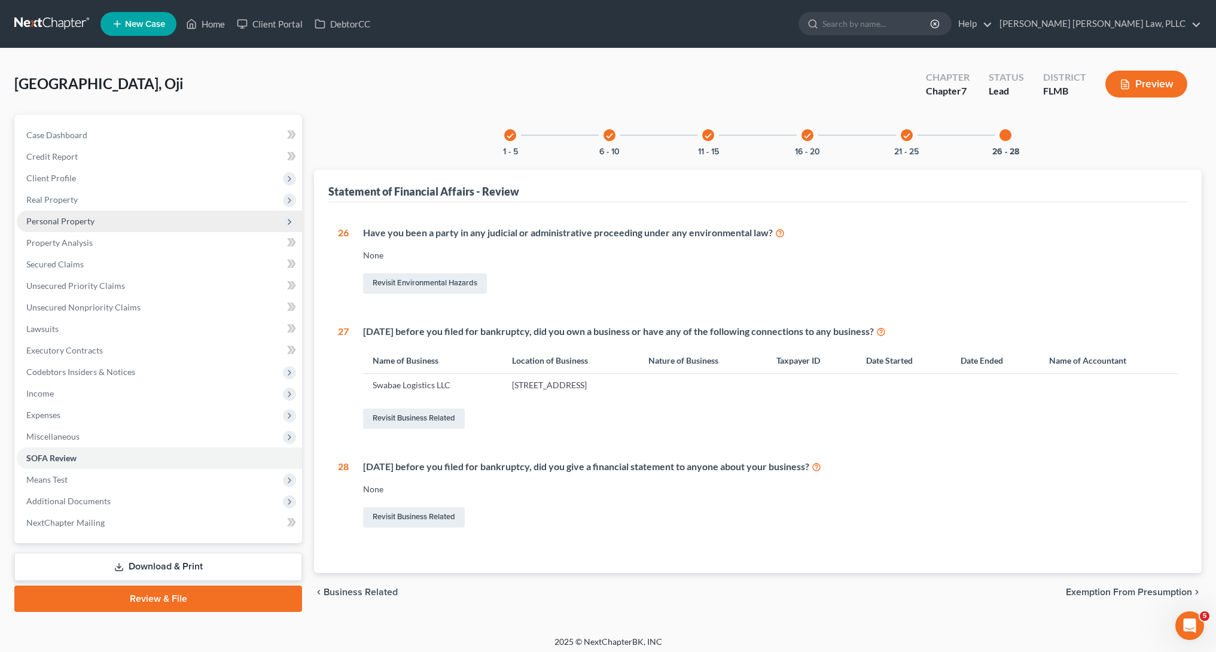
click at [127, 225] on span "Personal Property" at bounding box center [159, 222] width 285 height 22
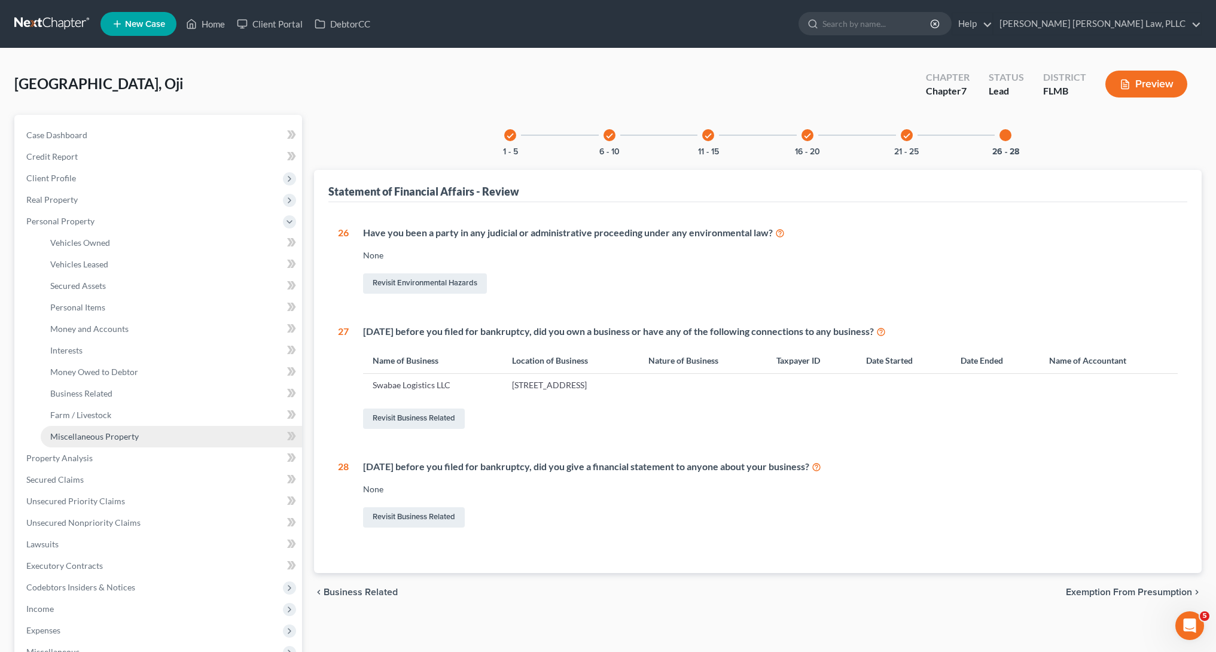
click at [79, 433] on span "Miscellaneous Property" at bounding box center [94, 436] width 89 height 10
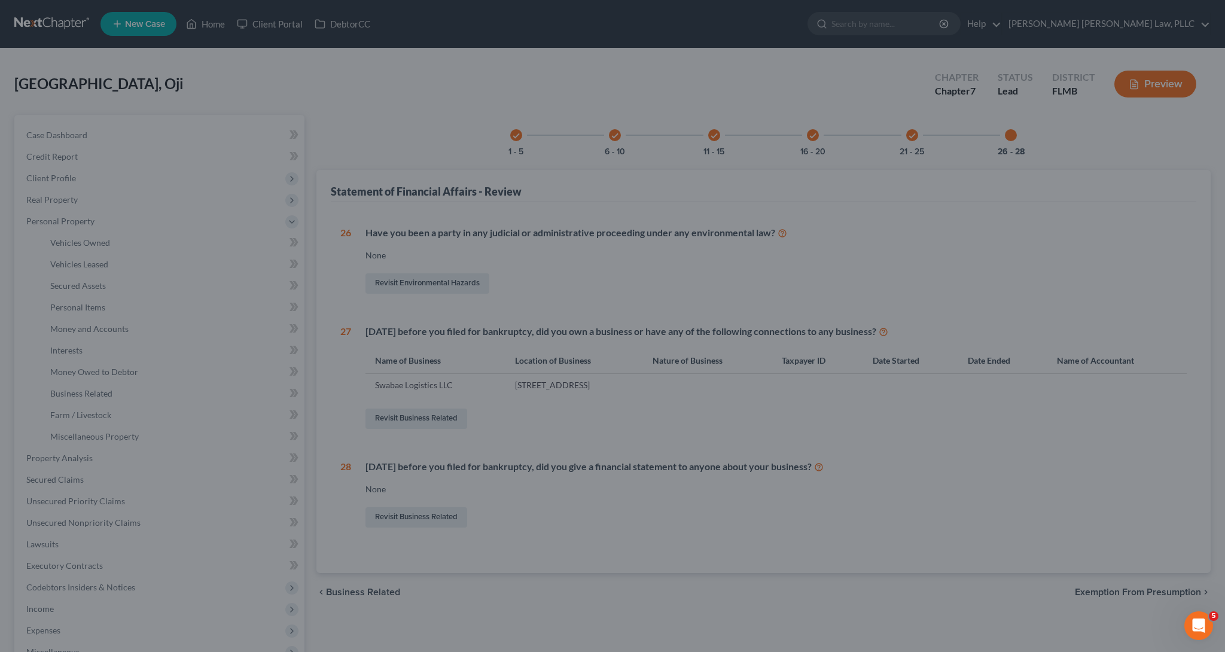
click at [84, 419] on div at bounding box center [612, 326] width 1225 height 652
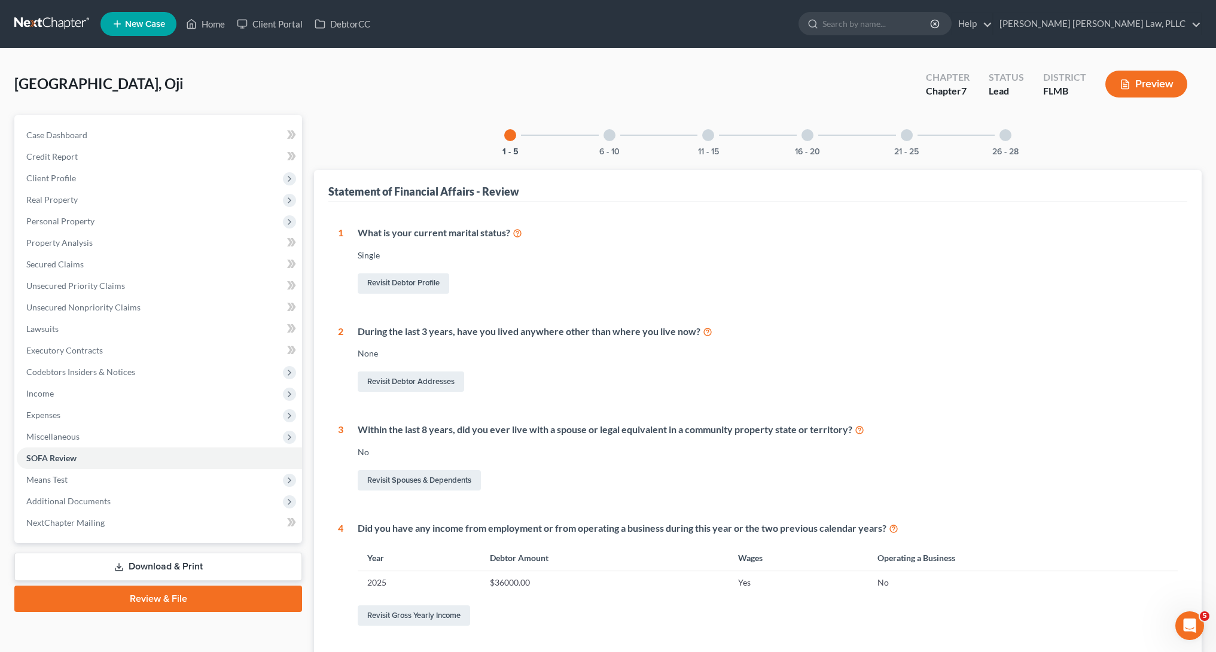
click at [1000, 129] on div "26 - 28" at bounding box center [1005, 135] width 41 height 41
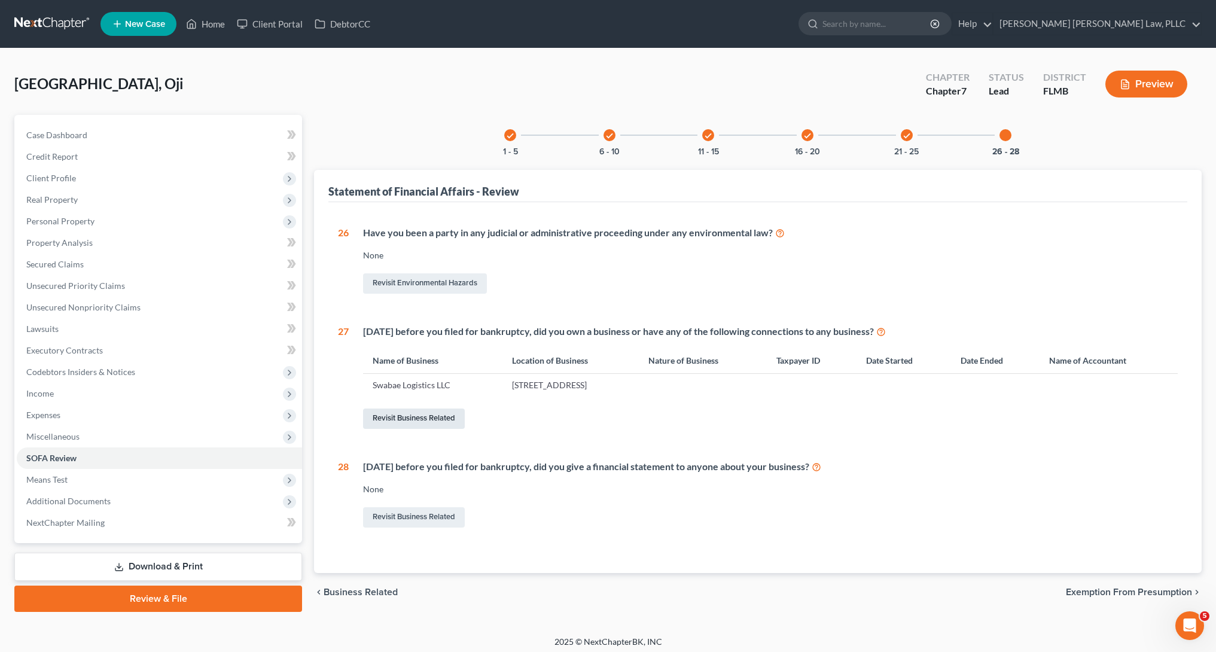
click at [409, 418] on link "Revisit Business Related" at bounding box center [414, 419] width 102 height 20
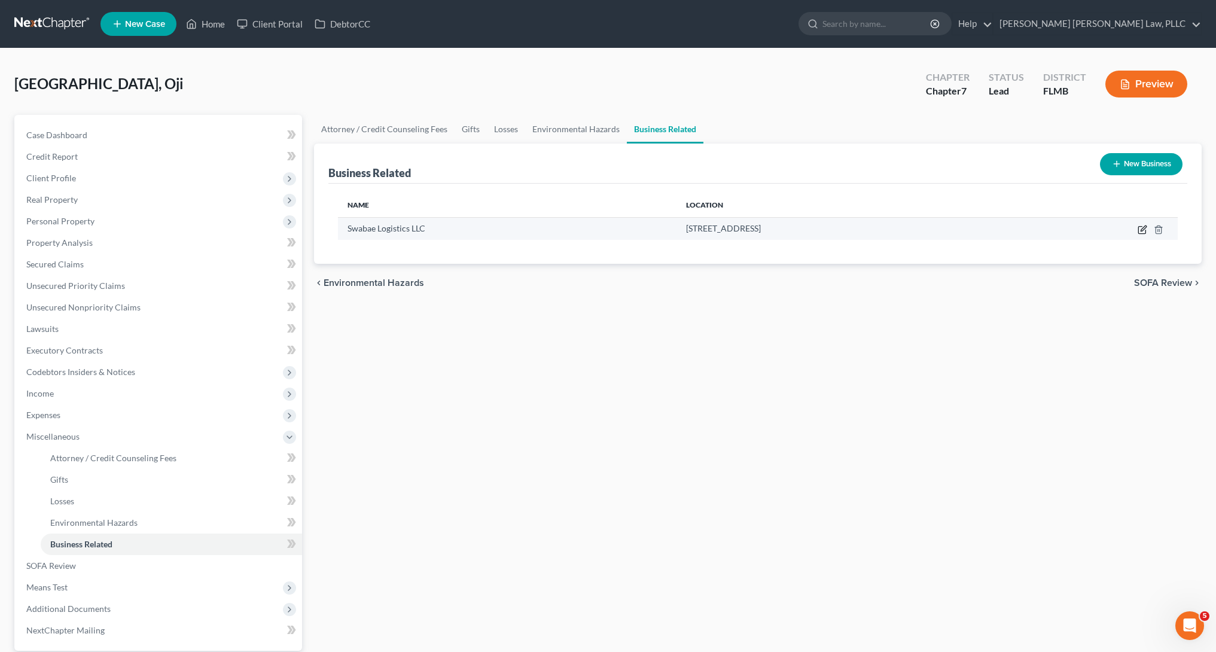
click at [1145, 229] on icon "button" at bounding box center [1143, 230] width 10 height 10
select select "officer"
select select "9"
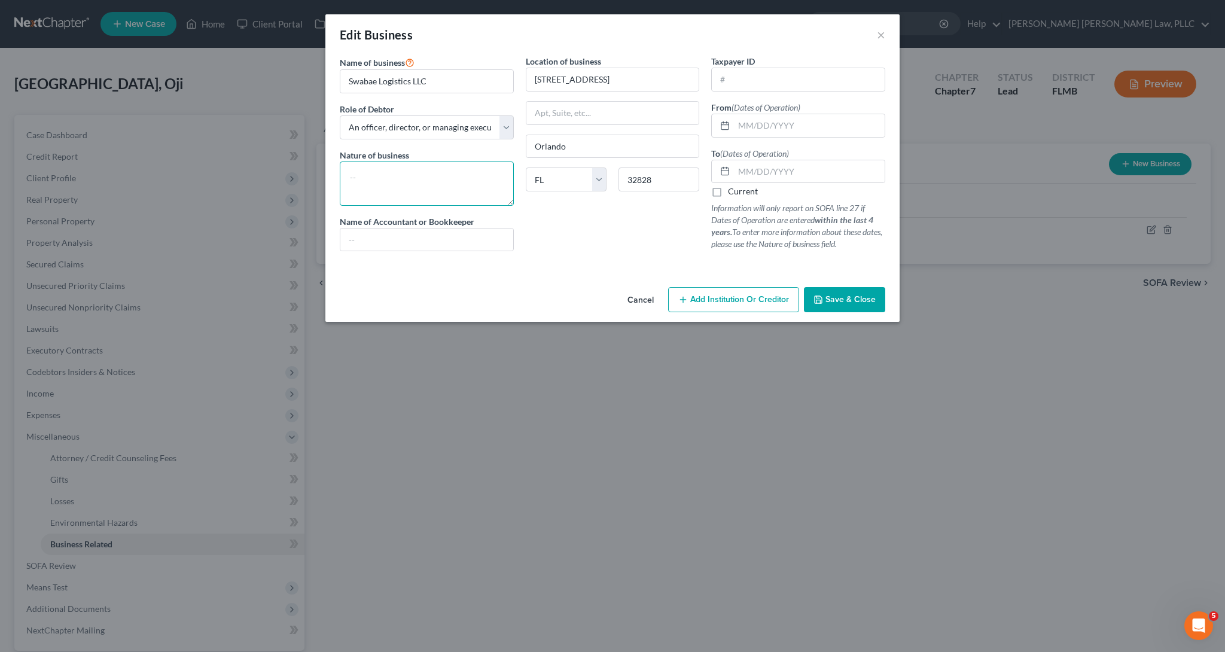
click at [448, 186] on textarea at bounding box center [427, 184] width 174 height 44
type textarea "Uber"
click at [784, 121] on input "text" at bounding box center [809, 125] width 151 height 23
click at [824, 174] on input "text" at bounding box center [809, 171] width 151 height 23
click at [798, 122] on input "text" at bounding box center [809, 125] width 151 height 23
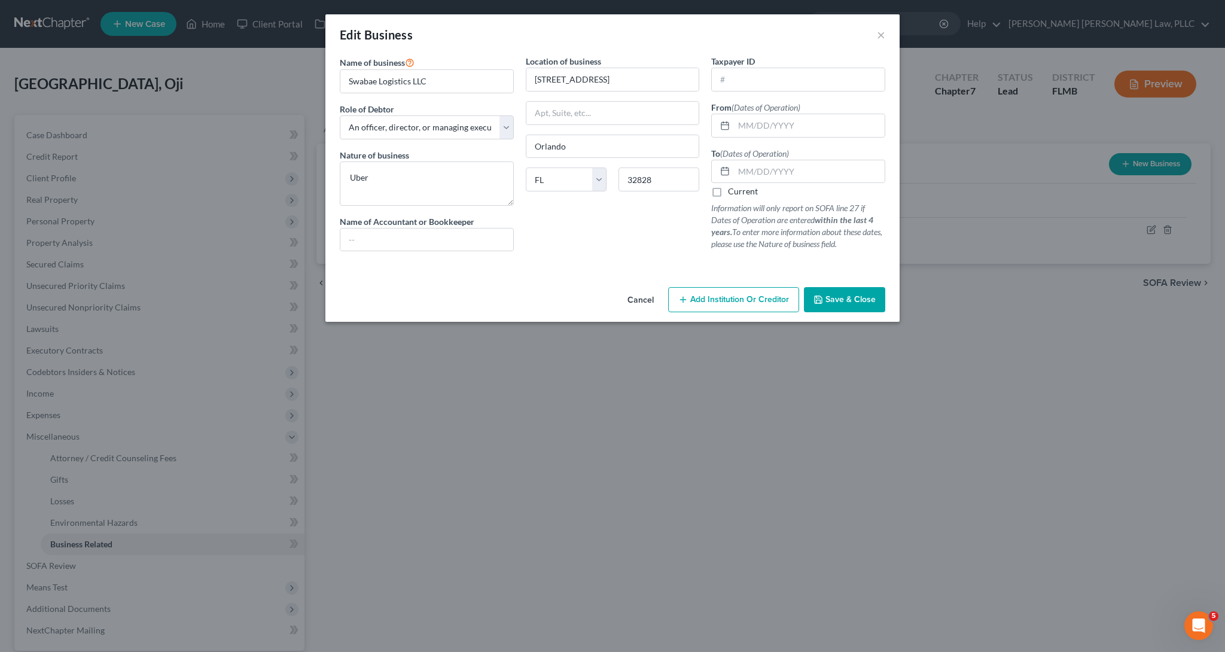
click at [650, 303] on button "Cancel" at bounding box center [640, 300] width 45 height 24
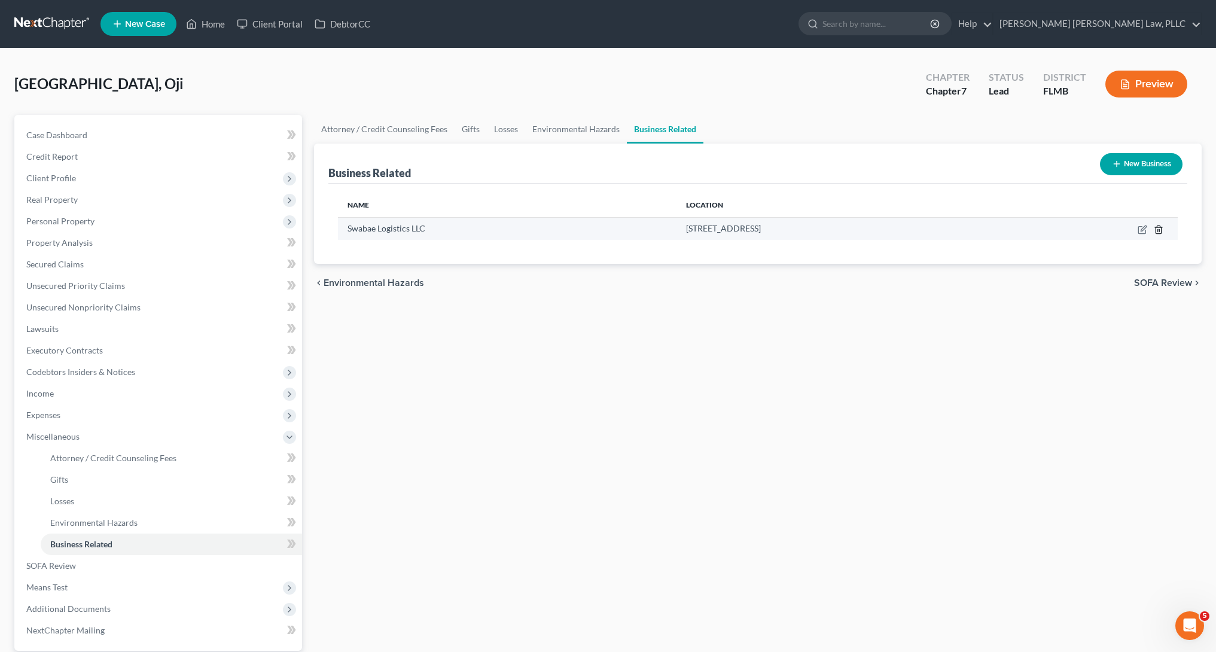
click at [1160, 227] on polyline "button" at bounding box center [1158, 227] width 7 height 0
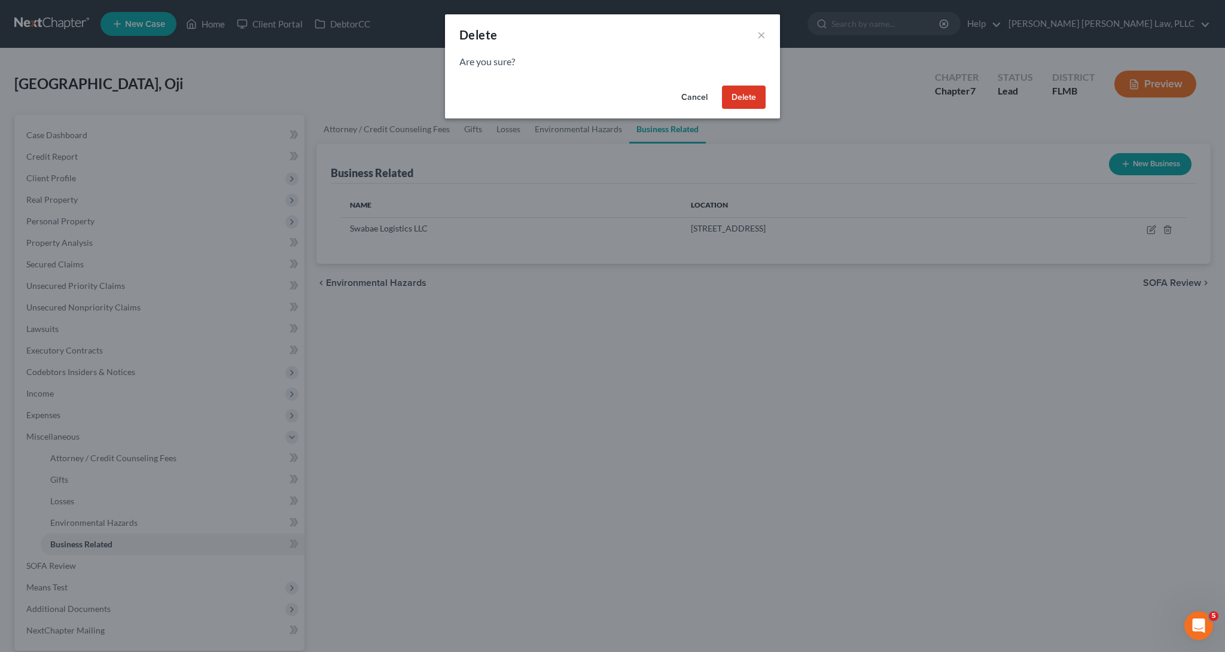
click at [733, 96] on button "Delete" at bounding box center [744, 98] width 44 height 24
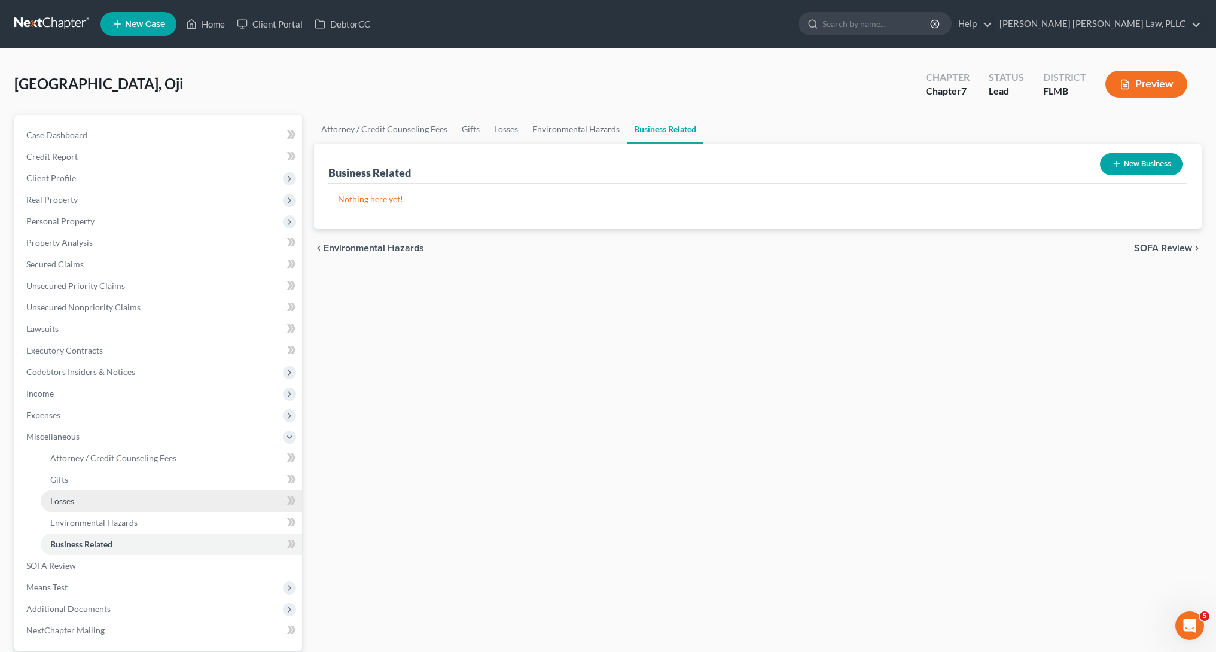
scroll to position [113, 0]
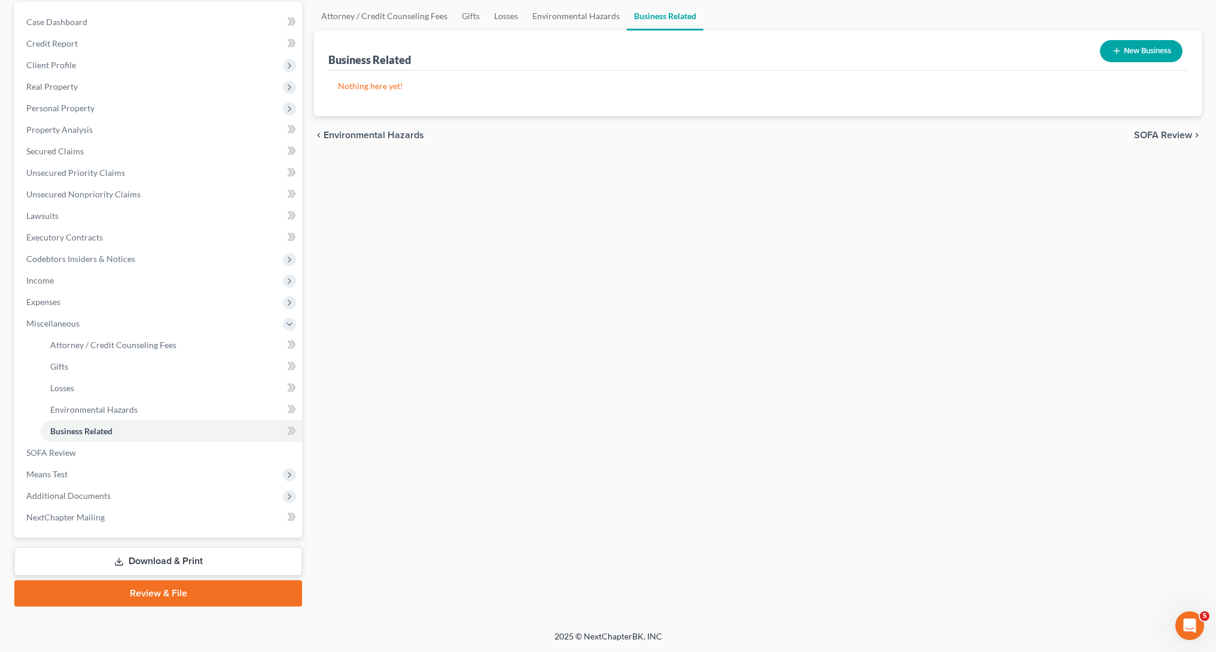
click at [144, 530] on div "Case Dashboard Payments Invoices Payments Payments Credit Report Client Profile…" at bounding box center [158, 270] width 288 height 536
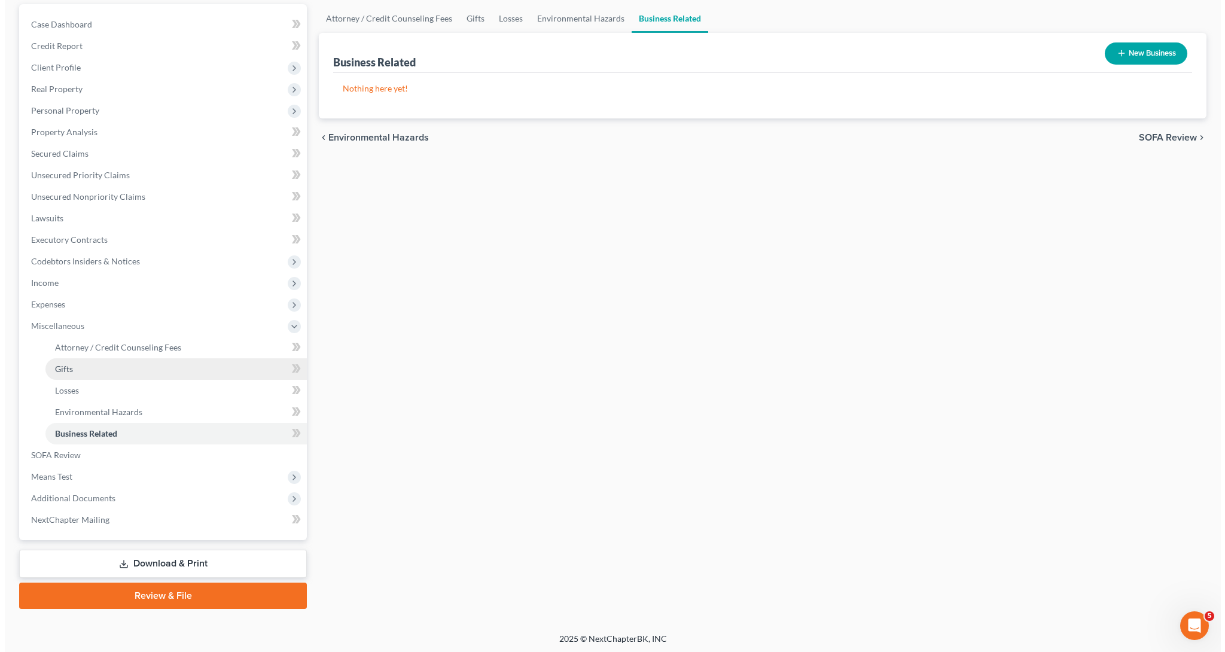
scroll to position [0, 0]
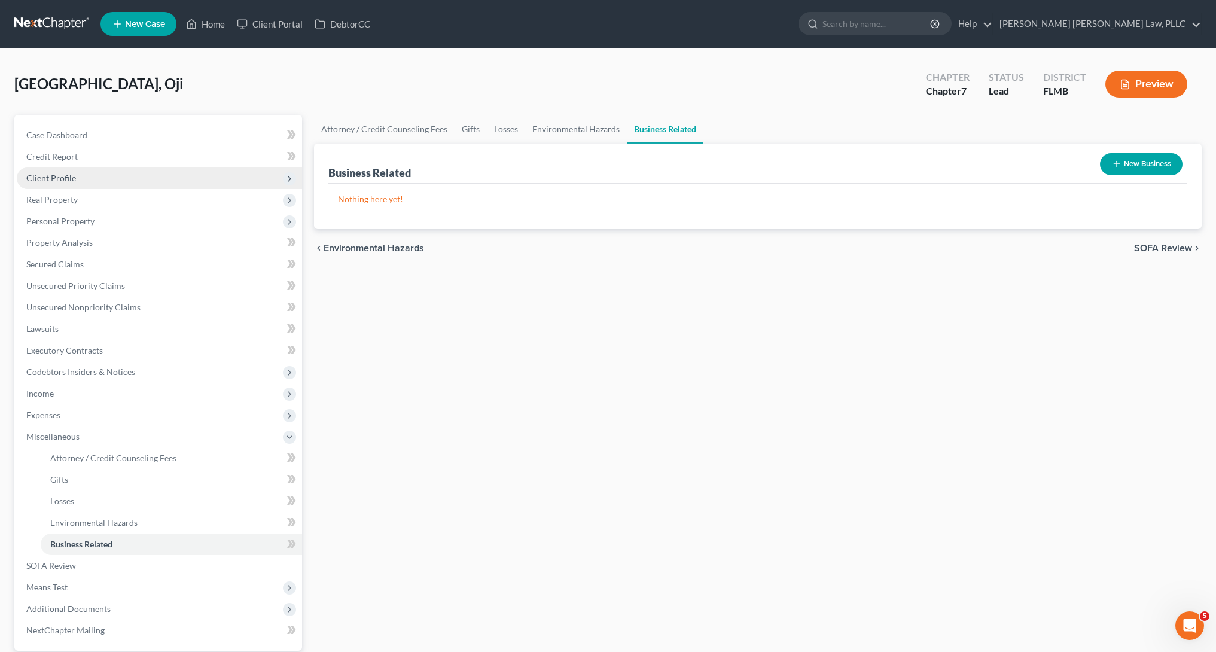
click at [122, 171] on span "Client Profile" at bounding box center [159, 179] width 285 height 22
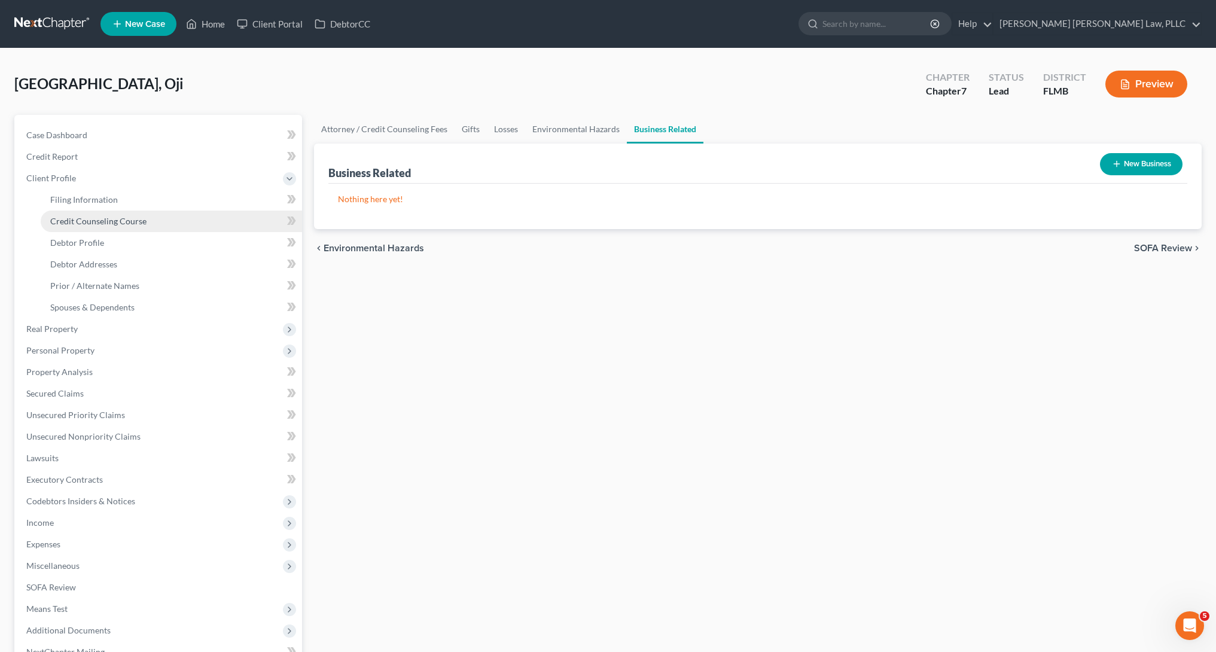
click at [123, 216] on span "Credit Counseling Course" at bounding box center [98, 221] width 96 height 10
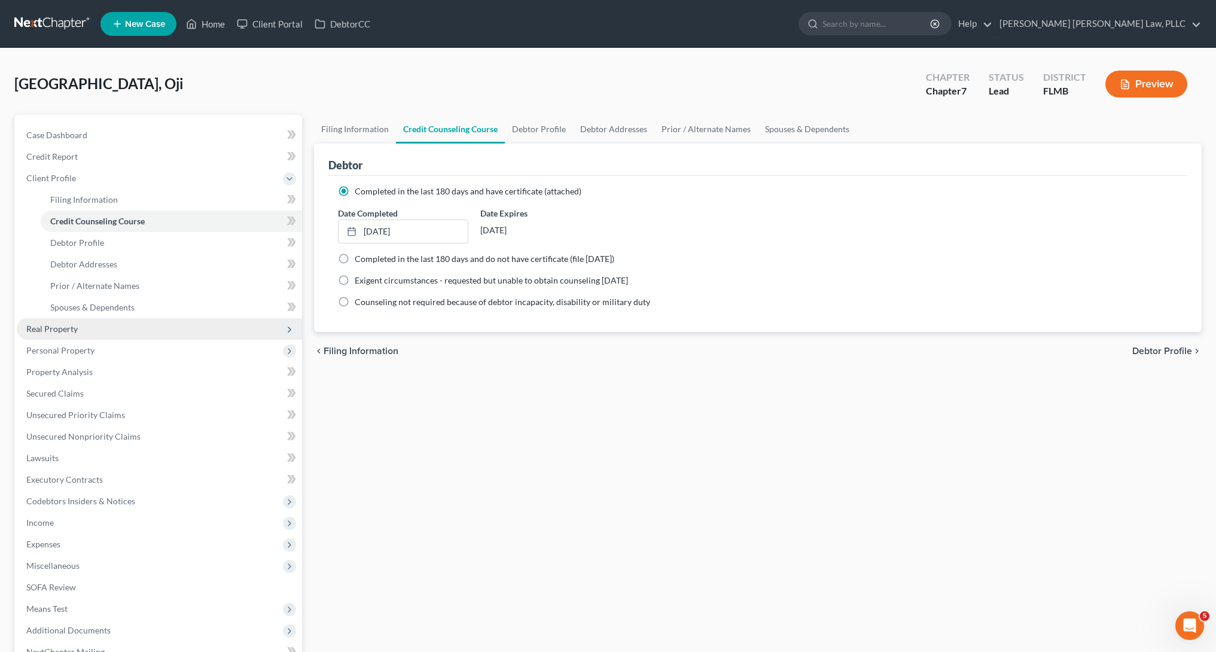
click at [201, 328] on span "Real Property" at bounding box center [159, 329] width 285 height 22
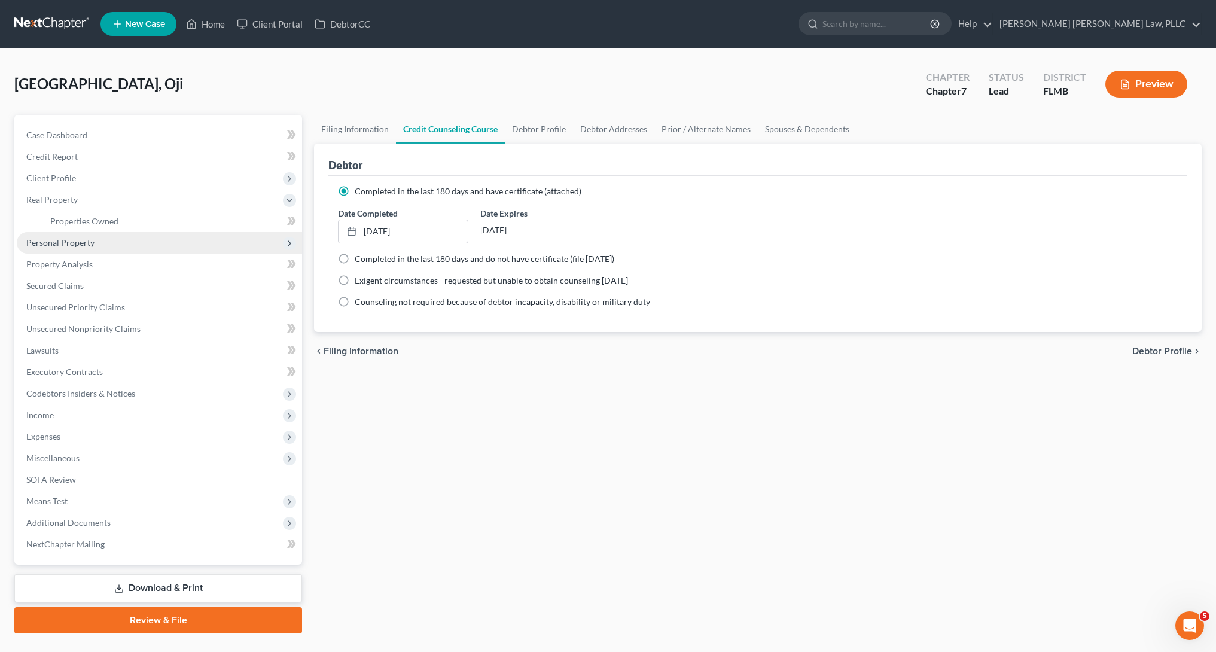
click at [172, 233] on span "Personal Property" at bounding box center [159, 243] width 285 height 22
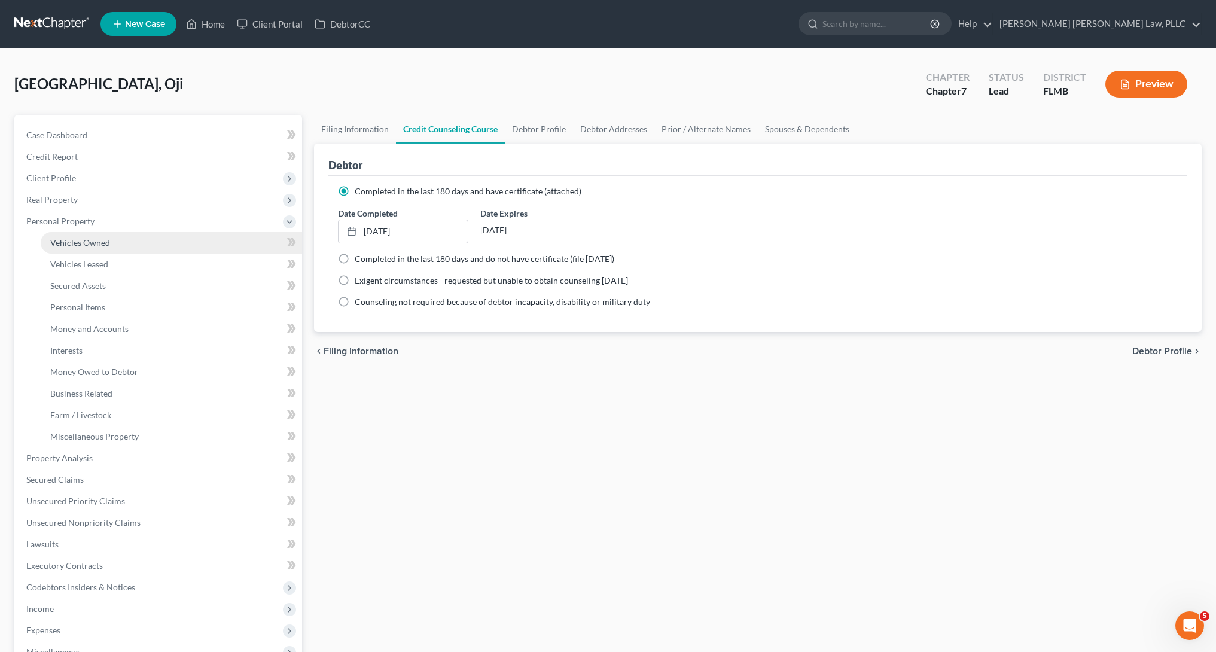
click at [164, 244] on link "Vehicles Owned" at bounding box center [171, 243] width 261 height 22
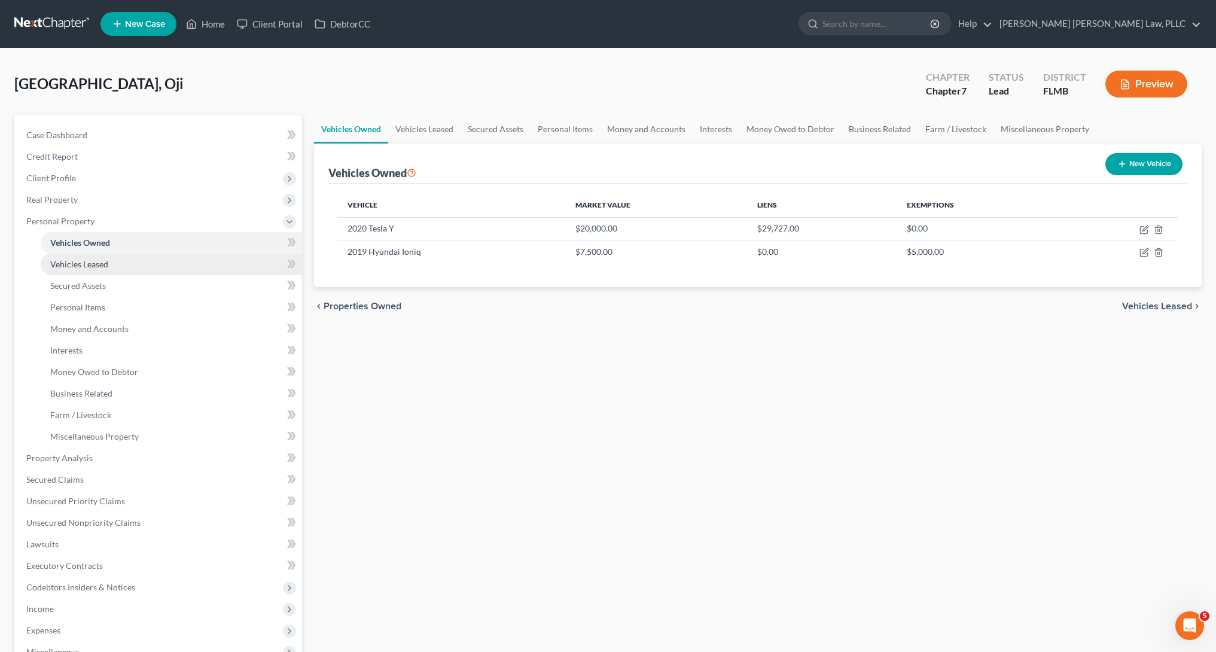
click at [182, 266] on link "Vehicles Leased" at bounding box center [171, 265] width 261 height 22
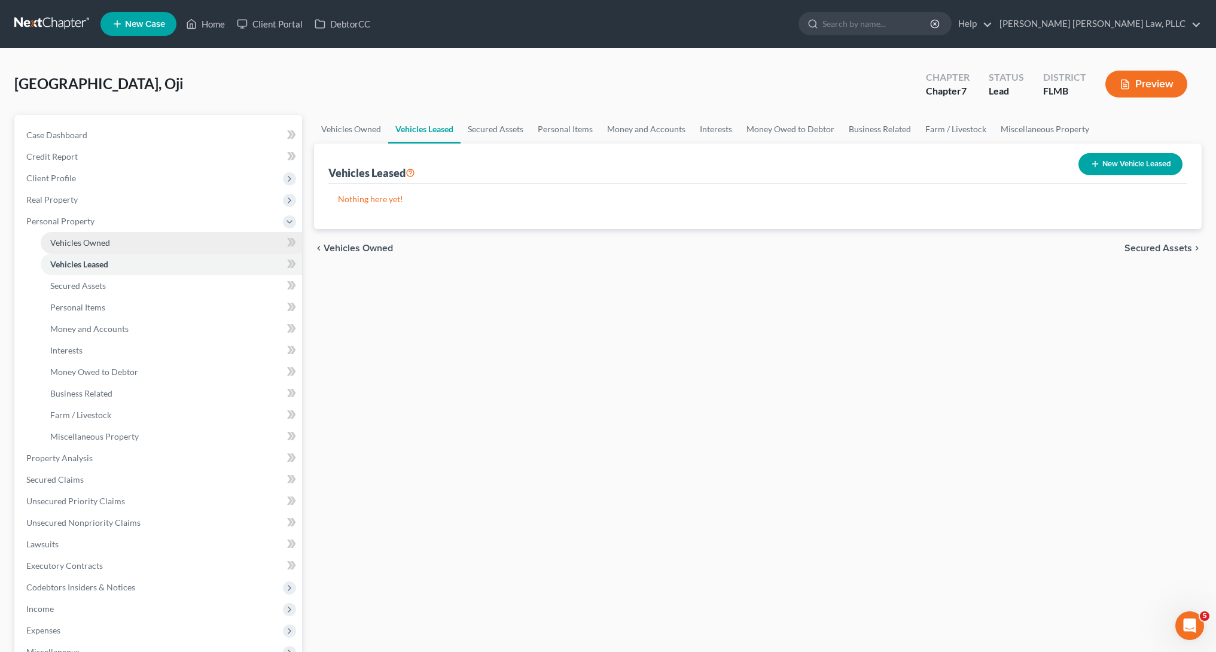
click at [174, 250] on link "Vehicles Owned" at bounding box center [171, 243] width 261 height 22
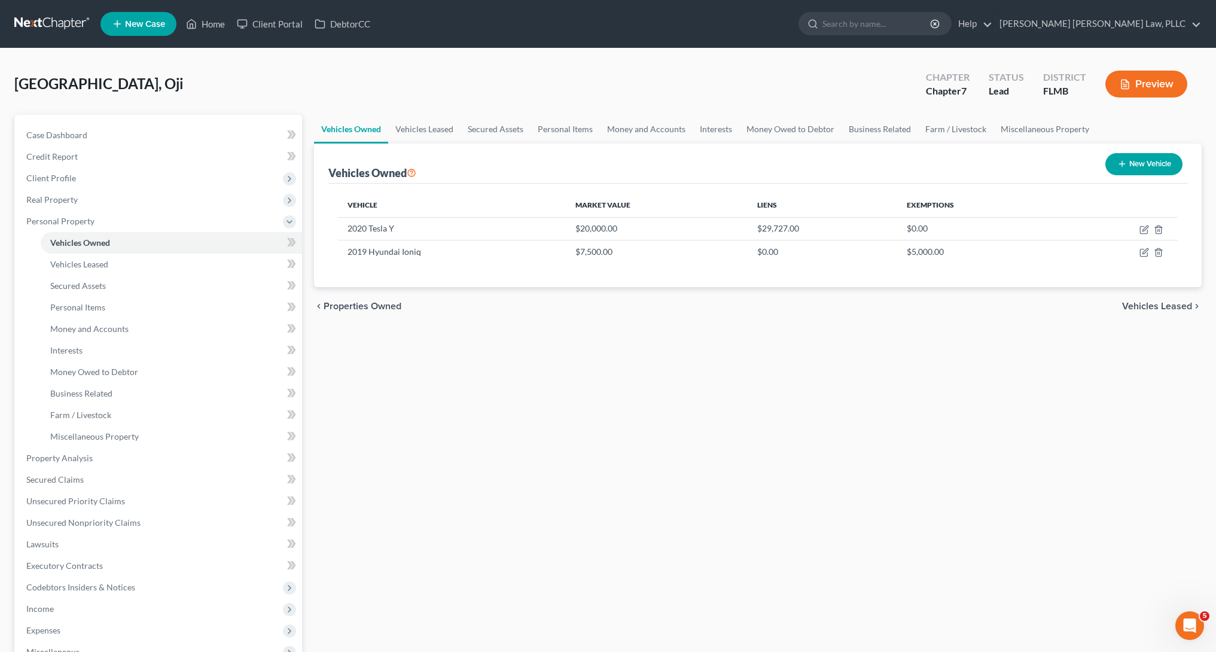
click at [1082, 424] on div "Vehicles Owned Vehicles Leased Secured Assets Personal Items Money and Accounts…" at bounding box center [758, 471] width 900 height 713
click at [1140, 255] on icon "button" at bounding box center [1143, 252] width 7 height 7
select select "0"
select select "7"
select select "3"
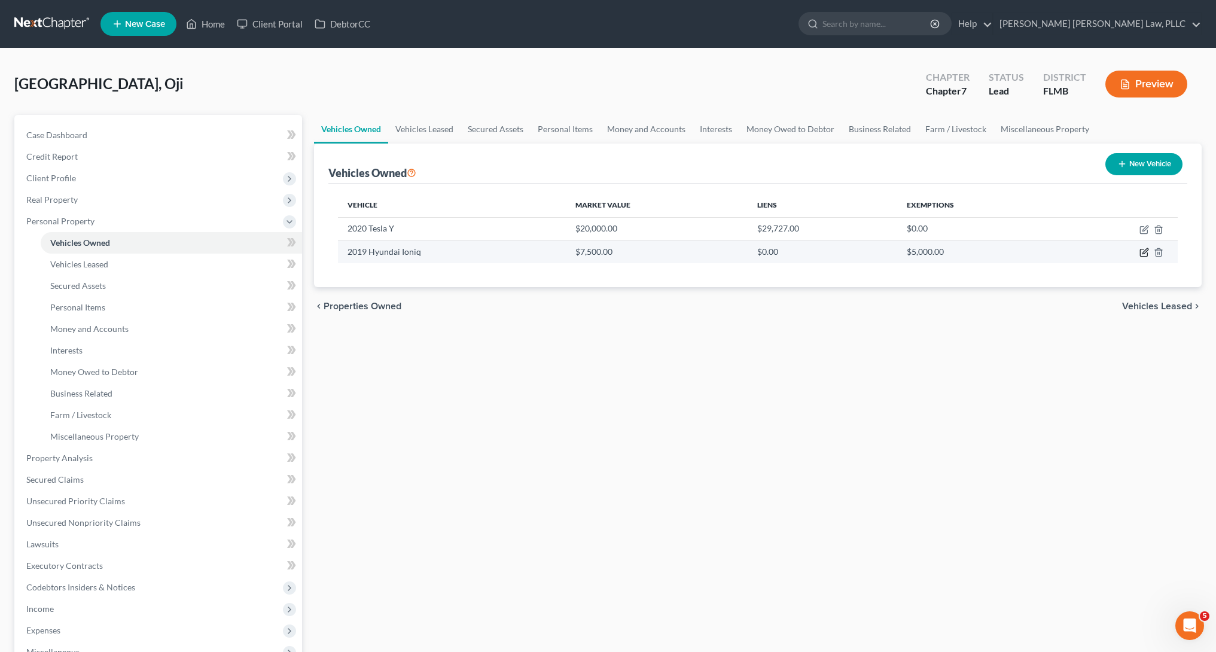
select select "0"
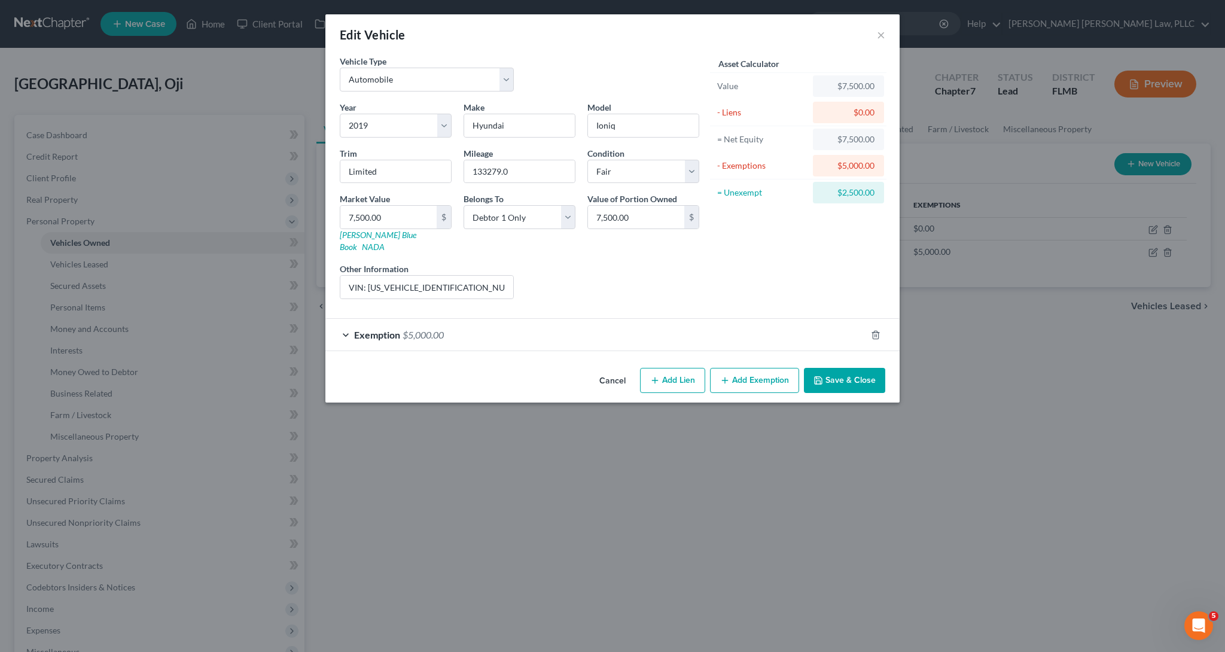
click at [492, 319] on div "Exemption $5,000.00" at bounding box center [595, 335] width 541 height 32
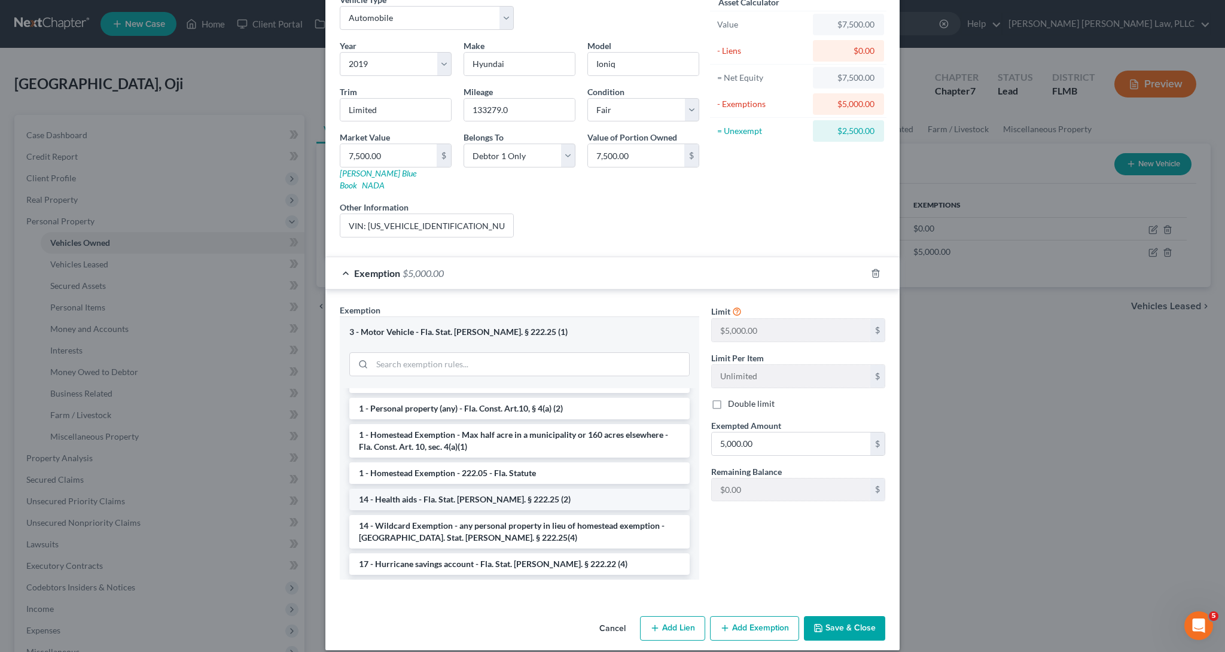
scroll to position [376, 0]
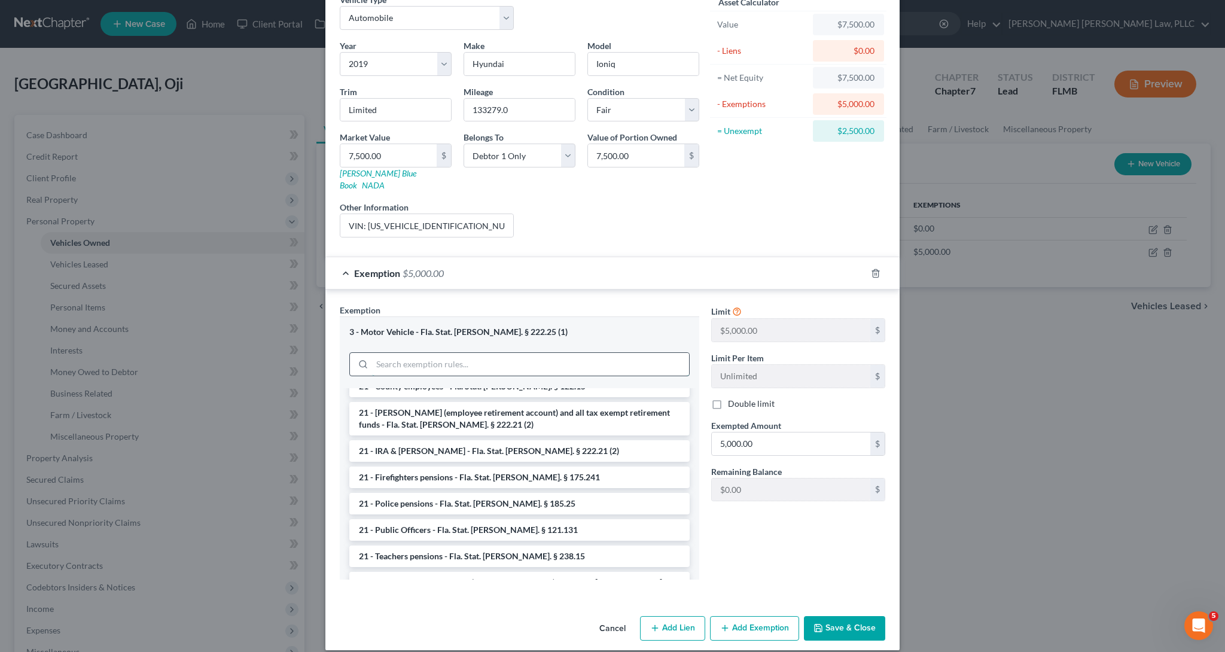
click at [577, 353] on input "search" at bounding box center [530, 364] width 317 height 23
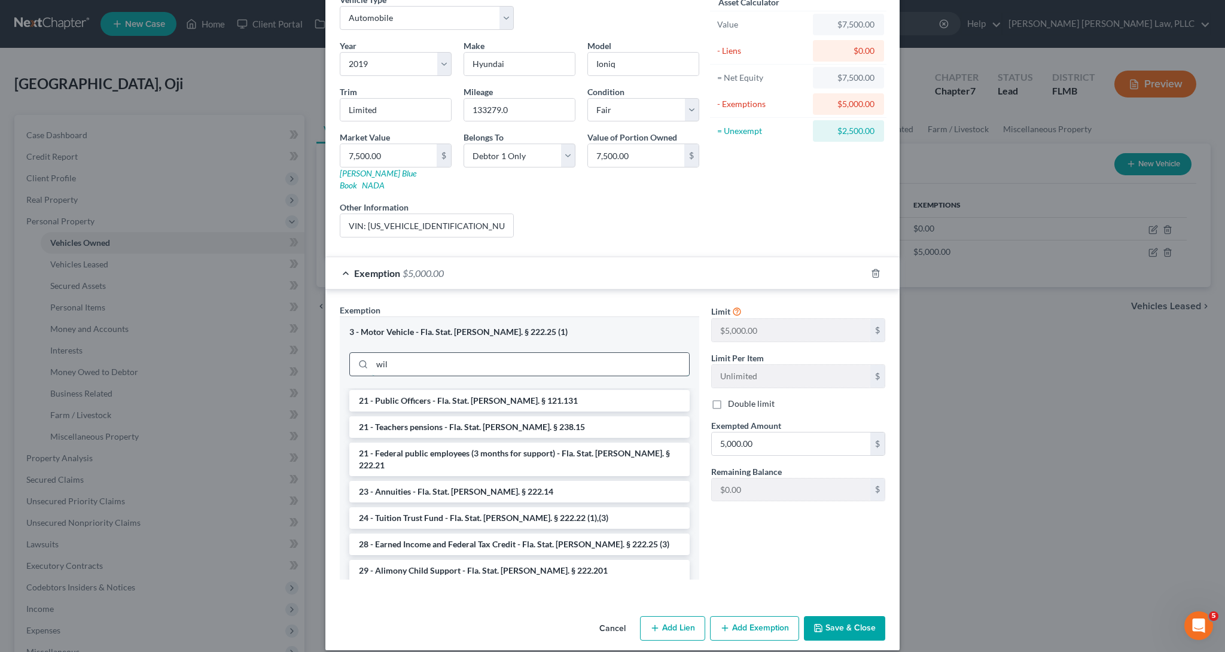
scroll to position [0, 0]
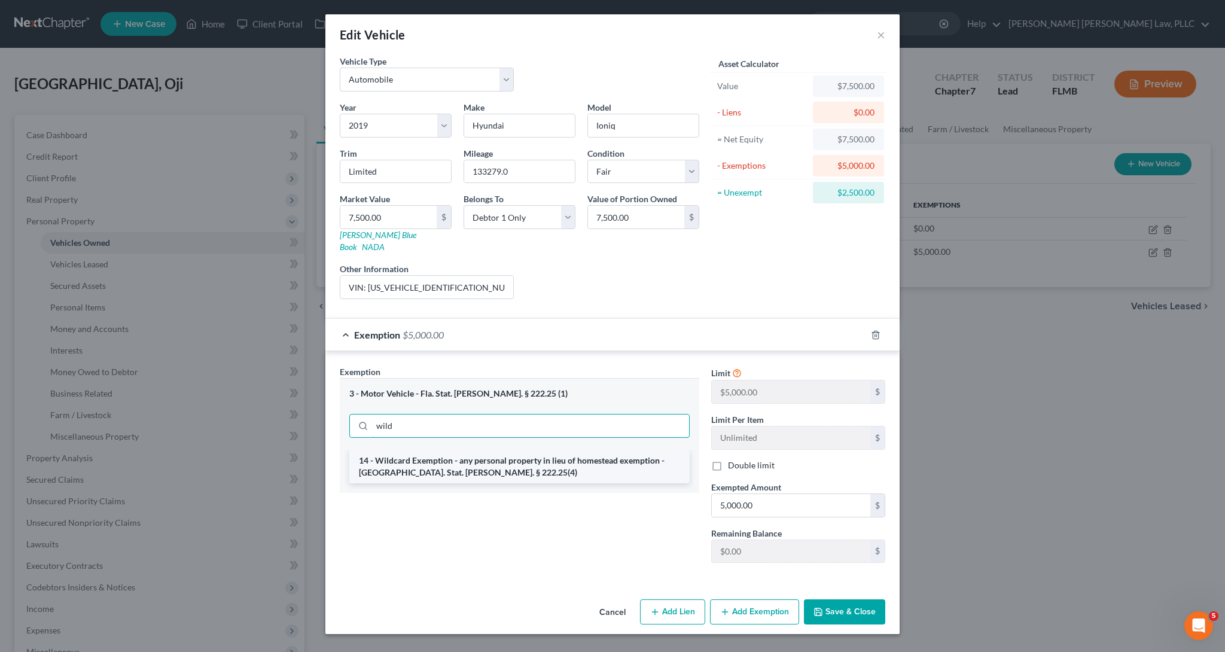
type input "wild"
click at [579, 462] on li "14 - Wildcard Exemption - any personal property in lieu of homestead exemption …" at bounding box center [519, 467] width 340 height 34
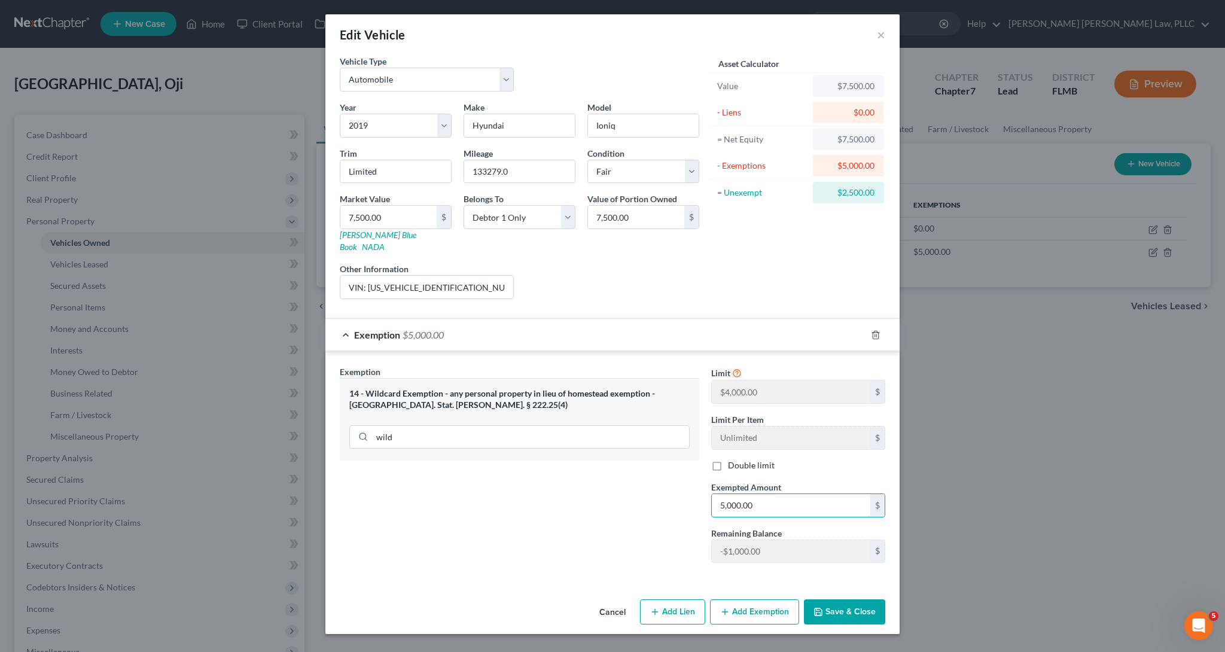
drag, startPoint x: 774, startPoint y: 496, endPoint x: 593, endPoint y: 496, distance: 180.7
click at [593, 496] on div "Exemption Set must be selected for CA. Exemption * 14 - Wildcard Exemption - an…" at bounding box center [613, 470] width 558 height 208
type input "2,500"
click at [830, 599] on button "Save & Close" at bounding box center [844, 611] width 81 height 25
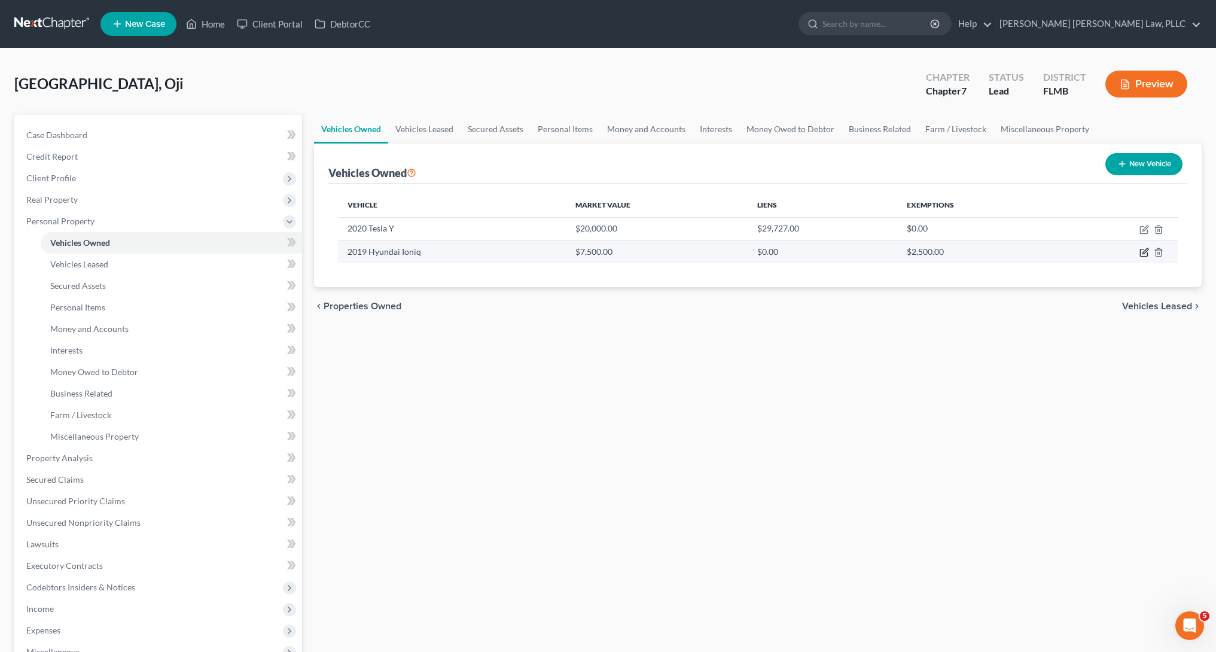
click at [1142, 250] on icon "button" at bounding box center [1145, 253] width 10 height 10
select select "0"
select select "7"
select select "3"
select select "0"
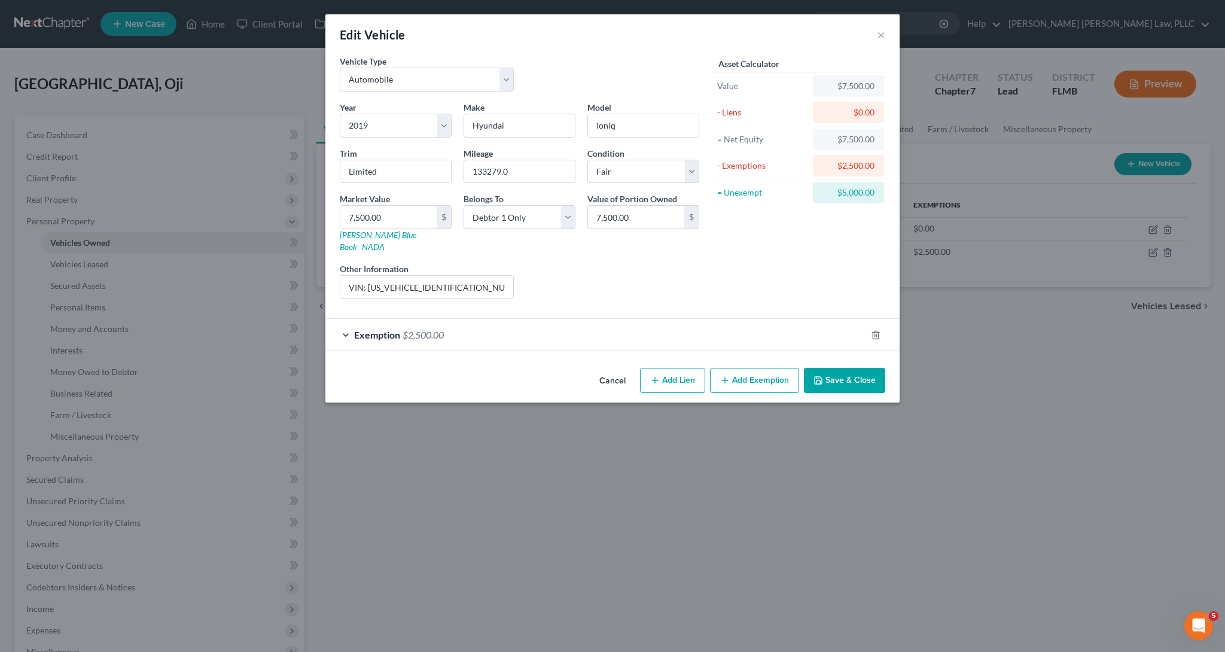
click at [579, 319] on div "Exemption $2,500.00" at bounding box center [595, 335] width 541 height 32
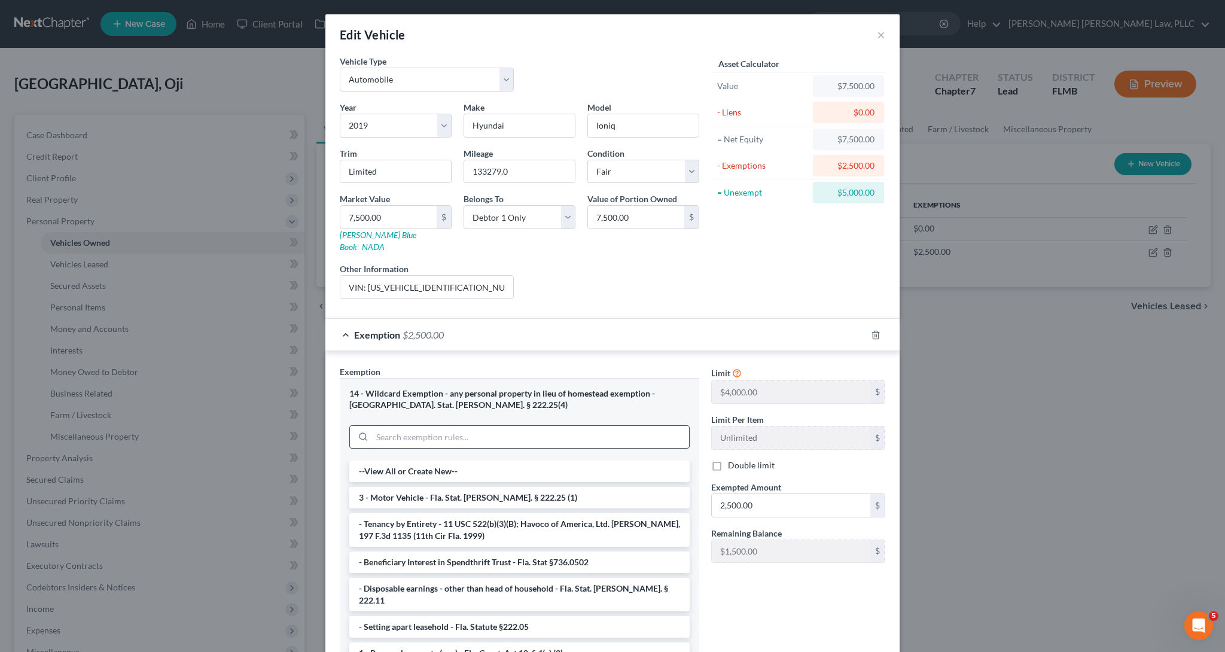
scroll to position [72, 0]
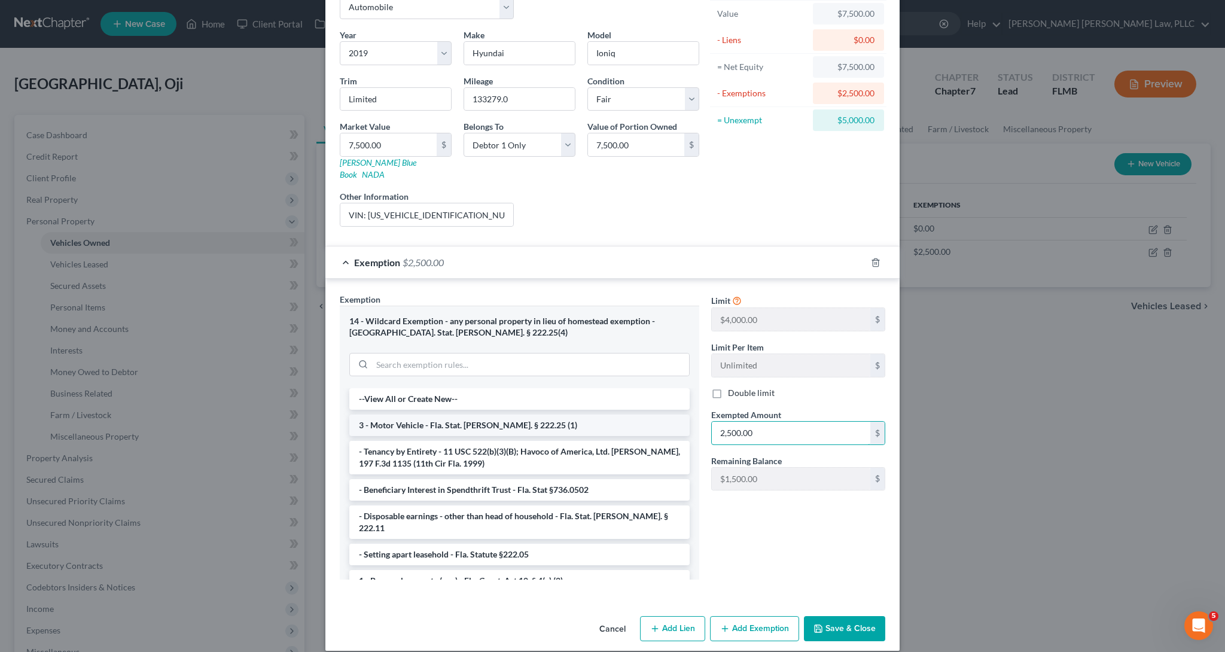
drag, startPoint x: 771, startPoint y: 422, endPoint x: 629, endPoint y: 416, distance: 141.9
click at [630, 416] on div "Exemption Set must be selected for CA. Exemption * 14 - Wildcard Exemption - an…" at bounding box center [613, 441] width 558 height 297
click at [534, 415] on li "3 - Motor Vehicle - Fla. Stat. Ann. § 222.25 (1)" at bounding box center [519, 426] width 340 height 22
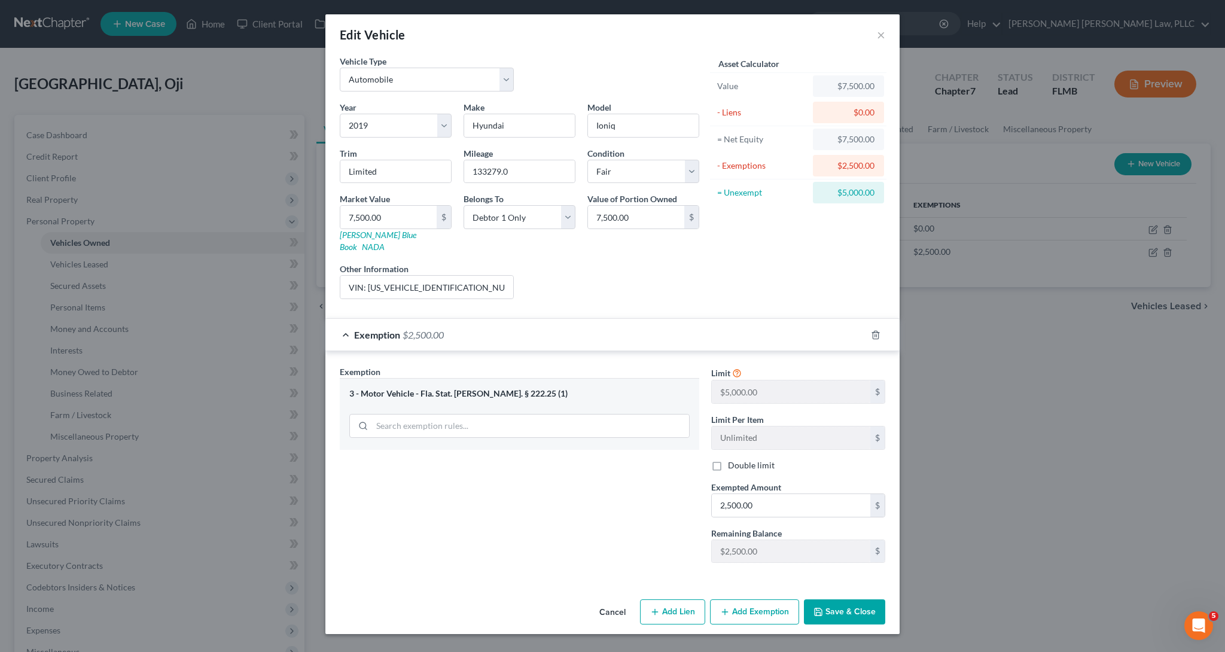
drag, startPoint x: 742, startPoint y: 482, endPoint x: 669, endPoint y: 482, distance: 73.0
click at [669, 482] on div "Exemption Set must be selected for CA. Exemption * 3 - Motor Vehicle - Fla. Sta…" at bounding box center [613, 470] width 558 height 208
click at [756, 494] on input "2,500.00" at bounding box center [791, 505] width 159 height 23
click at [765, 494] on input "2,500.00" at bounding box center [791, 505] width 159 height 23
drag, startPoint x: 765, startPoint y: 492, endPoint x: 680, endPoint y: 489, distance: 84.4
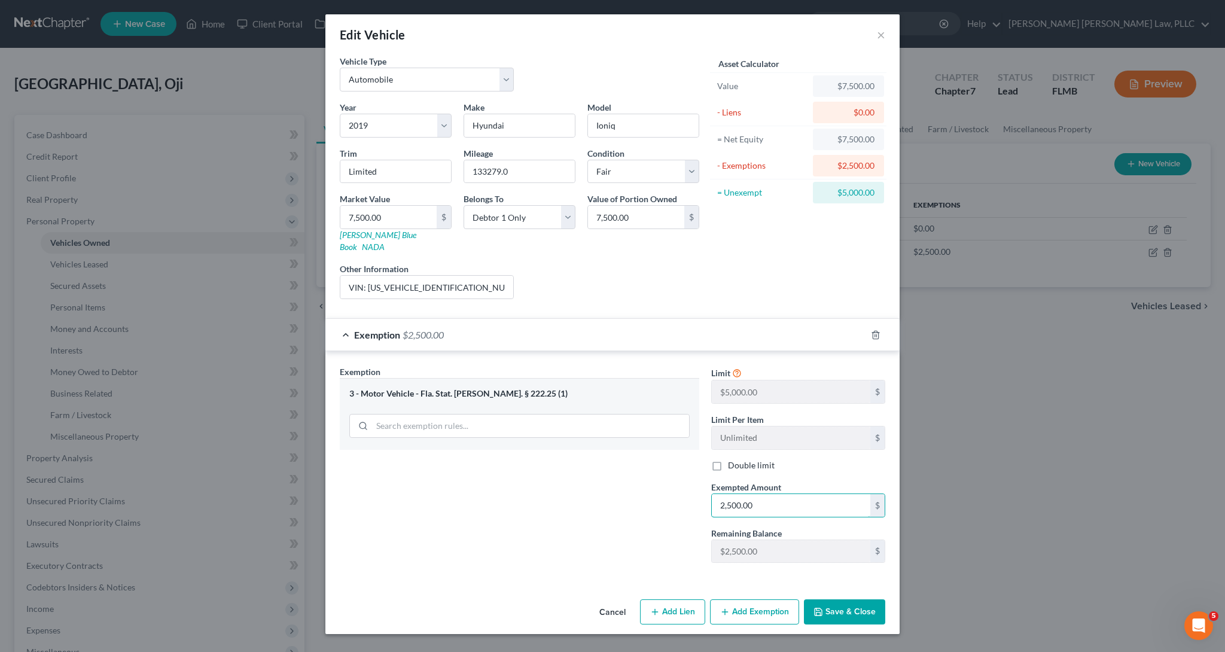
click at [680, 489] on div "Exemption Set must be selected for CA. Exemption * 3 - Motor Vehicle - Fla. Sta…" at bounding box center [613, 470] width 558 height 208
type input "5,000"
click at [660, 514] on div "Exemption Set must be selected for CA. Exemption * 3 - Motor Vehicle - Fla. Sta…" at bounding box center [520, 469] width 372 height 207
click at [729, 608] on button "Add Exemption" at bounding box center [754, 611] width 89 height 25
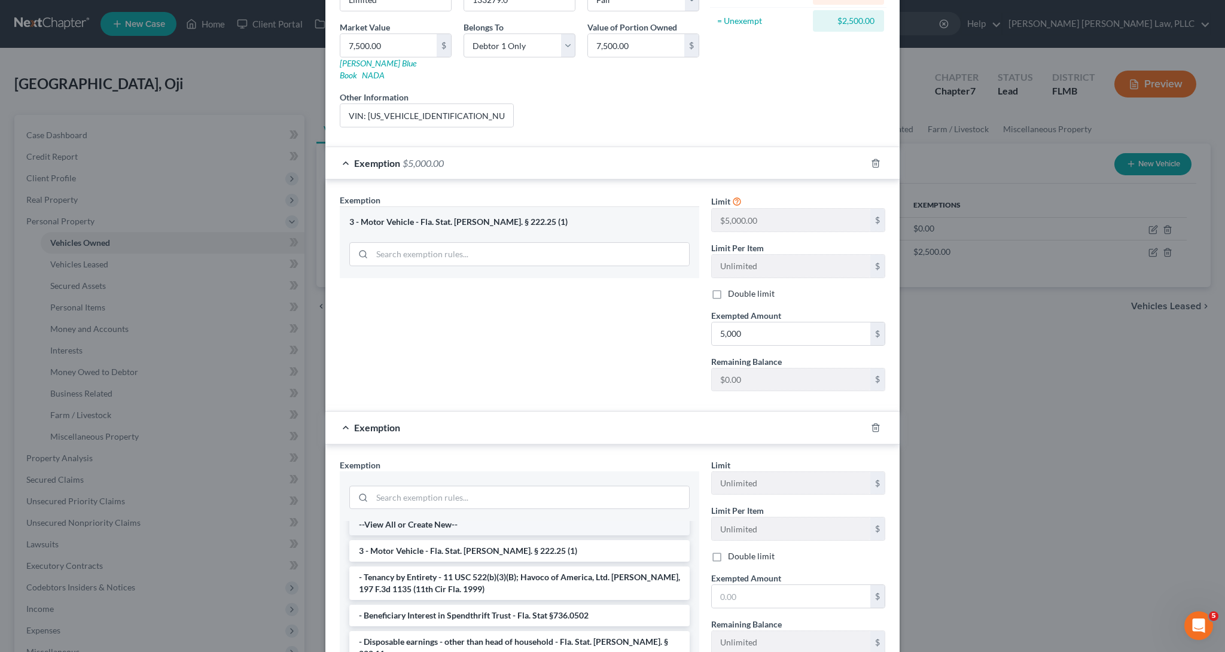
scroll to position [10, 0]
click at [503, 486] on input "search" at bounding box center [530, 497] width 317 height 23
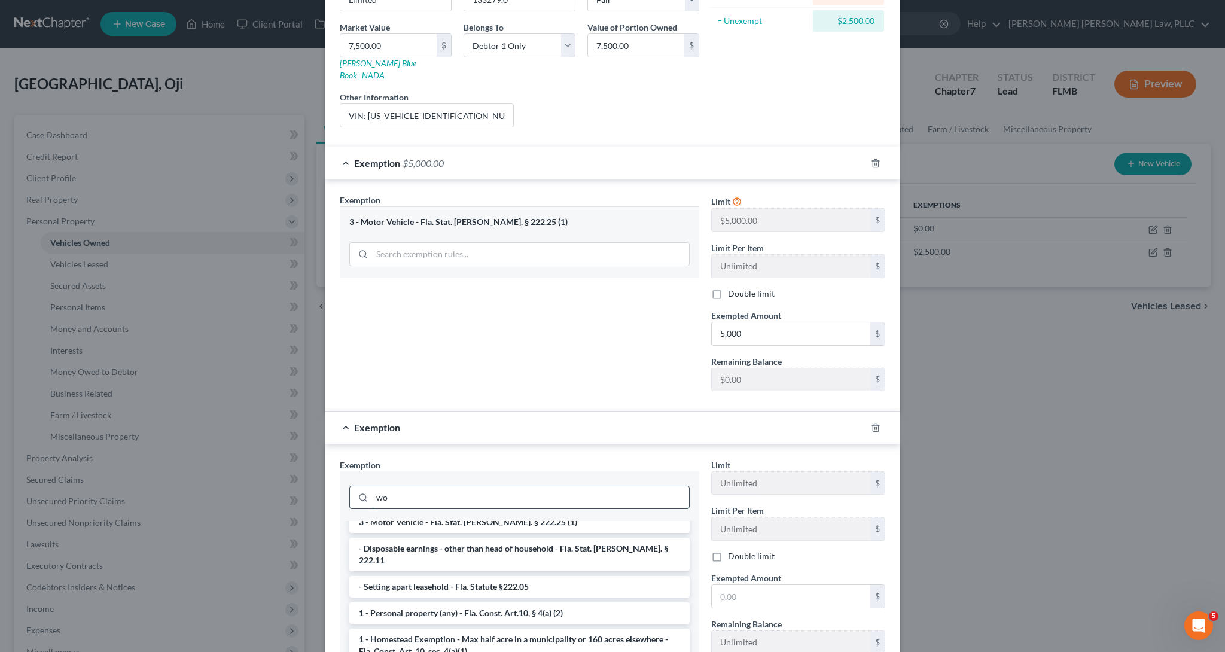
scroll to position [0, 0]
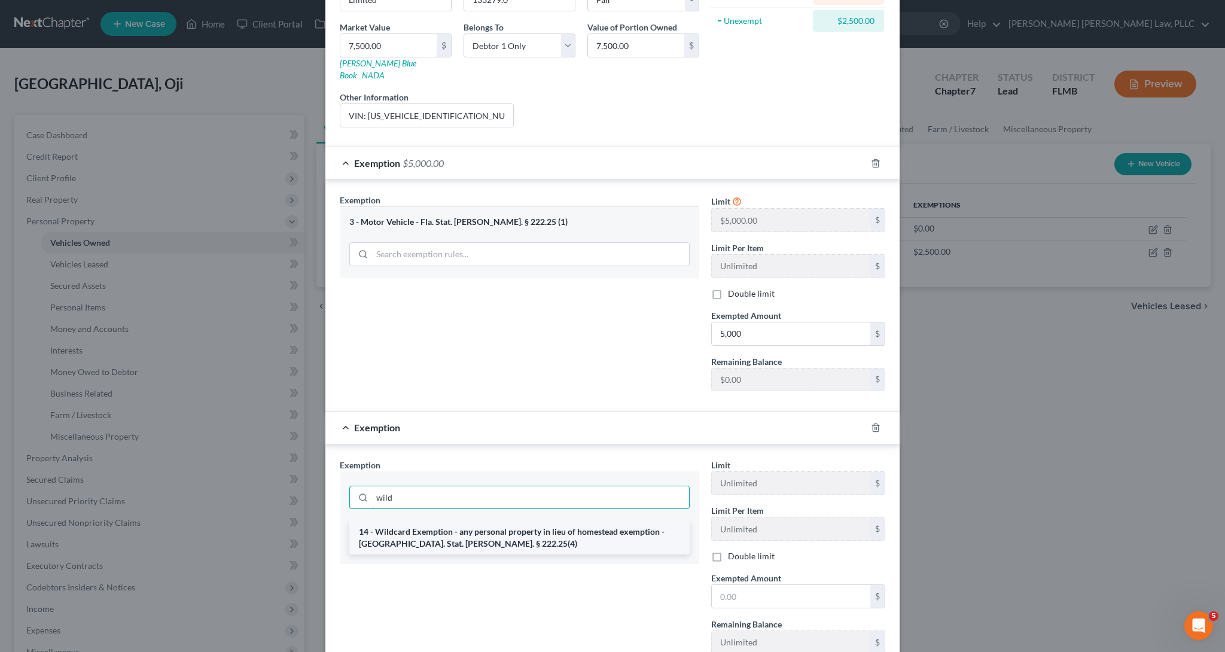
type input "wild"
click at [543, 524] on li "14 - Wildcard Exemption - any personal property in lieu of homestead exemption …" at bounding box center [519, 538] width 340 height 34
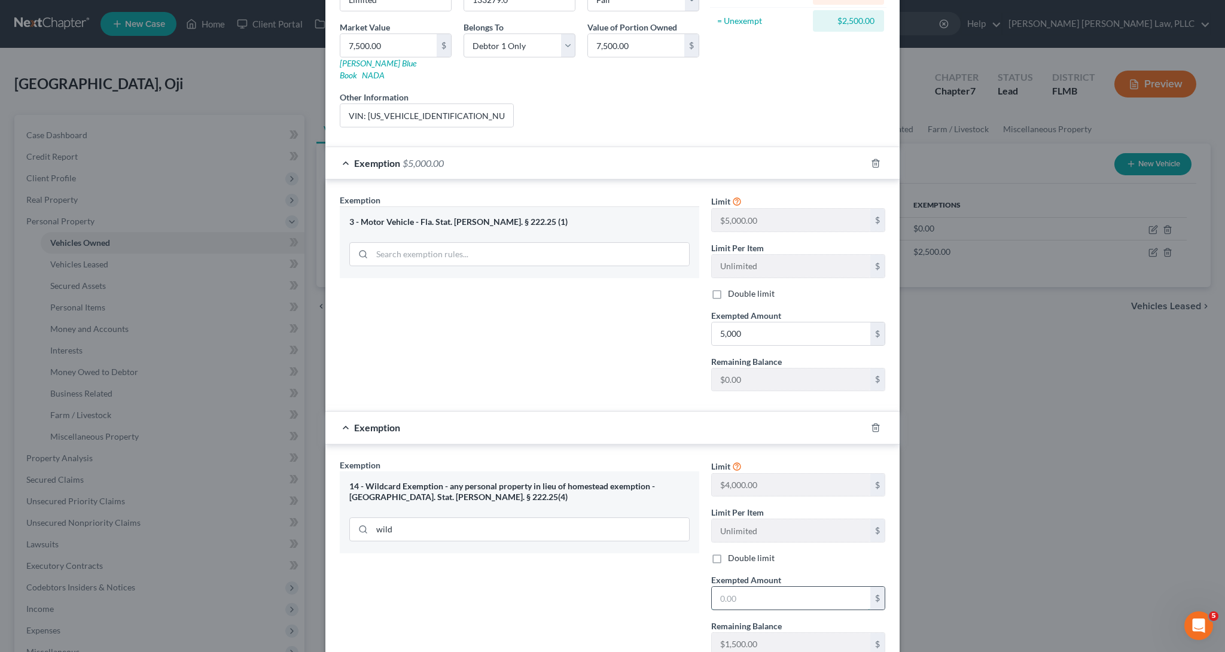
click at [745, 587] on input "text" at bounding box center [791, 598] width 159 height 23
type input "2,500"
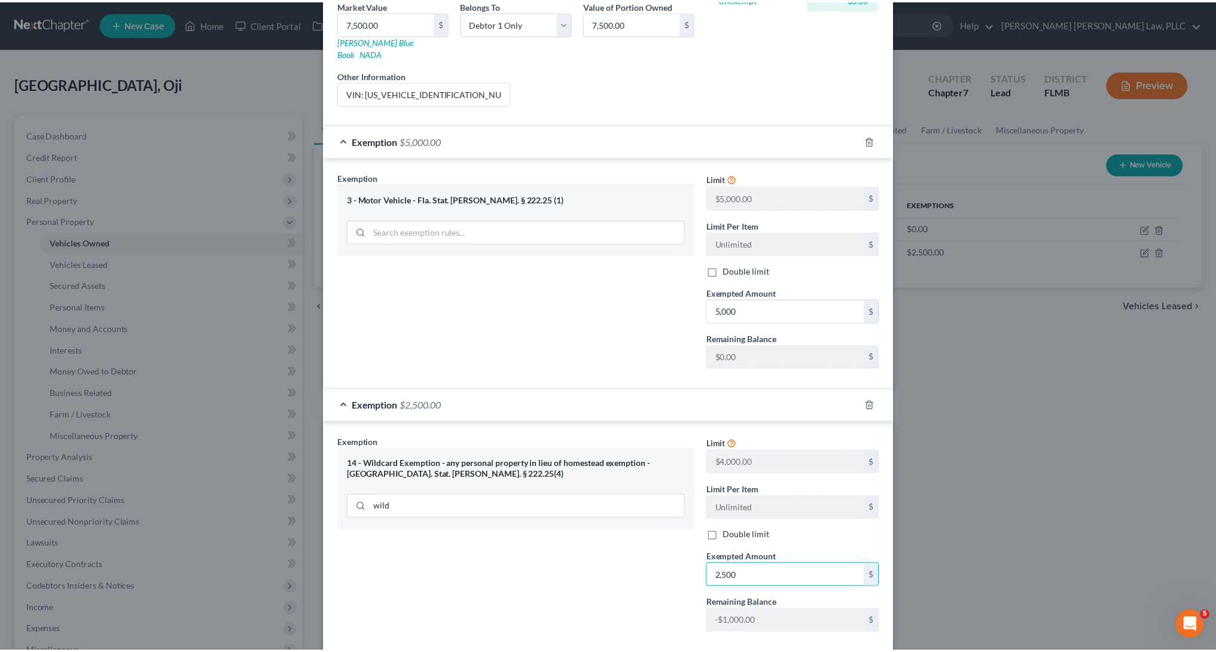
scroll to position [249, 0]
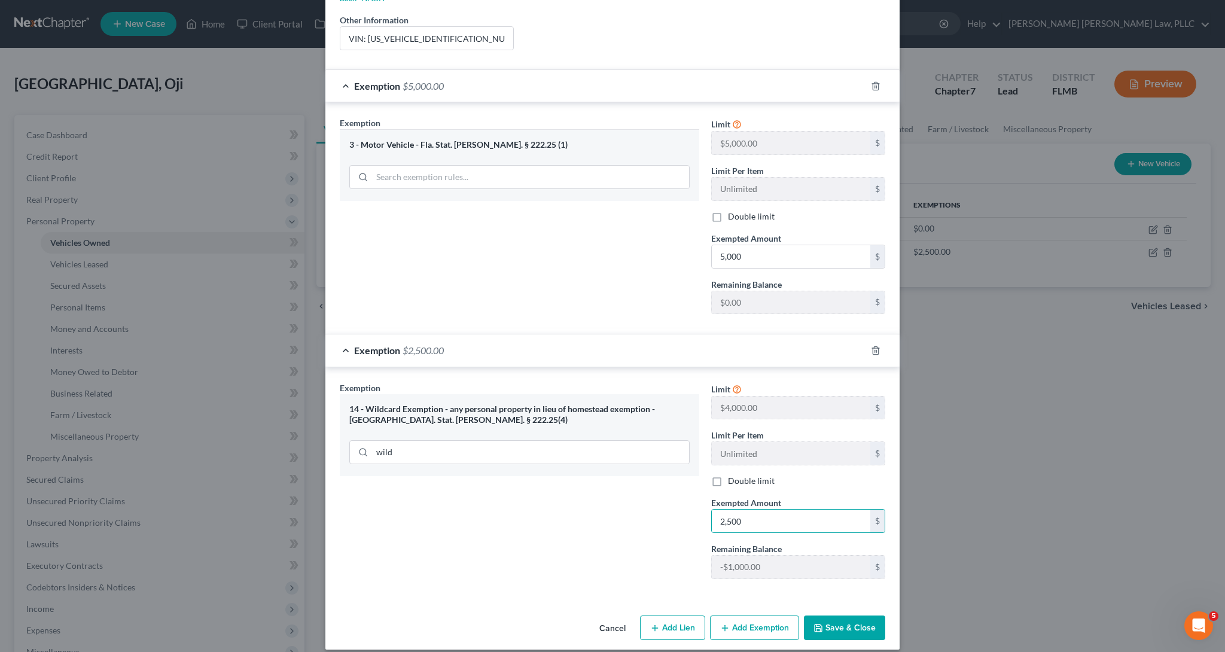
click at [819, 623] on icon "button" at bounding box center [819, 628] width 10 height 10
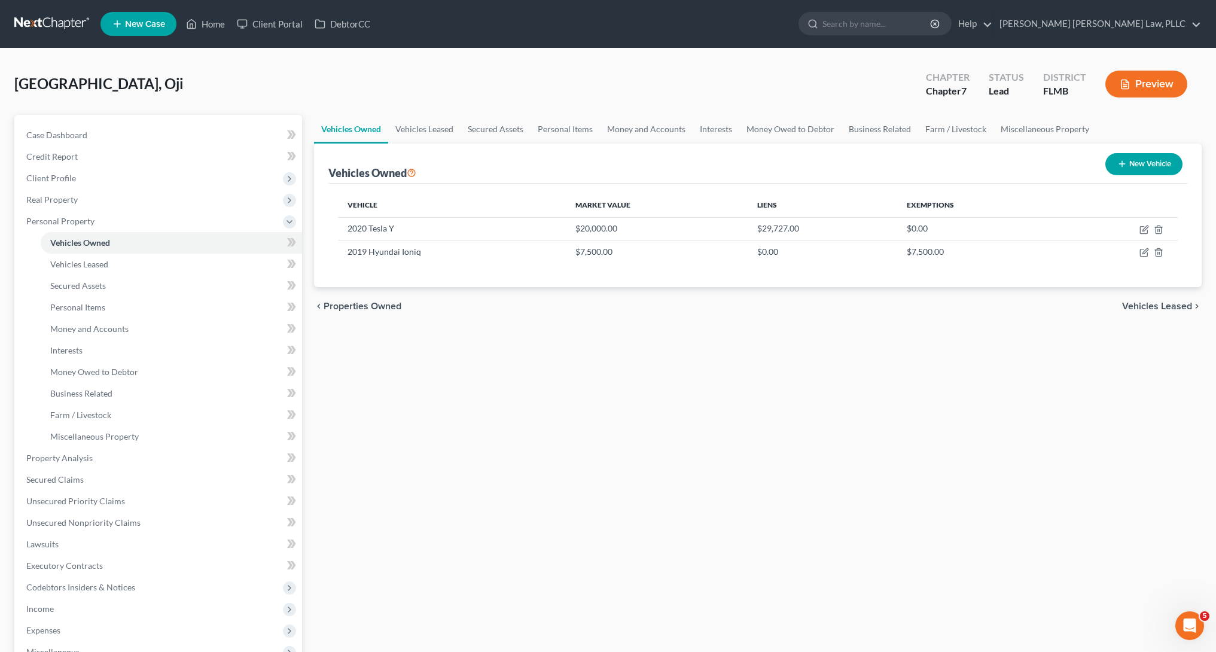
click at [696, 501] on div "Vehicles Owned Vehicles Leased Secured Assets Personal Items Money and Accounts…" at bounding box center [758, 471] width 900 height 713
